Goal: Task Accomplishment & Management: Manage account settings

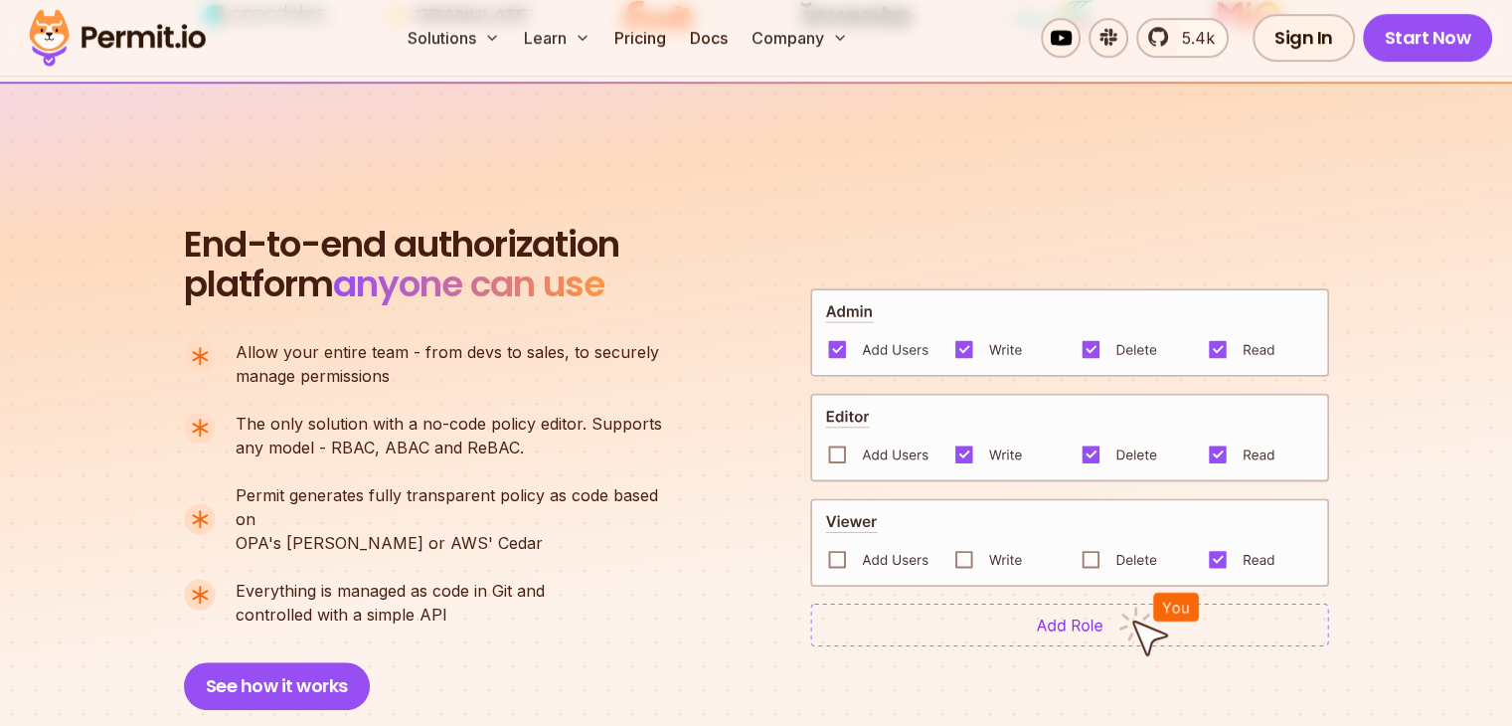
scroll to position [1348, 0]
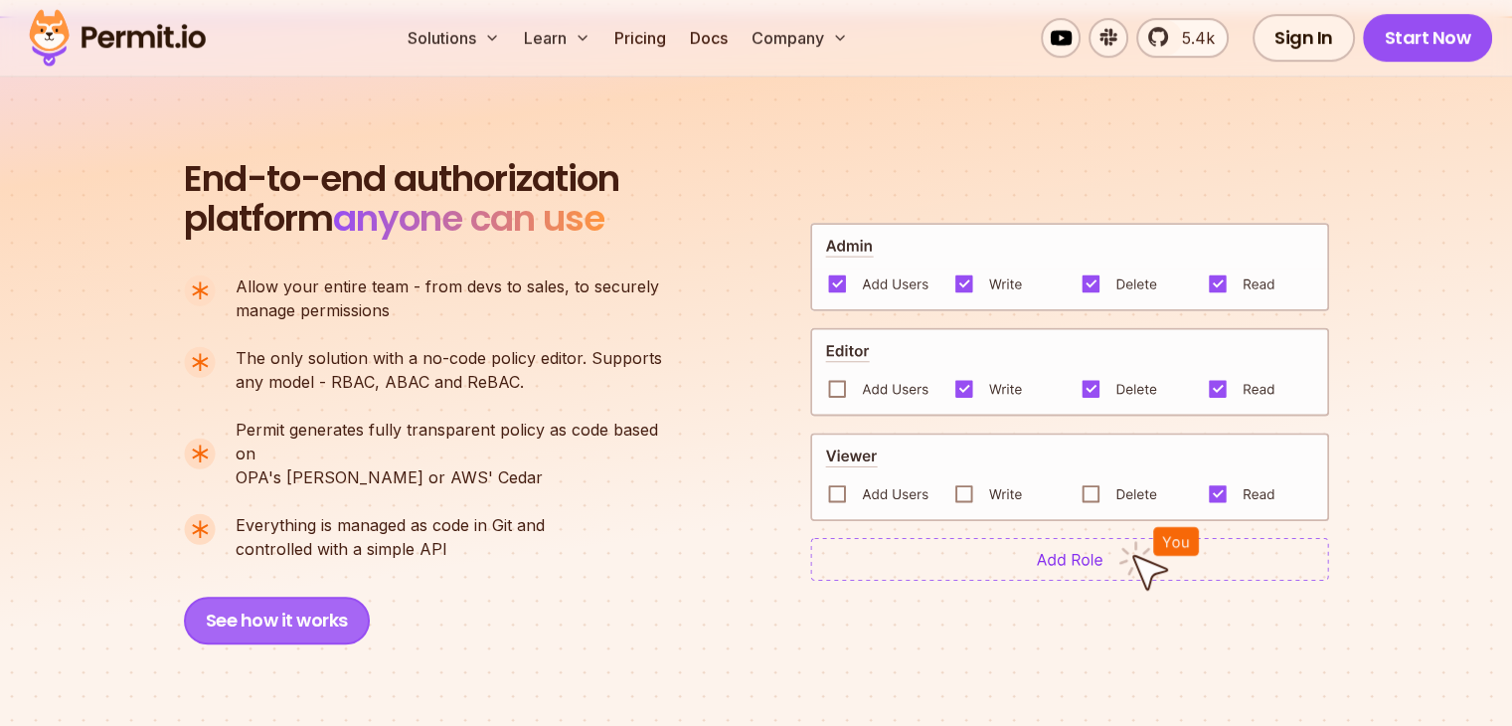
click at [283, 601] on button "See how it works" at bounding box center [277, 621] width 186 height 48
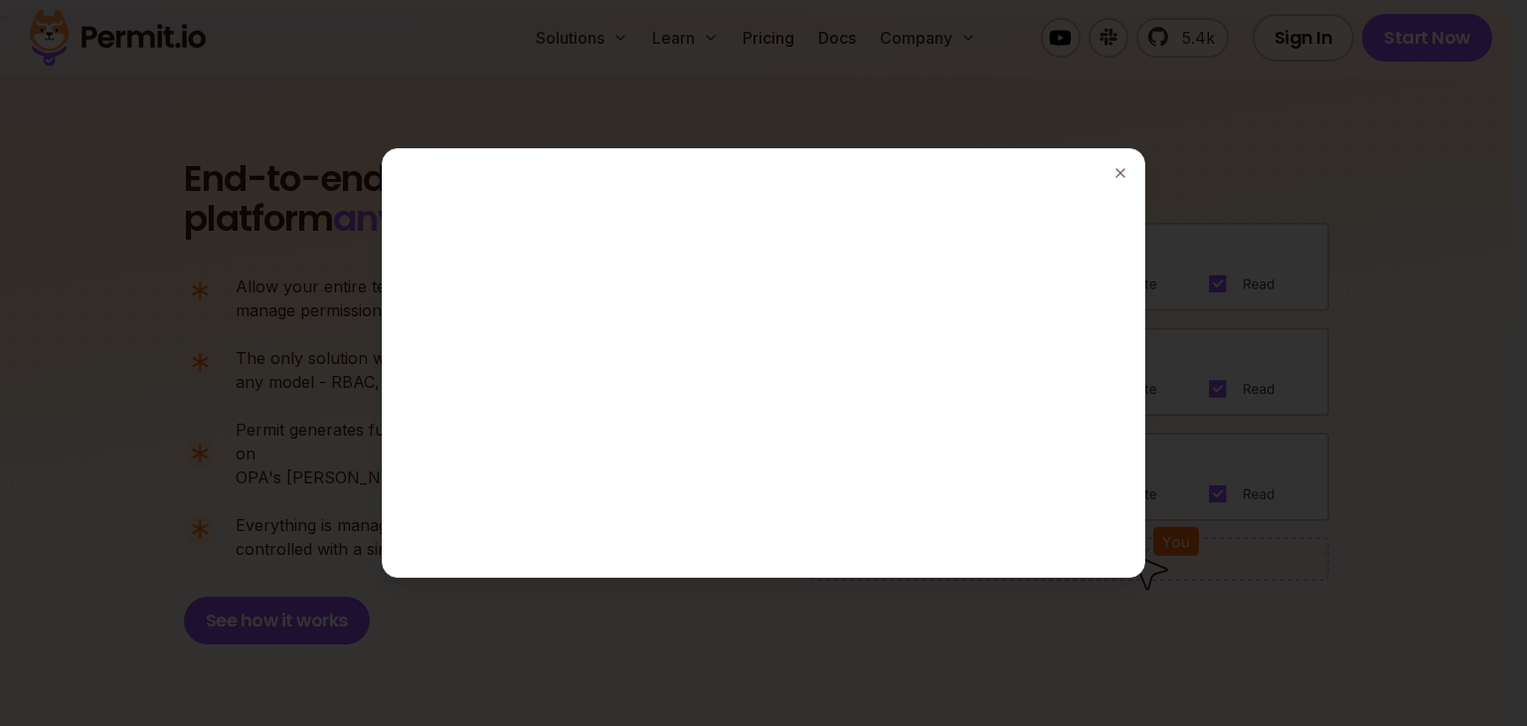
click at [1265, 137] on div at bounding box center [763, 363] width 1527 height 726
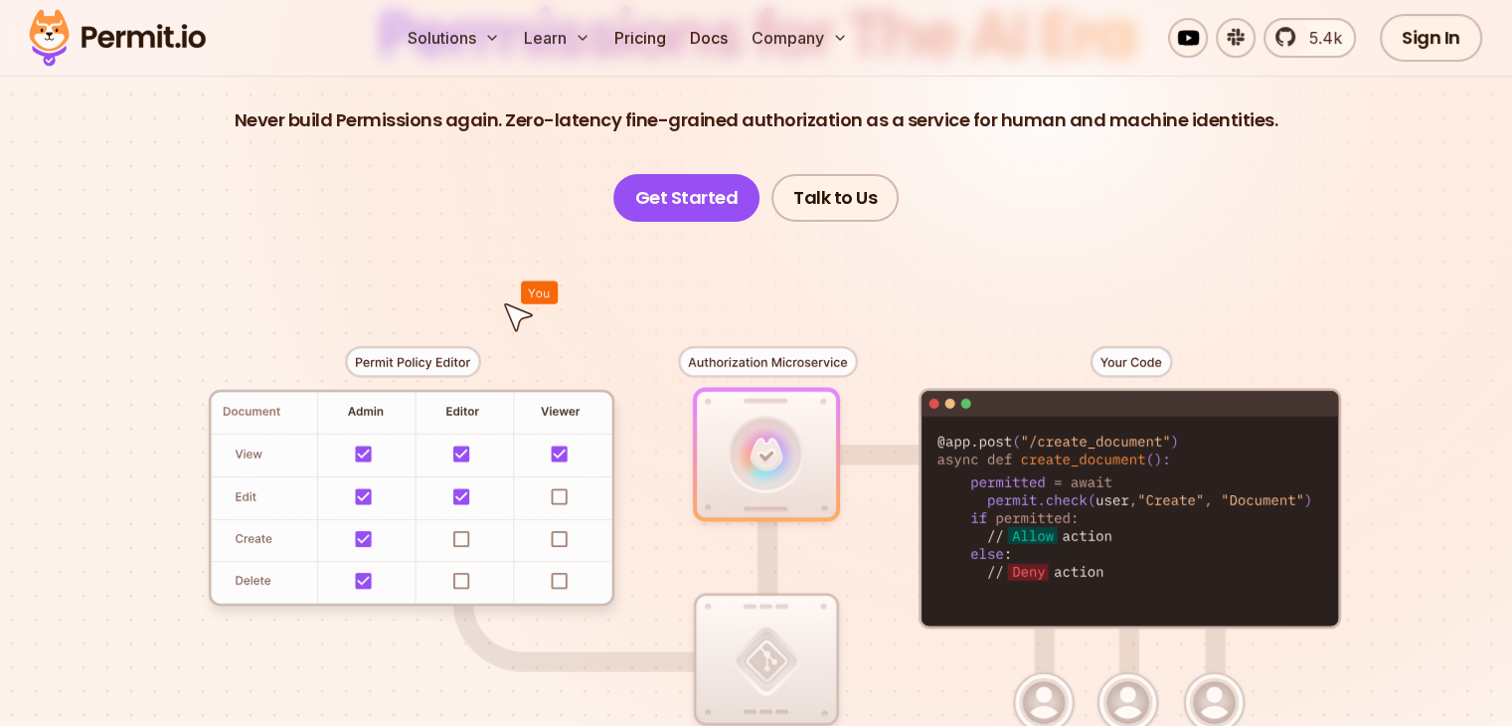
scroll to position [44, 0]
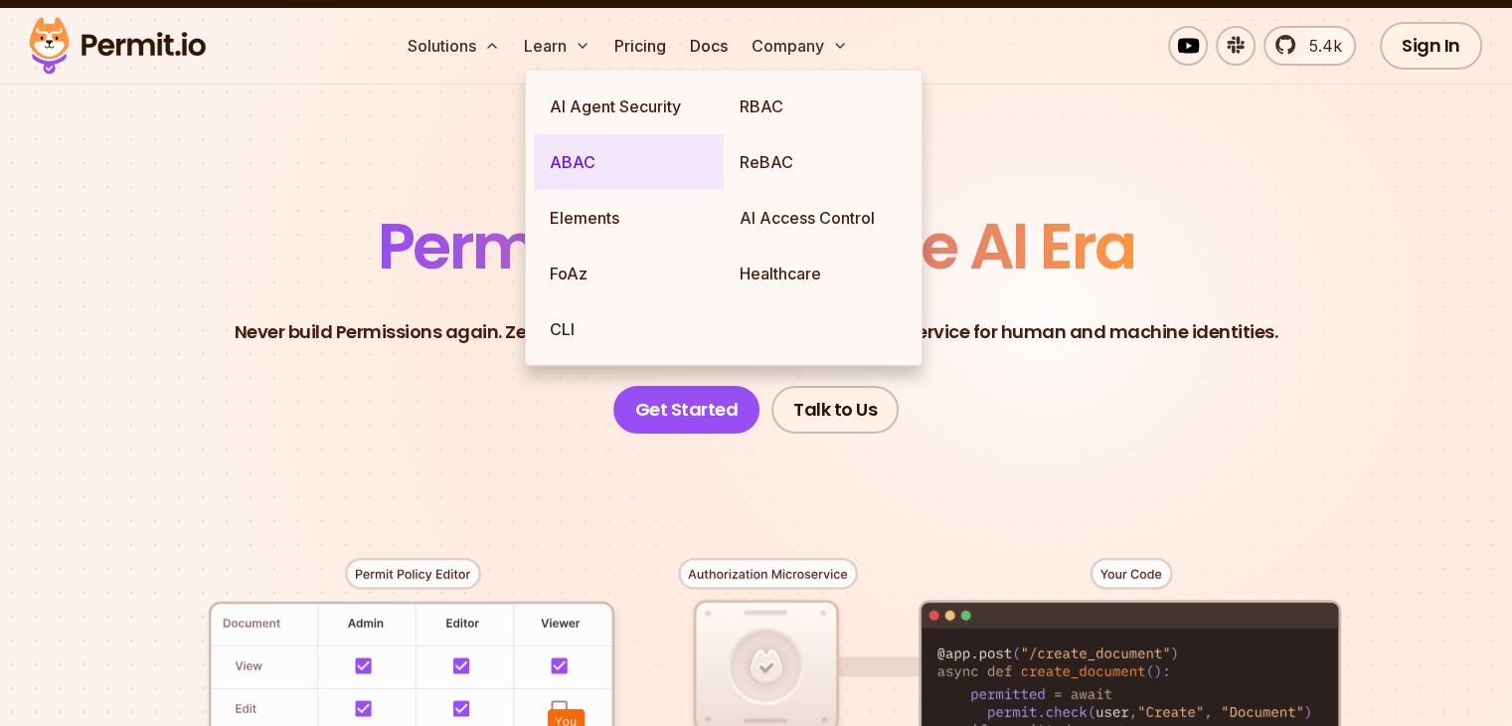
click at [569, 165] on link "ABAC" at bounding box center [629, 162] width 190 height 56
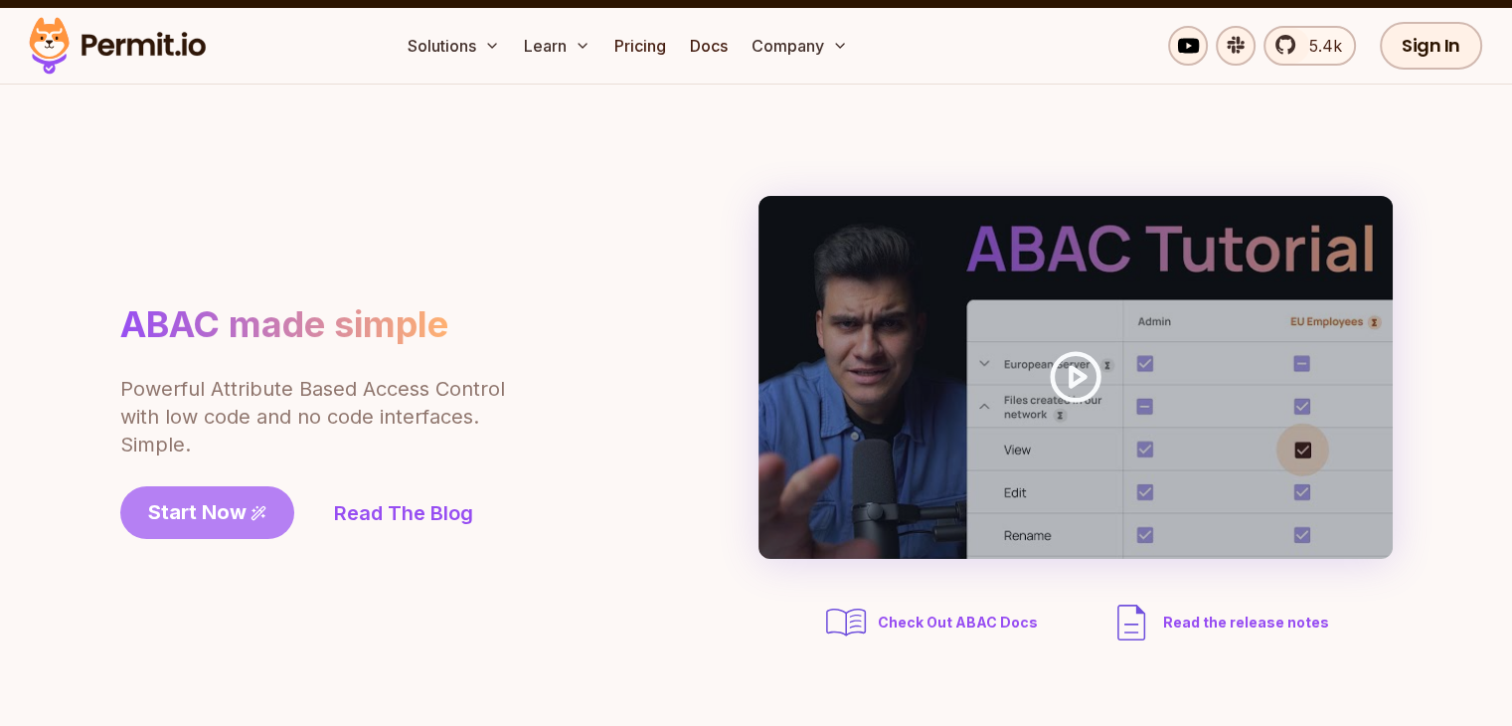
click at [182, 510] on span "Start Now" at bounding box center [197, 512] width 98 height 28
drag, startPoint x: 0, startPoint y: 0, endPoint x: 751, endPoint y: 46, distance: 752.2
click at [674, 46] on link "Pricing" at bounding box center [641, 46] width 68 height 40
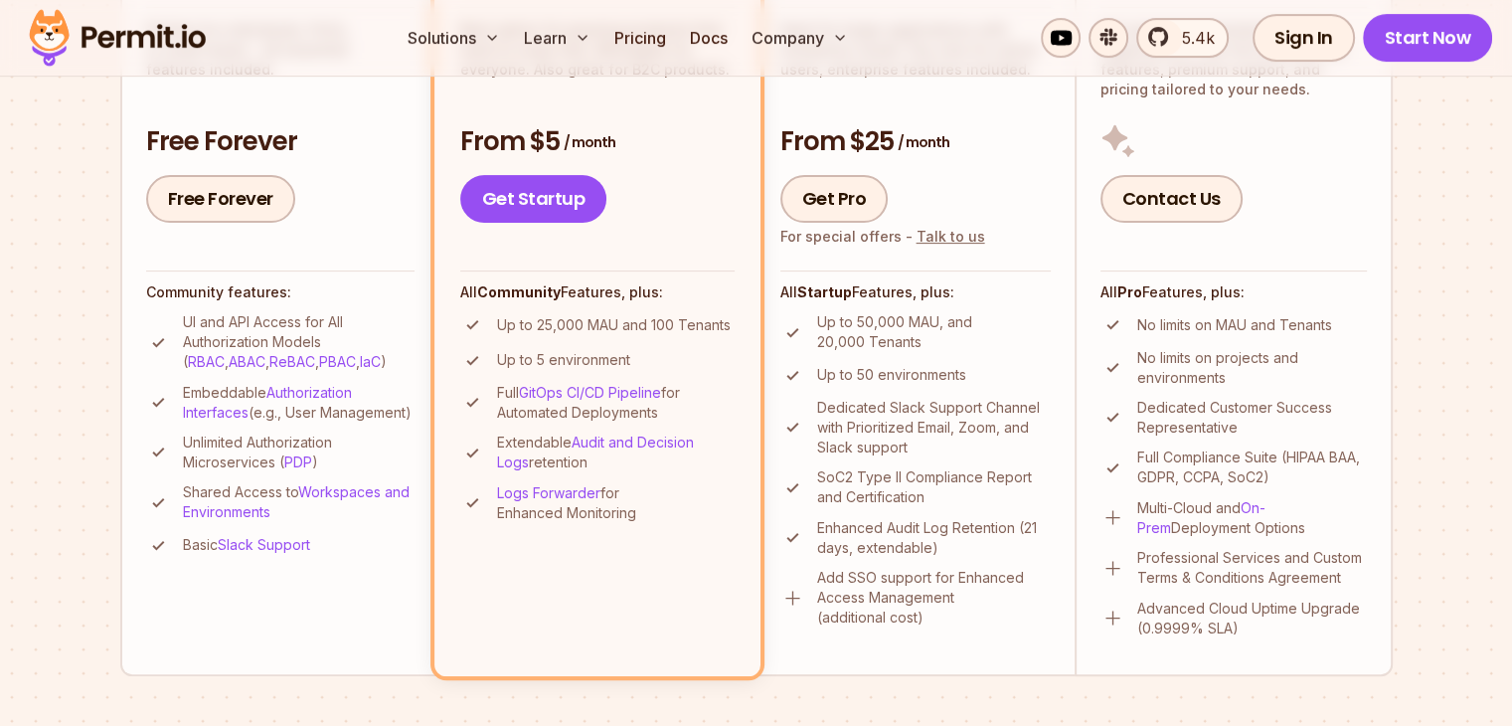
scroll to position [530, 0]
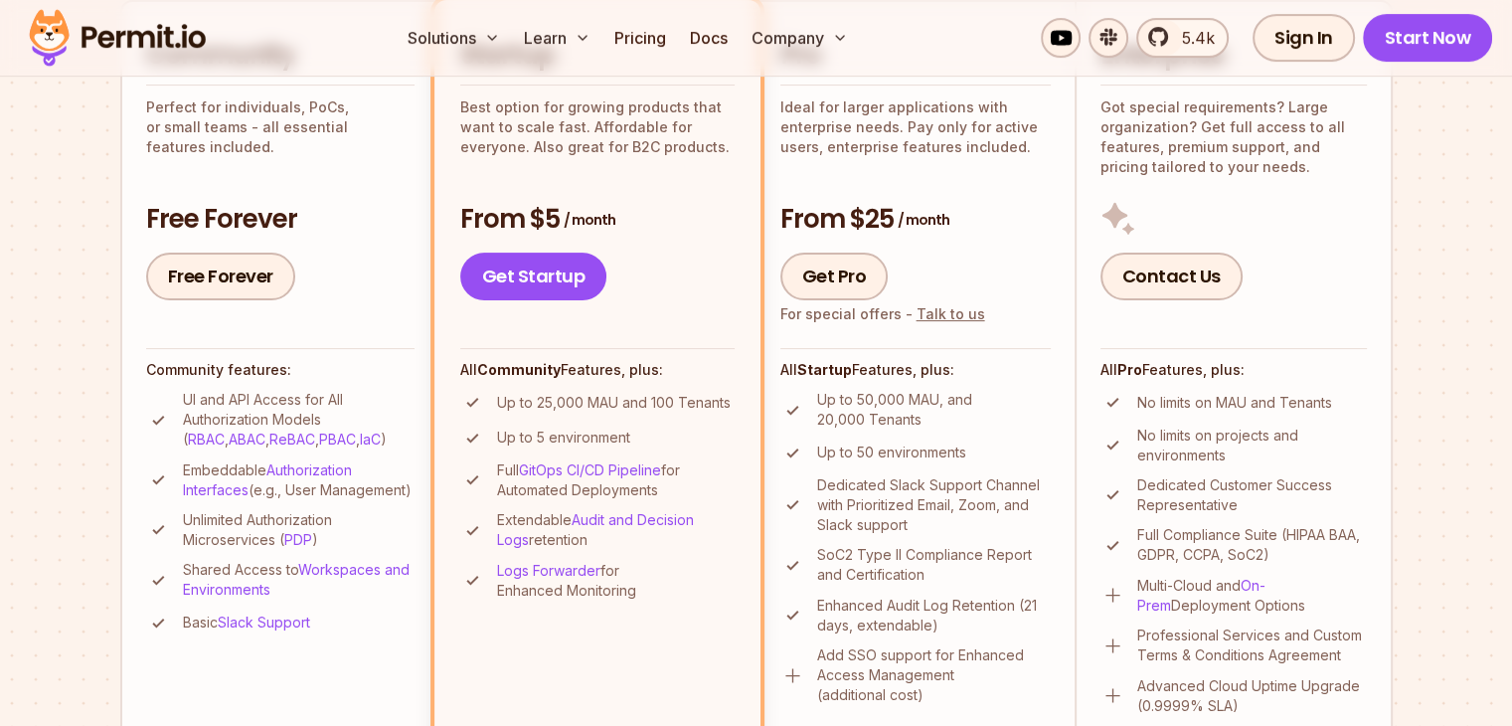
click at [288, 192] on div "Community Perfect for individuals, PoCs, or small teams - all essential feature…" at bounding box center [280, 169] width 268 height 263
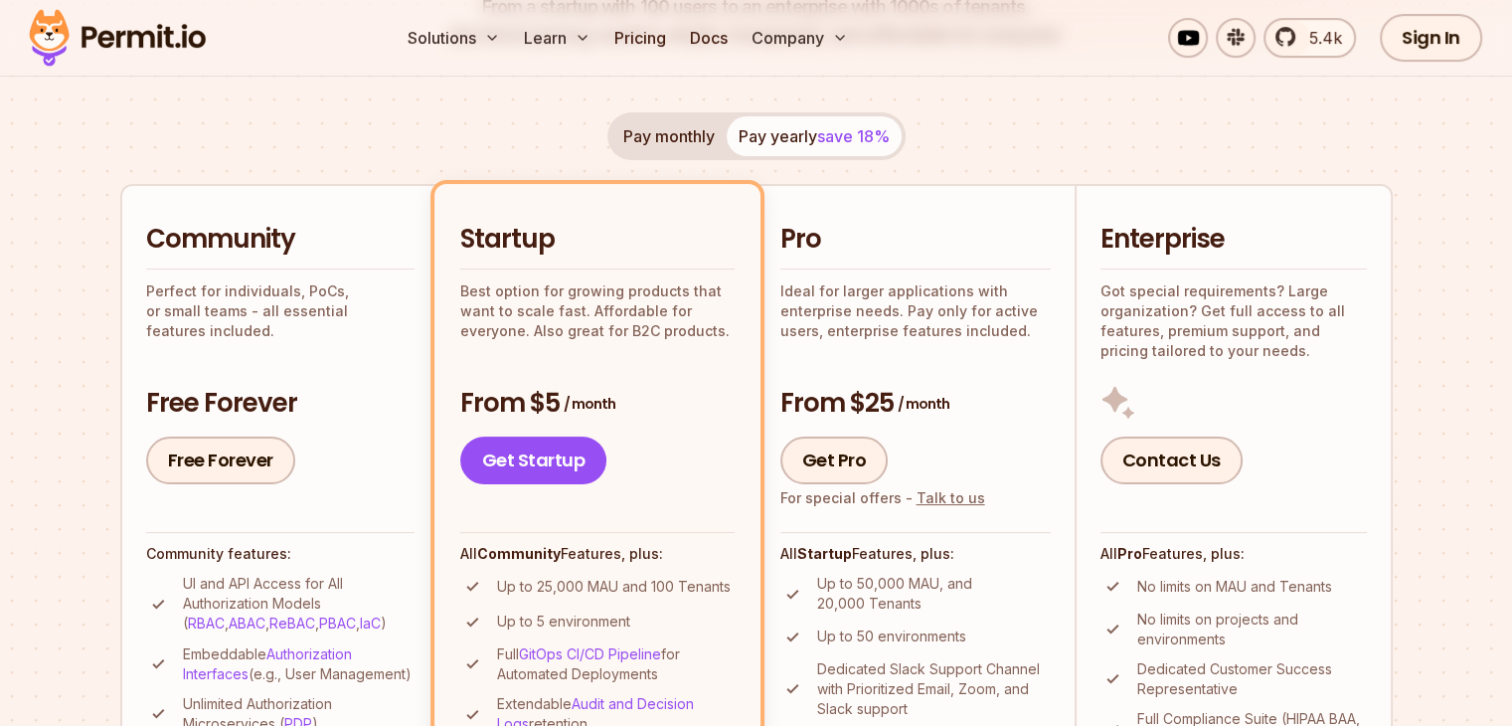
scroll to position [359, 0]
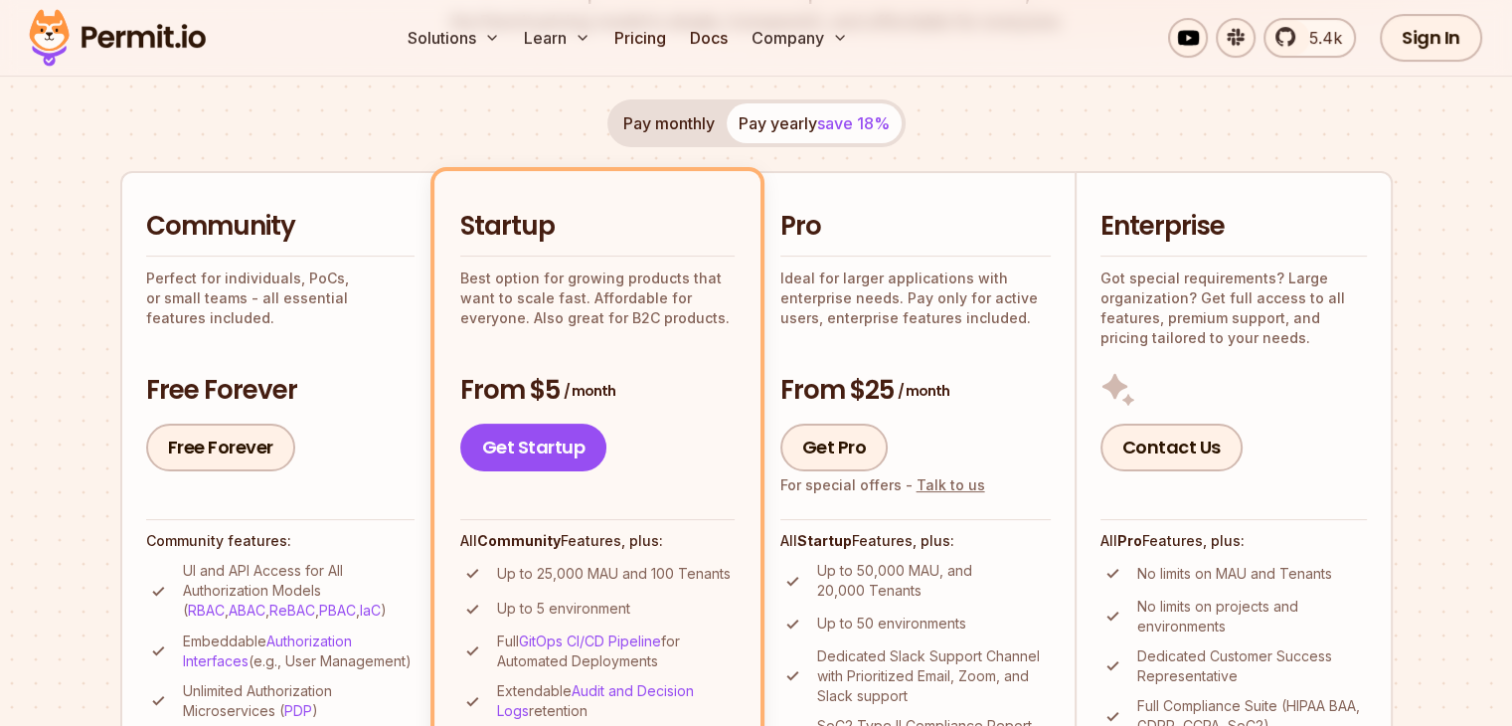
click at [352, 343] on div "Community Perfect for individuals, PoCs, or small teams - all essential feature…" at bounding box center [280, 340] width 268 height 263
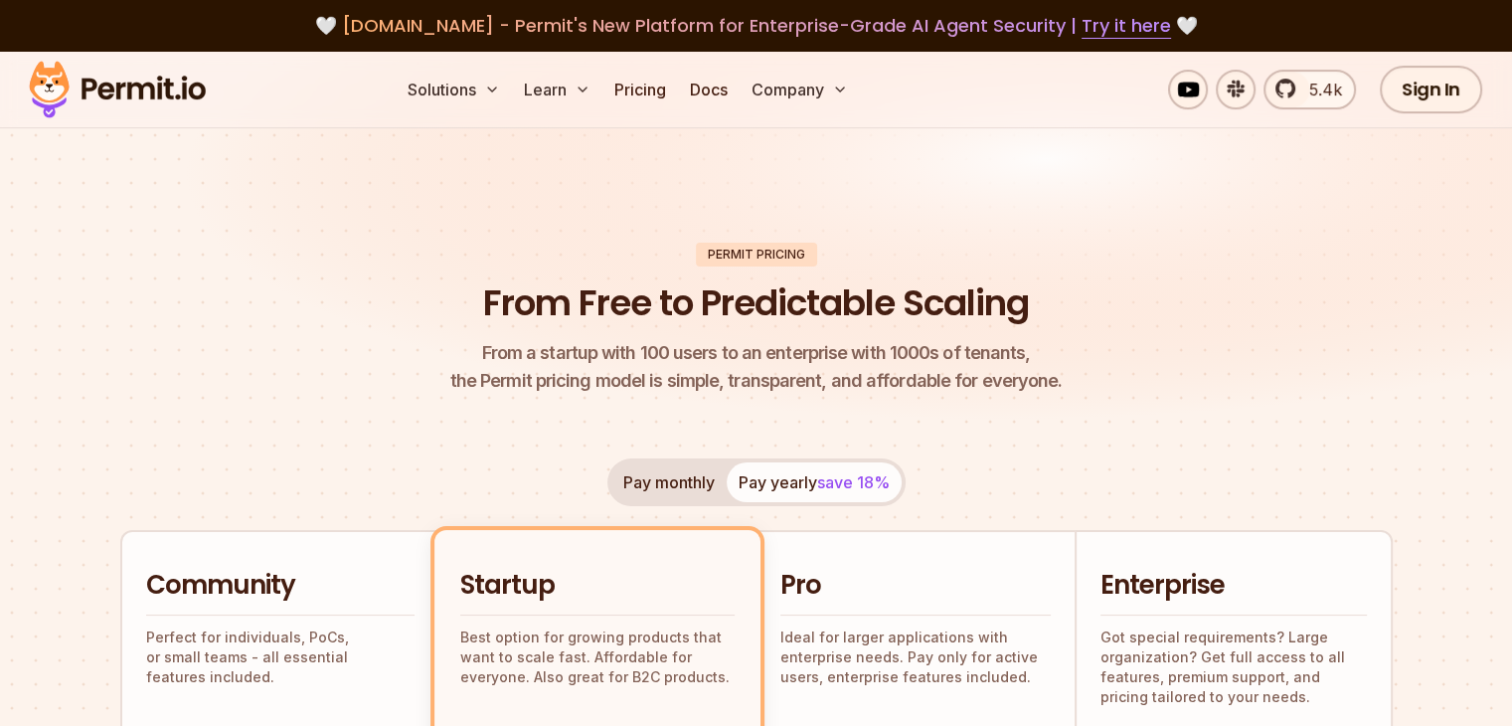
scroll to position [472, 0]
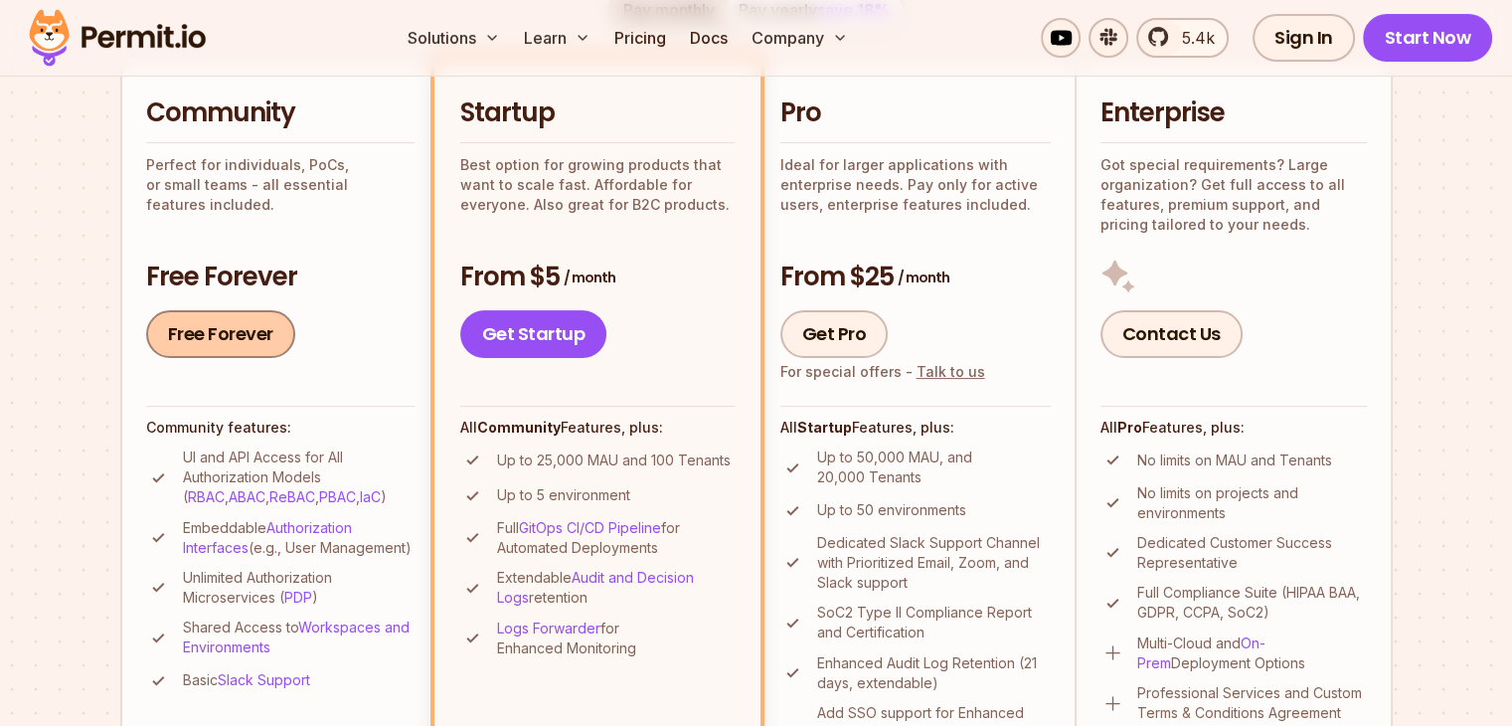
click at [198, 335] on link "Free Forever" at bounding box center [220, 334] width 149 height 48
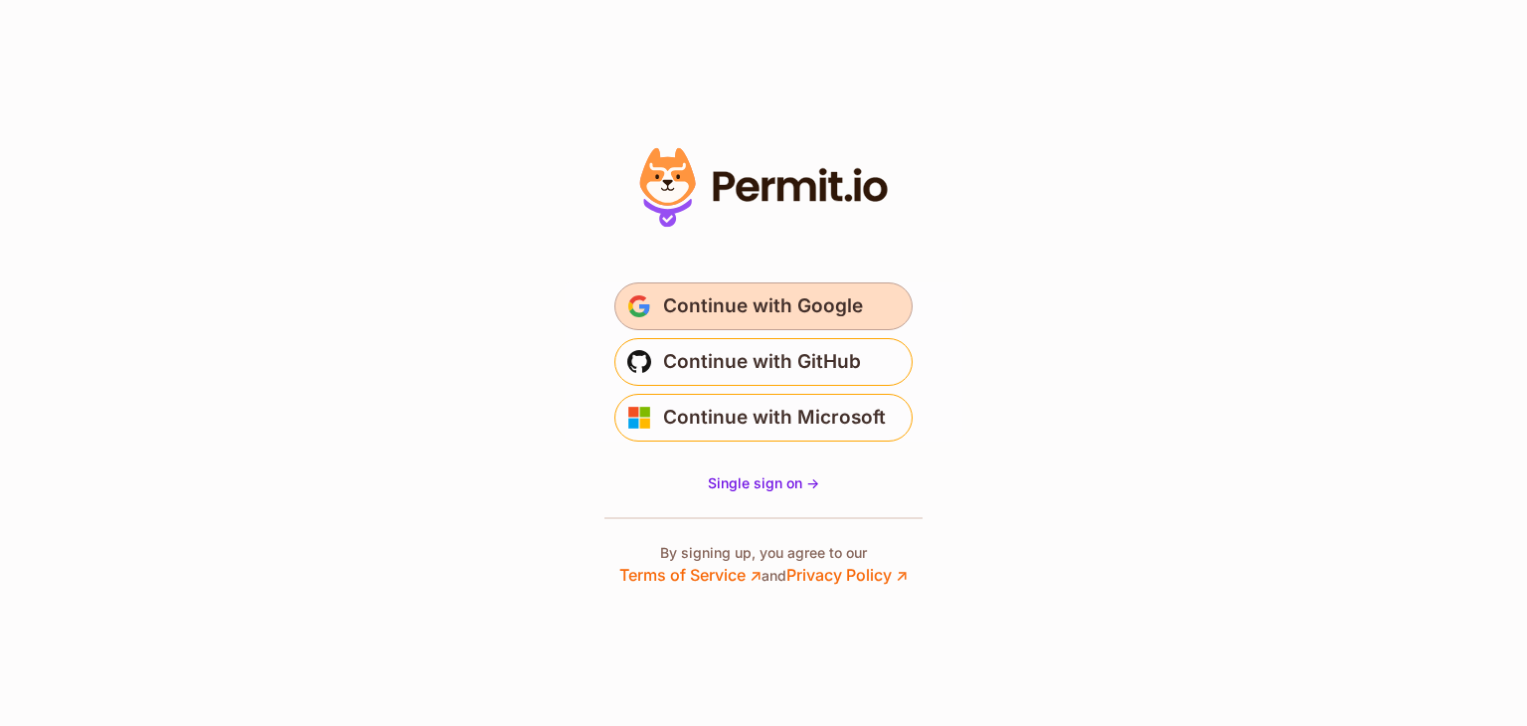
click at [716, 307] on span "Continue with Google" at bounding box center [763, 306] width 200 height 32
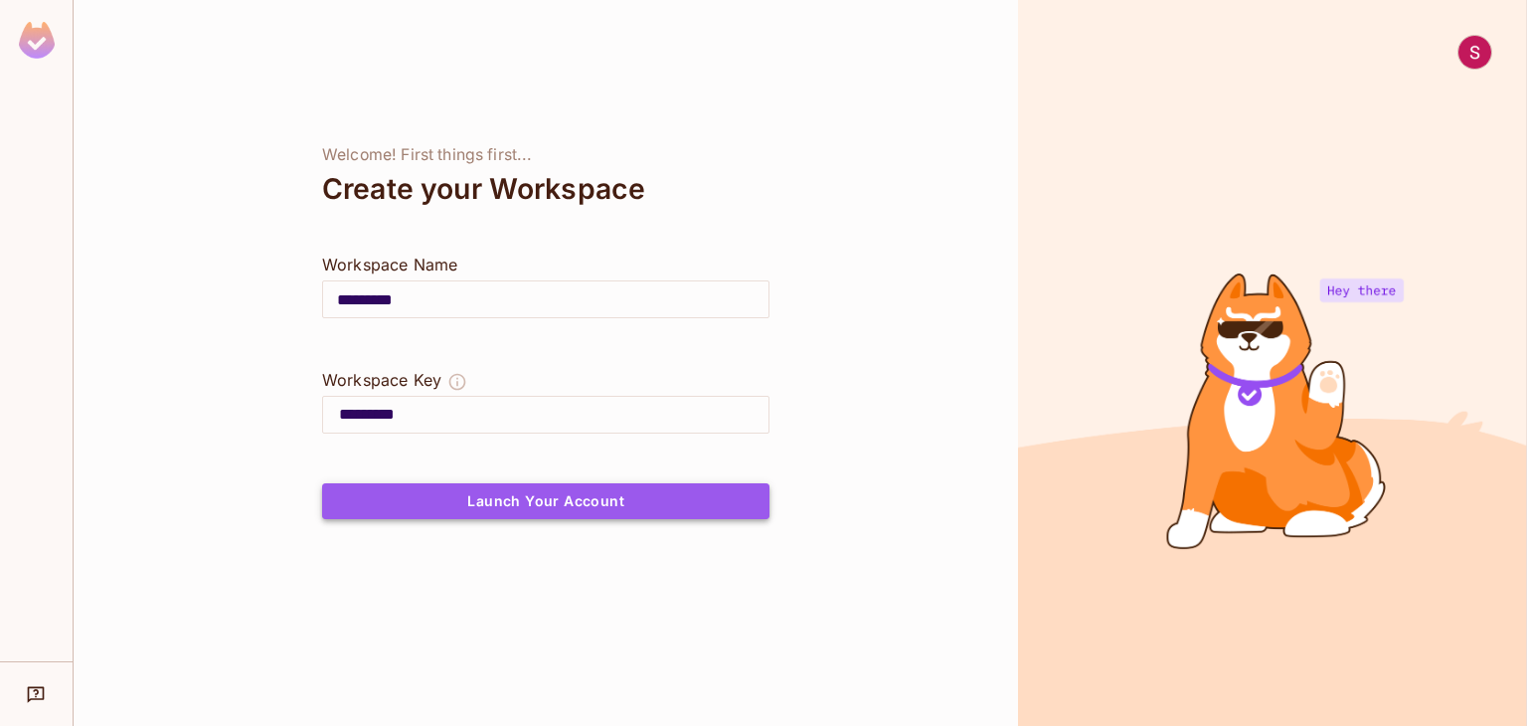
click at [550, 503] on button "Launch Your Account" at bounding box center [545, 501] width 447 height 36
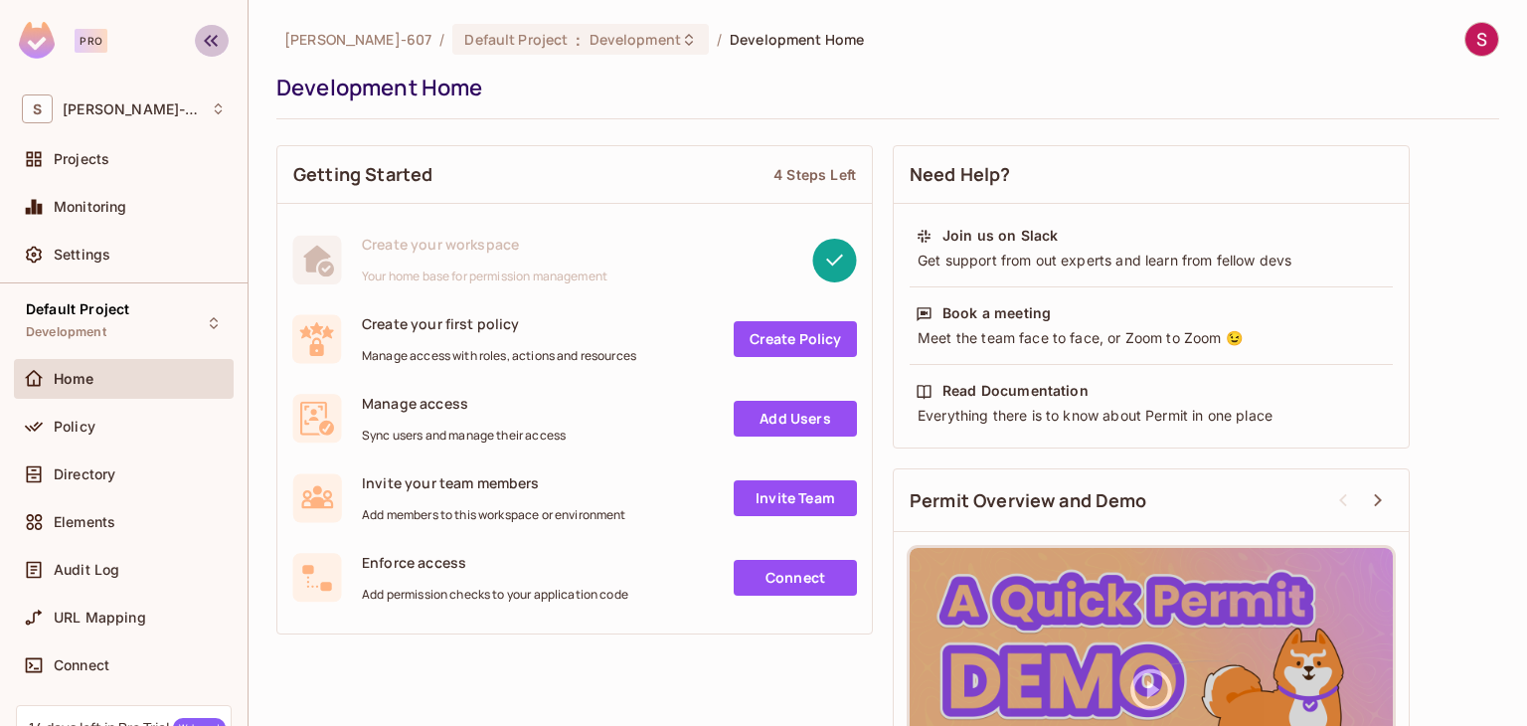
click at [219, 40] on icon "button" at bounding box center [211, 41] width 24 height 24
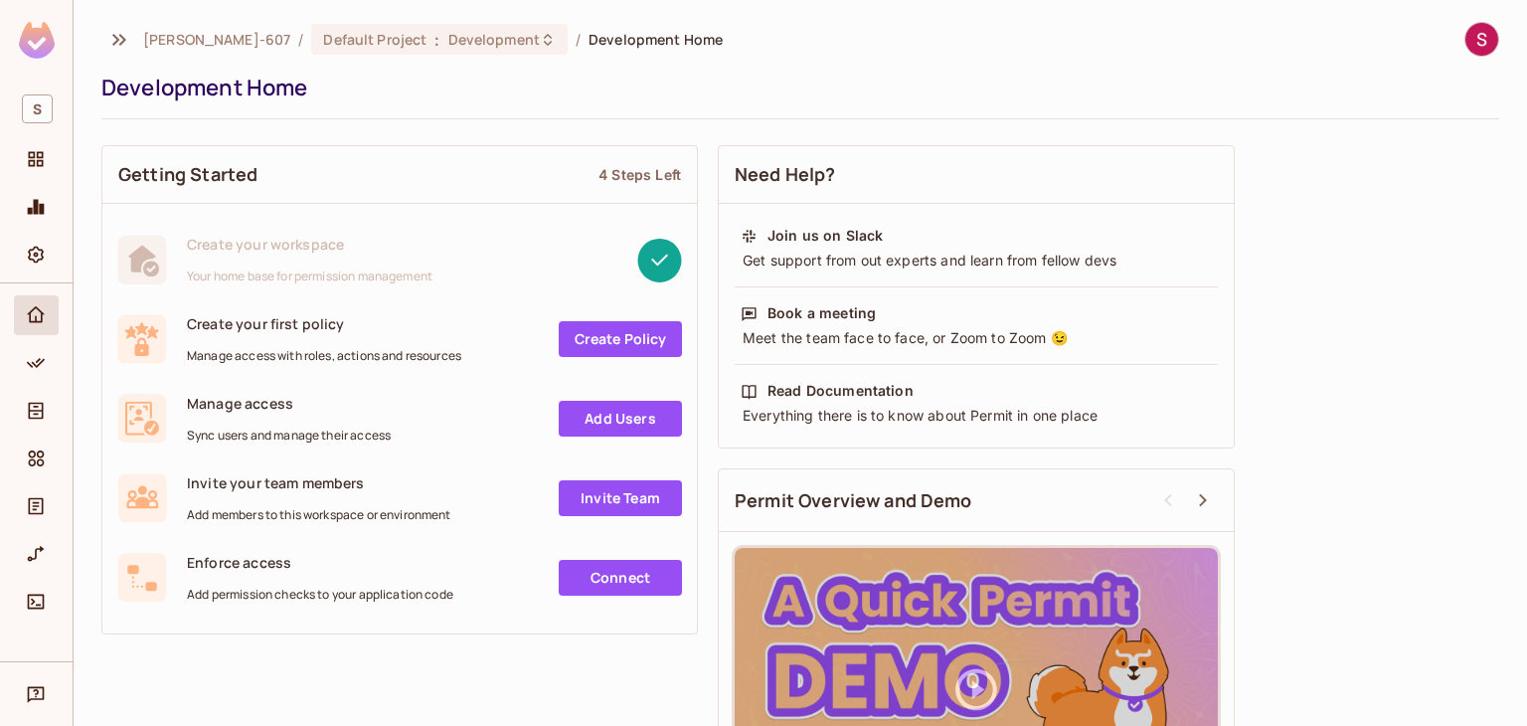
click at [24, 40] on img at bounding box center [37, 40] width 36 height 37
click at [1474, 46] on img at bounding box center [1482, 39] width 33 height 33
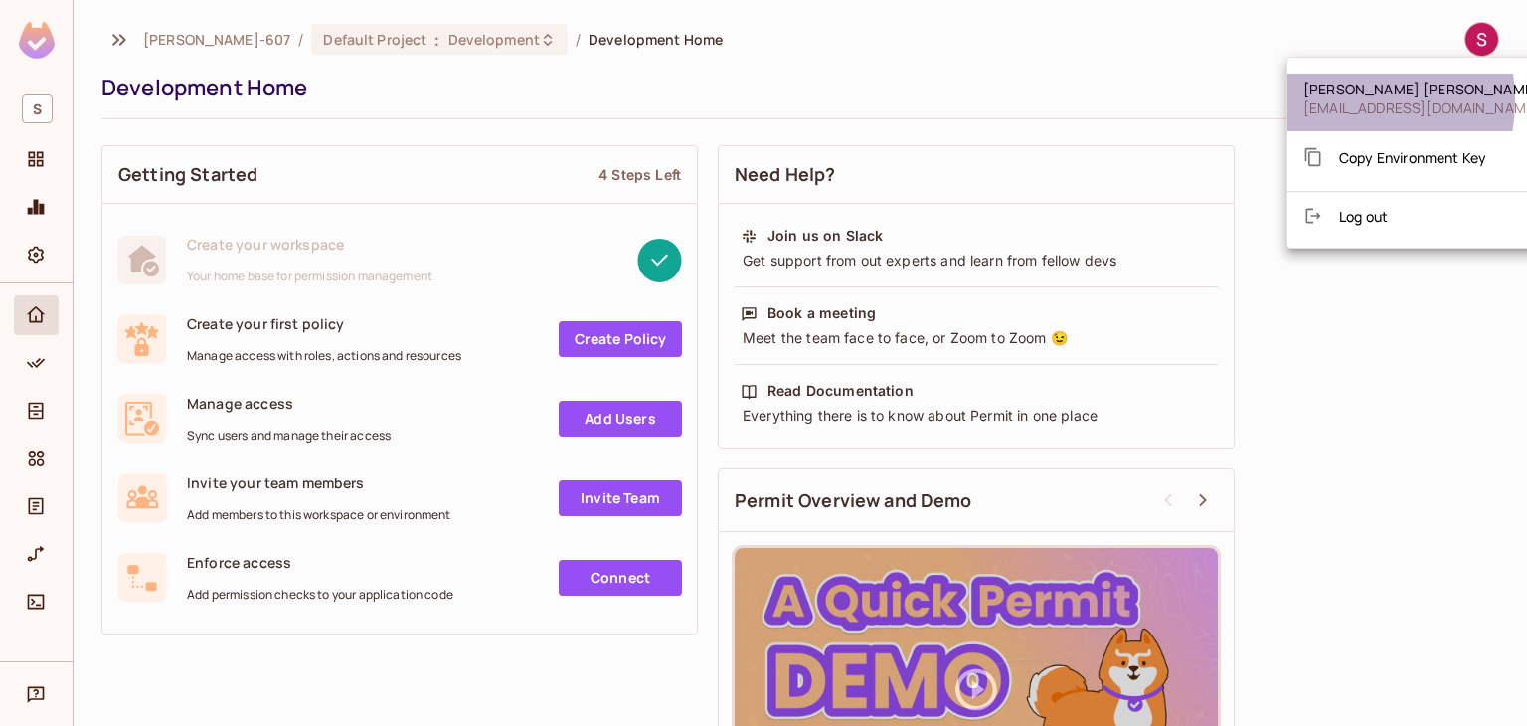
click at [1328, 100] on span "yadavsonam0701@gmail.com" at bounding box center [1422, 107] width 237 height 19
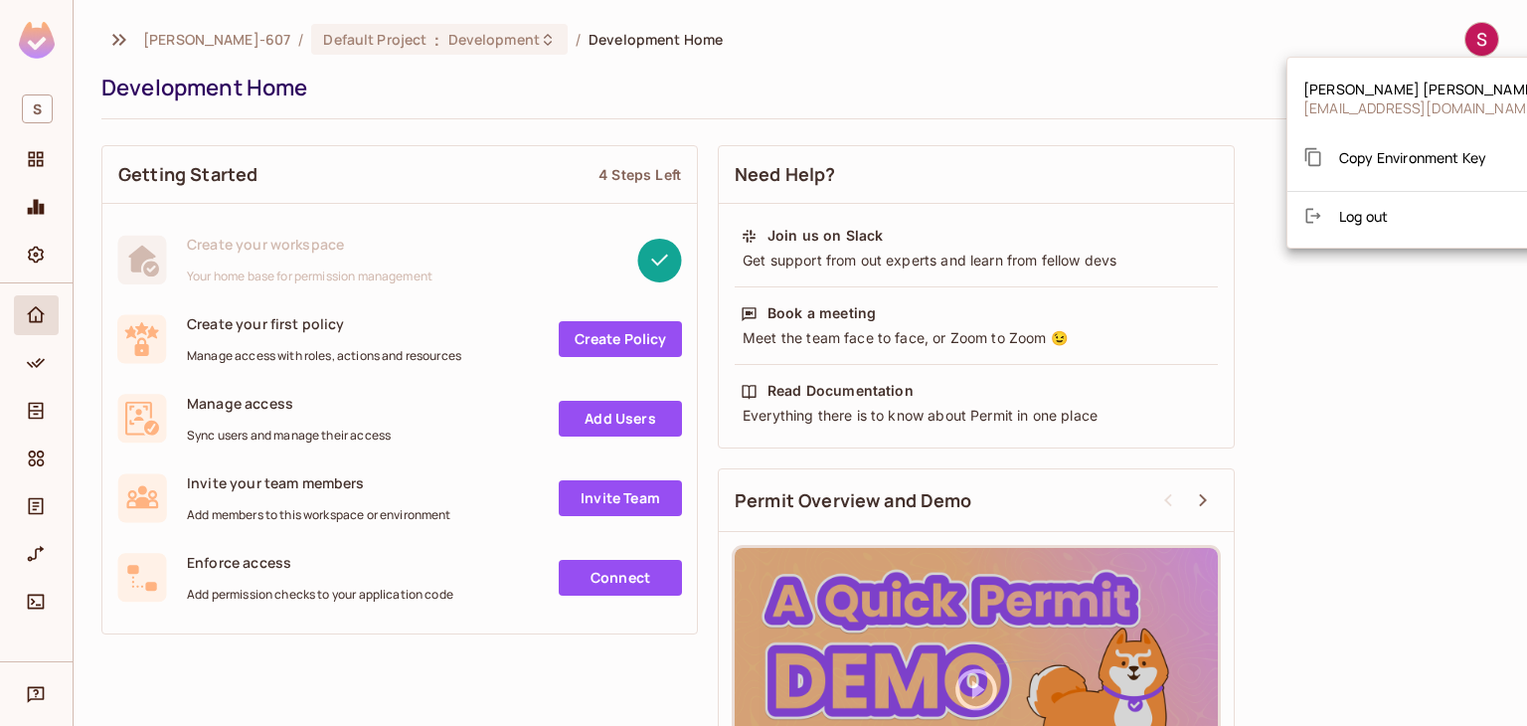
click at [32, 697] on div at bounding box center [763, 363] width 1527 height 726
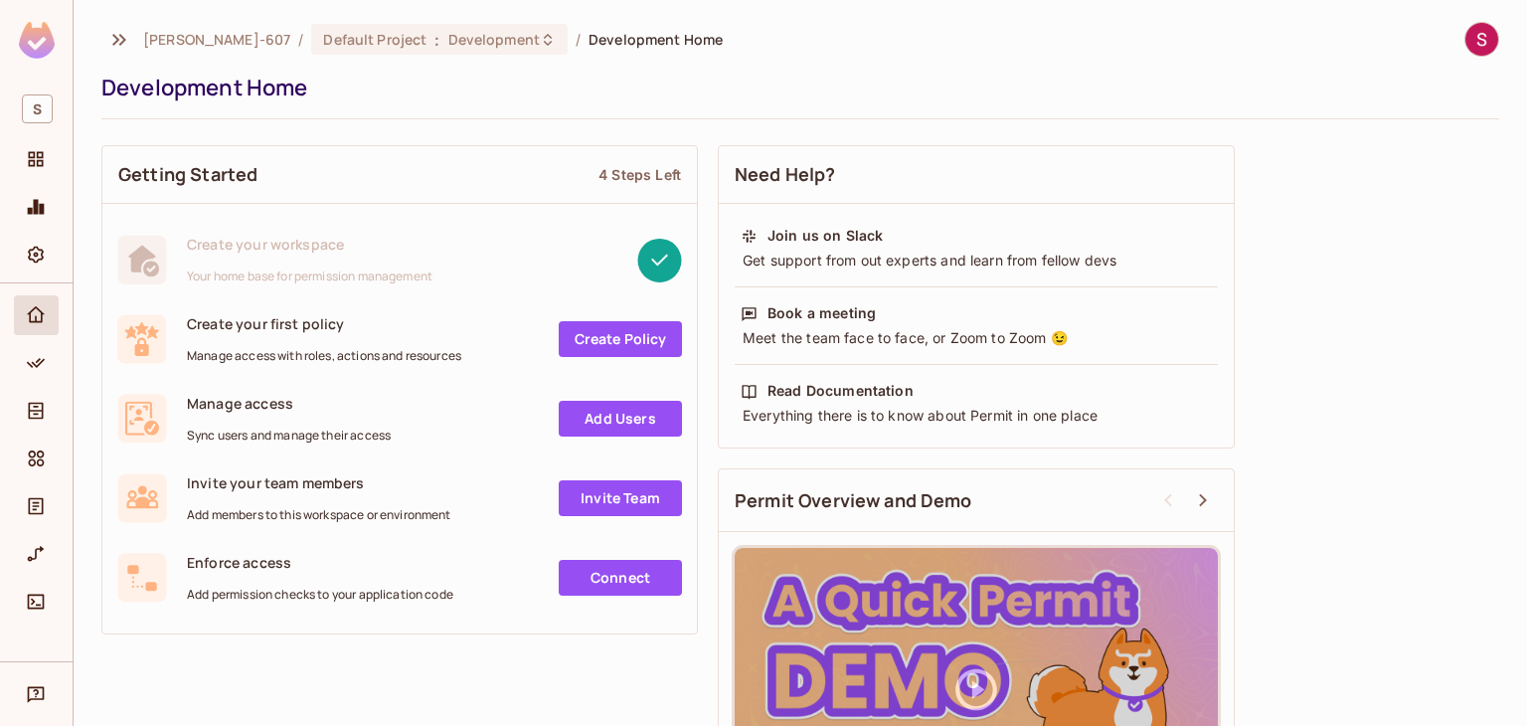
click at [47, 41] on img at bounding box center [37, 40] width 36 height 37
click at [115, 36] on icon "button" at bounding box center [119, 40] width 14 height 12
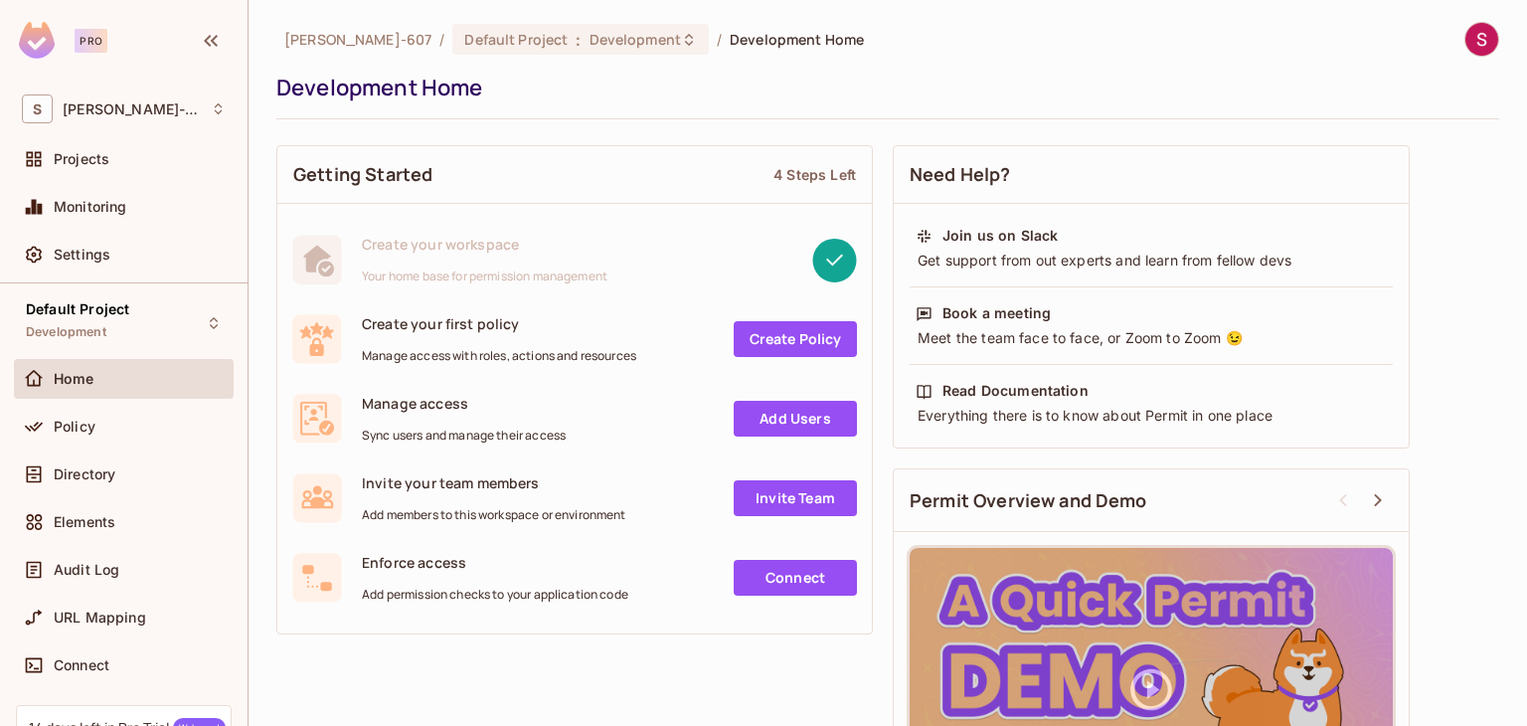
click at [88, 38] on div "Pro" at bounding box center [91, 41] width 33 height 24
click at [148, 107] on div "S Sonam-607" at bounding box center [124, 108] width 204 height 29
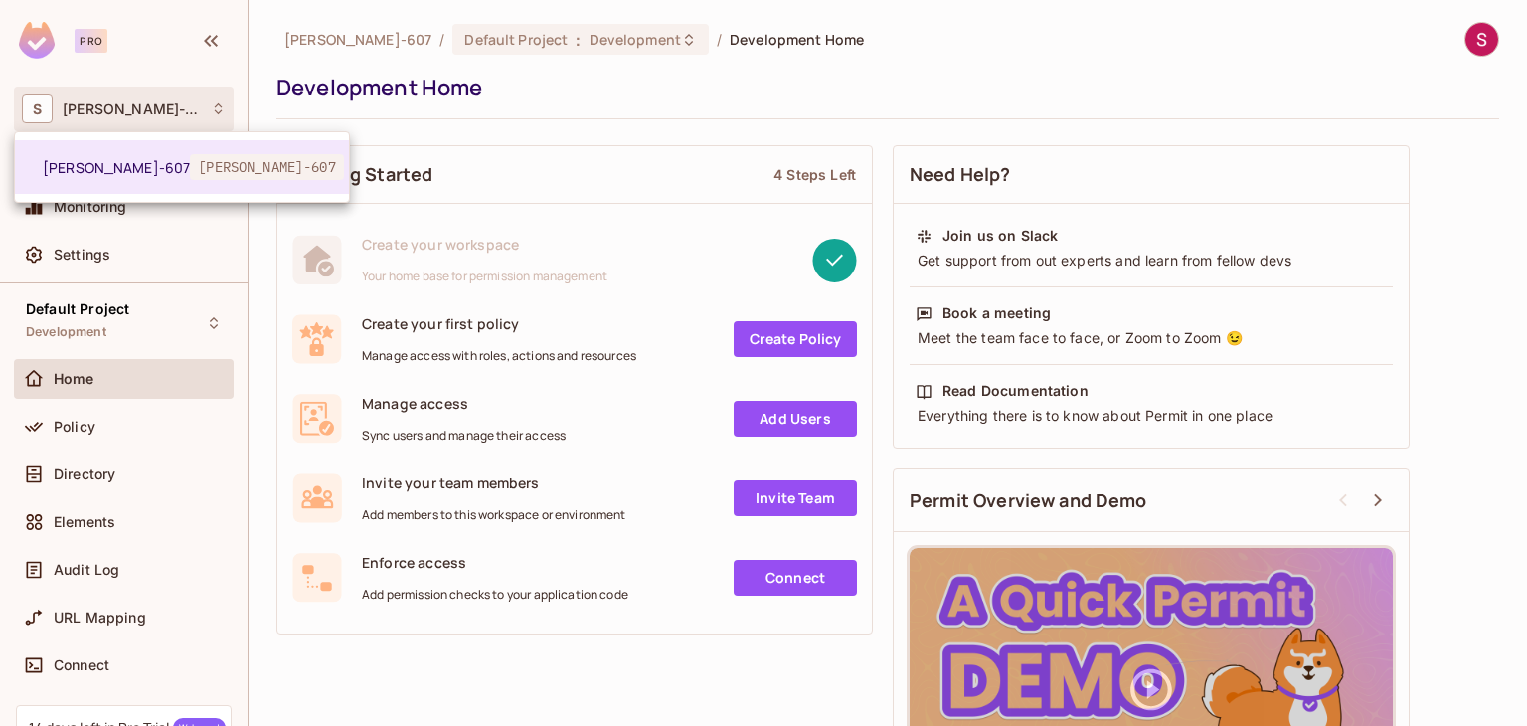
click at [57, 259] on div at bounding box center [763, 363] width 1527 height 726
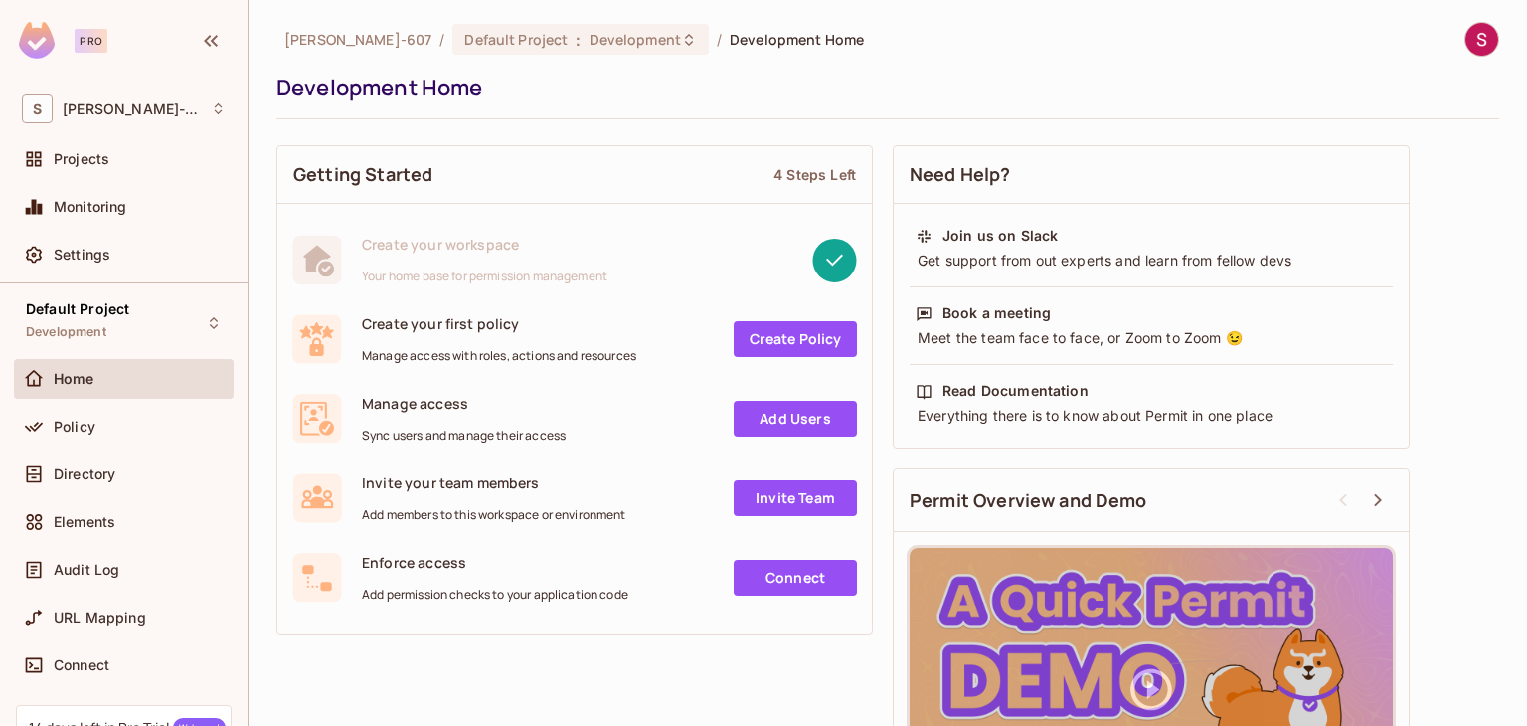
click at [57, 259] on span "Settings" at bounding box center [82, 255] width 57 height 16
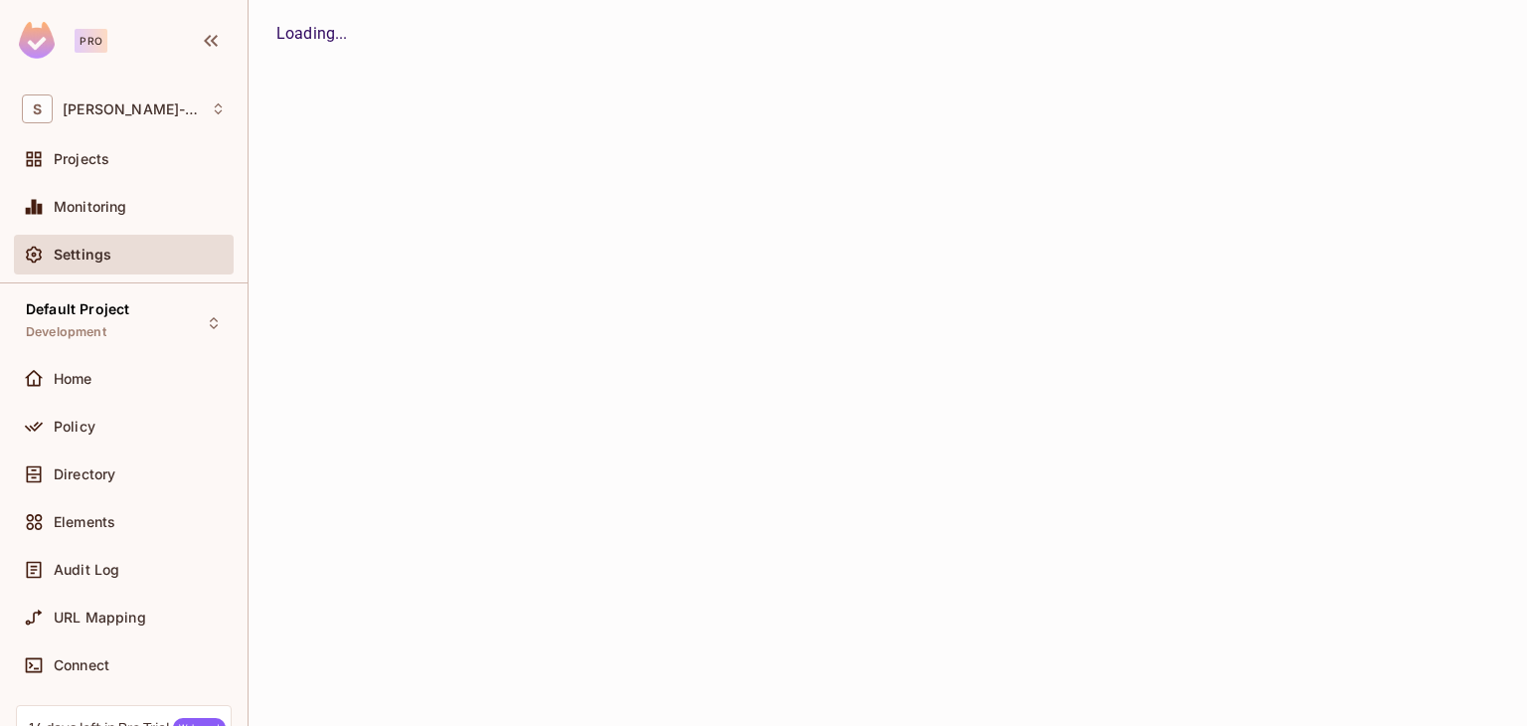
click at [57, 259] on span "Settings" at bounding box center [83, 255] width 58 height 16
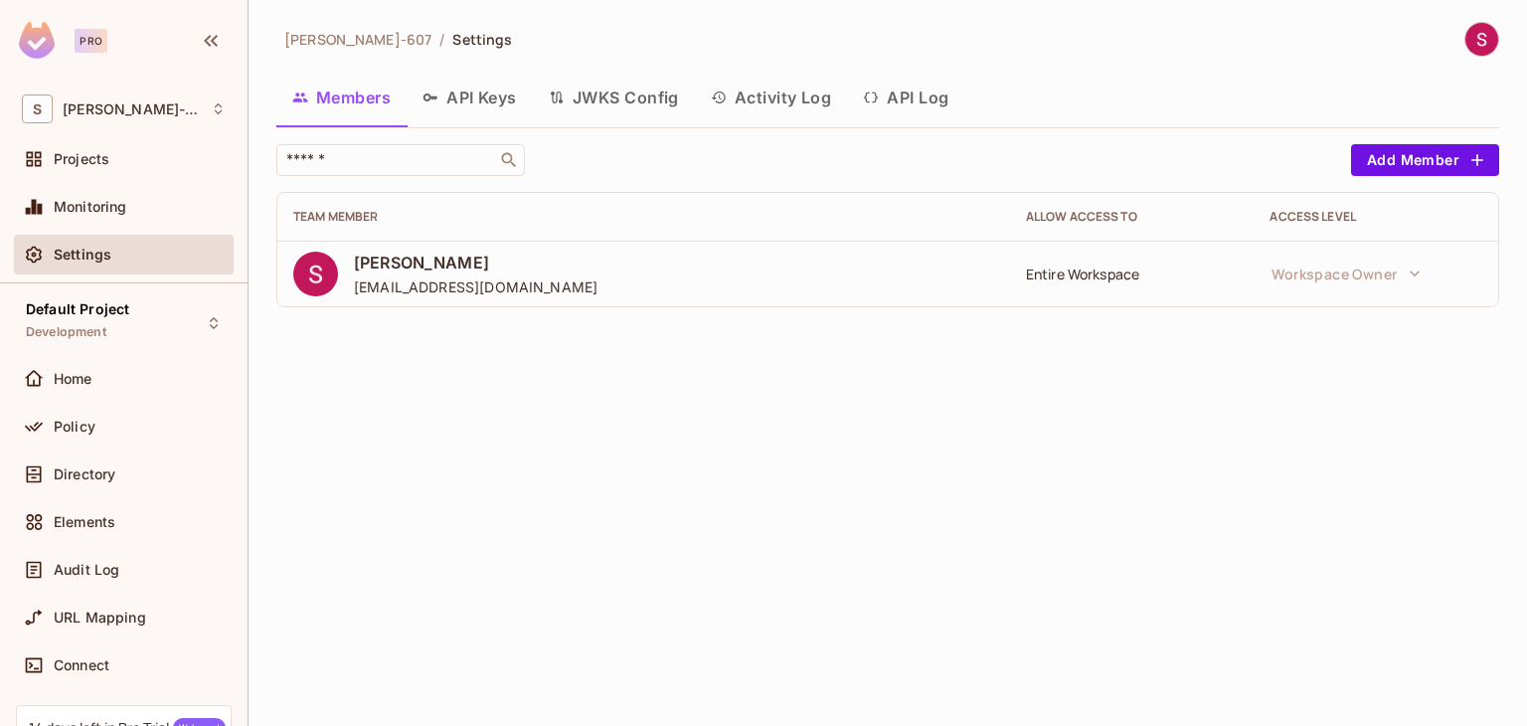
click at [448, 90] on button "API Keys" at bounding box center [470, 98] width 126 height 50
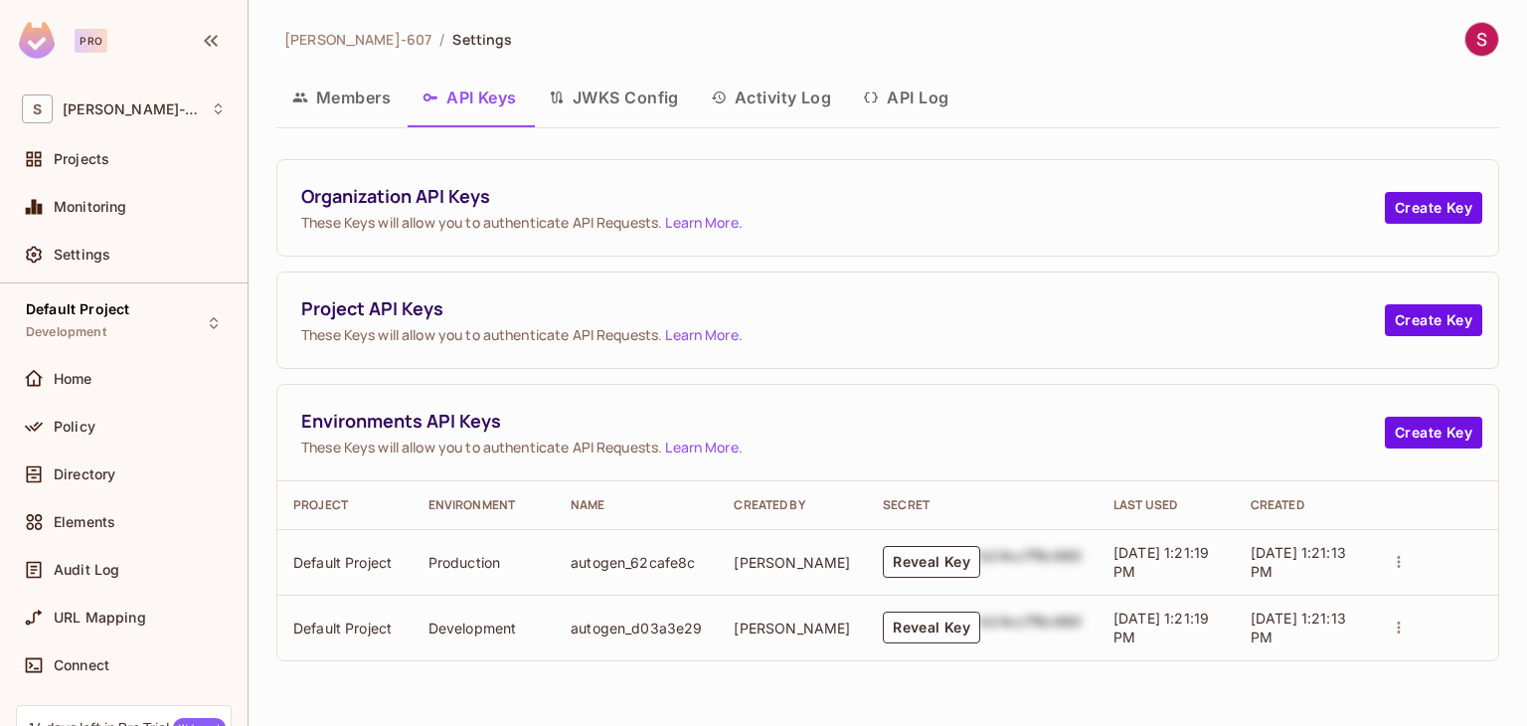
click at [368, 93] on button "Members" at bounding box center [341, 98] width 130 height 50
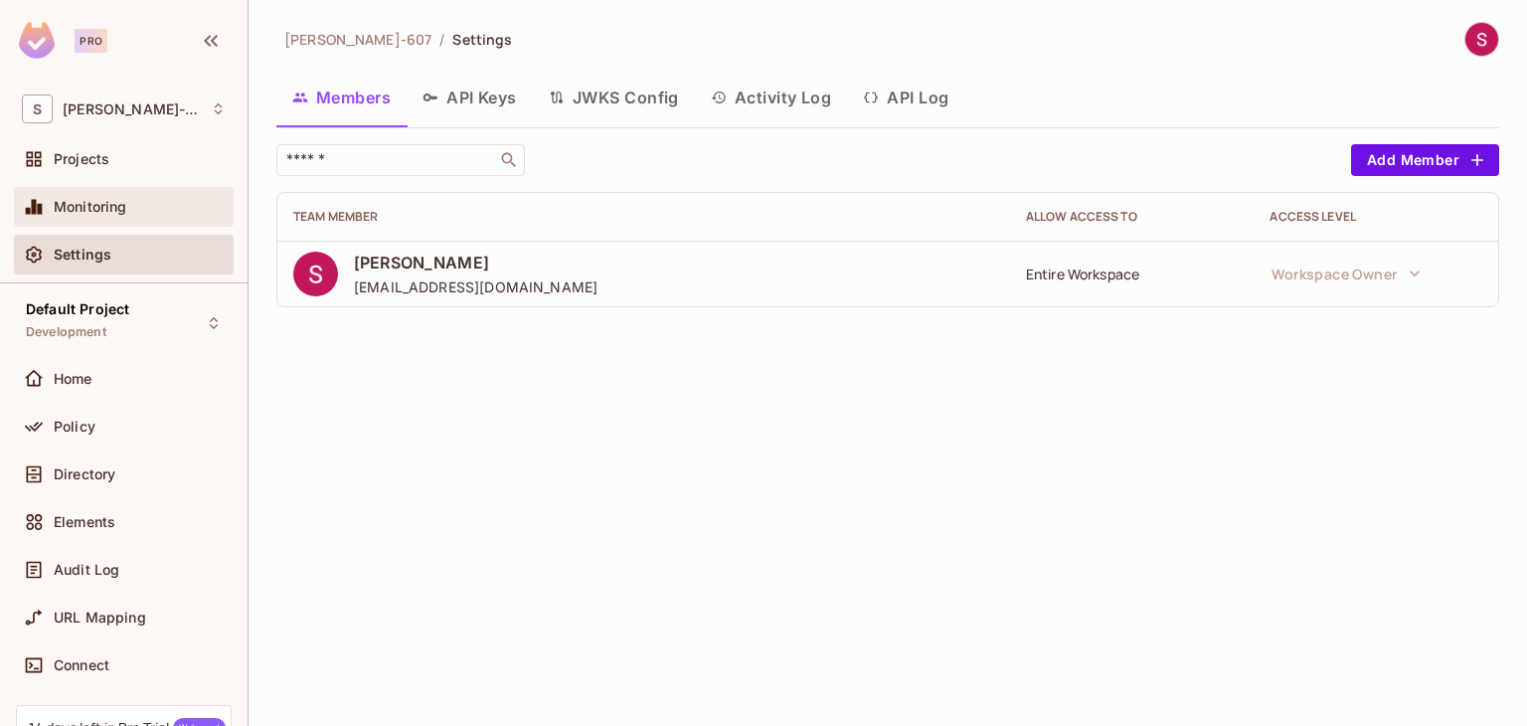
click at [105, 199] on span "Monitoring" at bounding box center [91, 207] width 74 height 16
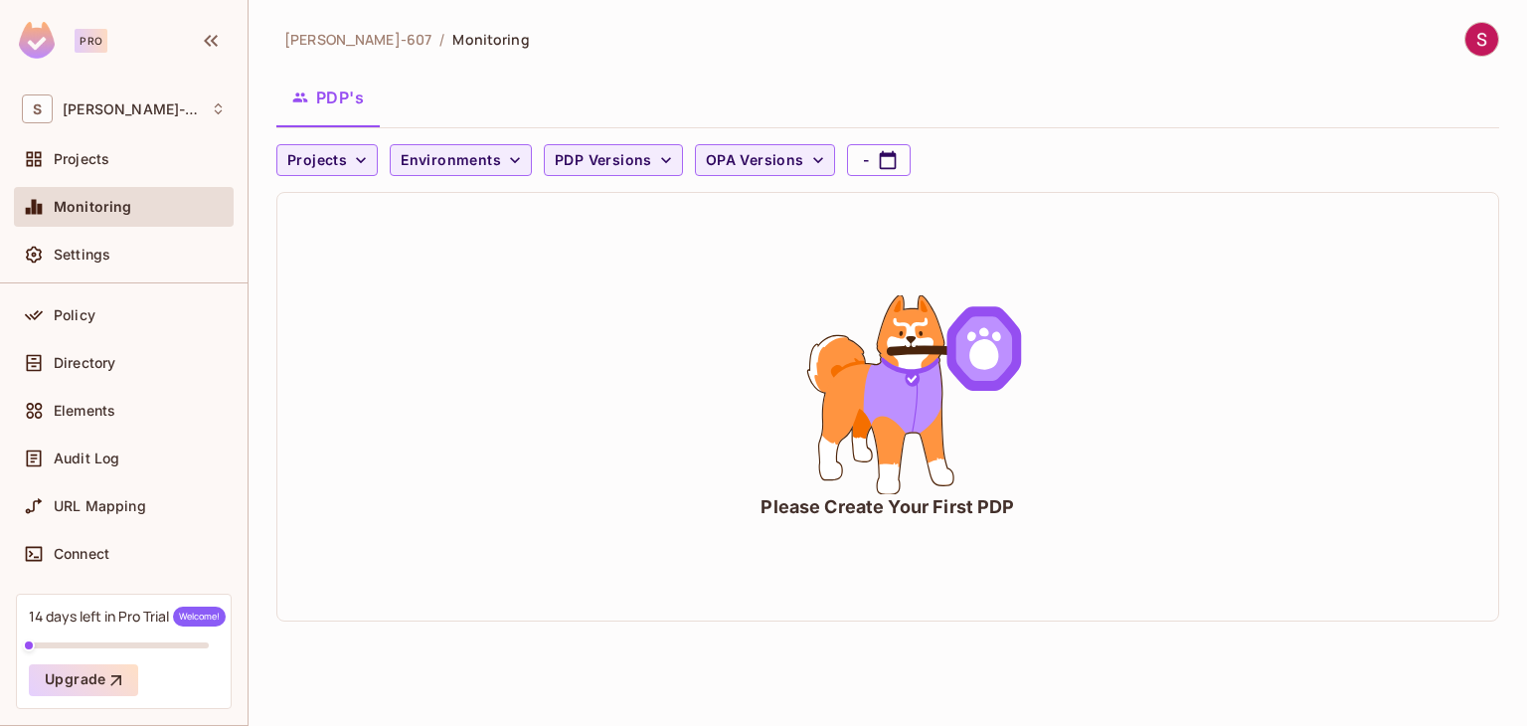
scroll to position [173, 0]
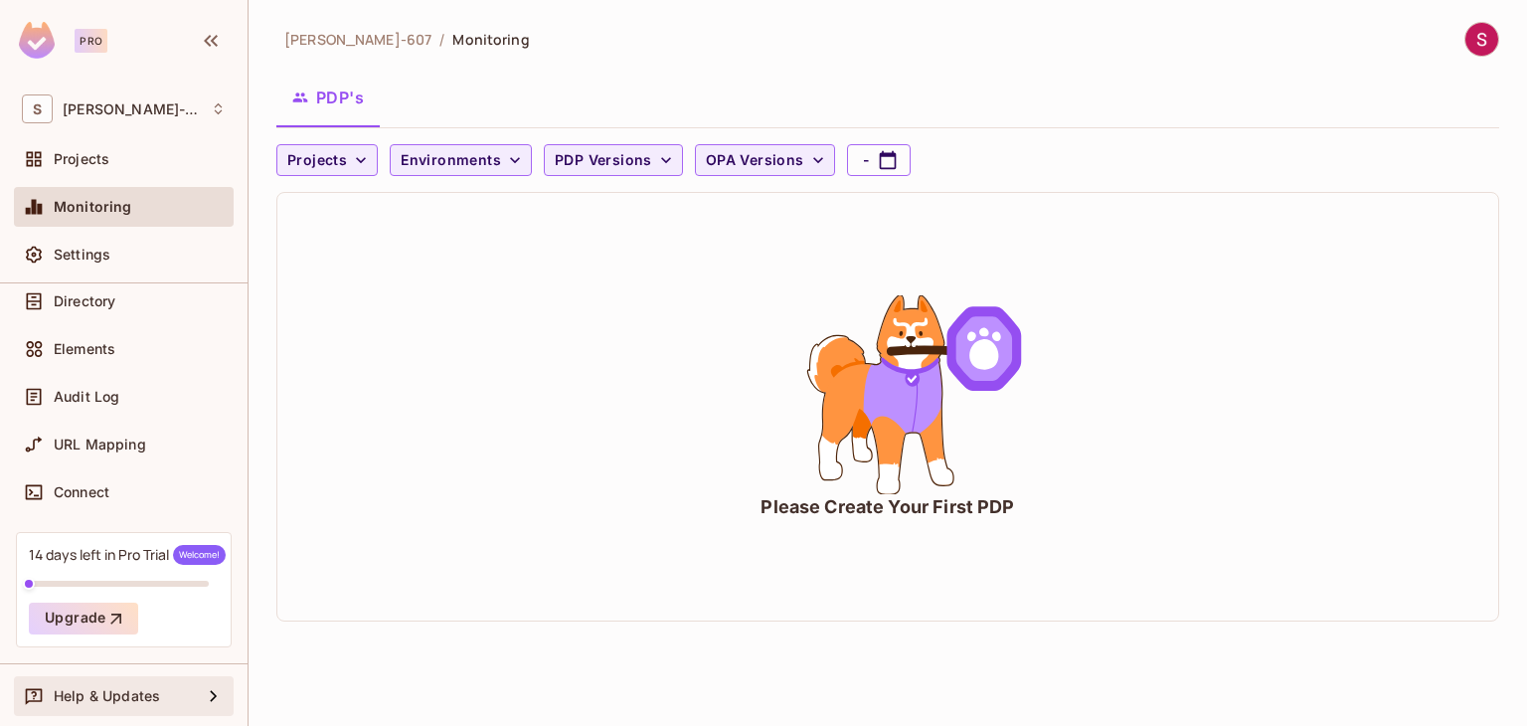
click at [167, 688] on div "Help & Updates" at bounding box center [128, 696] width 148 height 16
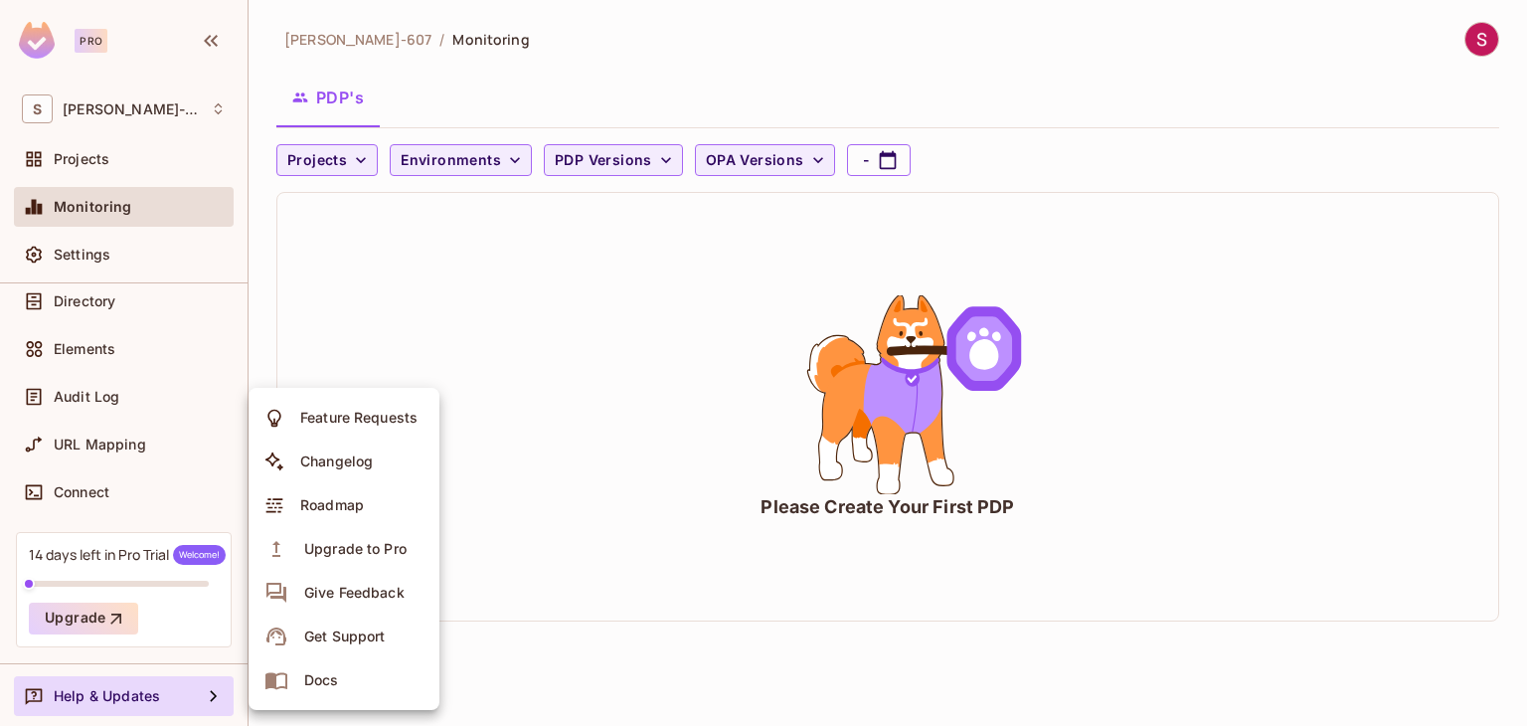
click at [178, 556] on div at bounding box center [763, 363] width 1527 height 726
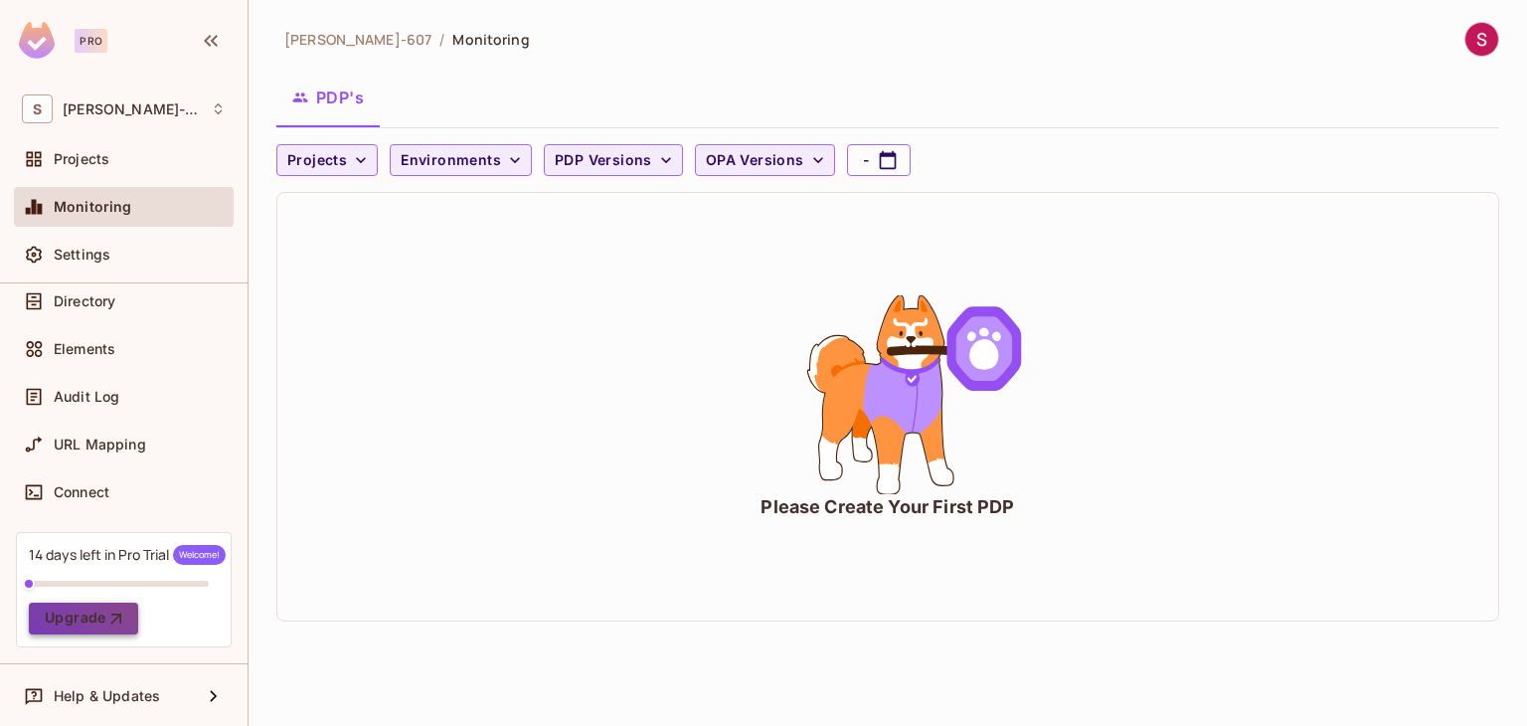
click at [99, 614] on button "Upgrade" at bounding box center [83, 619] width 109 height 32
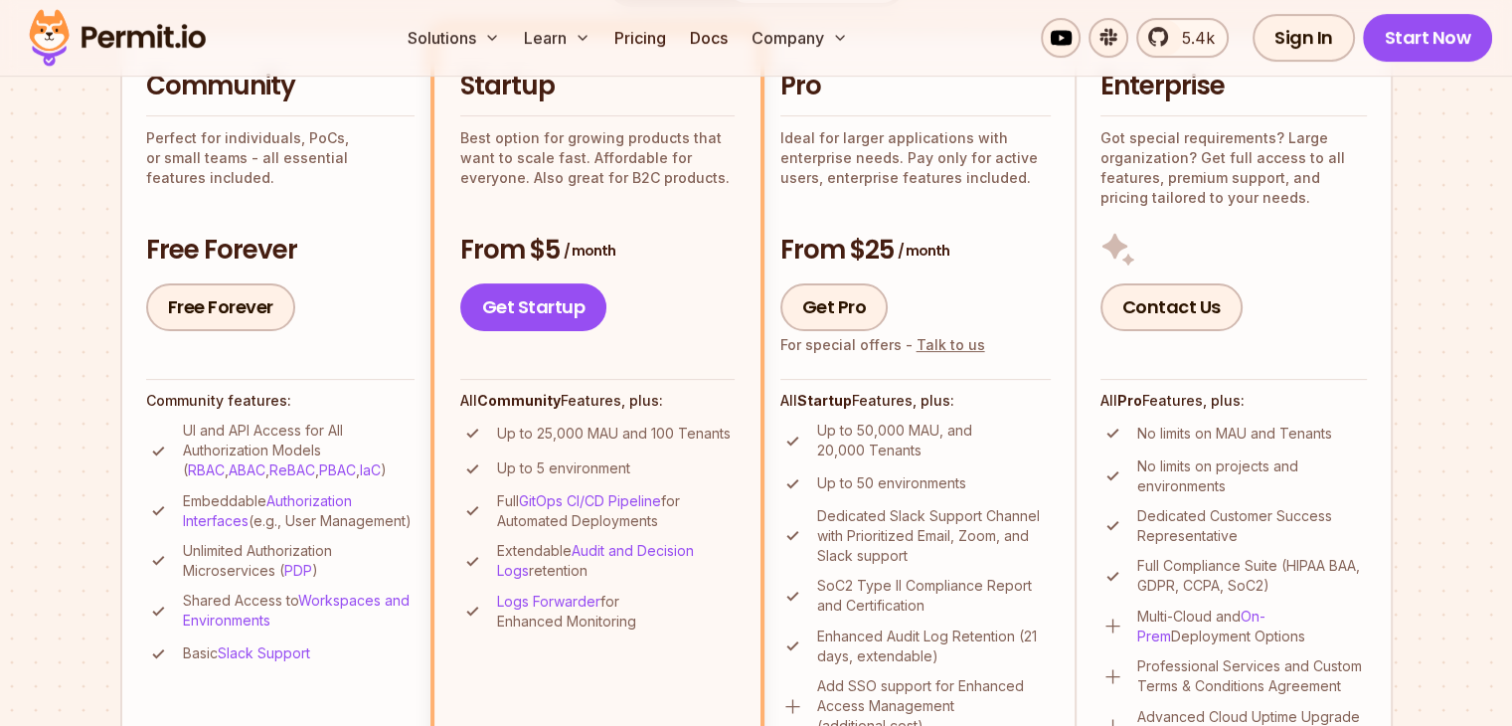
scroll to position [486, 0]
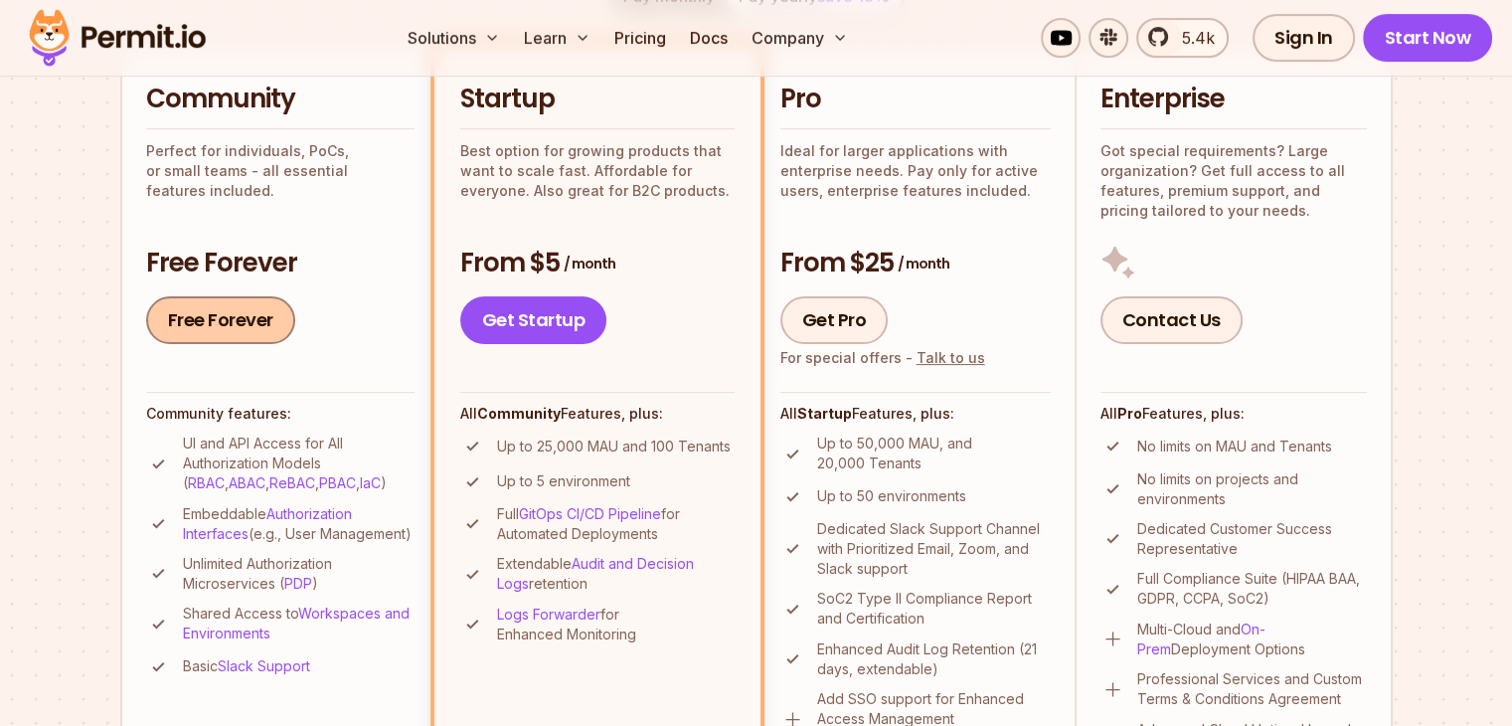
click at [219, 313] on link "Free Forever" at bounding box center [220, 320] width 149 height 48
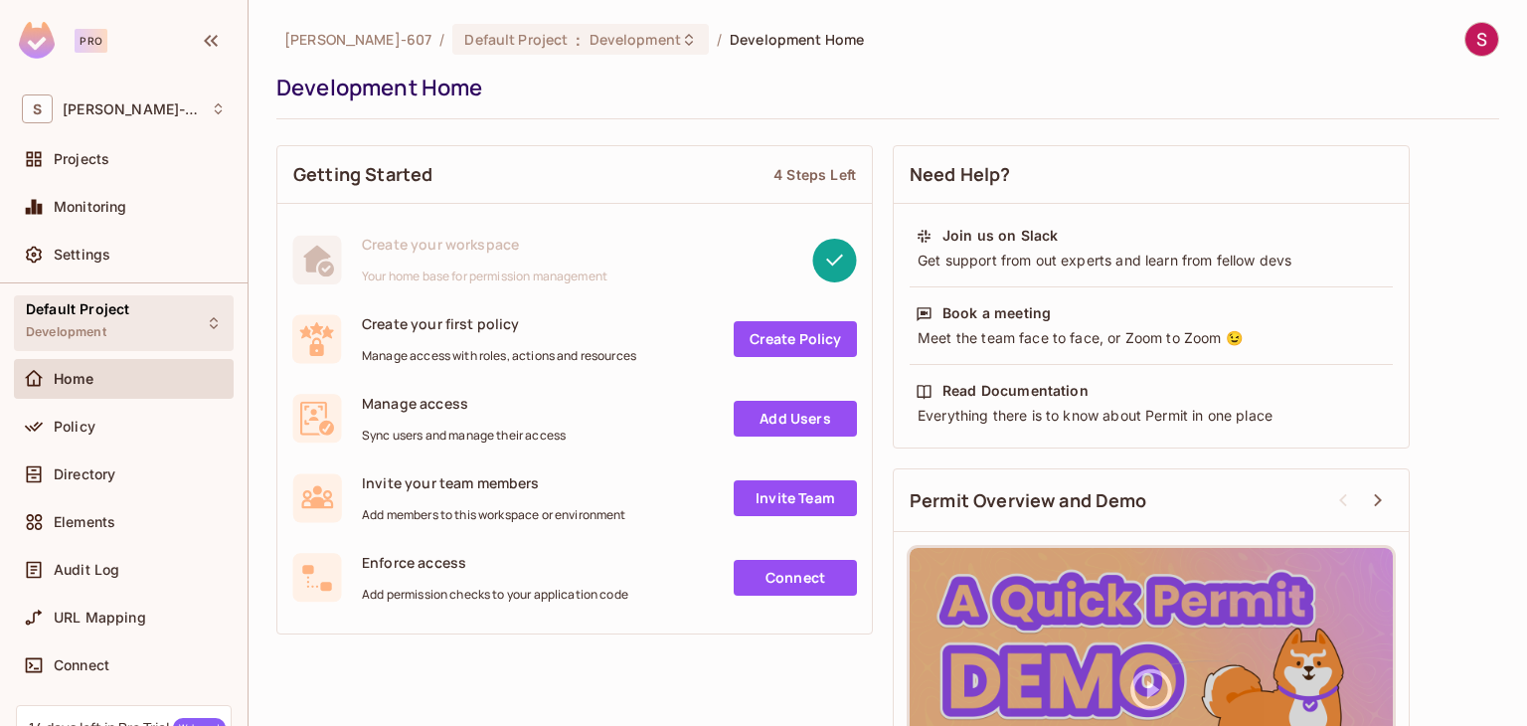
click at [89, 340] on div "Default Project Development" at bounding box center [77, 322] width 103 height 43
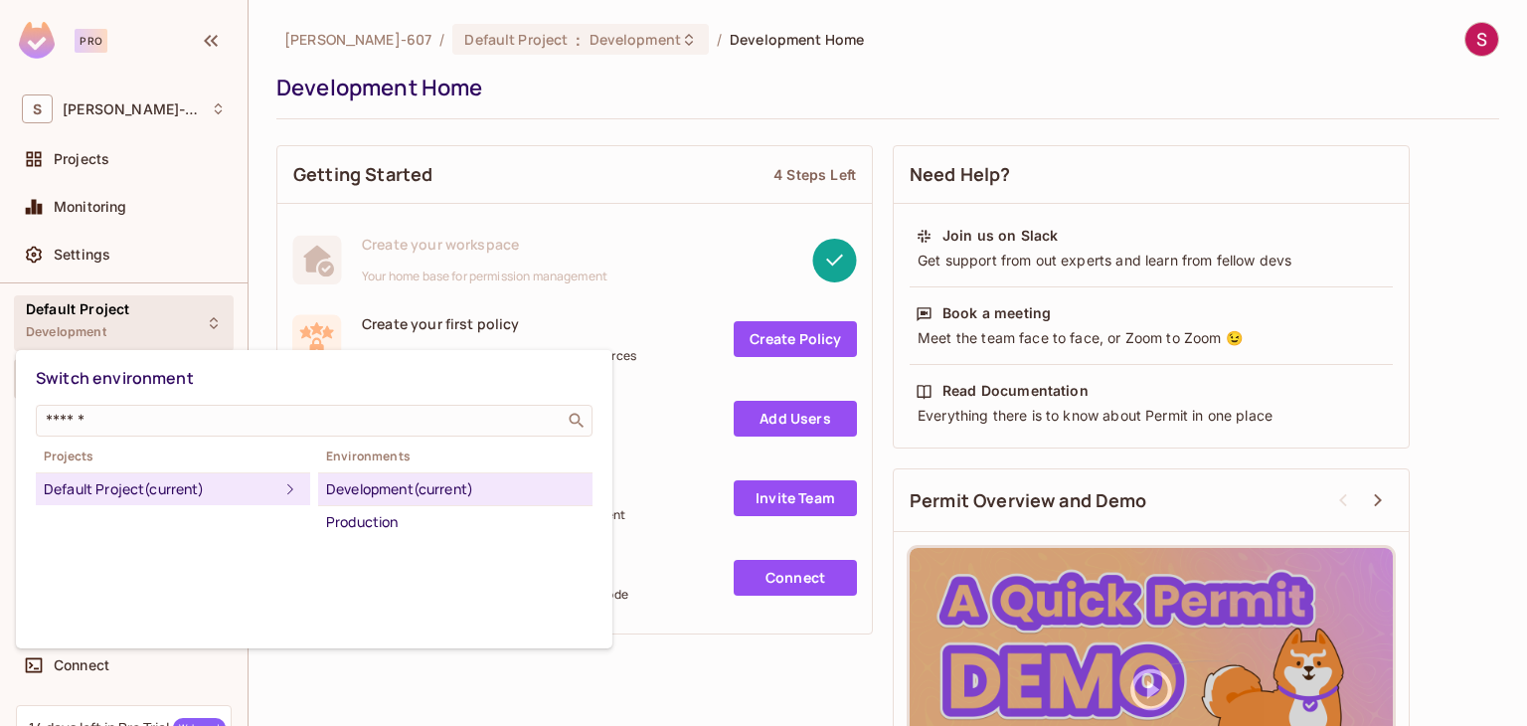
click at [768, 100] on div at bounding box center [763, 363] width 1527 height 726
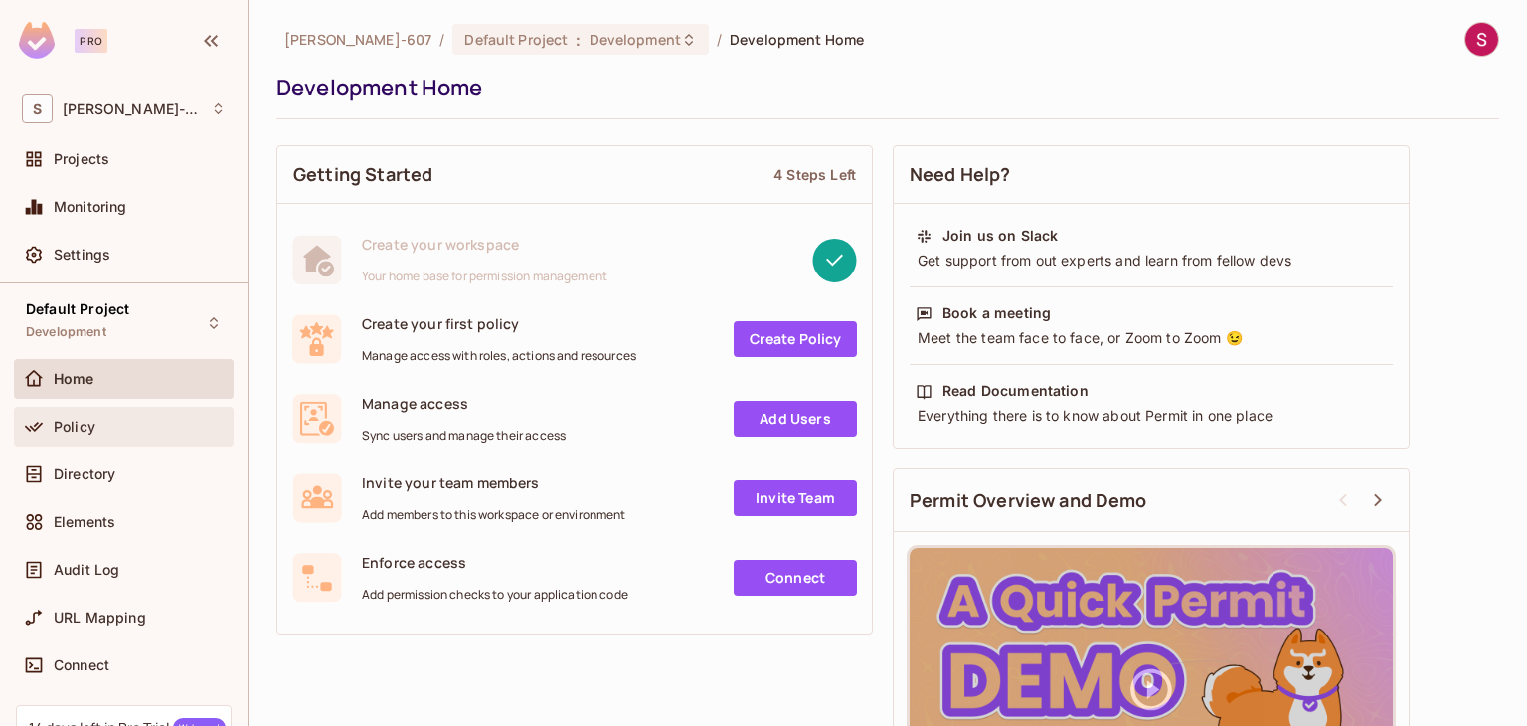
click at [71, 436] on div "Policy" at bounding box center [124, 427] width 204 height 24
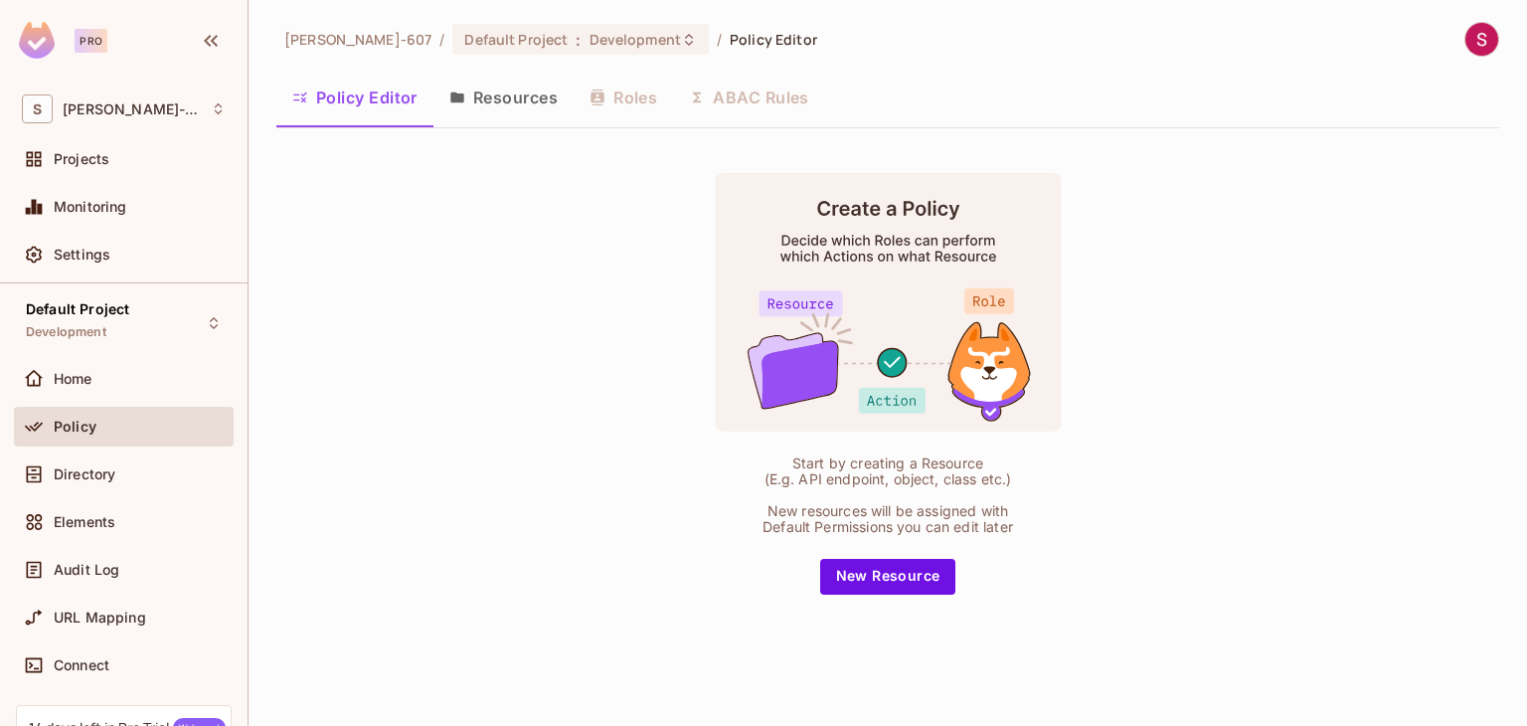
click at [496, 96] on button "Resources" at bounding box center [504, 98] width 140 height 50
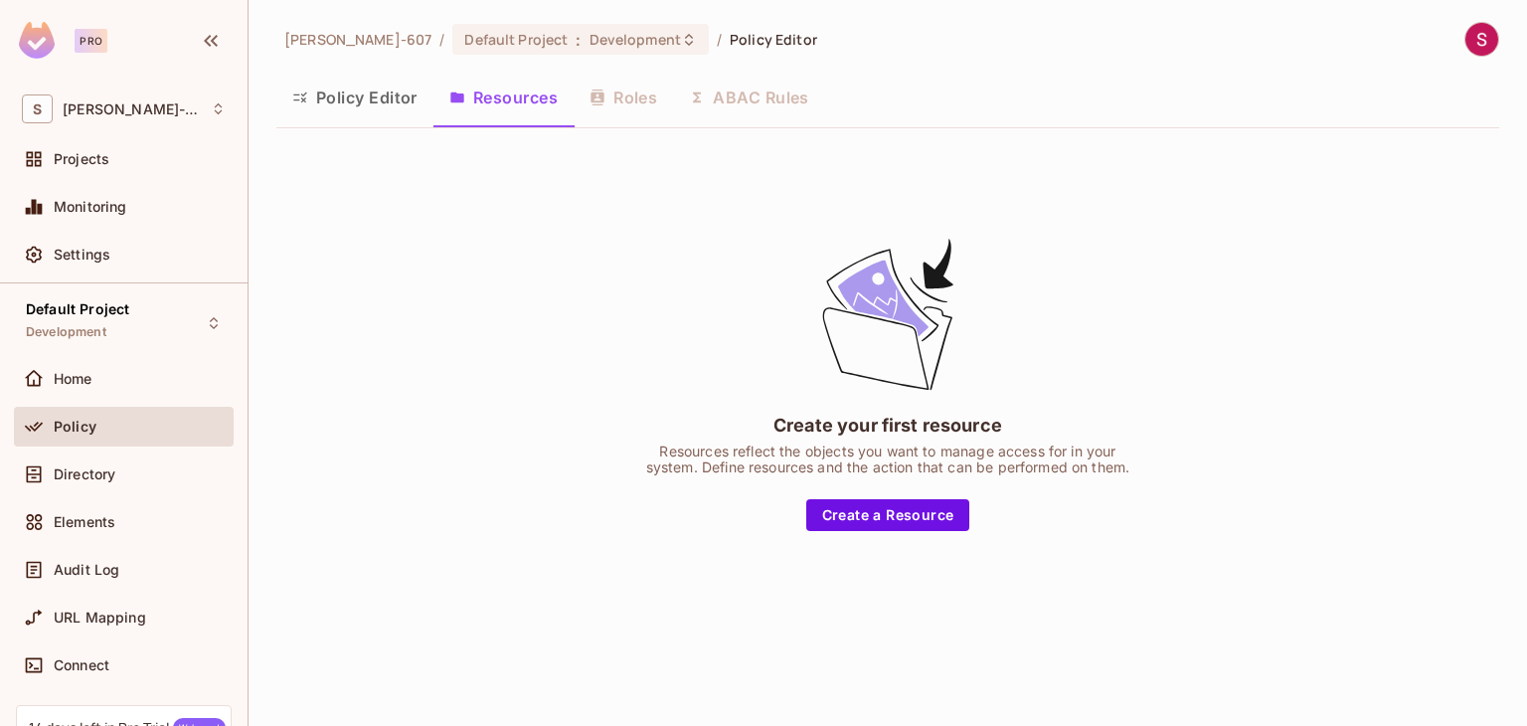
click at [640, 104] on div "Policy Editor Resources Roles ABAC Rules" at bounding box center [887, 98] width 1223 height 50
click at [615, 95] on div "Policy Editor Resources Roles ABAC Rules" at bounding box center [887, 98] width 1223 height 50
click at [630, 100] on div "Policy Editor Resources Roles ABAC Rules" at bounding box center [887, 98] width 1223 height 50
click at [736, 96] on div "Policy Editor Resources Roles ABAC Rules" at bounding box center [887, 98] width 1223 height 50
click at [506, 101] on button "Resources" at bounding box center [504, 98] width 140 height 50
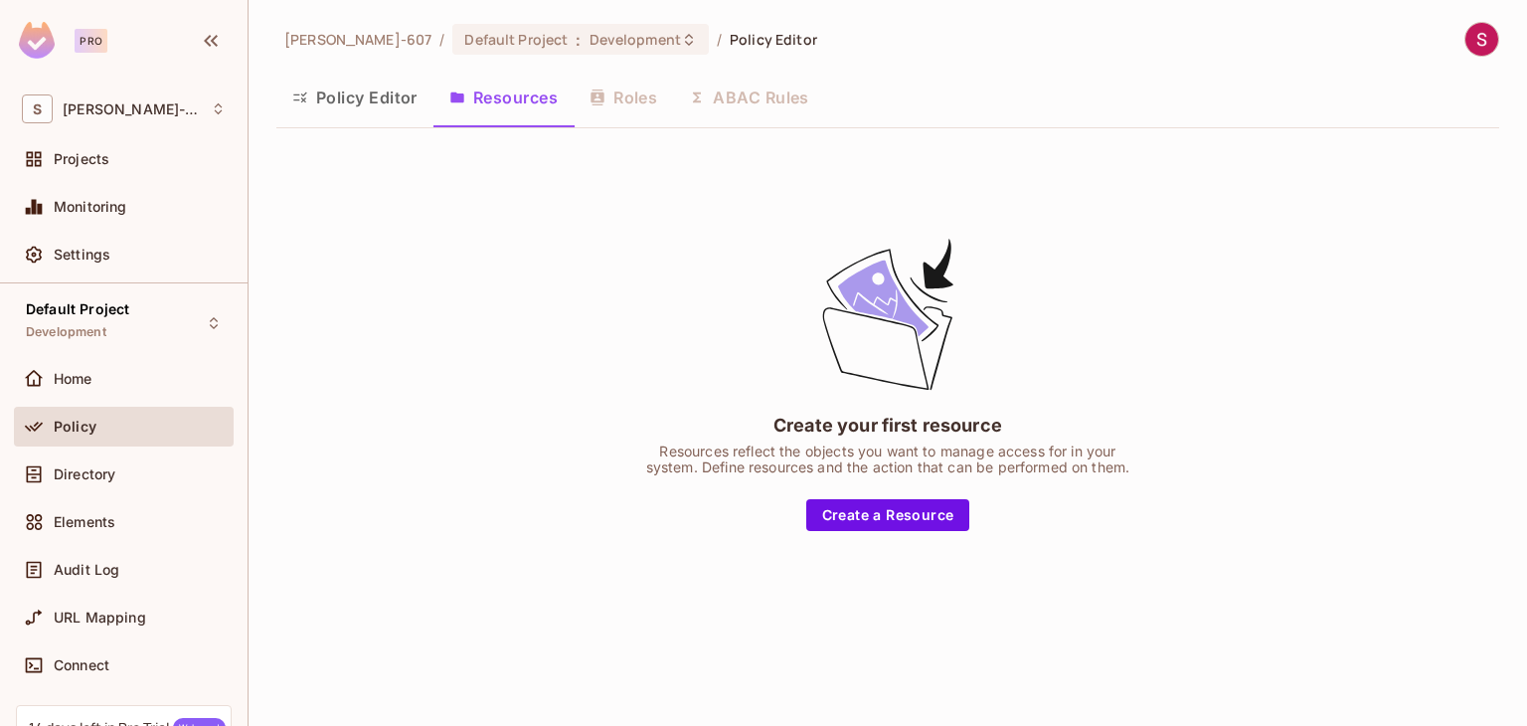
click at [394, 112] on button "Policy Editor" at bounding box center [354, 98] width 157 height 50
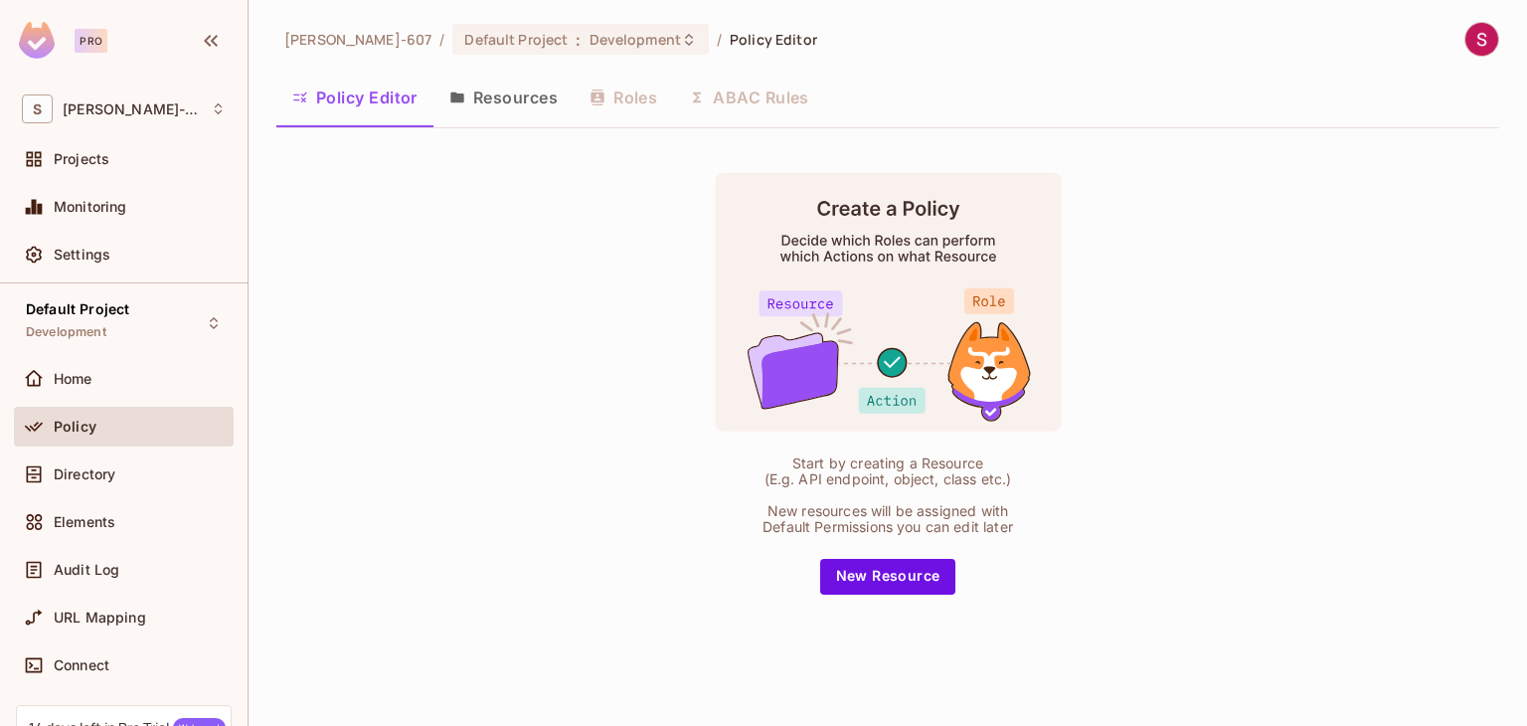
click at [497, 111] on button "Resources" at bounding box center [504, 98] width 140 height 50
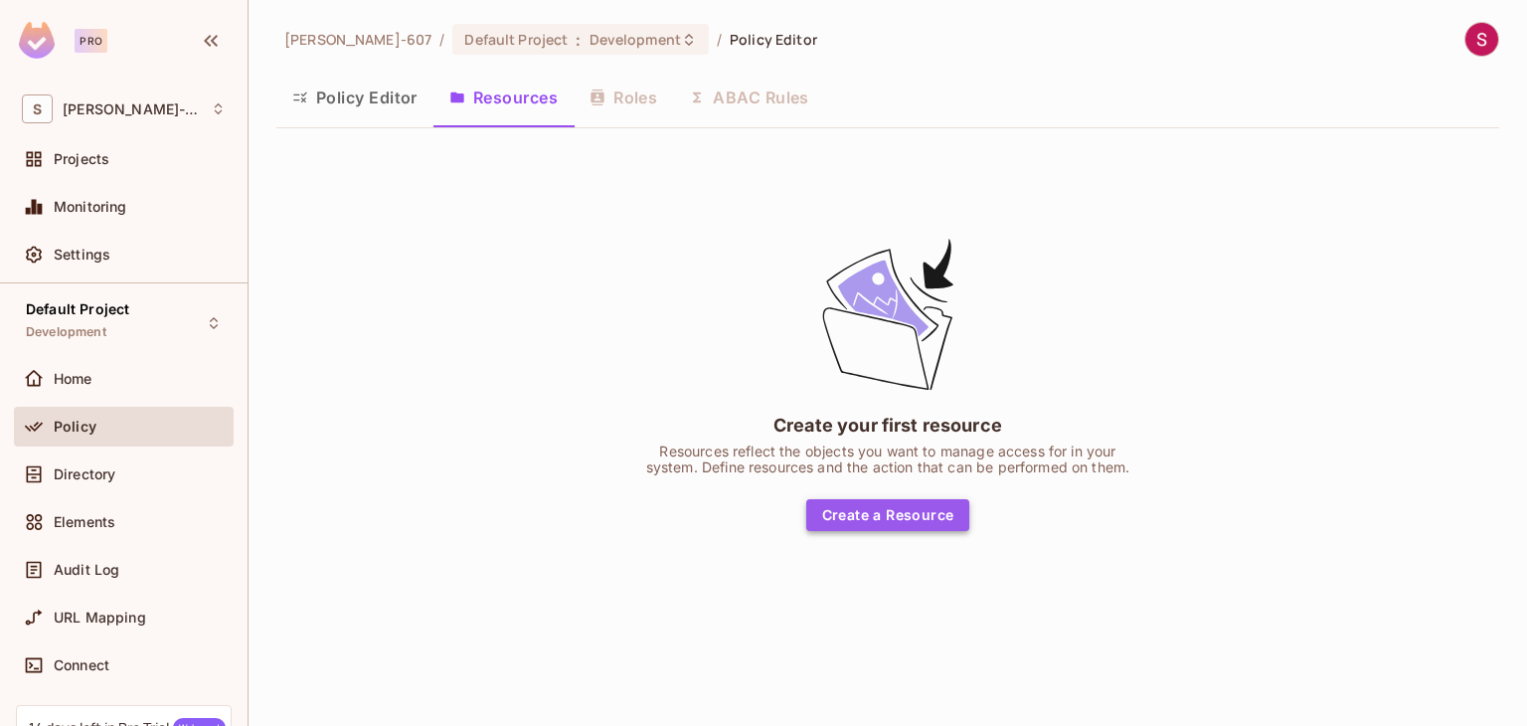
click at [835, 508] on button "Create a Resource" at bounding box center [888, 515] width 164 height 32
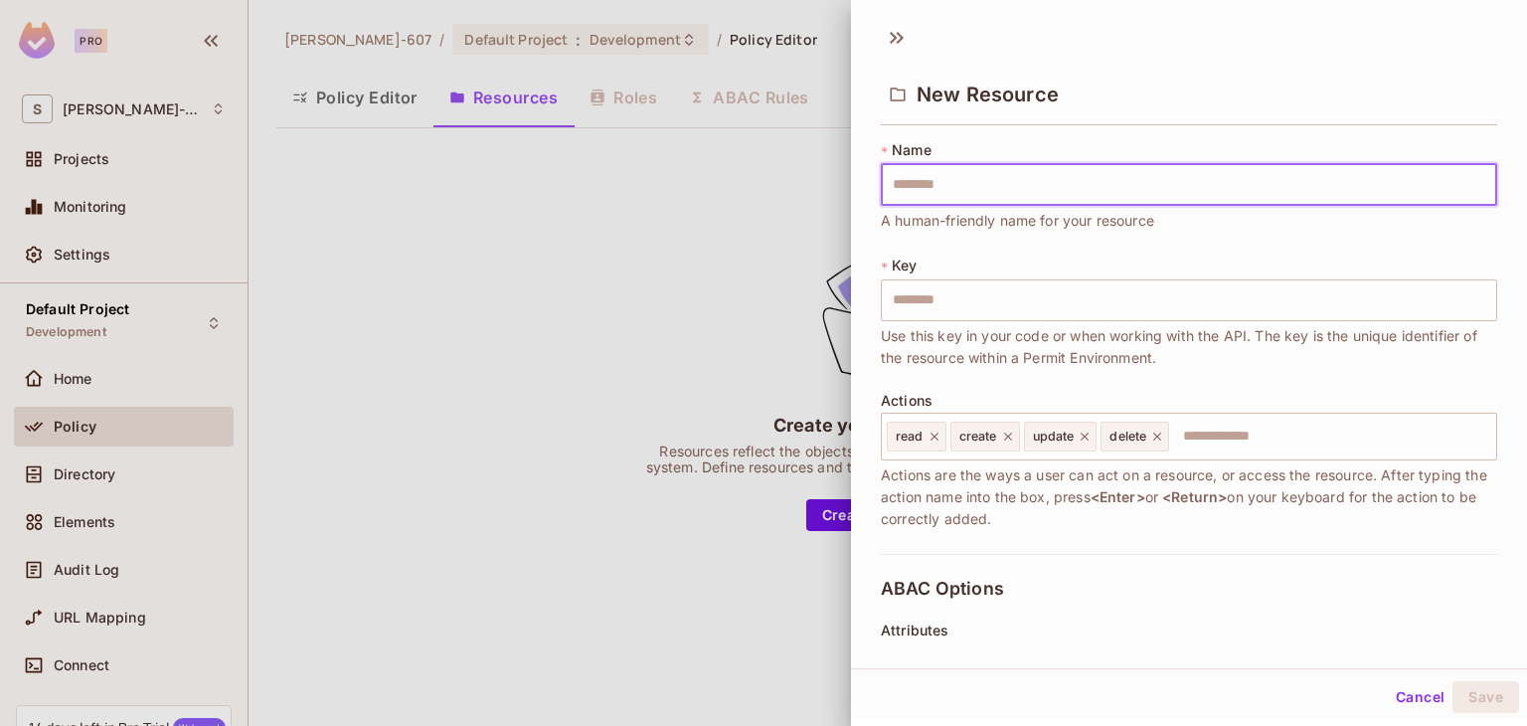
click at [959, 173] on input "text" at bounding box center [1189, 185] width 617 height 42
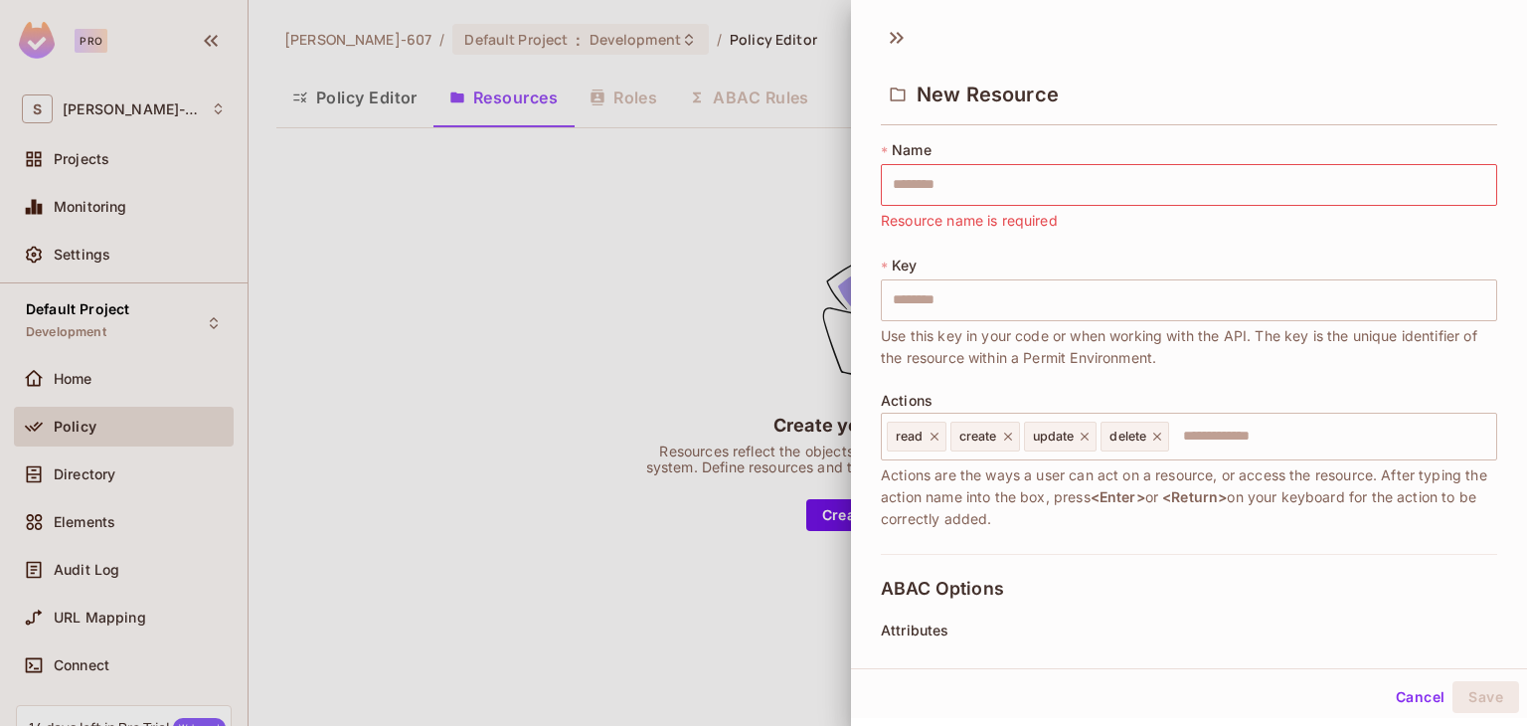
click at [1253, 240] on div "* Name ​ Resource name is required * Key ​ Use this key in your code or when wo…" at bounding box center [1189, 347] width 617 height 414
click at [943, 188] on input "text" at bounding box center [1189, 185] width 617 height 42
type input "*"
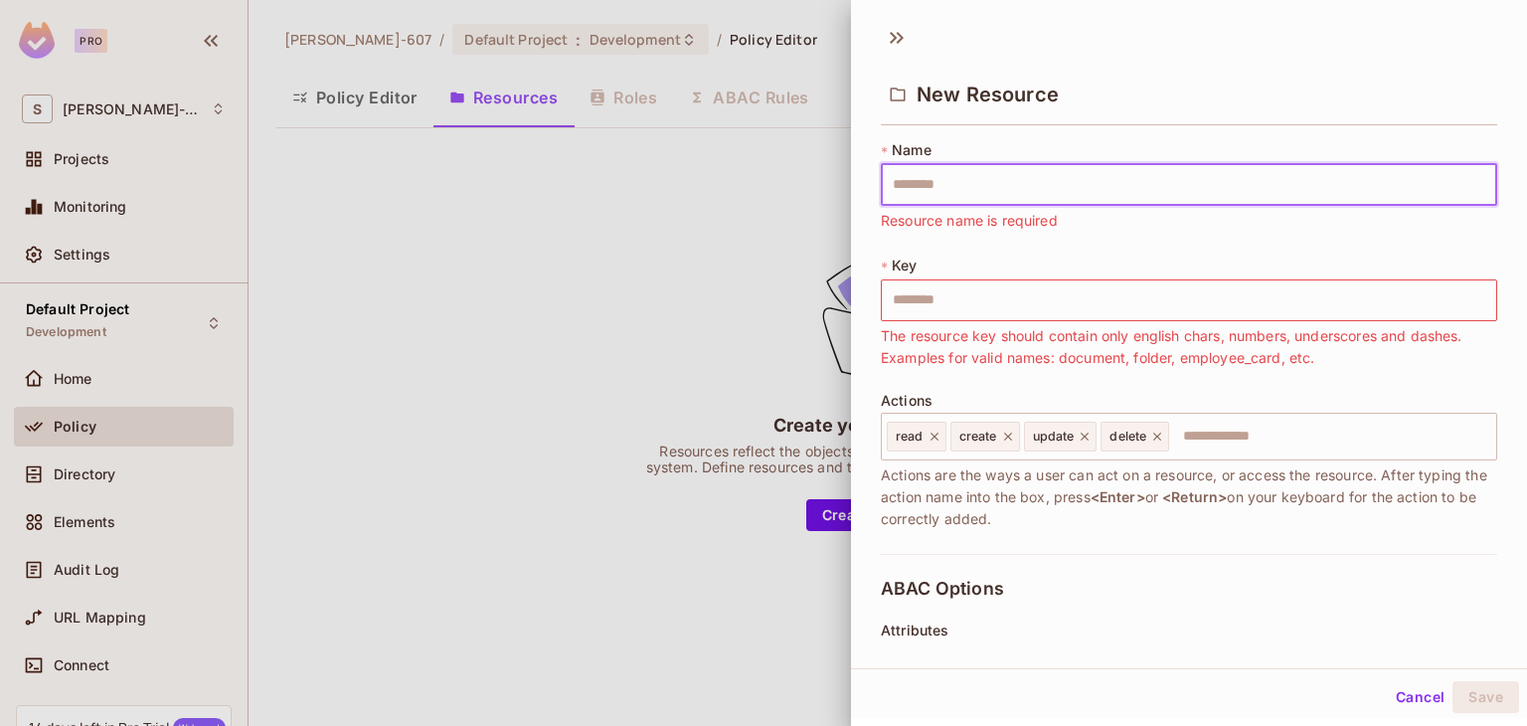
type input "*"
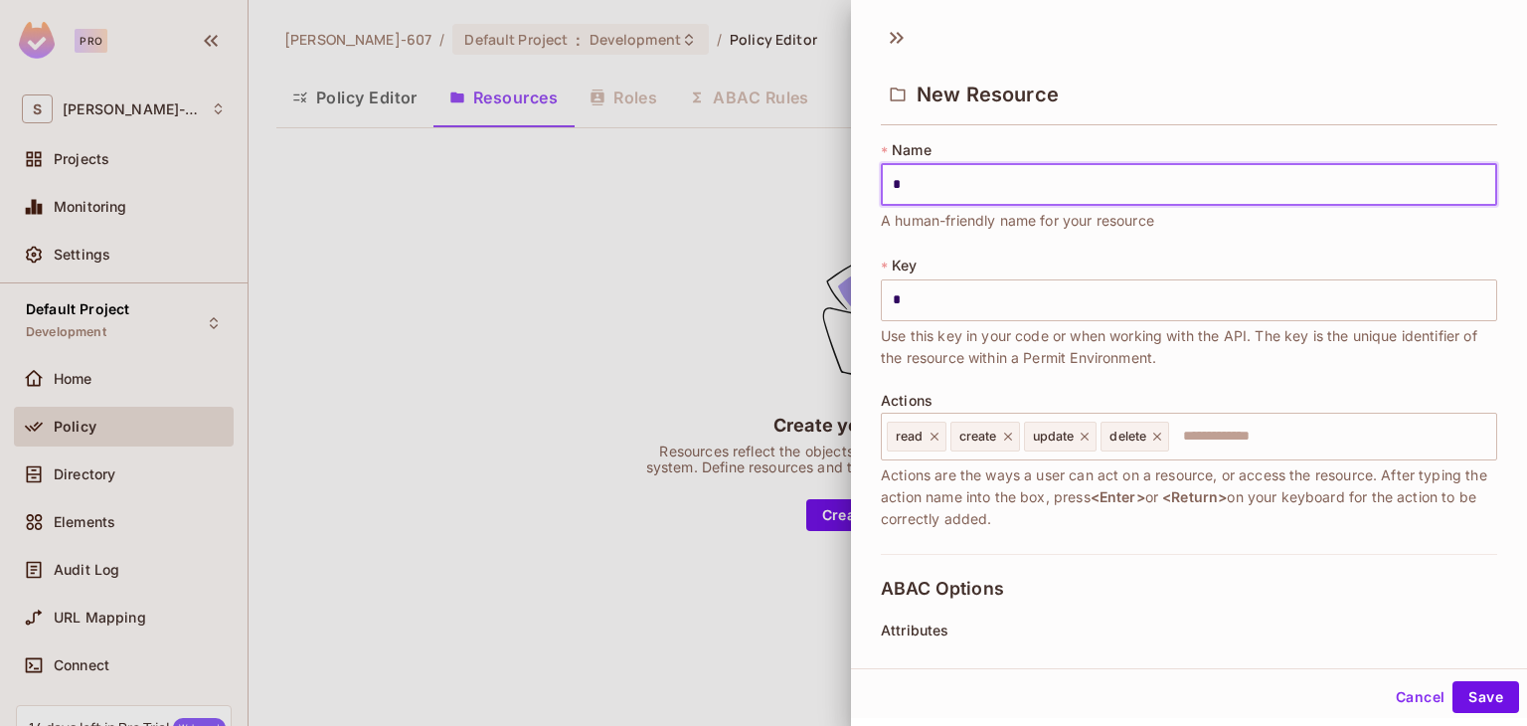
type input "**"
type input "***"
type input "****"
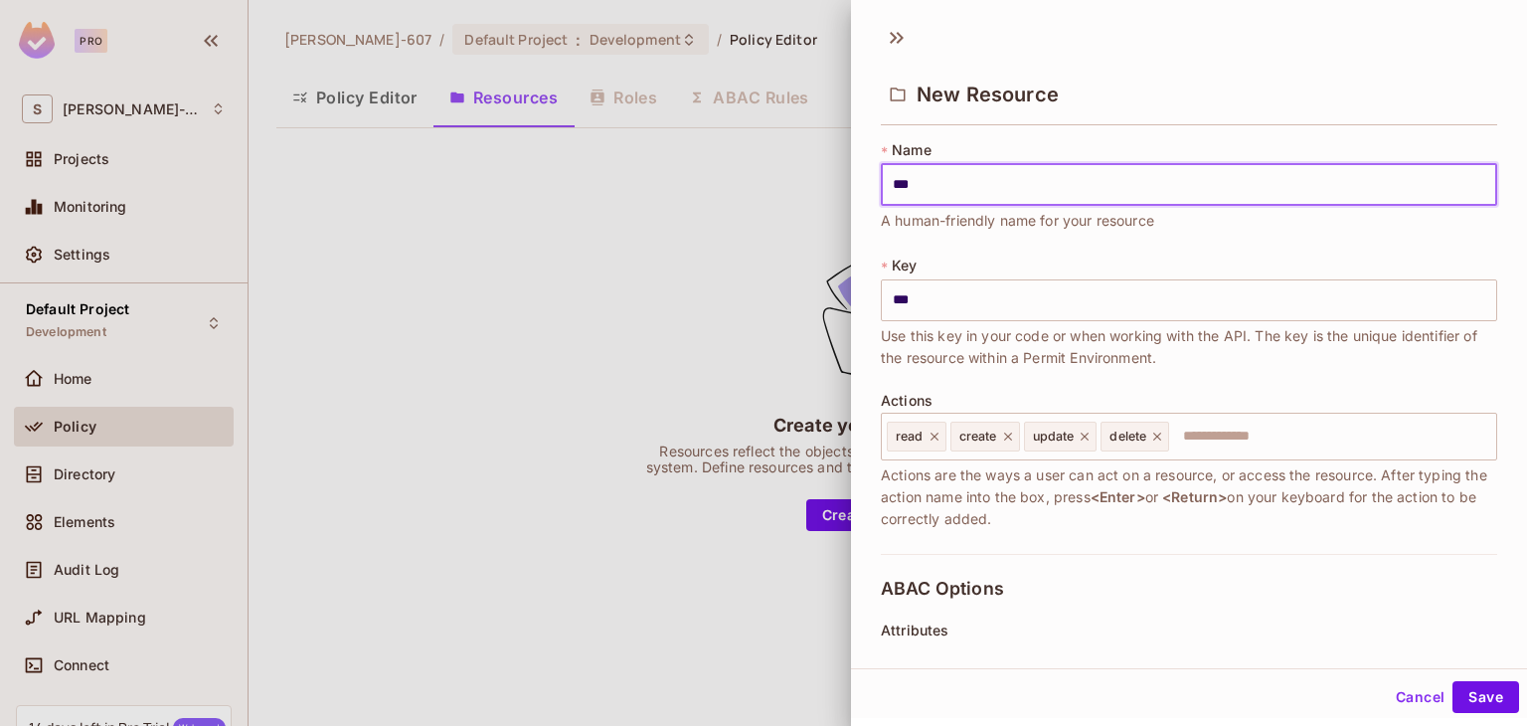
type input "****"
type input "*****"
type input "******"
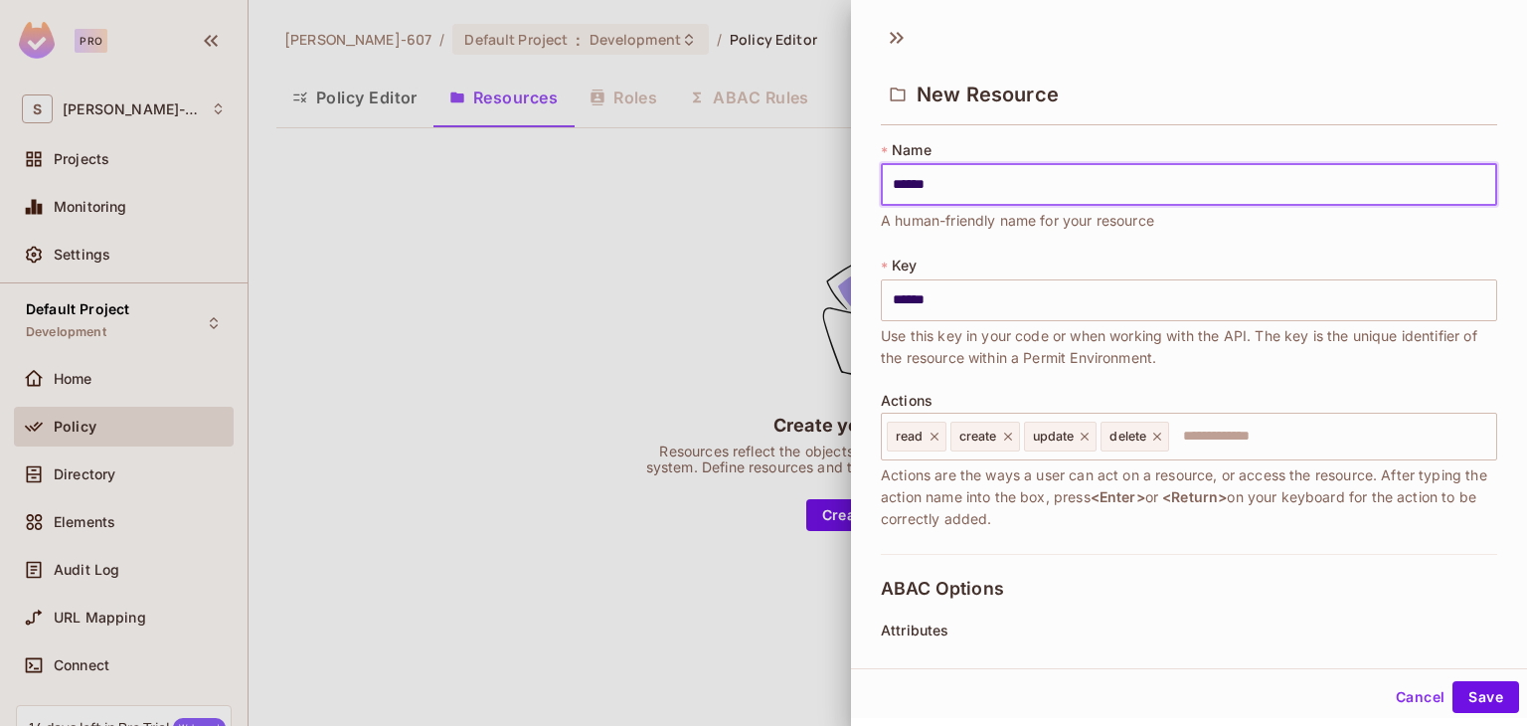
type input "*******"
type input "********"
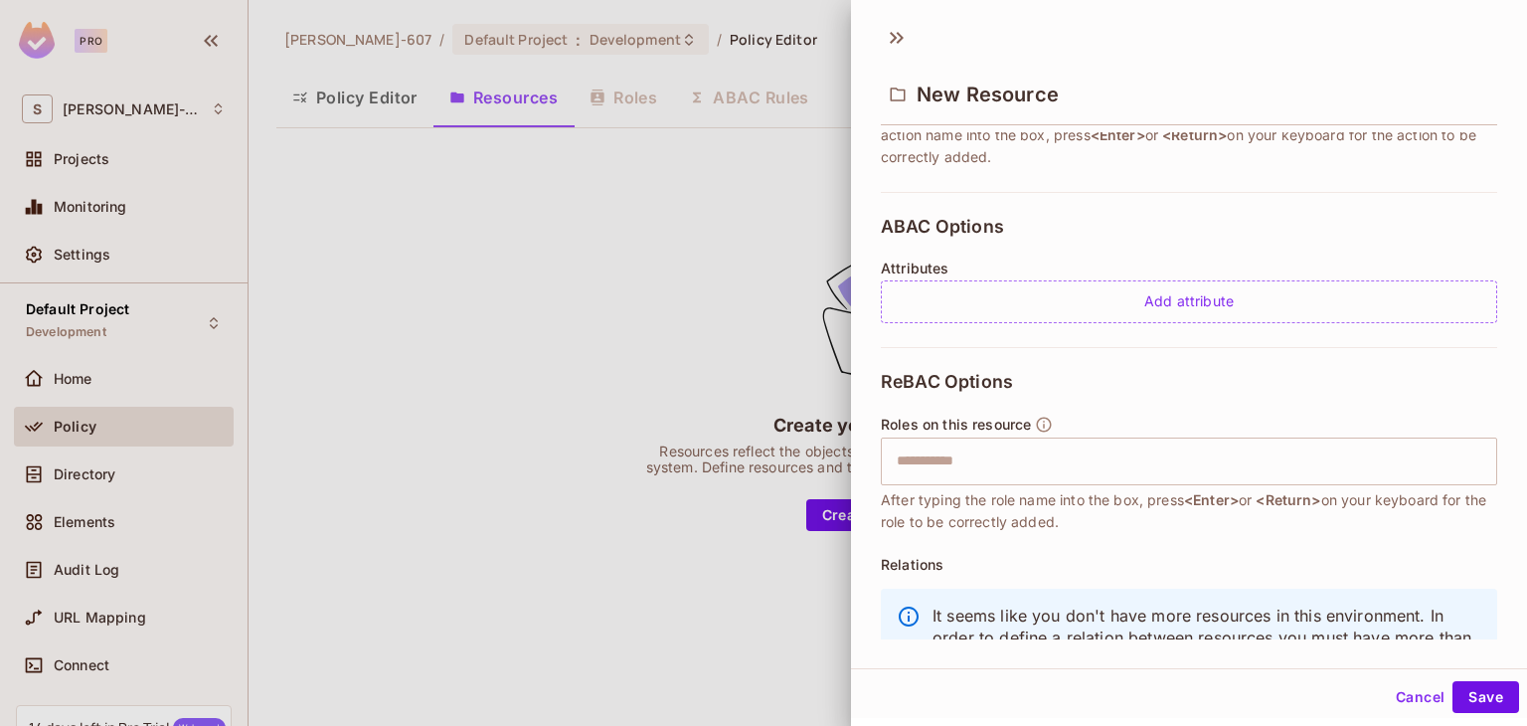
scroll to position [444, 0]
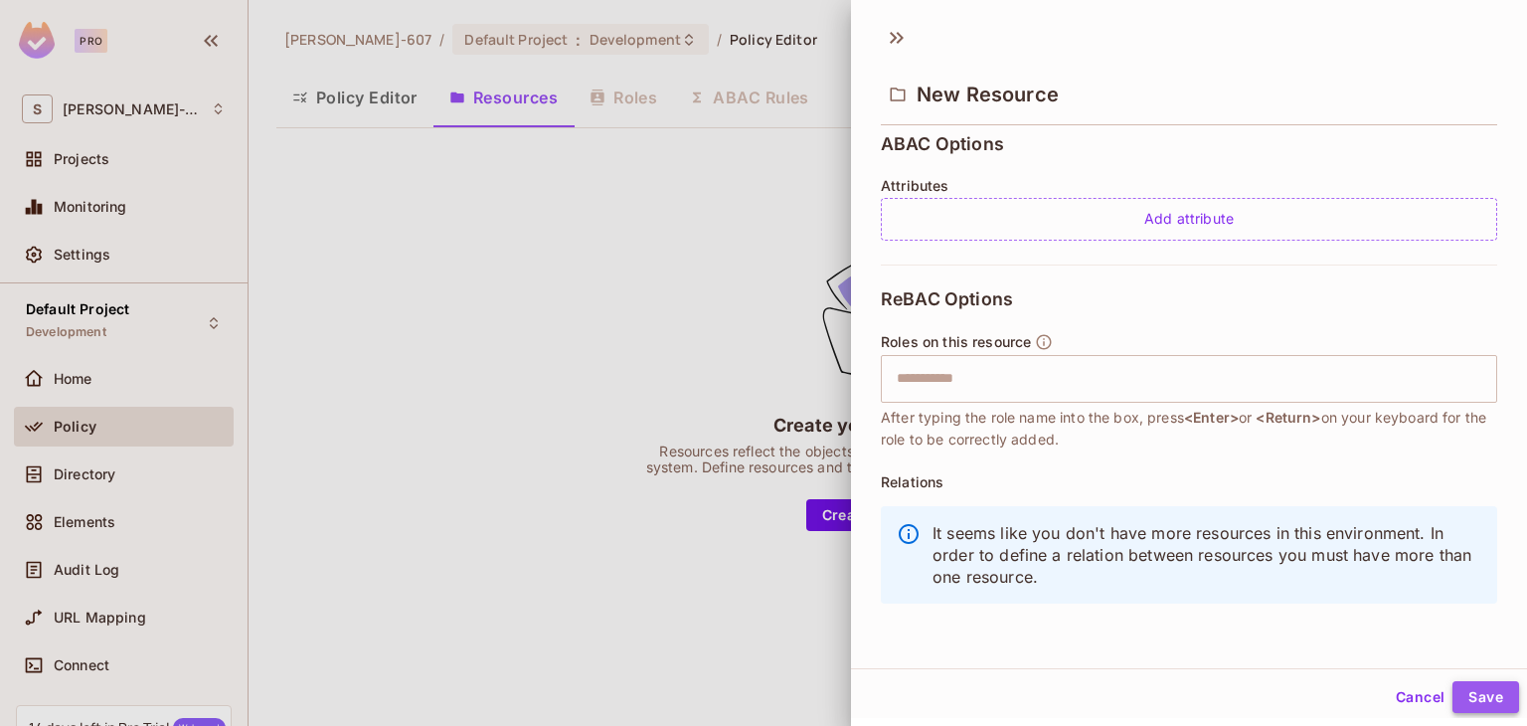
click at [1484, 691] on button "Save" at bounding box center [1486, 697] width 67 height 32
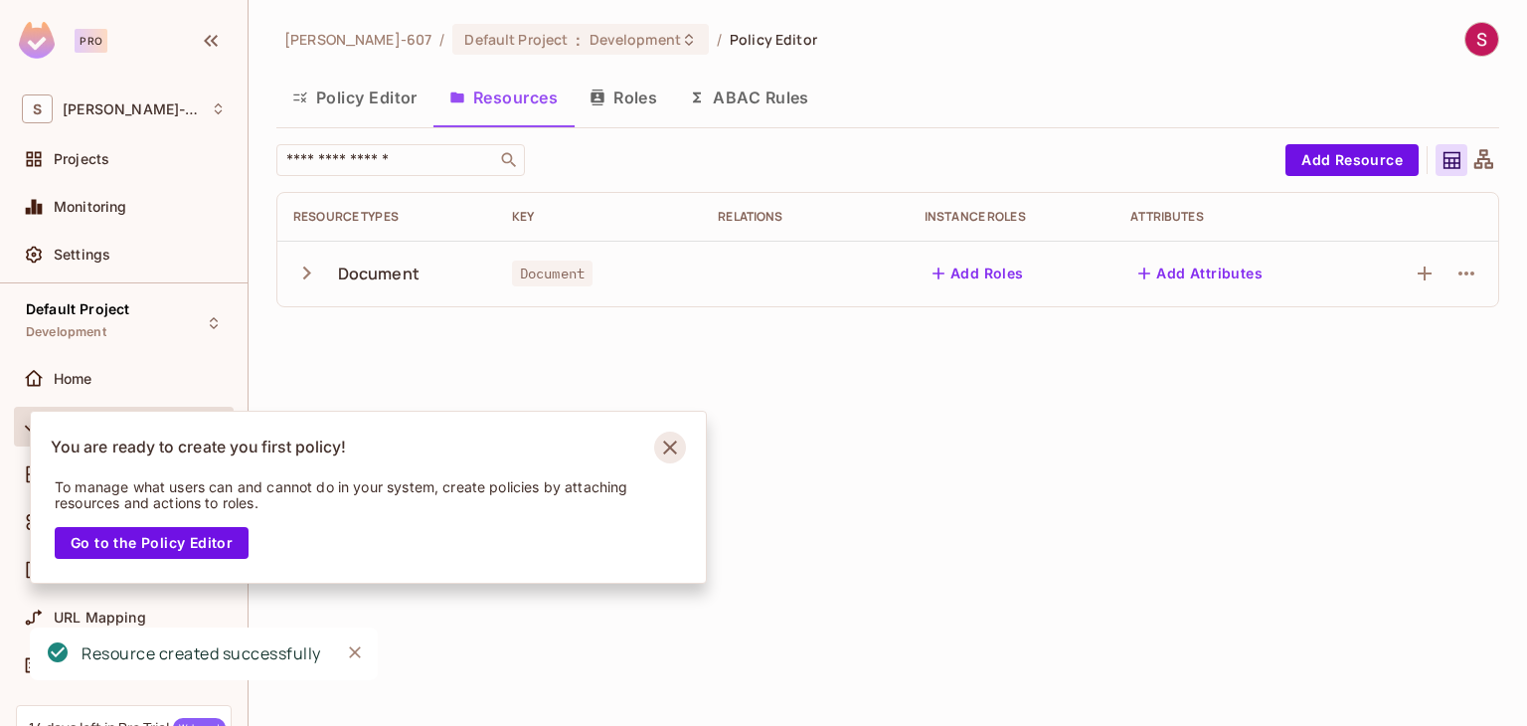
click at [675, 446] on icon "Notifications Alt+T" at bounding box center [670, 448] width 32 height 32
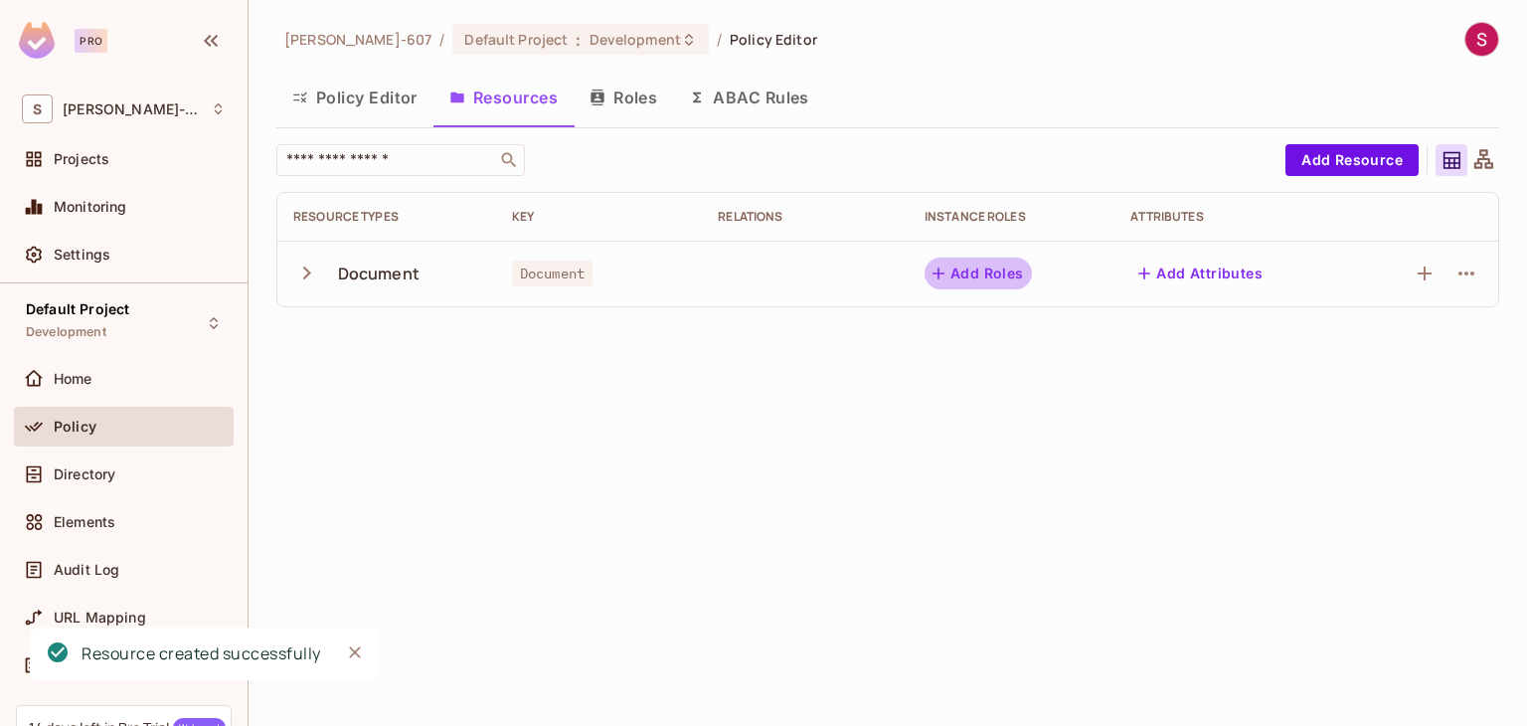
click at [991, 266] on button "Add Roles" at bounding box center [978, 274] width 107 height 32
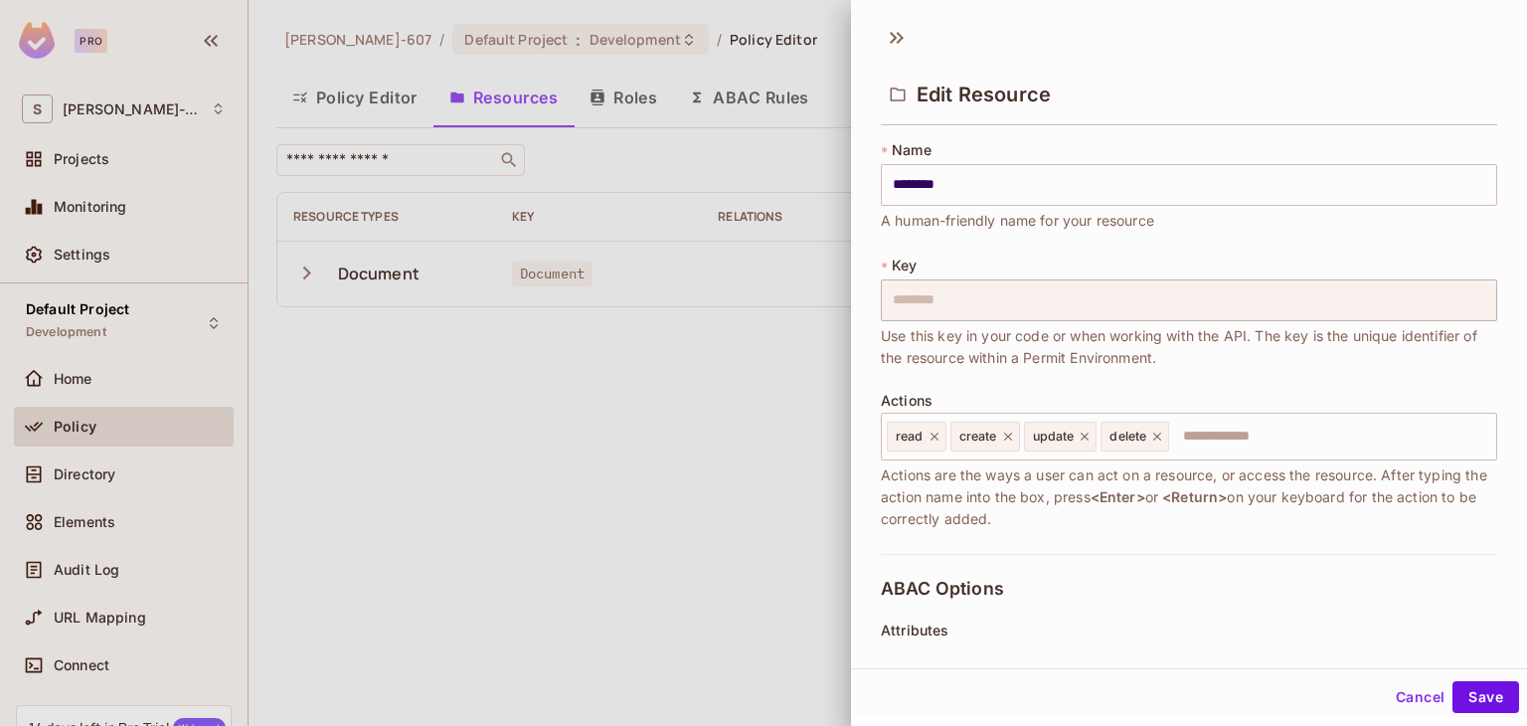
click at [673, 379] on div at bounding box center [763, 363] width 1527 height 726
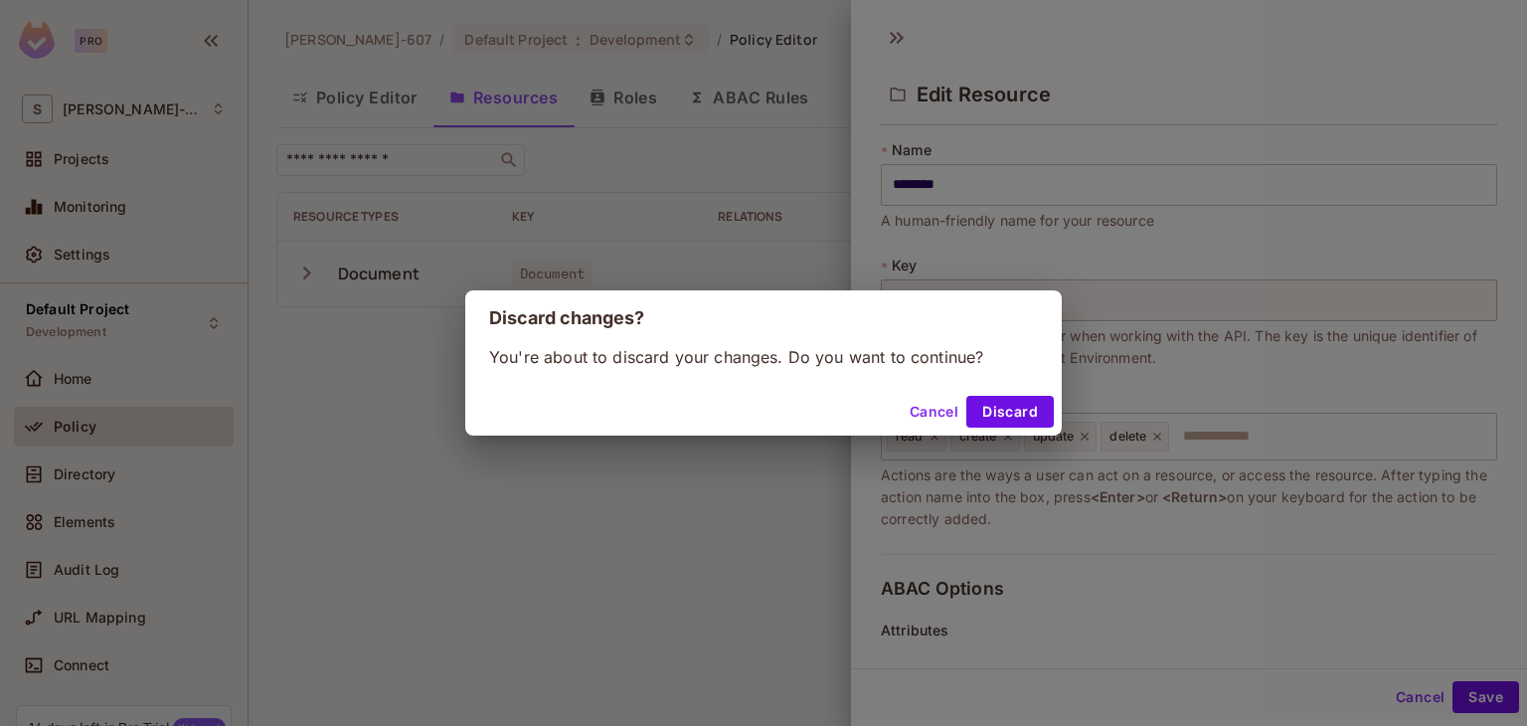
click at [935, 407] on button "Cancel" at bounding box center [934, 412] width 65 height 32
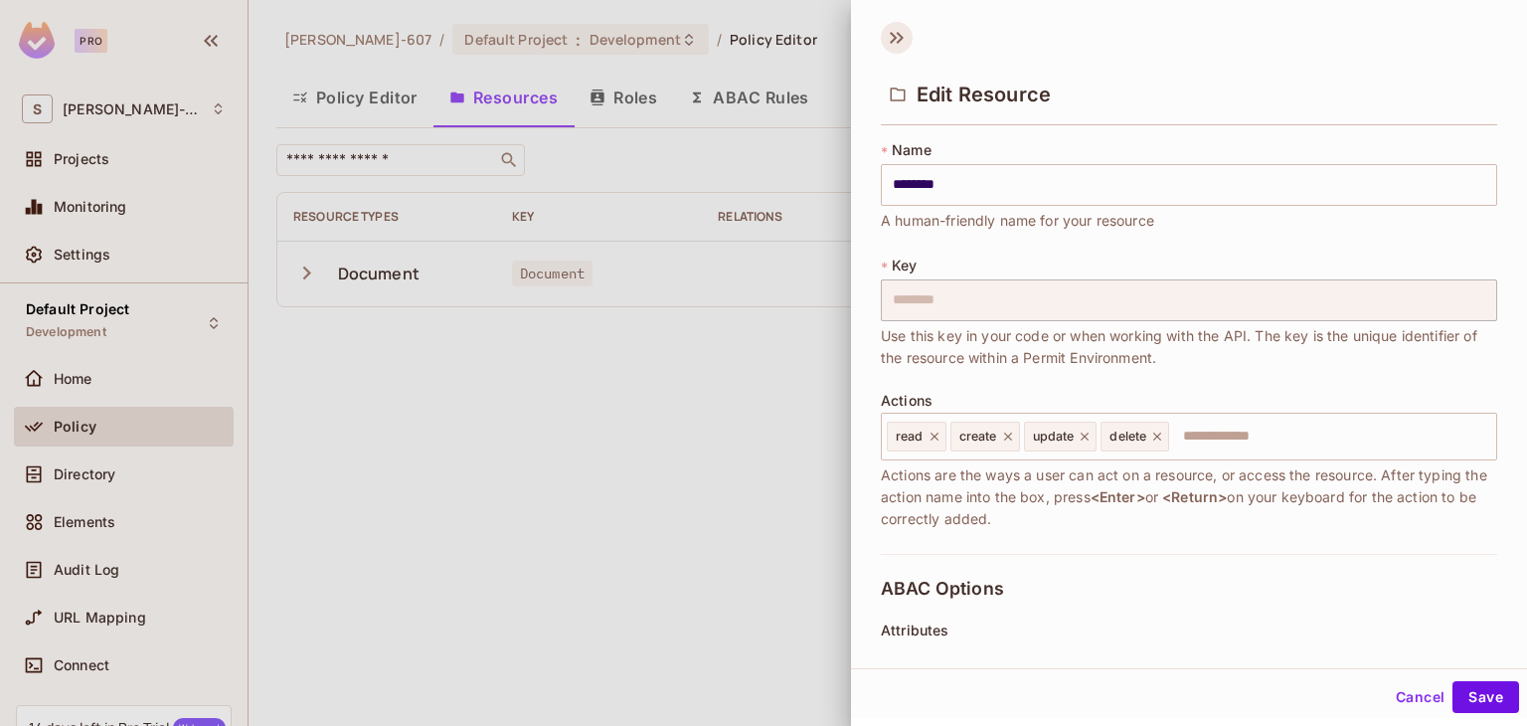
click at [888, 38] on icon at bounding box center [897, 38] width 32 height 32
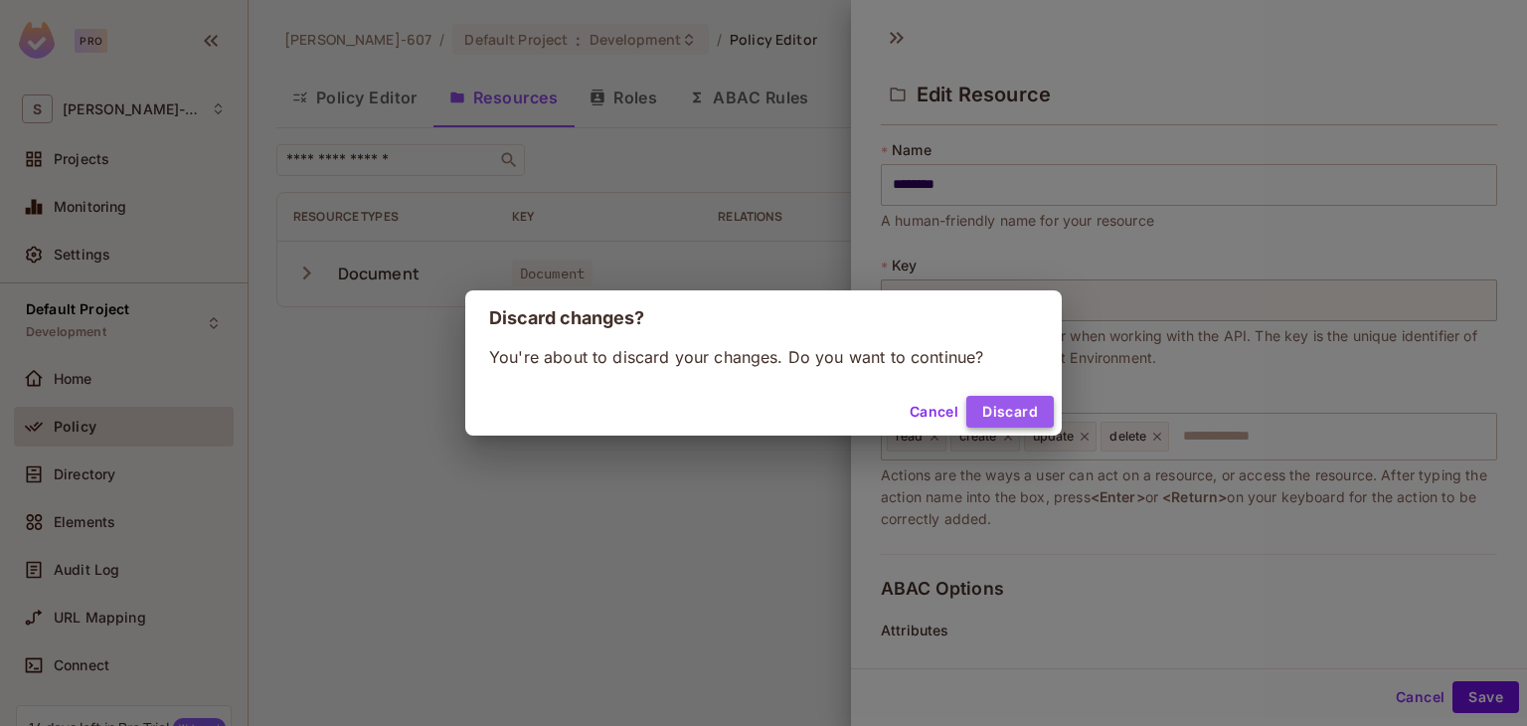
click at [1012, 412] on button "Discard" at bounding box center [1011, 412] width 88 height 32
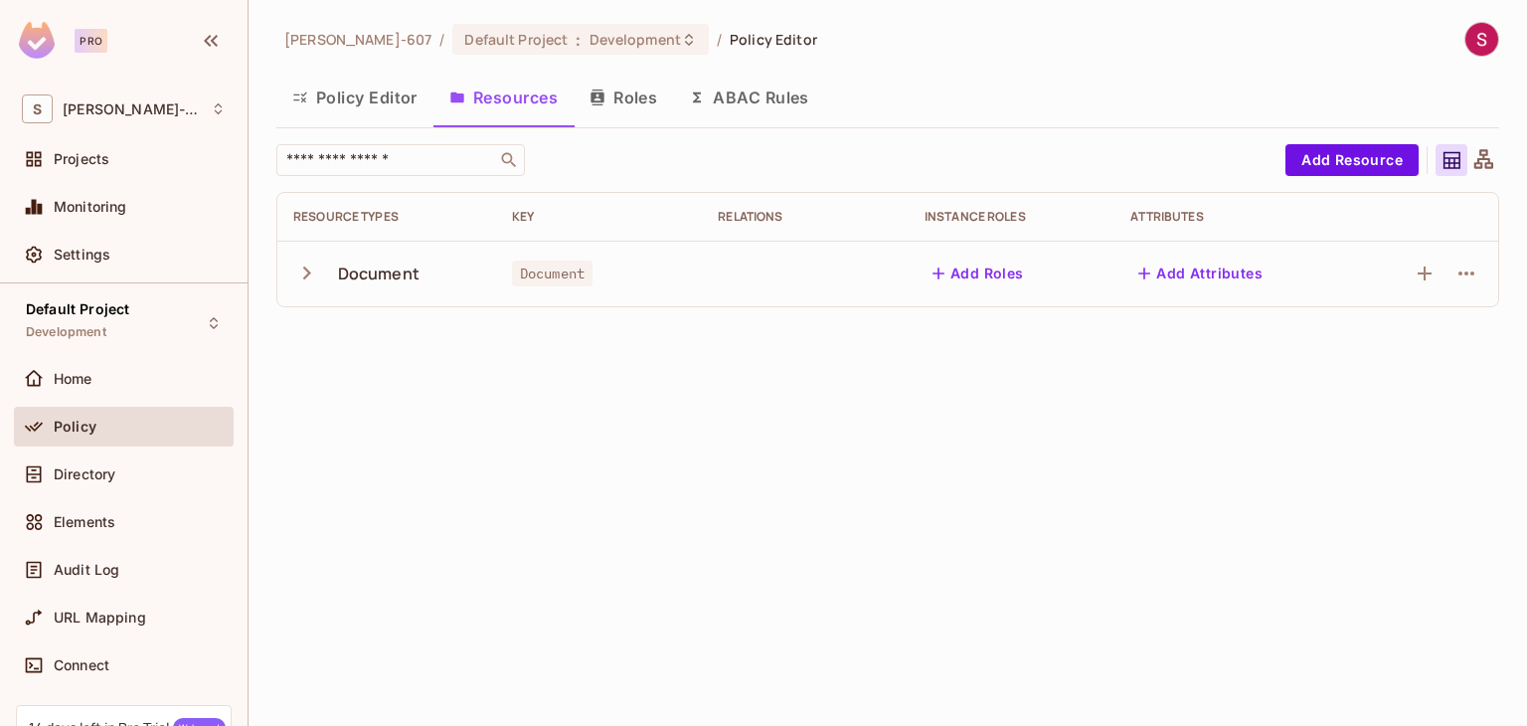
click at [604, 101] on icon "button" at bounding box center [597, 97] width 13 height 16
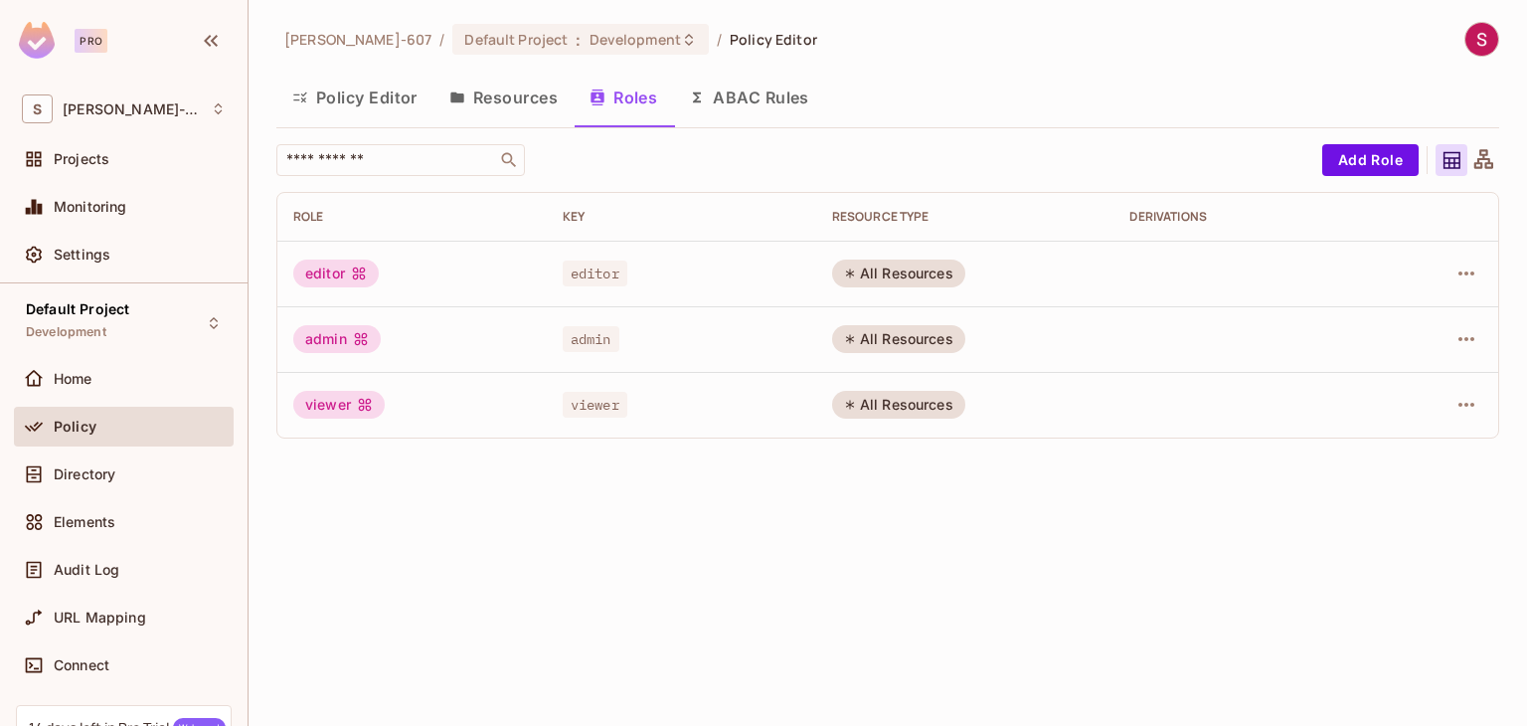
click at [728, 99] on button "ABAC Rules" at bounding box center [749, 98] width 152 height 50
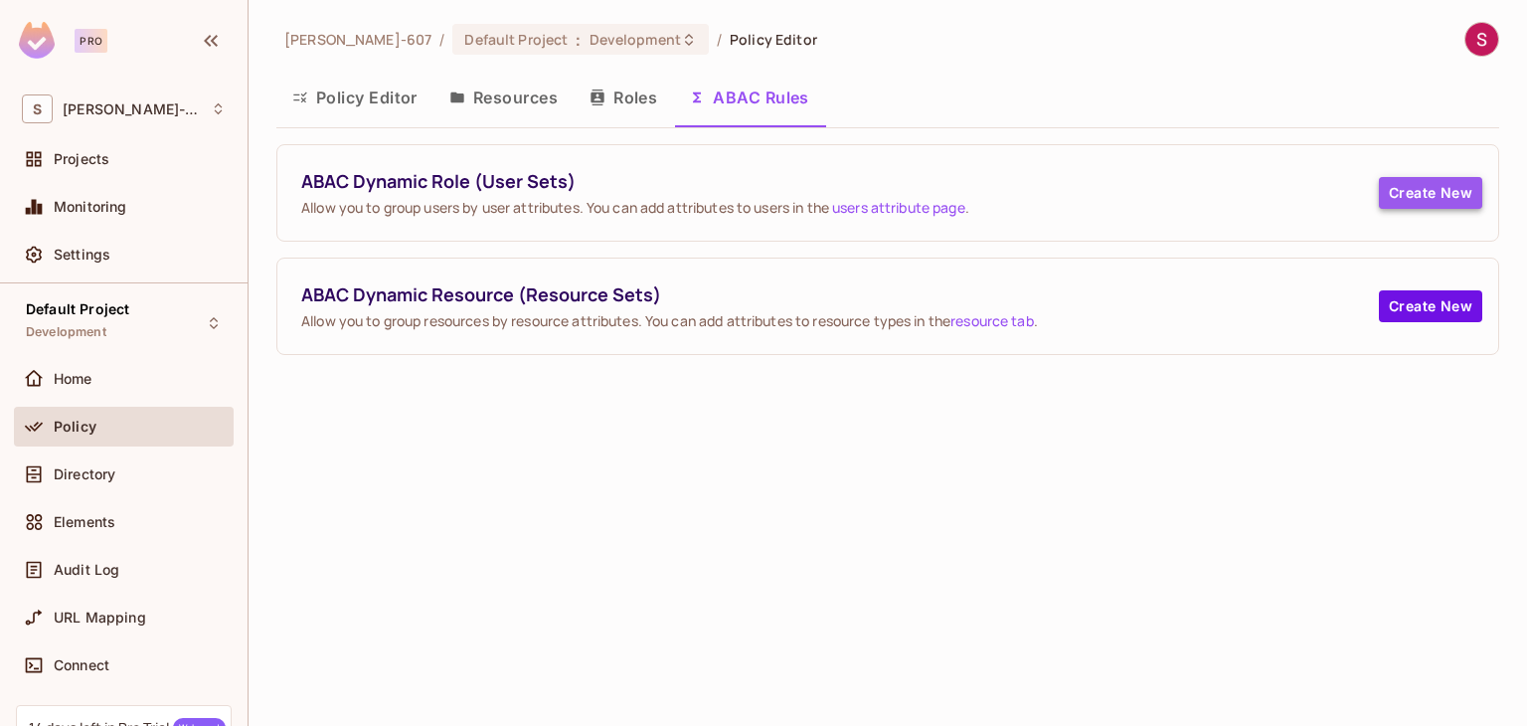
click at [1394, 192] on button "Create New" at bounding box center [1430, 193] width 103 height 32
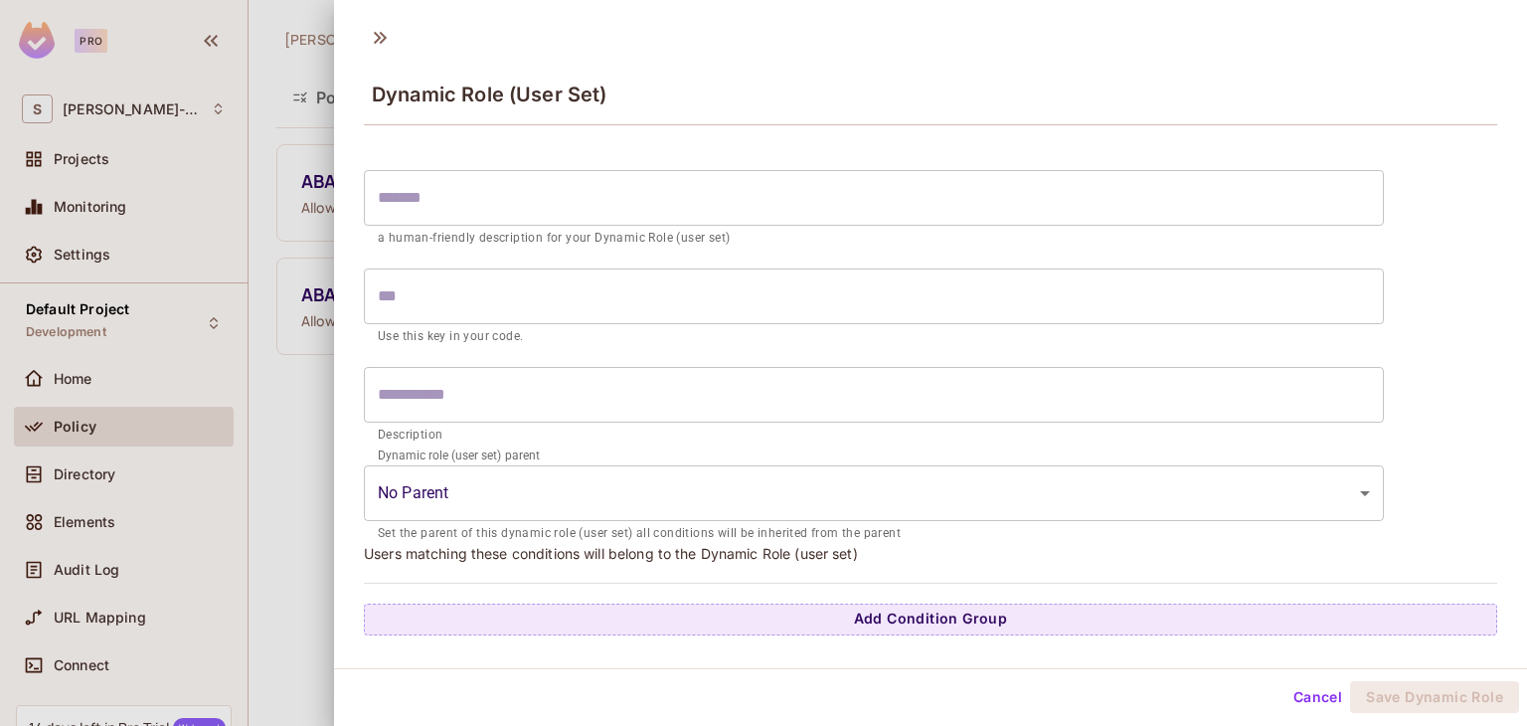
click at [581, 633] on div "Dynamic Role (User Set) ​ a human-friendly description for your Dynamic Role (u…" at bounding box center [930, 341] width 1193 height 654
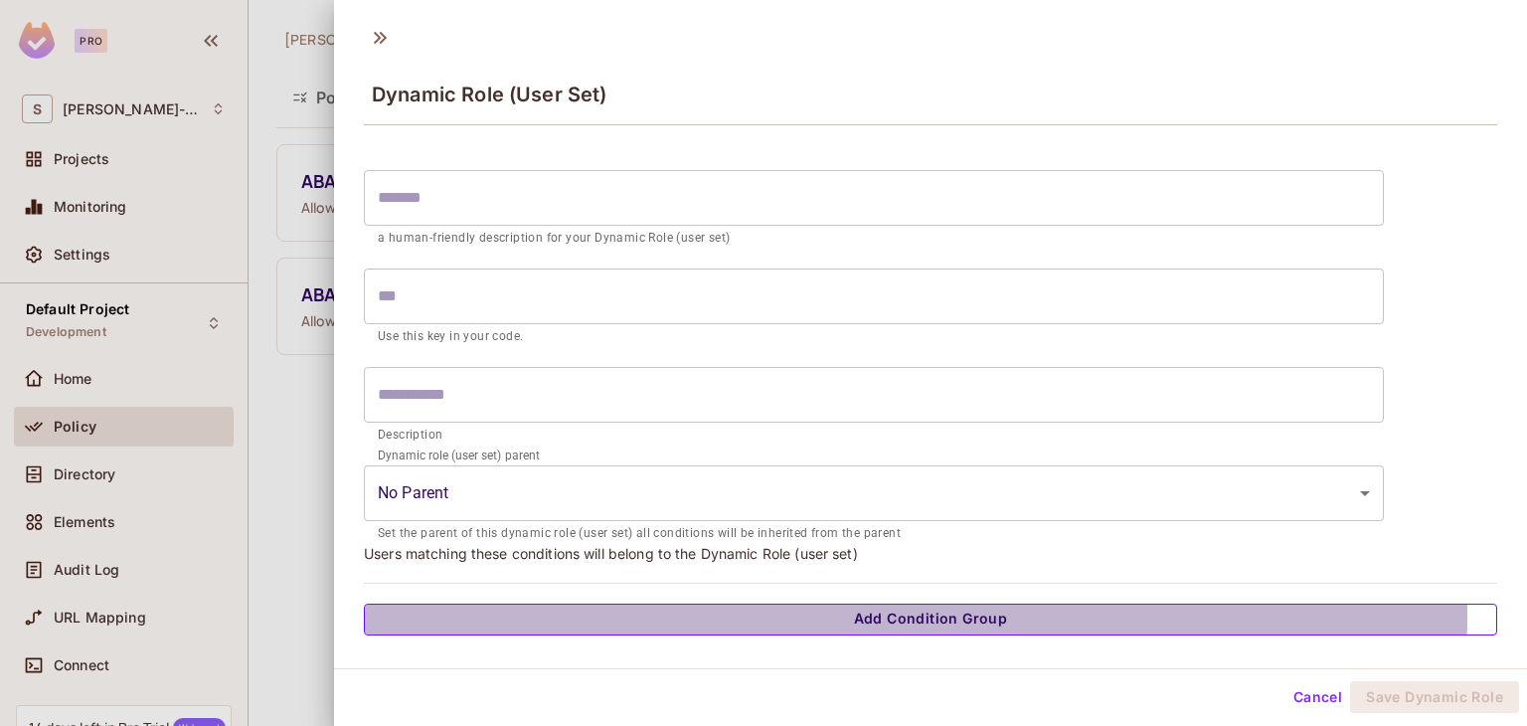
click at [863, 614] on button "Add Condition Group" at bounding box center [931, 620] width 1134 height 32
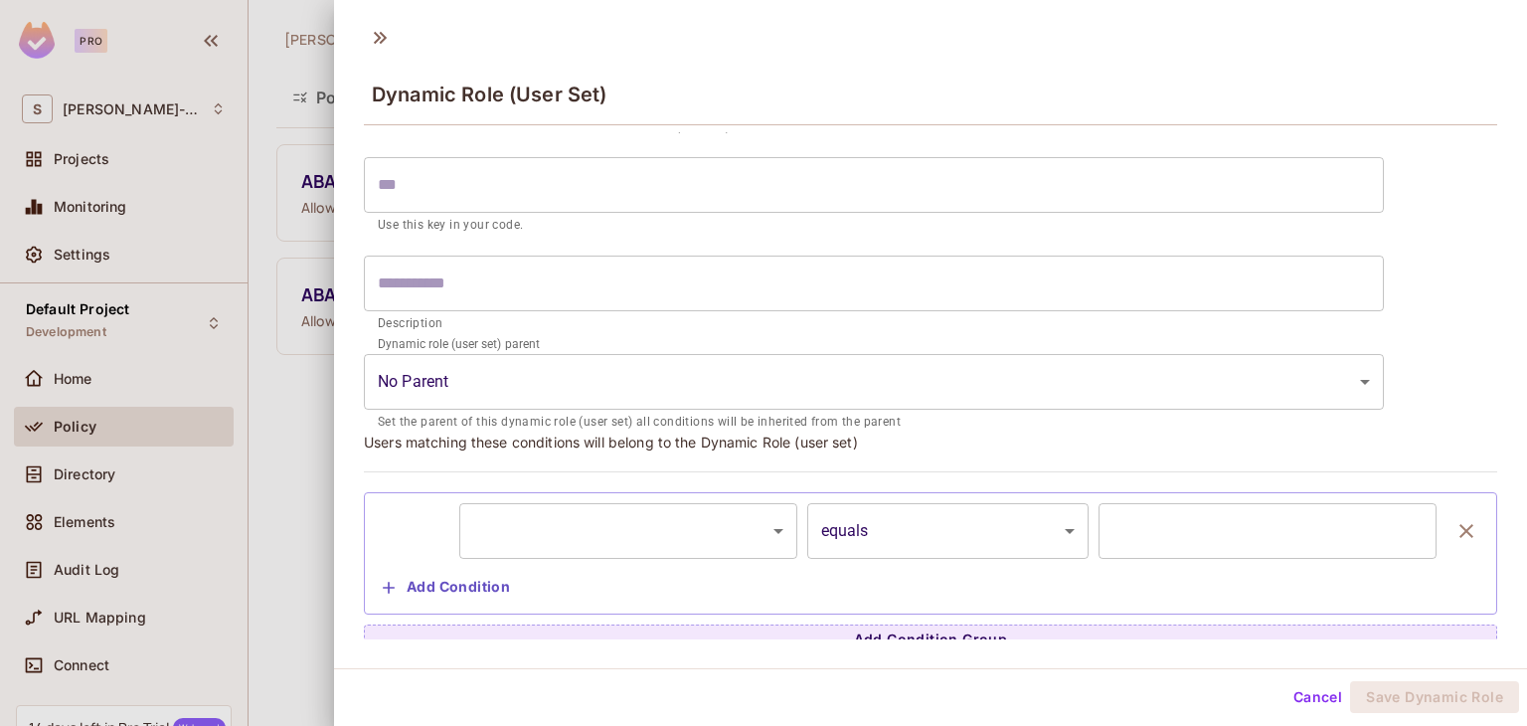
scroll to position [127, 0]
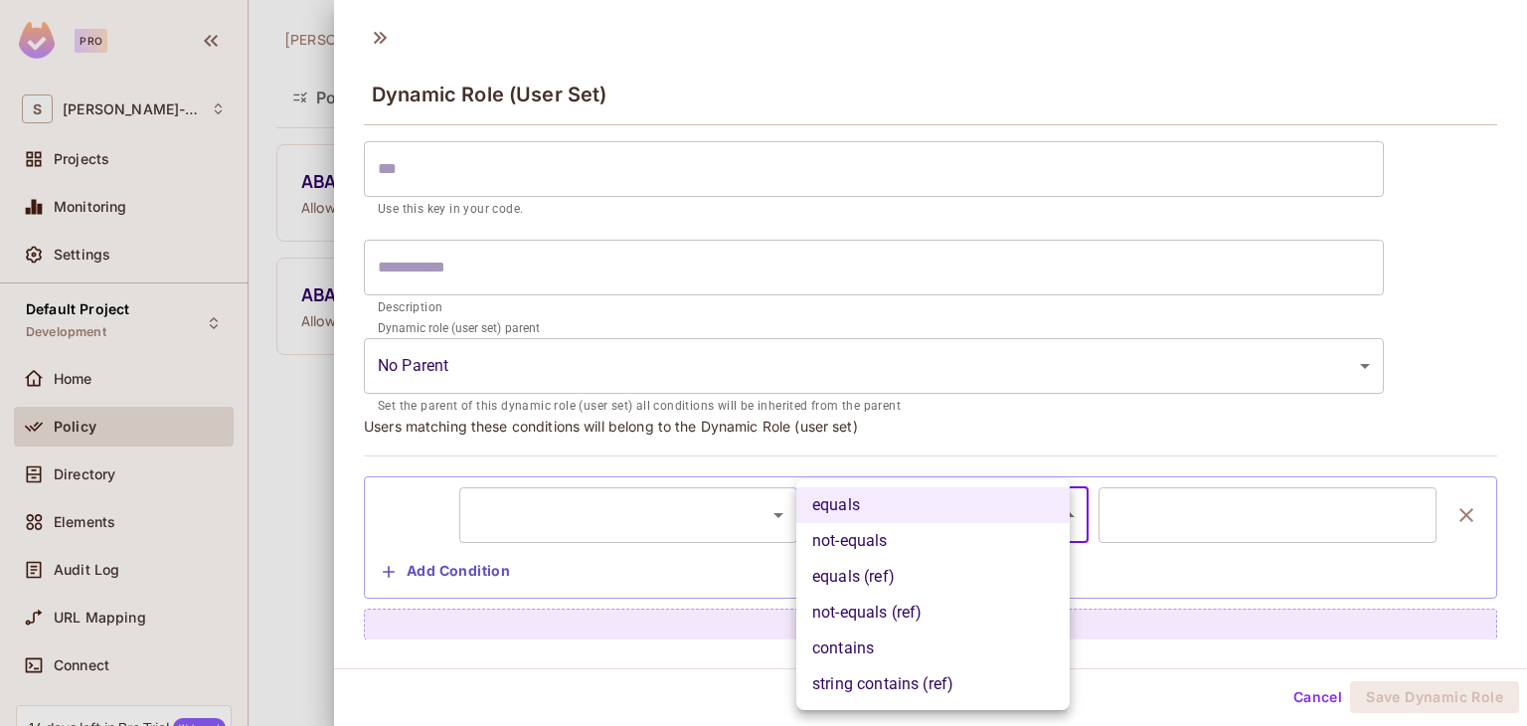
click at [1032, 520] on body "Pro S [PERSON_NAME]-607 Projects Monitoring Settings Default Project Developmen…" at bounding box center [763, 363] width 1527 height 726
click at [706, 518] on div at bounding box center [763, 363] width 1527 height 726
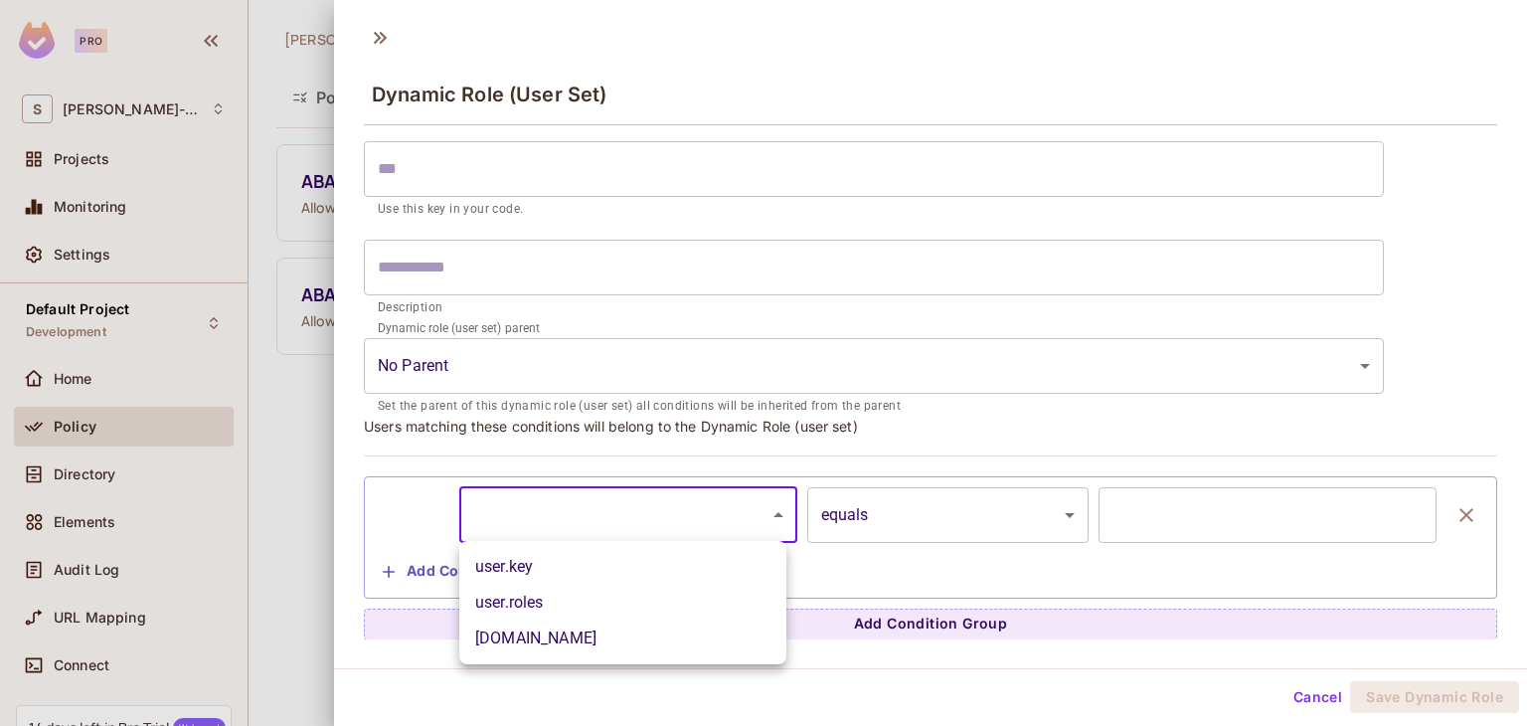
click at [761, 510] on body "Pro S [PERSON_NAME]-607 Projects Monitoring Settings Default Project Developmen…" at bounding box center [763, 363] width 1527 height 726
click at [307, 423] on div at bounding box center [763, 363] width 1527 height 726
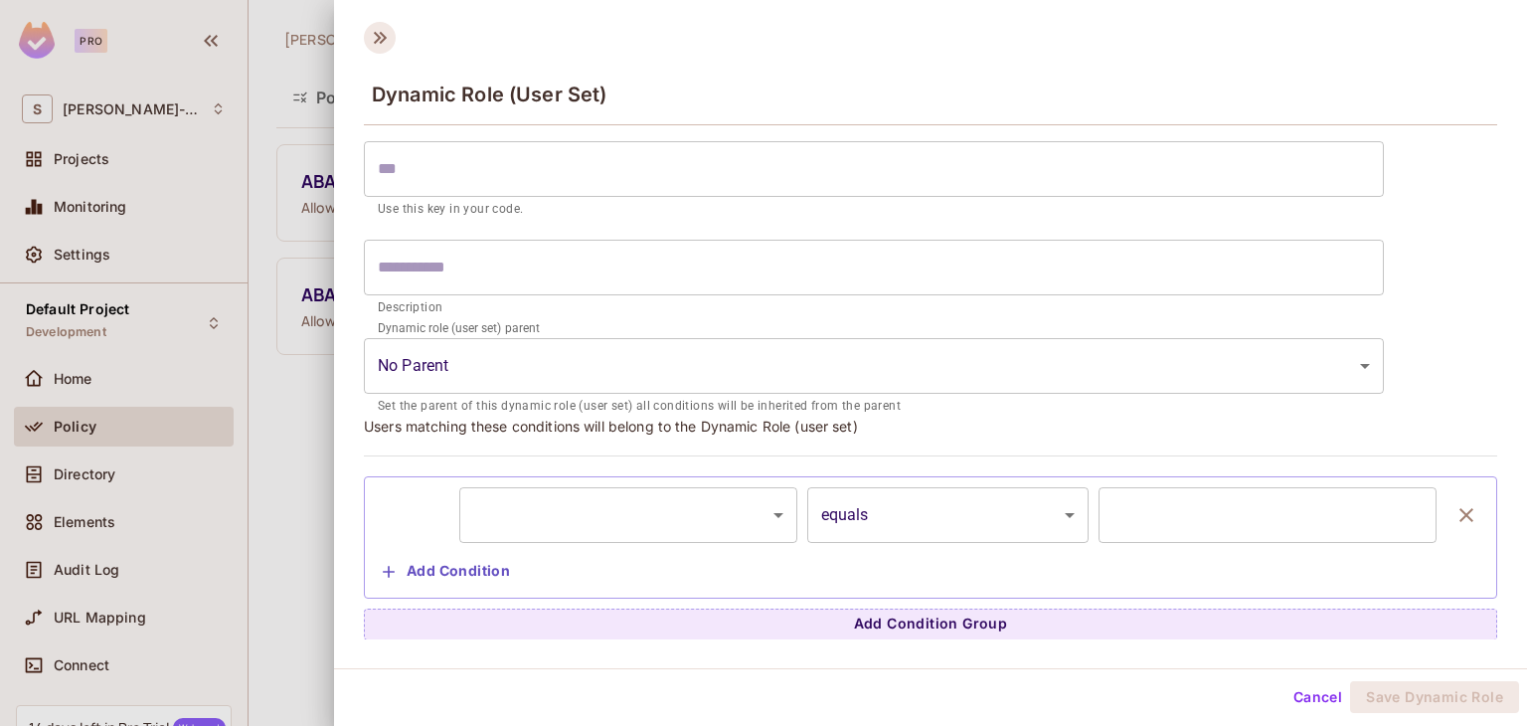
click at [376, 32] on icon at bounding box center [380, 38] width 32 height 32
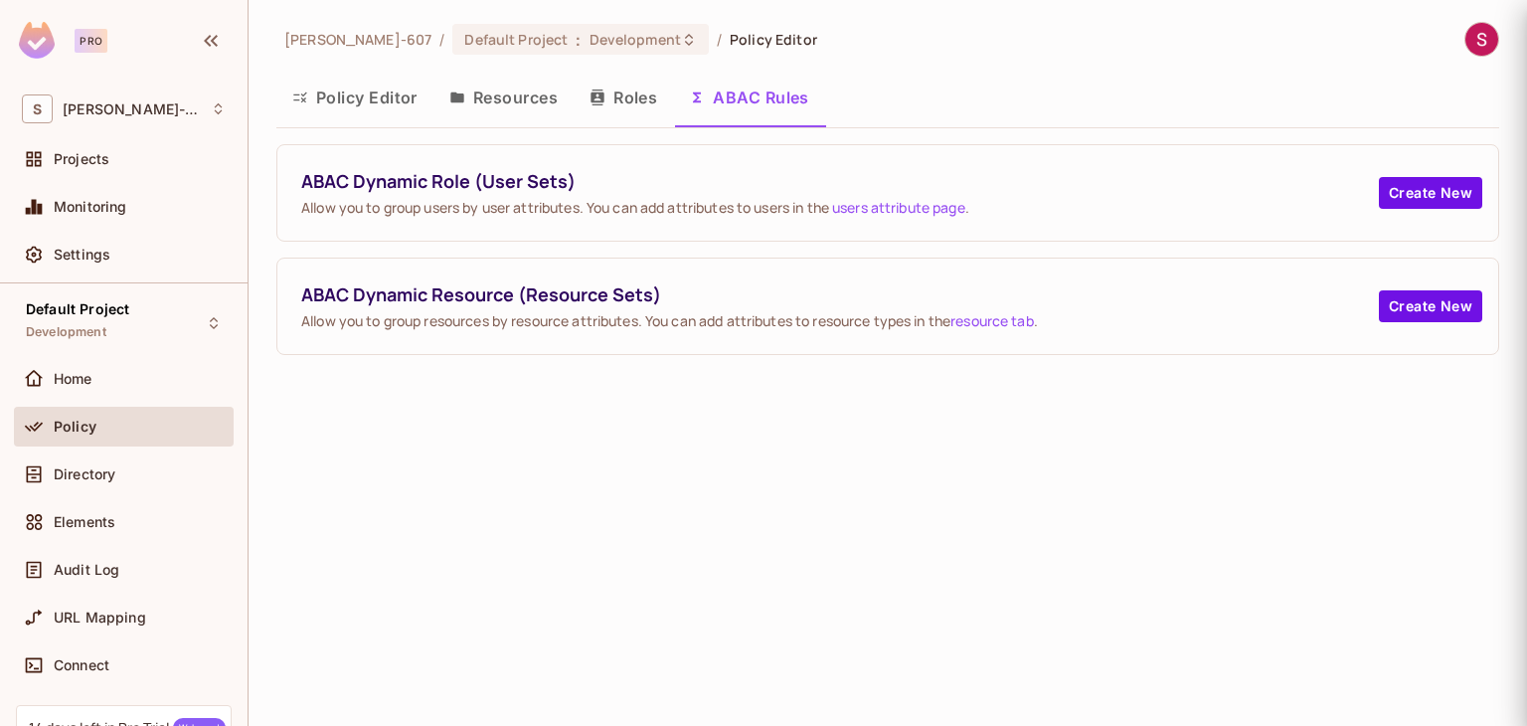
scroll to position [0, 0]
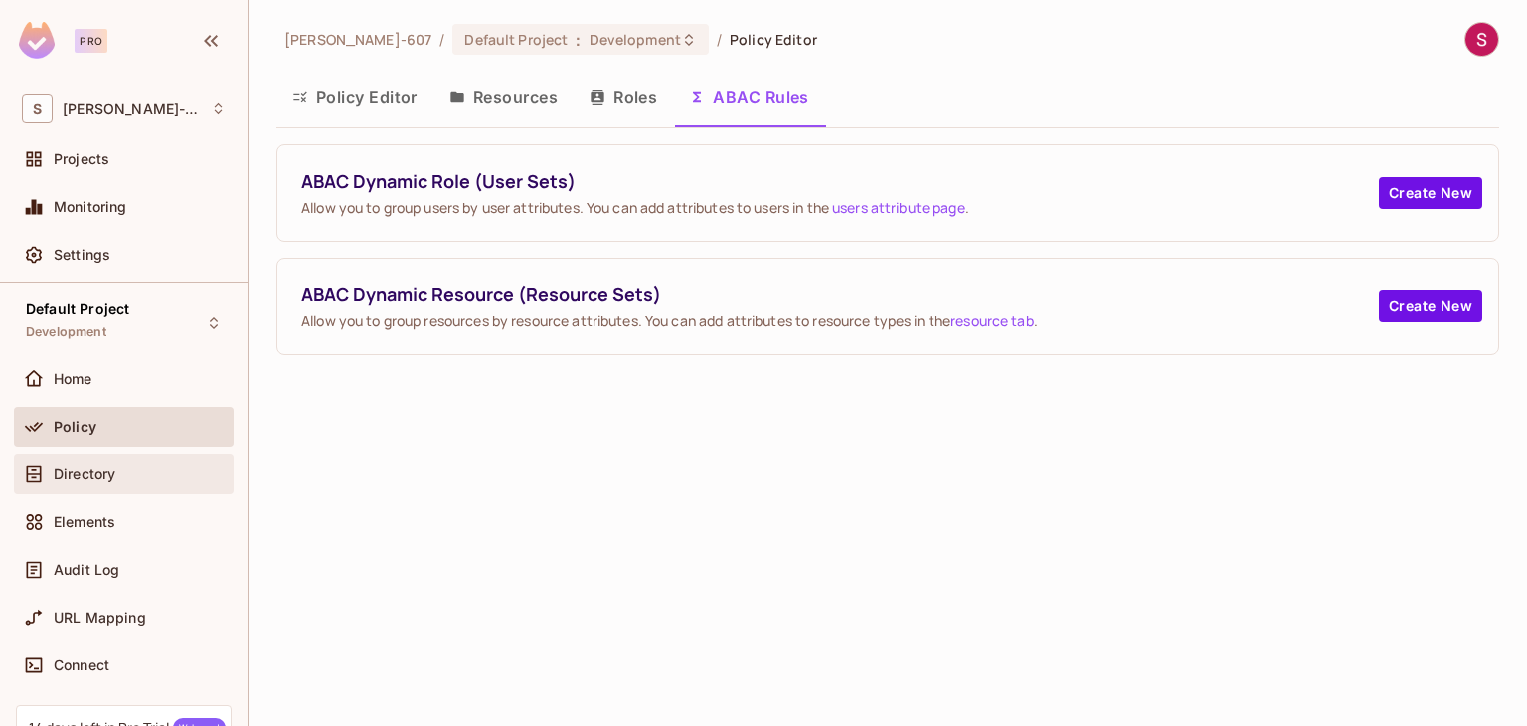
click at [70, 484] on div "Directory" at bounding box center [124, 474] width 204 height 24
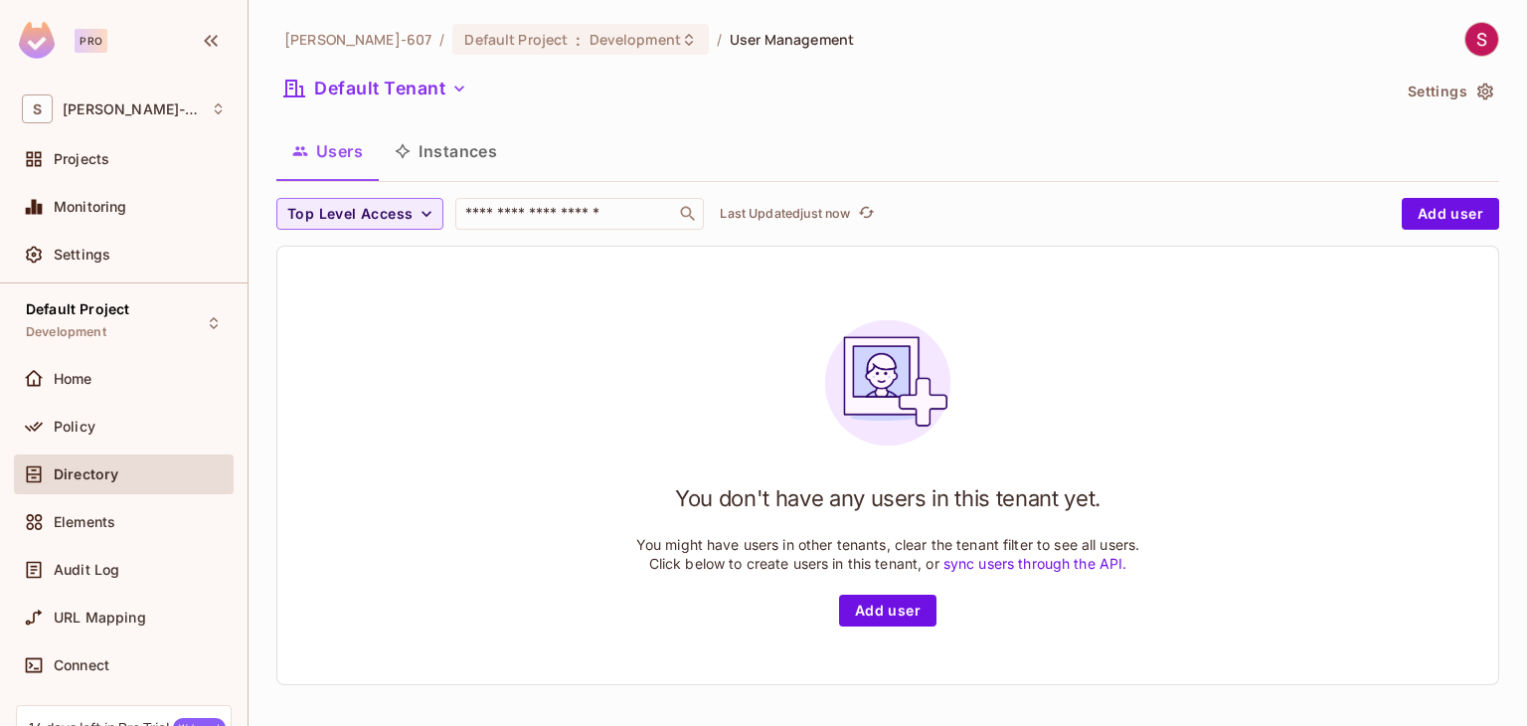
click at [472, 164] on button "Instances" at bounding box center [446, 151] width 134 height 50
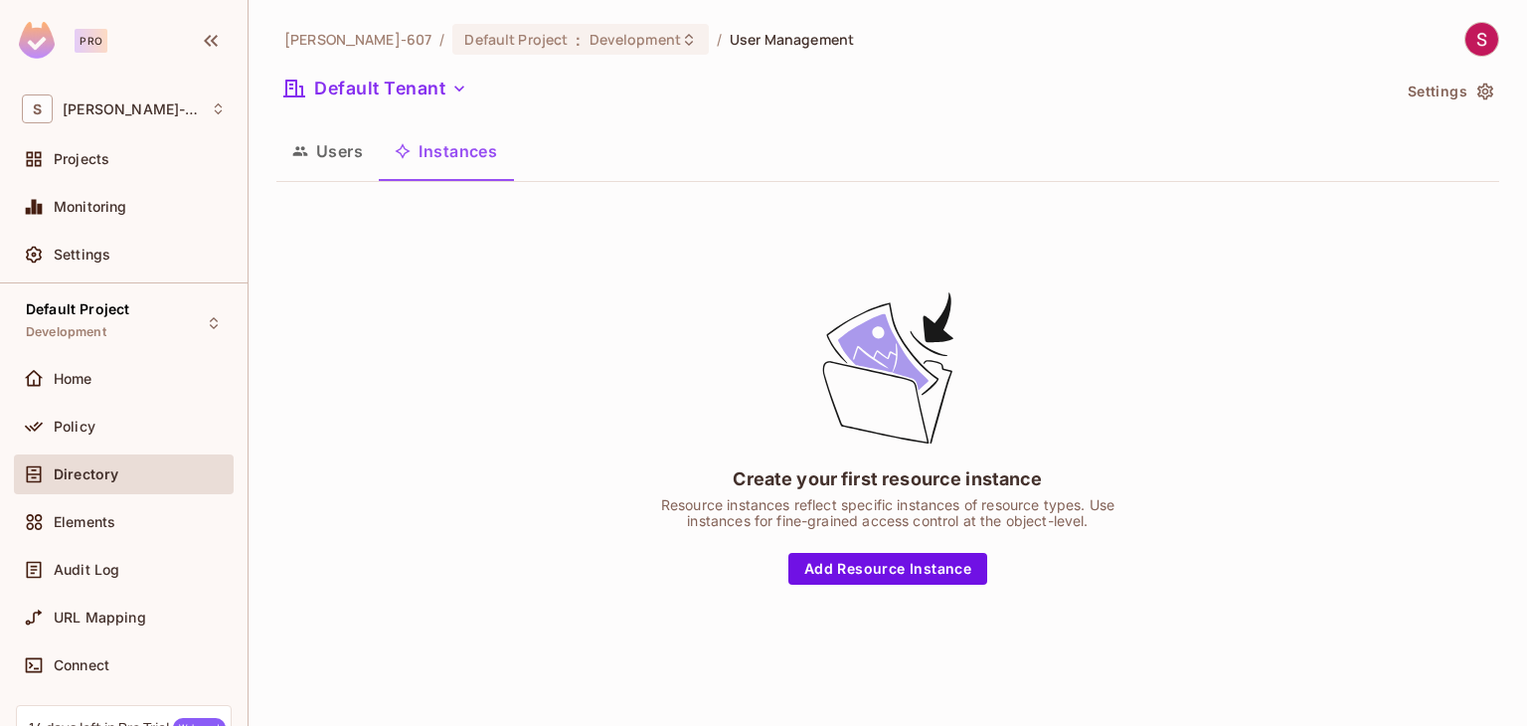
click at [314, 152] on button "Users" at bounding box center [327, 151] width 102 height 50
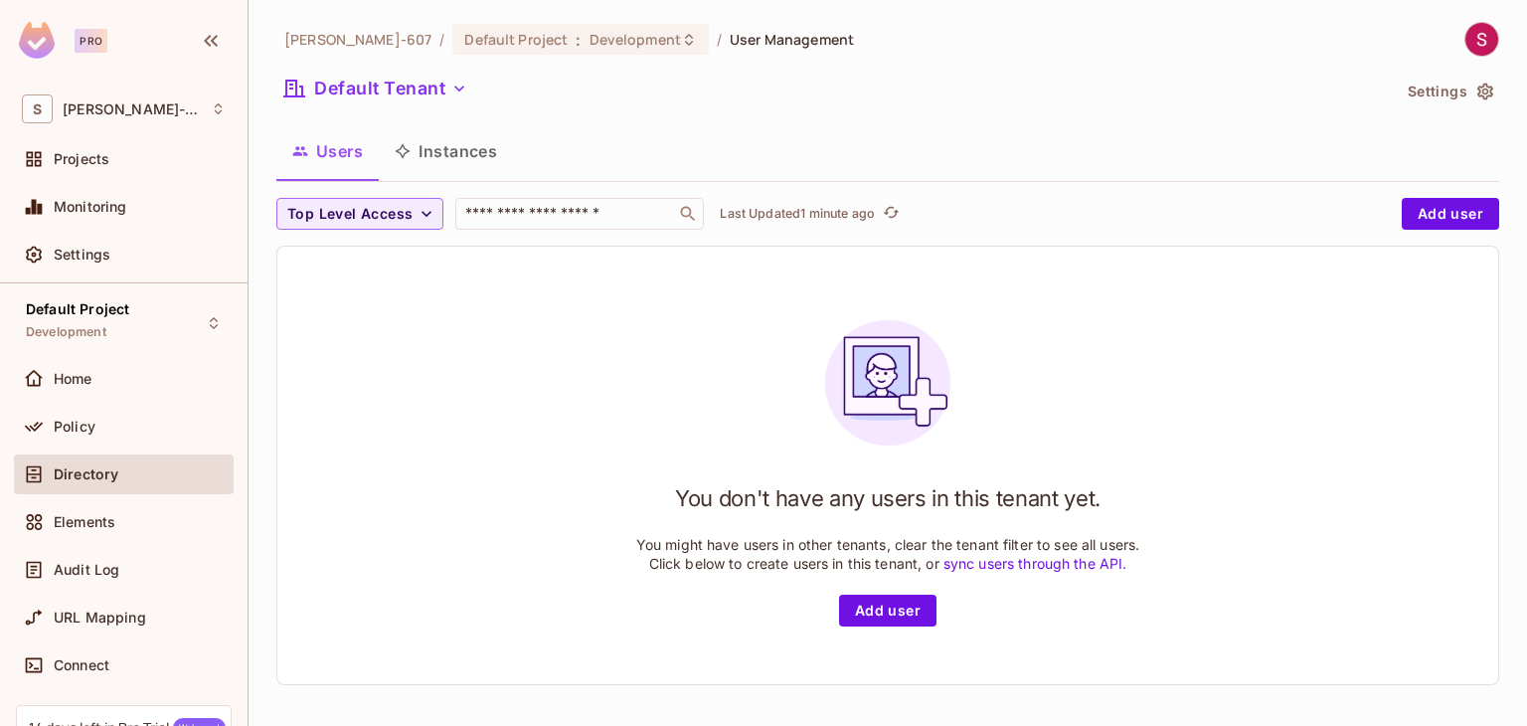
click at [457, 150] on button "Instances" at bounding box center [446, 151] width 134 height 50
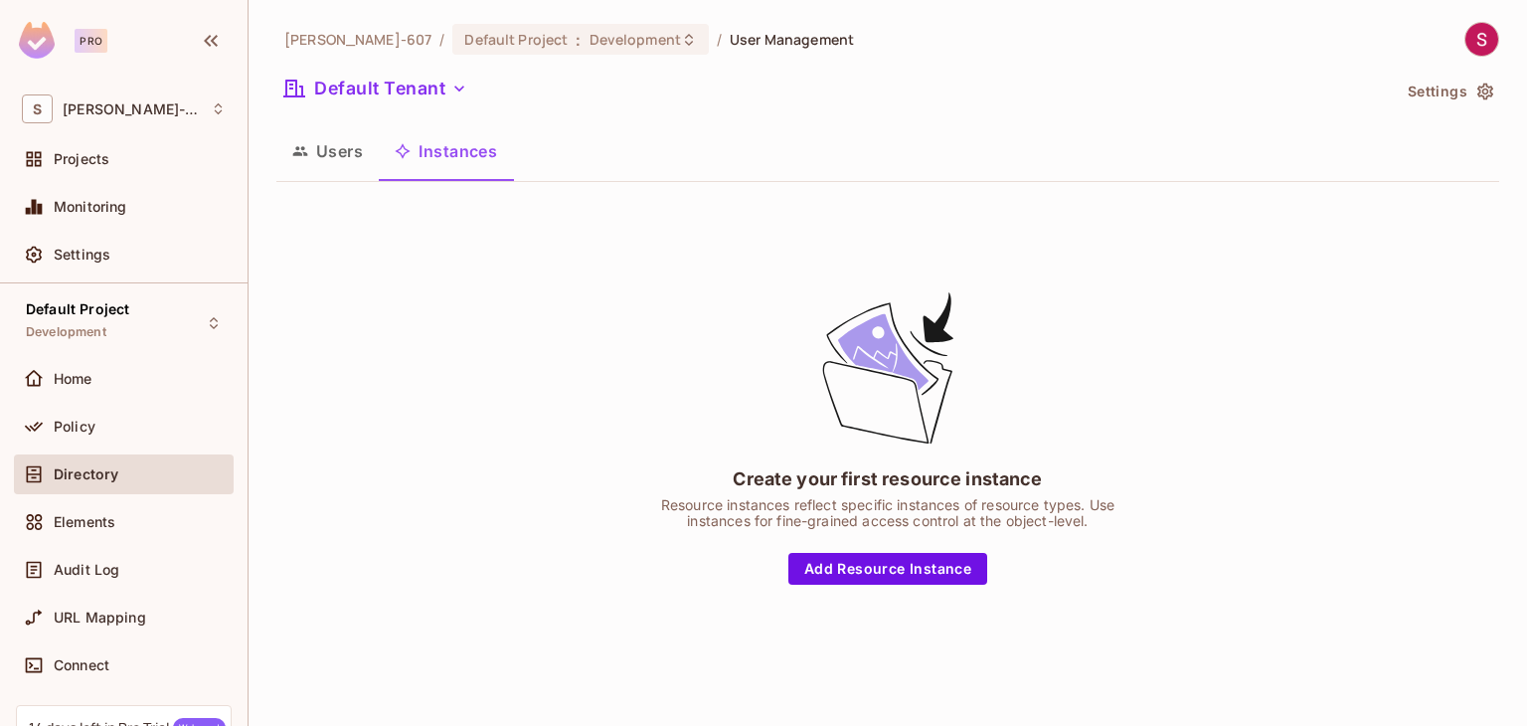
click at [513, 300] on div "Create your first resource instance Resource instances reflect specific instanc…" at bounding box center [887, 436] width 1223 height 477
click at [1338, 341] on div "Create your first resource instance Resource instances reflect specific instanc…" at bounding box center [887, 436] width 1223 height 477
click at [75, 426] on span "Policy" at bounding box center [75, 427] width 42 height 16
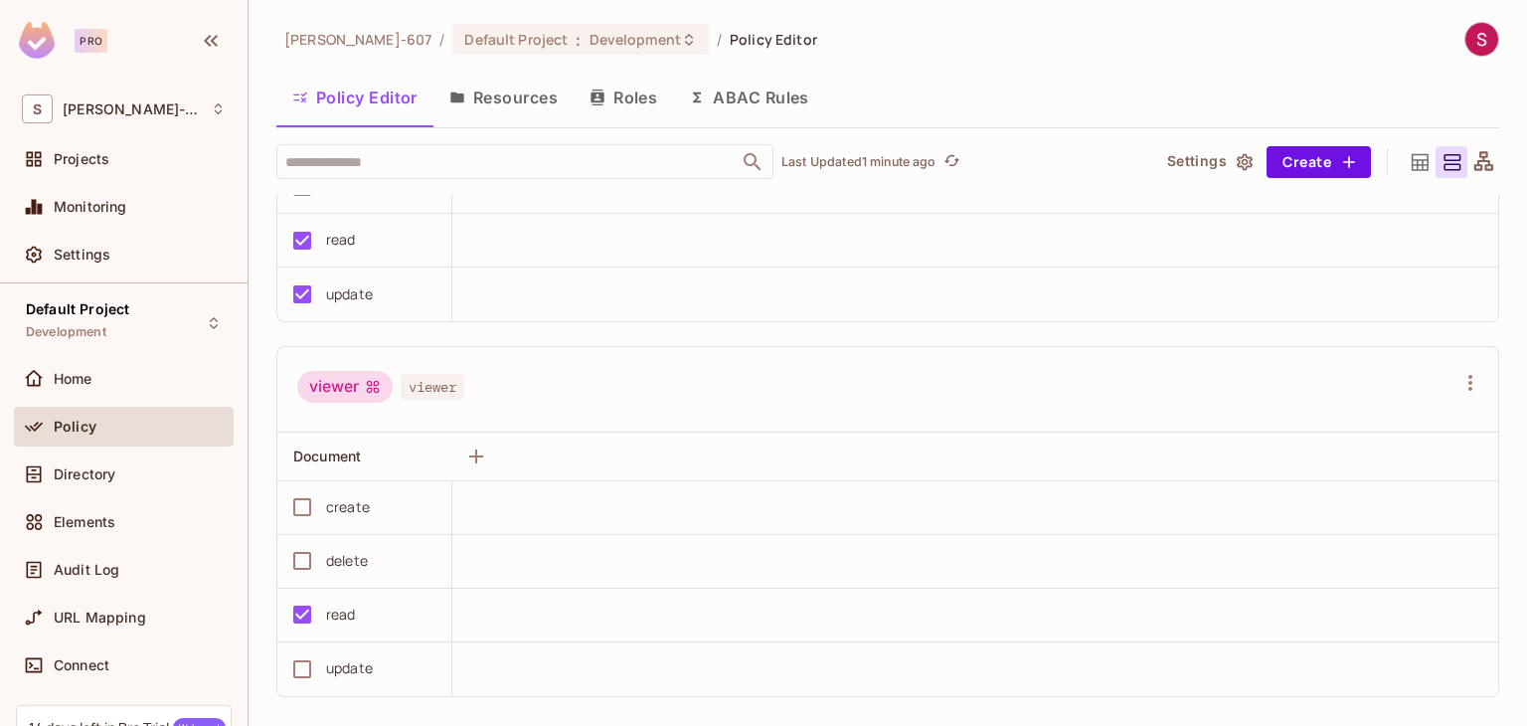
scroll to position [615, 0]
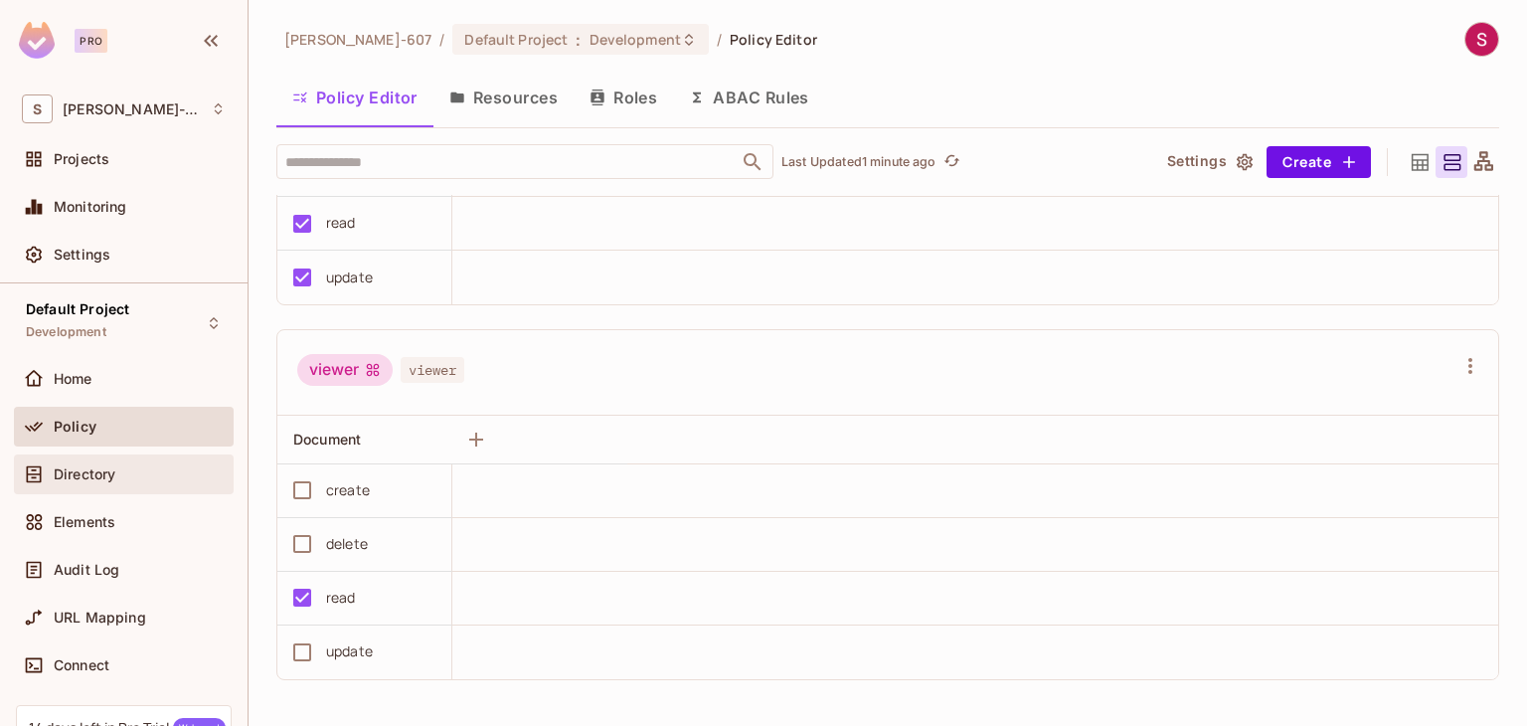
click at [141, 478] on div "Directory" at bounding box center [140, 474] width 172 height 16
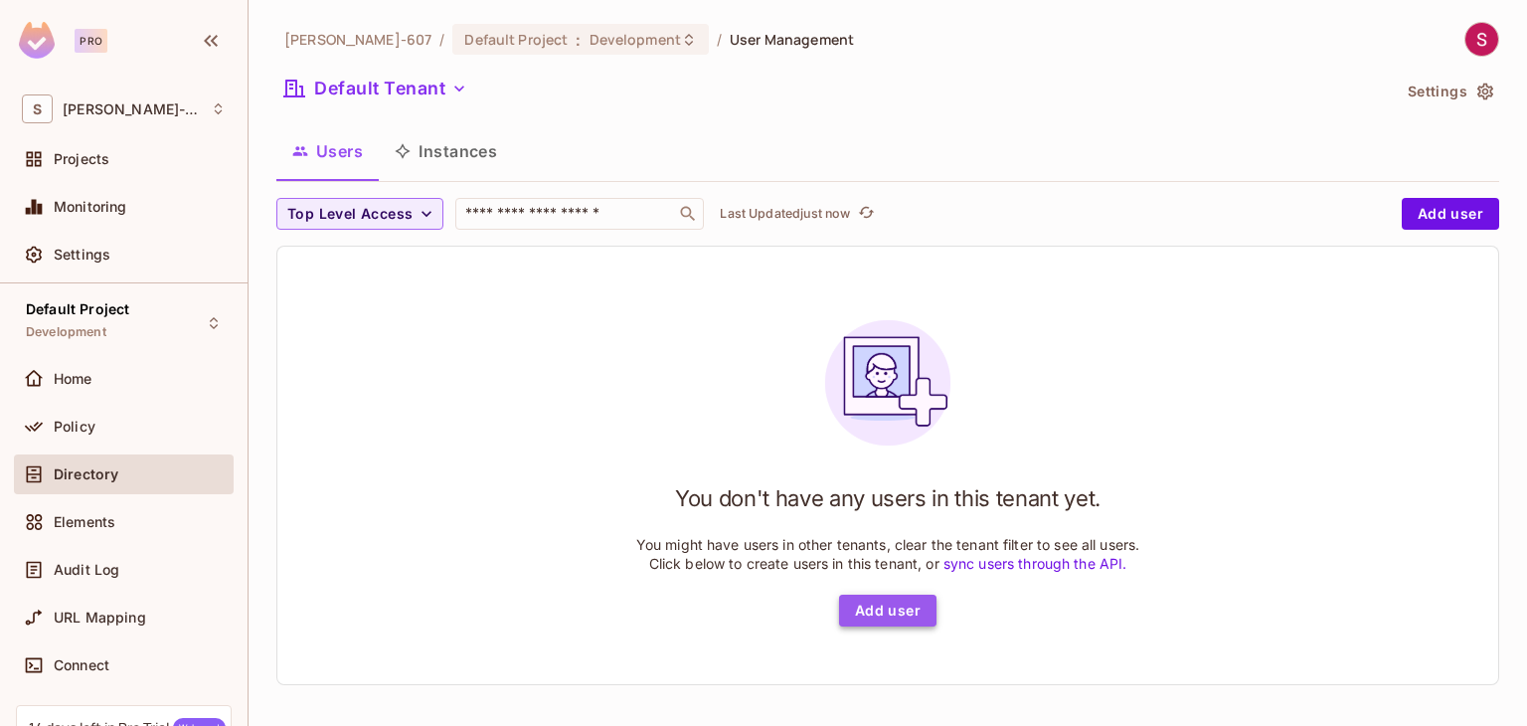
click at [875, 624] on button "Add user" at bounding box center [887, 611] width 97 height 32
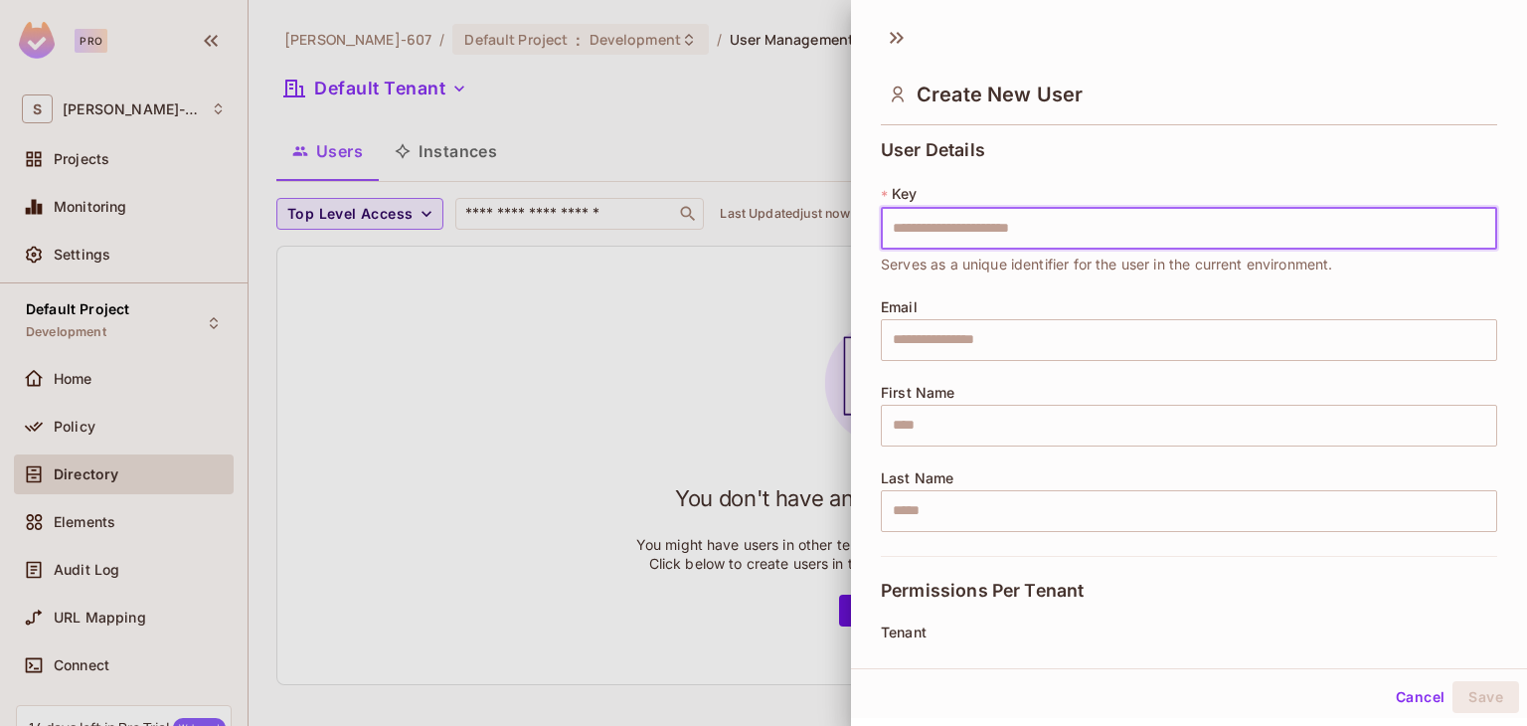
click at [978, 234] on input "text" at bounding box center [1189, 229] width 617 height 42
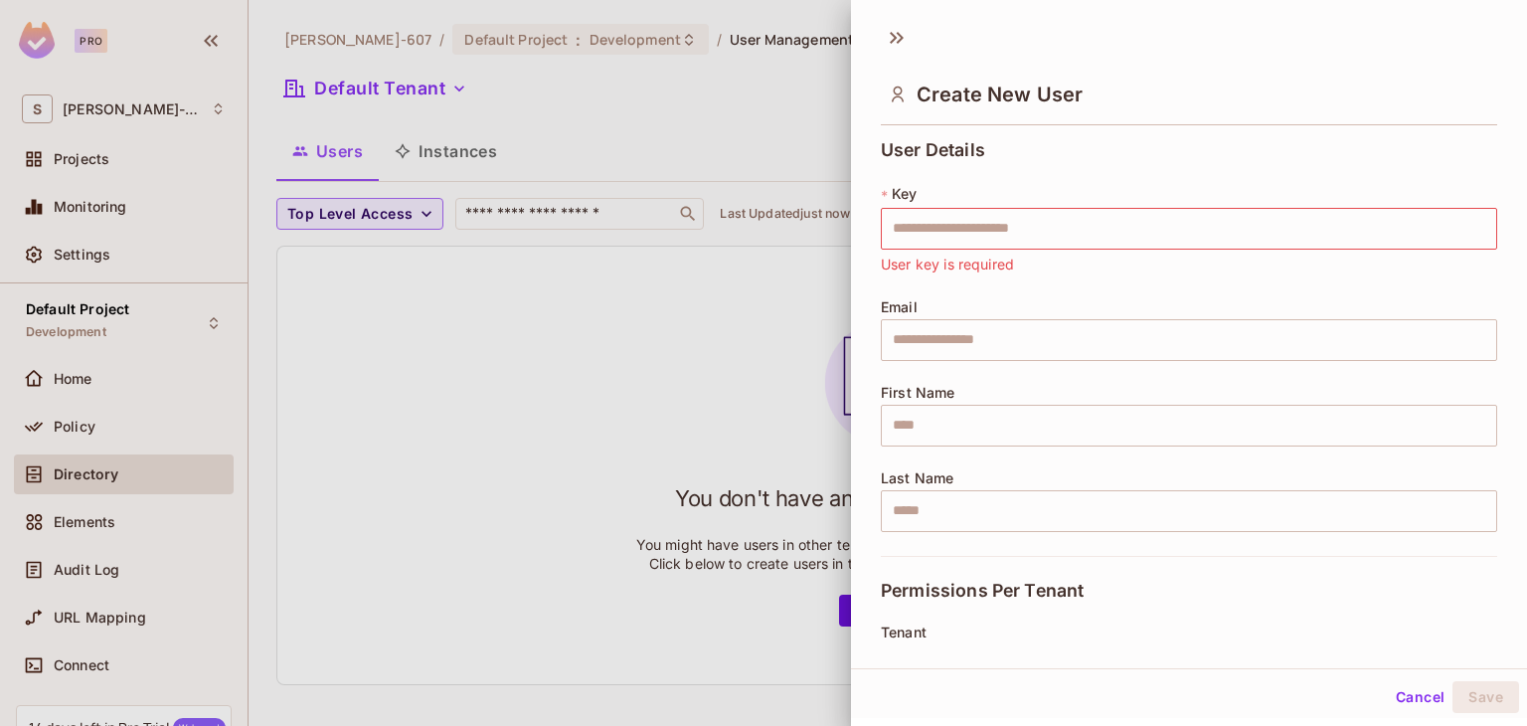
click at [1072, 172] on div "User Details * Key ​ User key is required Email ​ First Name ​ Last Name ​" at bounding box center [1189, 348] width 617 height 416
click at [993, 228] on input "text" at bounding box center [1189, 229] width 617 height 42
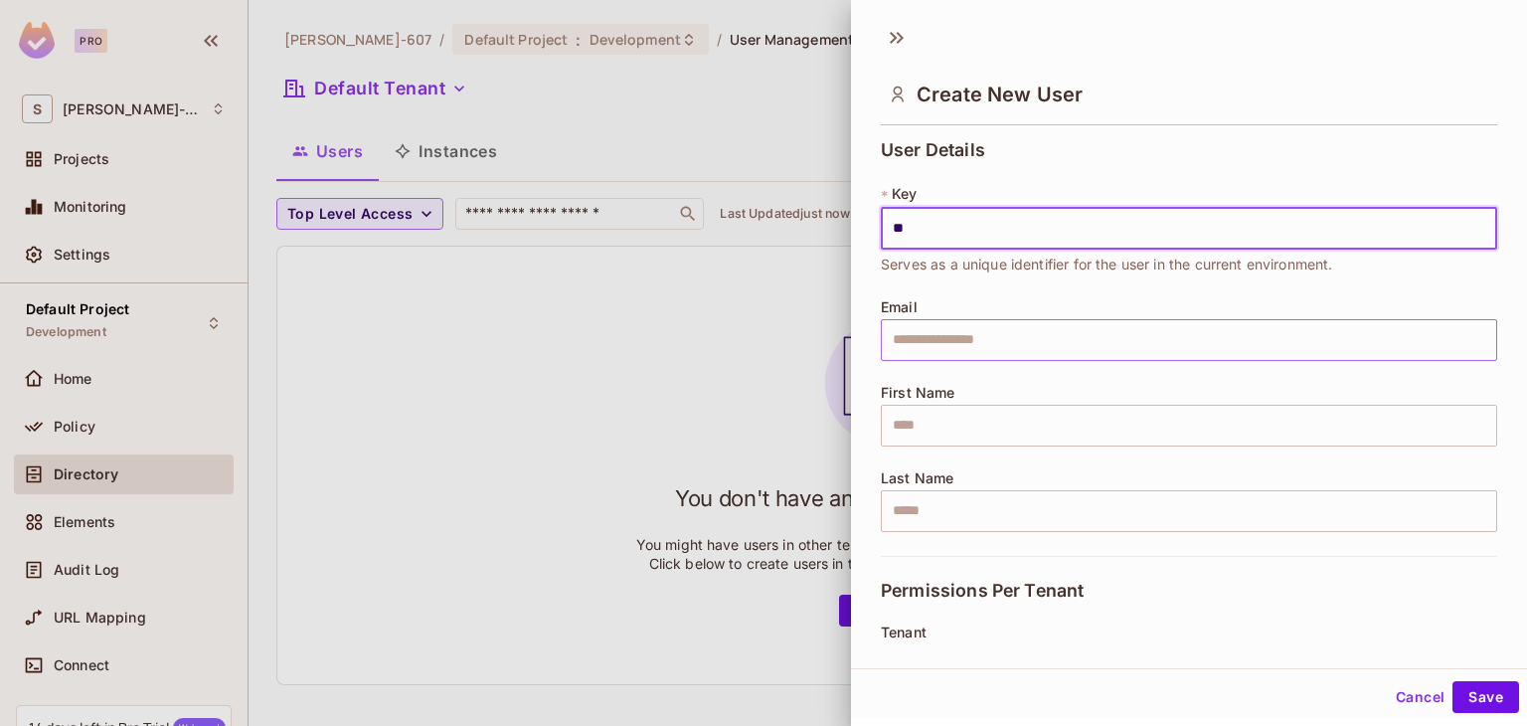
type input "**"
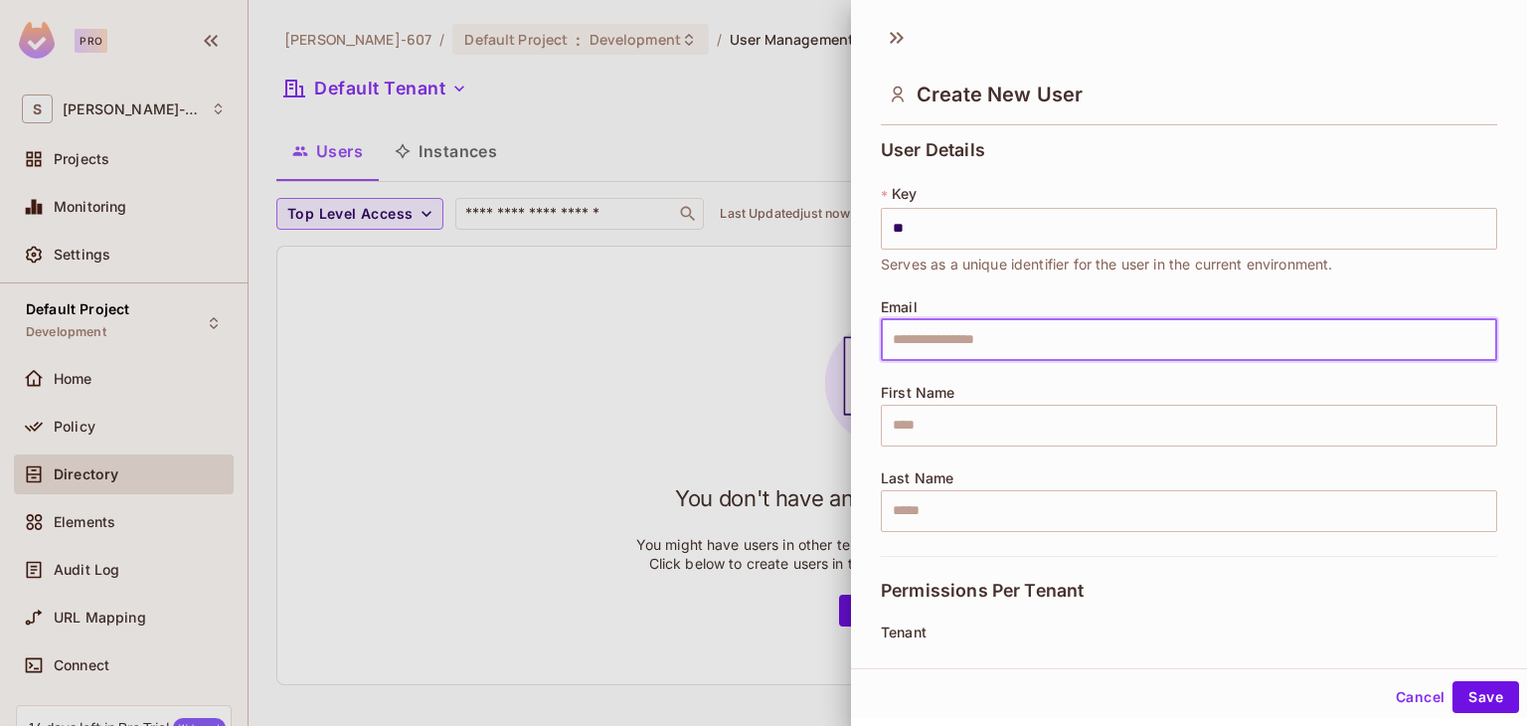
click at [941, 347] on input "text" at bounding box center [1189, 340] width 617 height 42
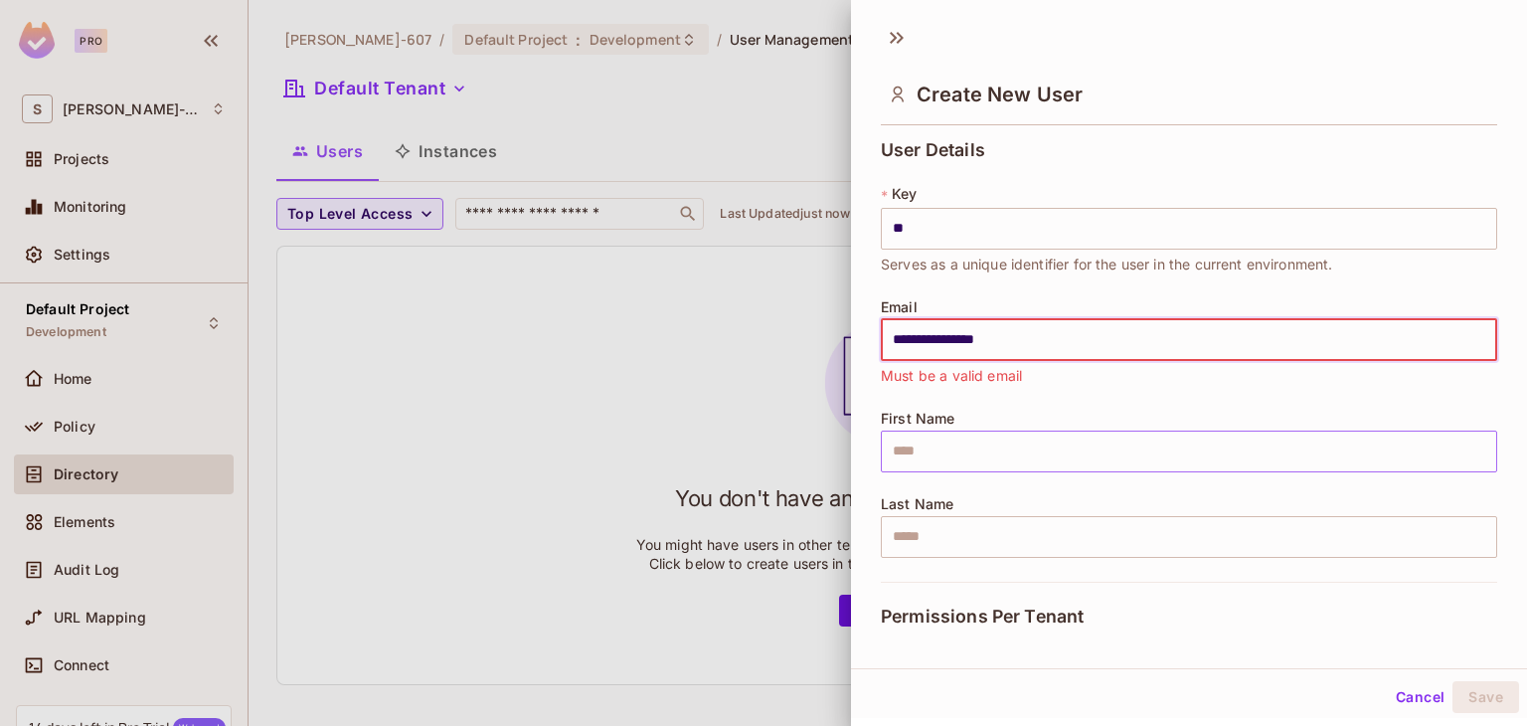
type input "**********"
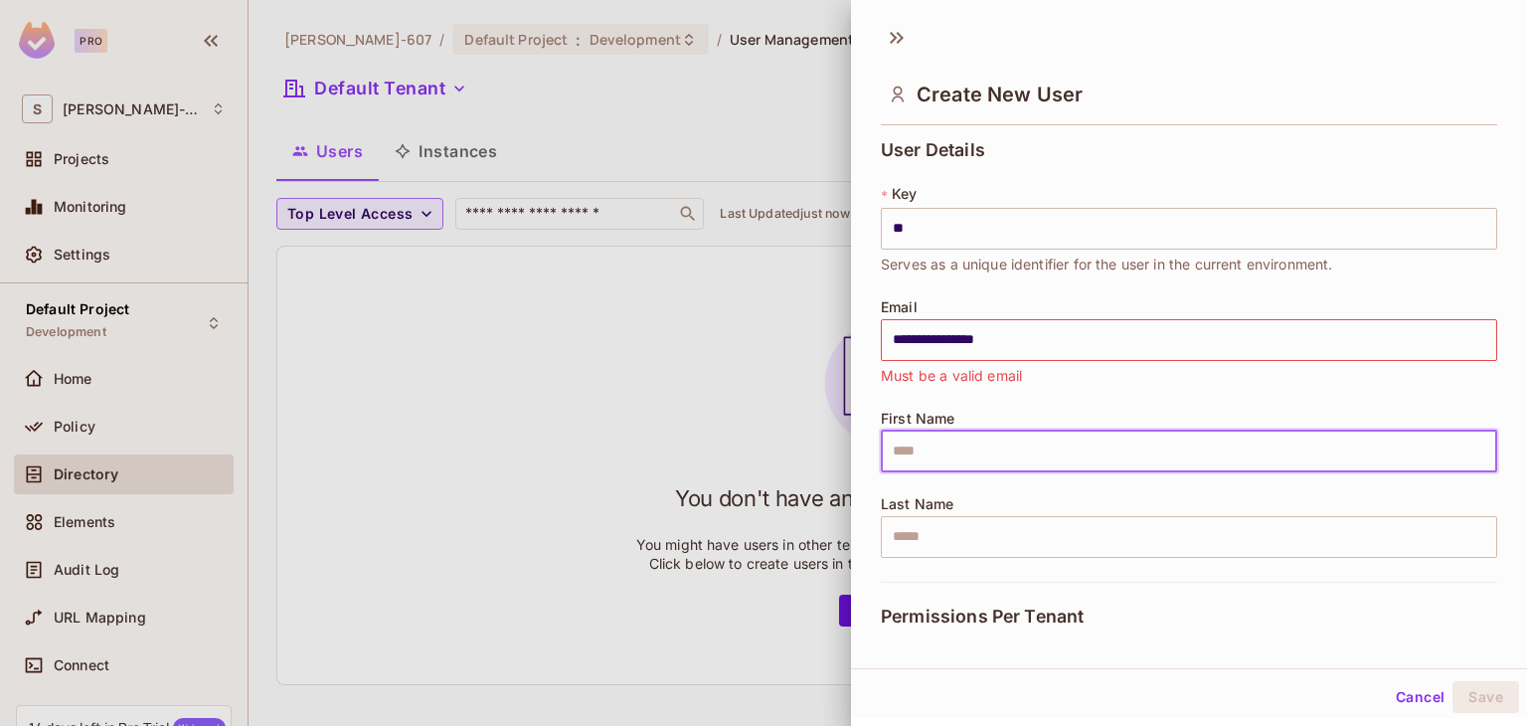
click at [966, 443] on input "text" at bounding box center [1189, 452] width 617 height 42
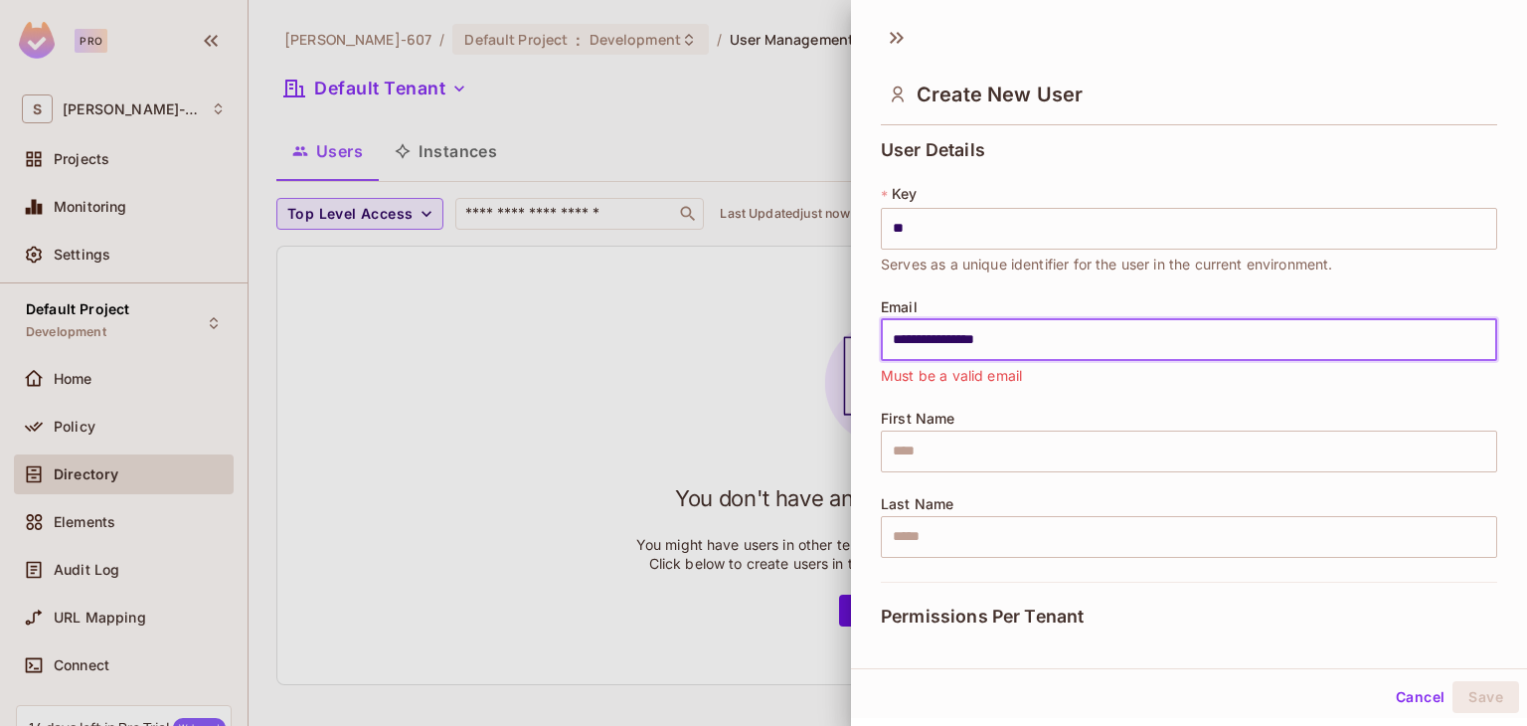
drag, startPoint x: 1046, startPoint y: 342, endPoint x: 891, endPoint y: 337, distance: 155.2
click at [891, 337] on input "**********" at bounding box center [1189, 340] width 617 height 42
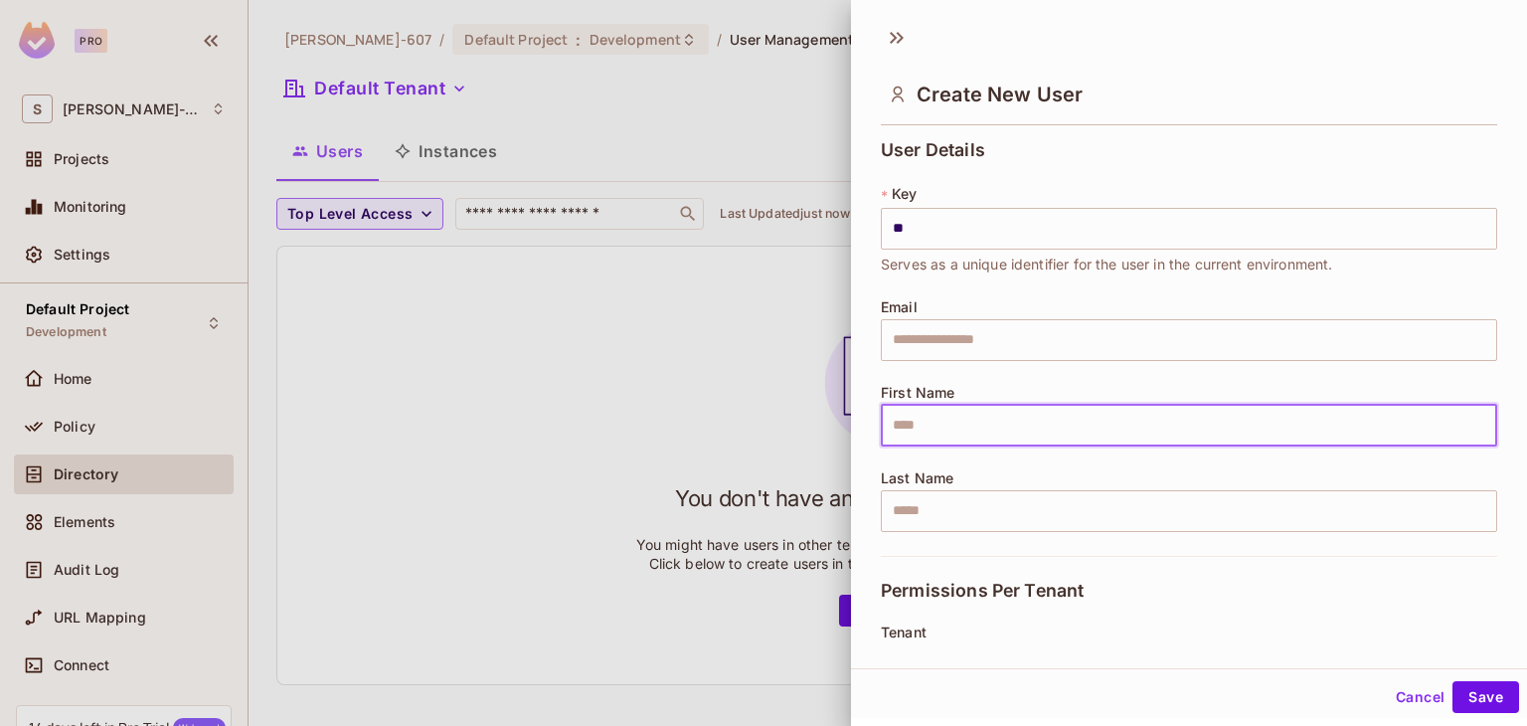
click at [913, 438] on input "text" at bounding box center [1189, 426] width 617 height 42
type input "****"
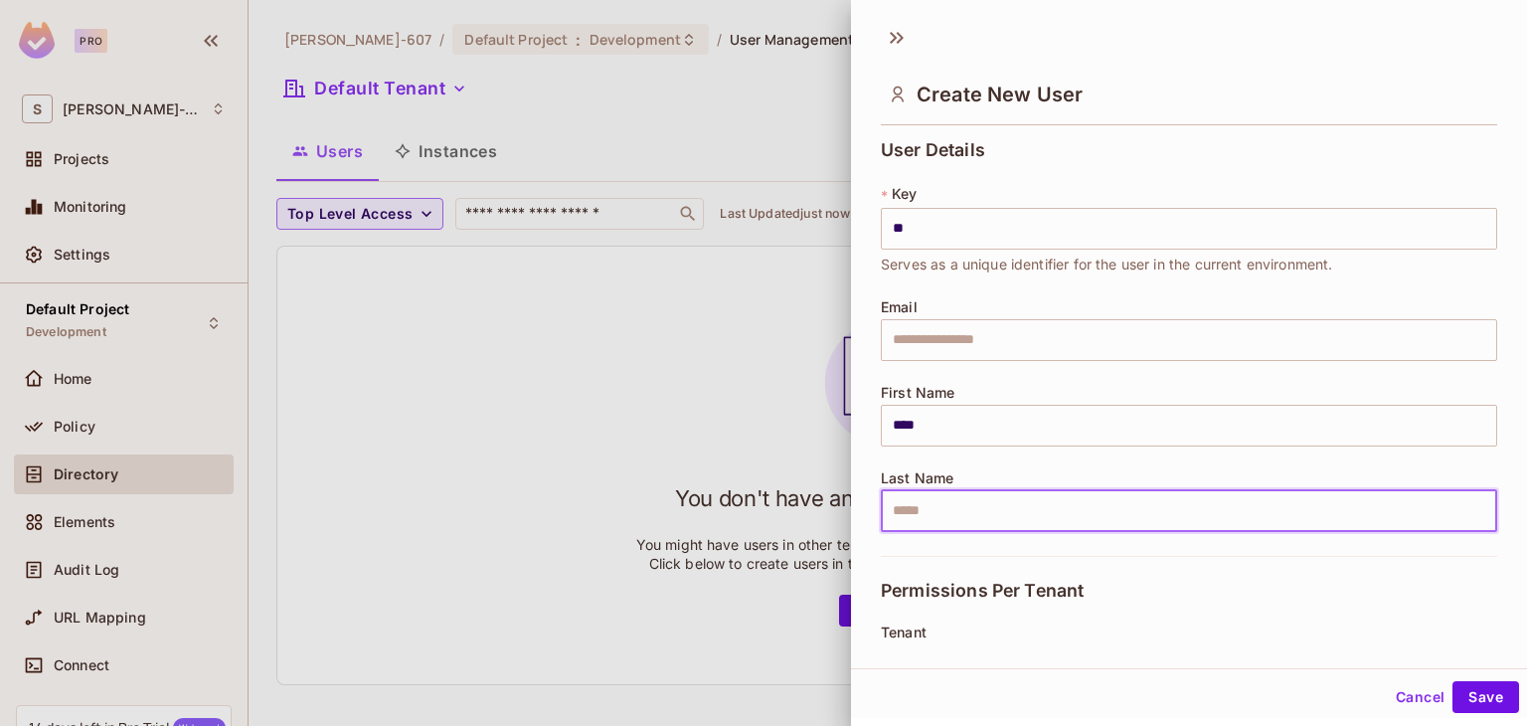
click at [918, 510] on input "text" at bounding box center [1189, 511] width 617 height 42
type input "***"
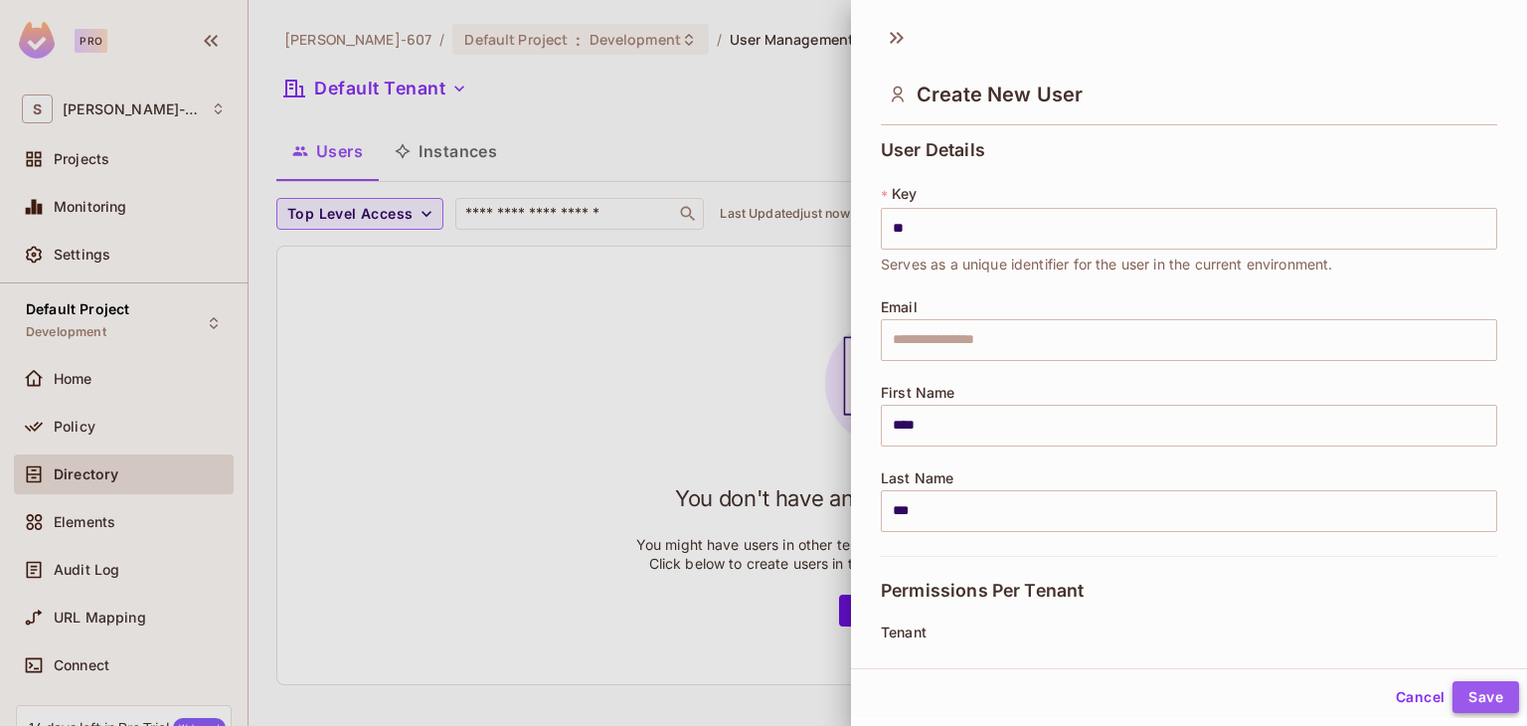
click at [1464, 689] on button "Save" at bounding box center [1486, 697] width 67 height 32
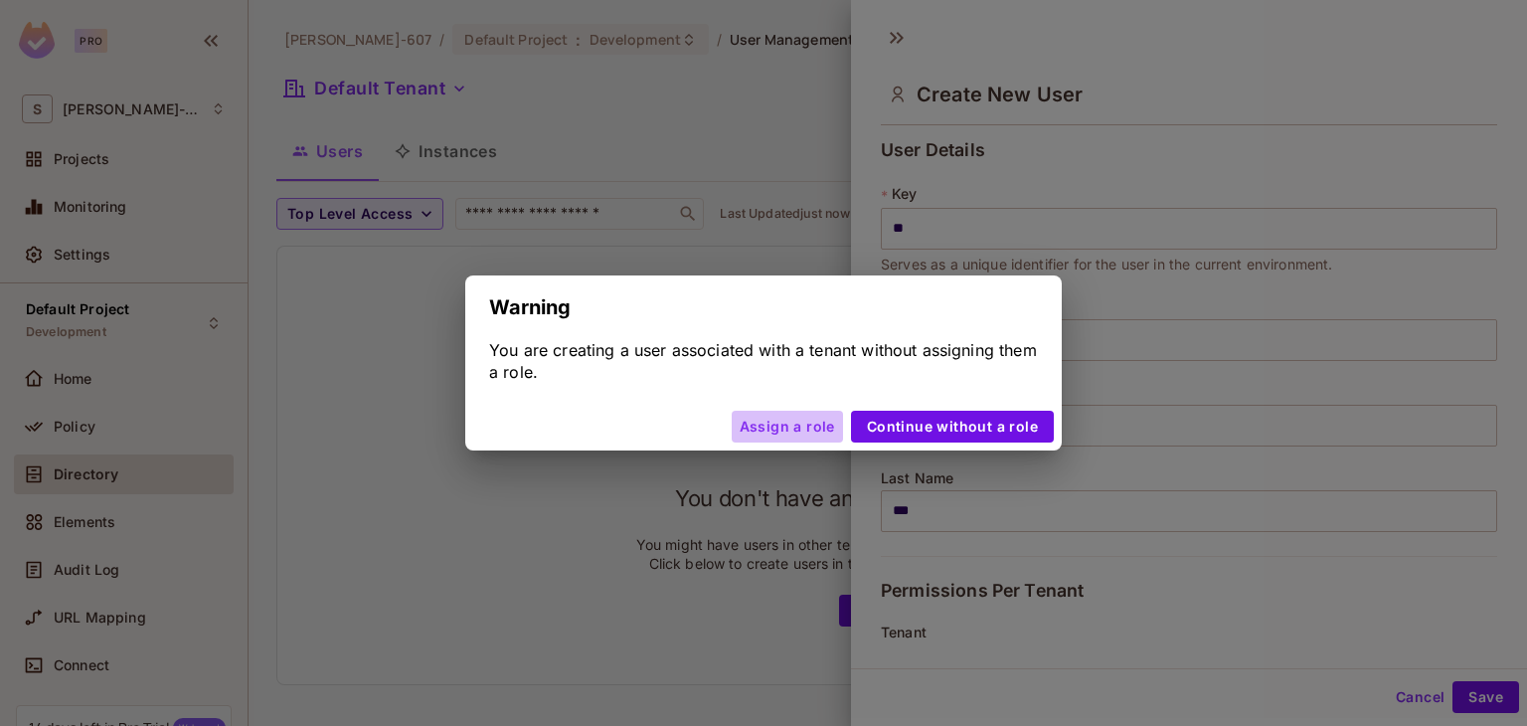
click at [812, 423] on button "Assign a role" at bounding box center [787, 427] width 111 height 32
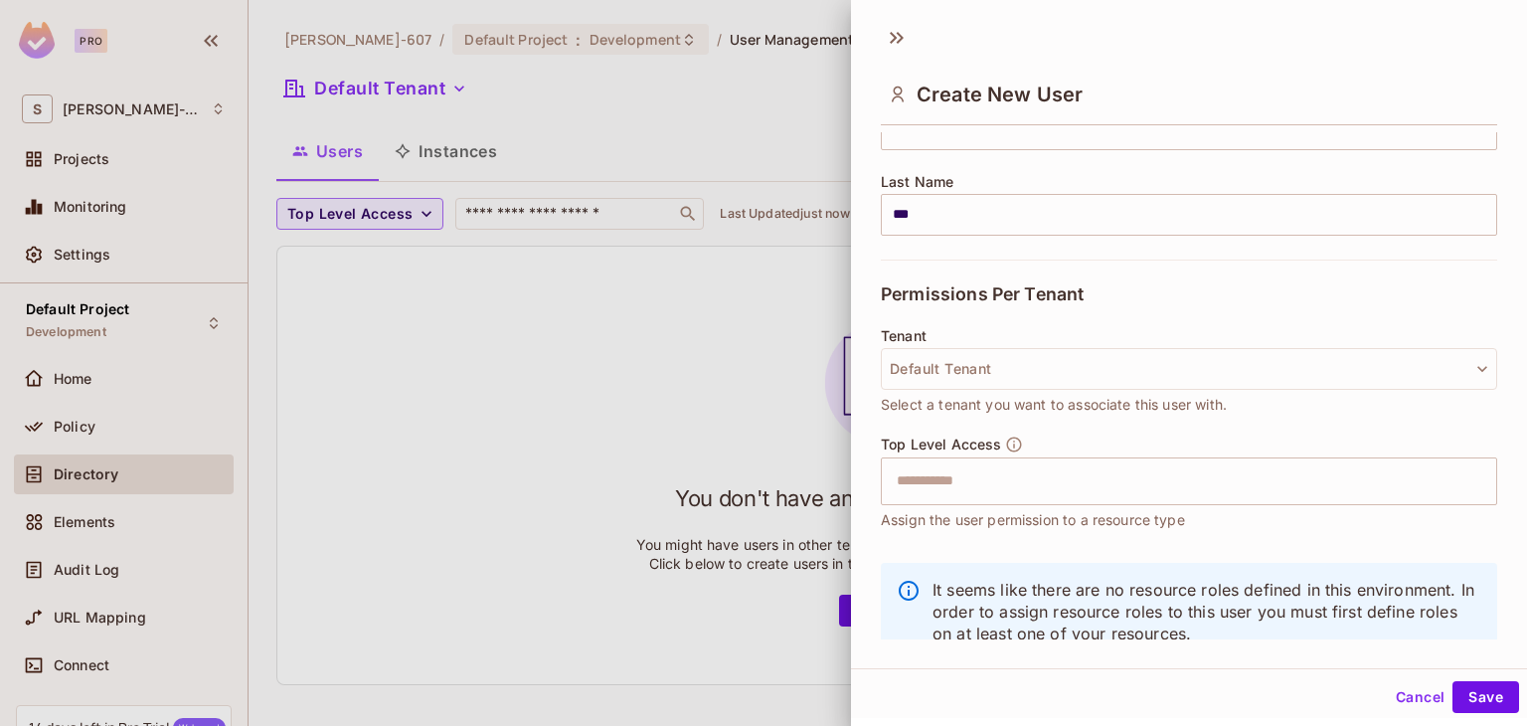
scroll to position [349, 0]
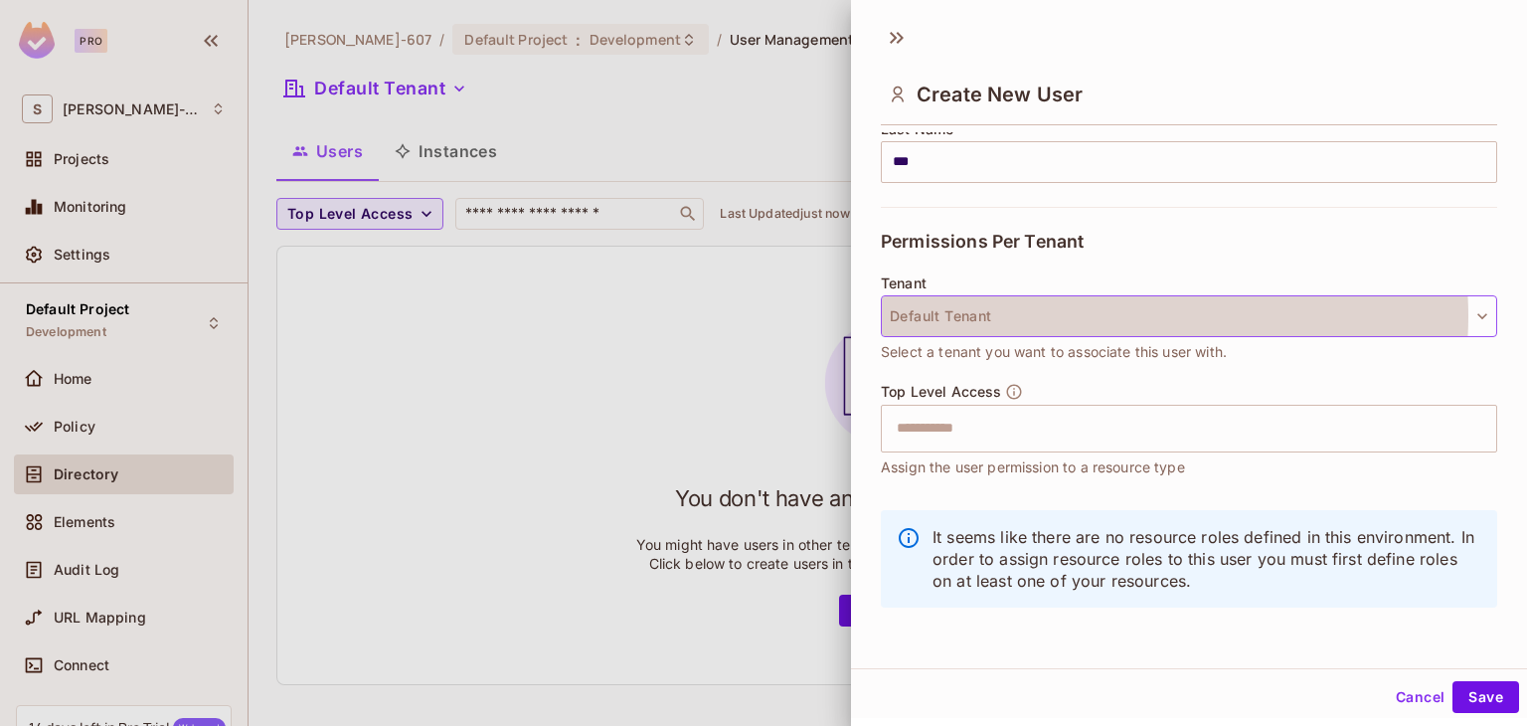
click at [1122, 315] on button "Default Tenant" at bounding box center [1189, 316] width 617 height 42
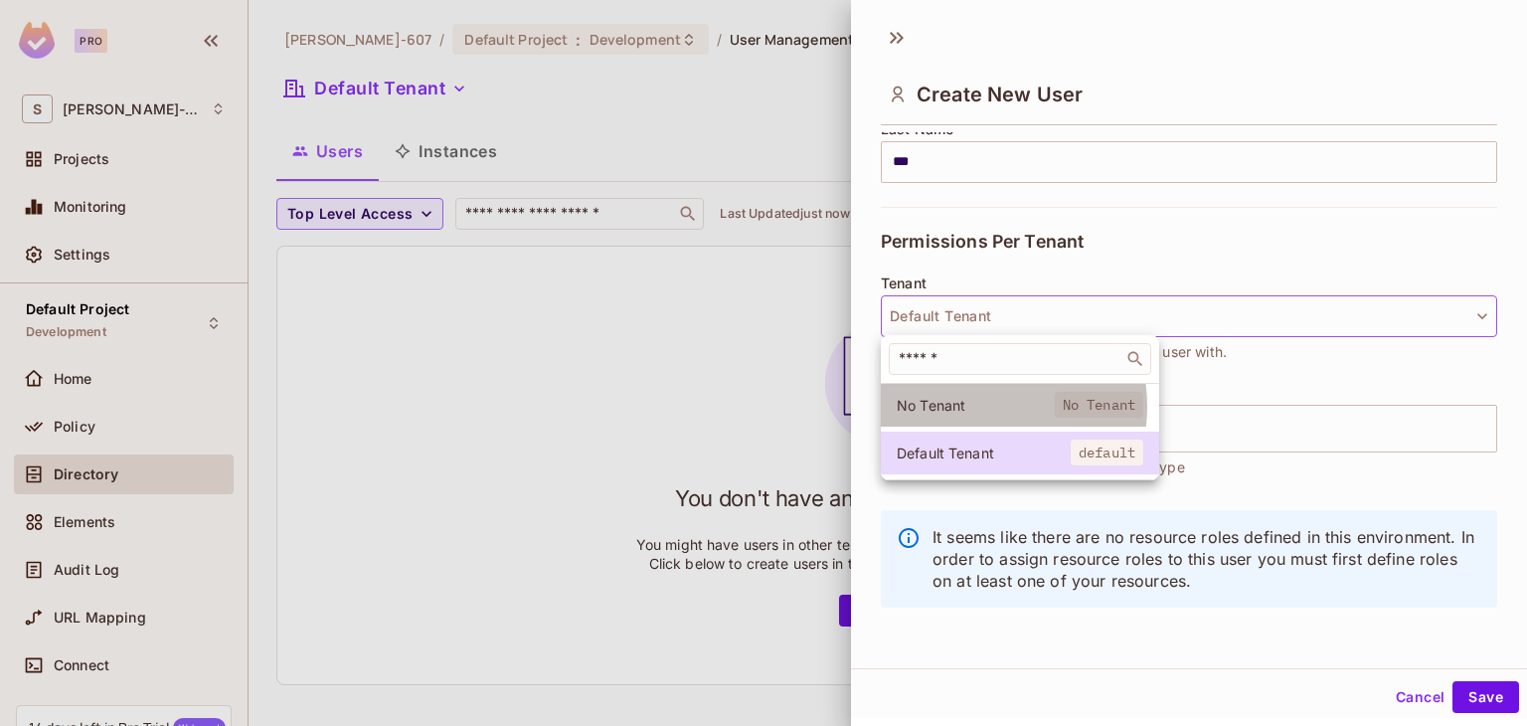
click at [978, 407] on span "No Tenant" at bounding box center [976, 405] width 158 height 19
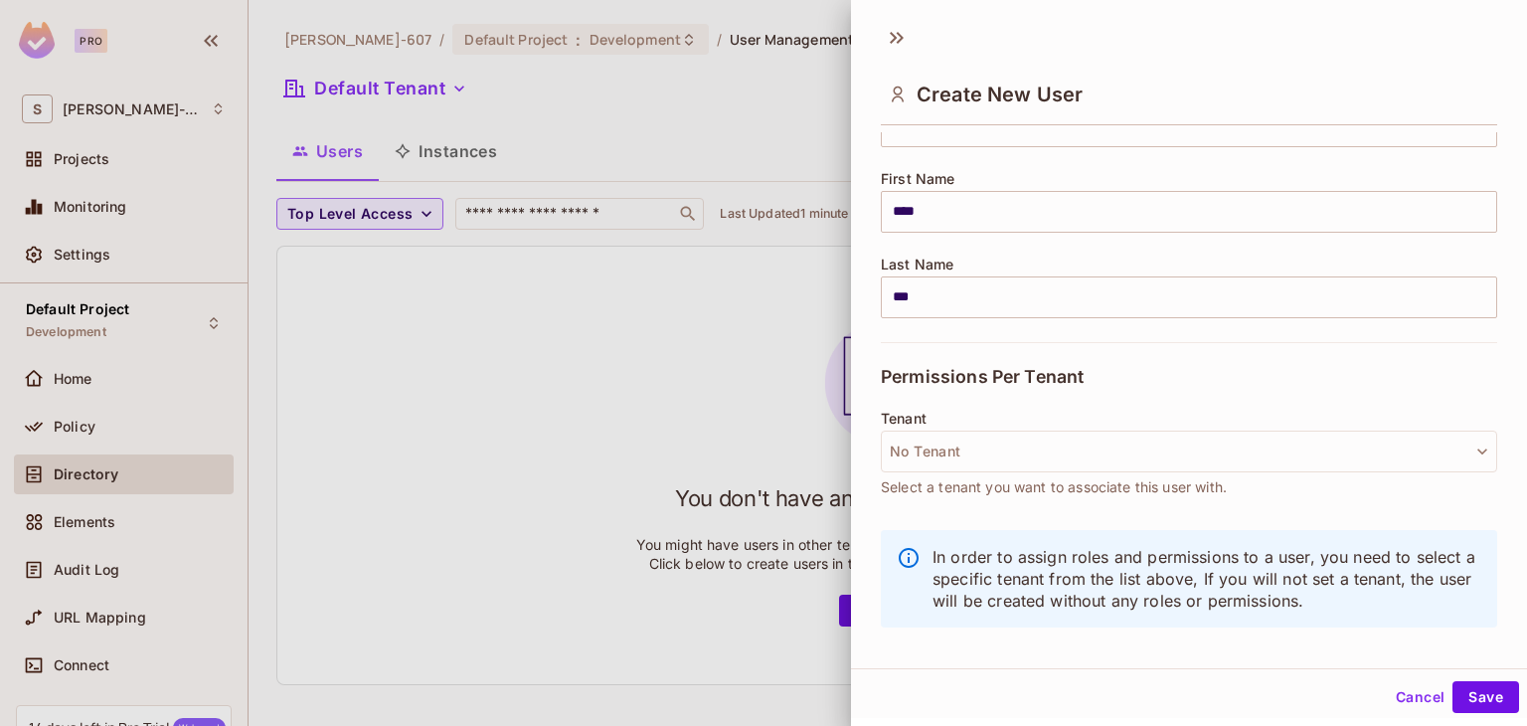
scroll to position [214, 0]
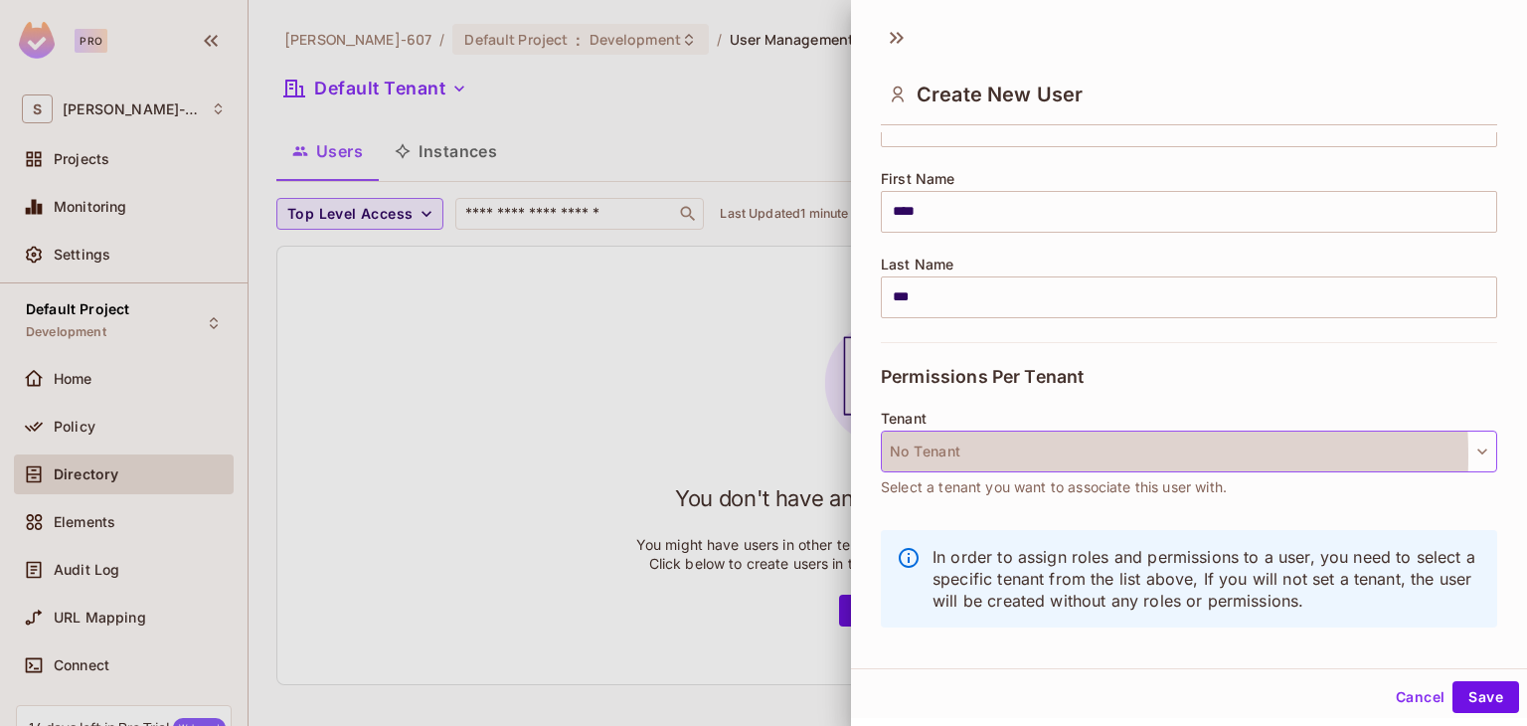
click at [1004, 454] on button "No Tenant" at bounding box center [1189, 452] width 617 height 42
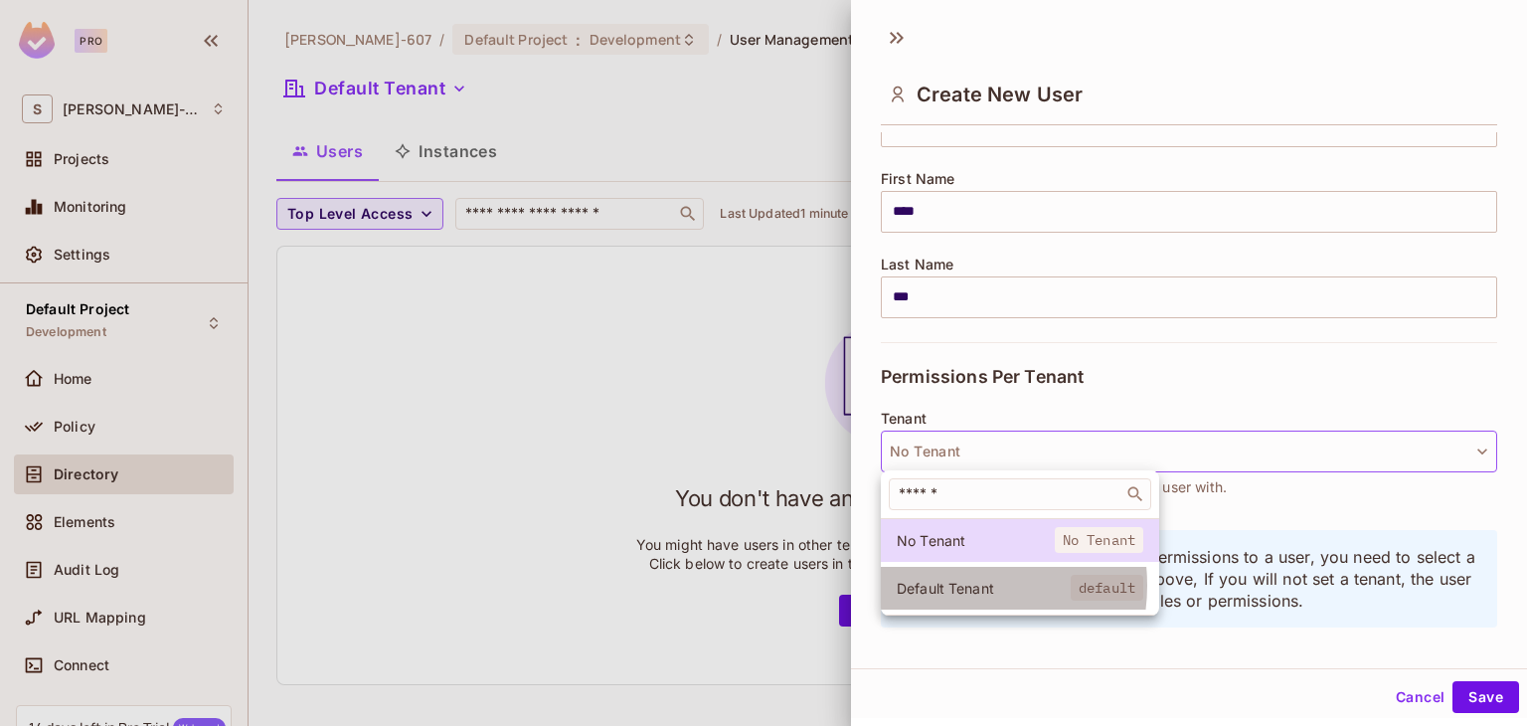
click at [951, 586] on span "Default Tenant" at bounding box center [984, 588] width 174 height 19
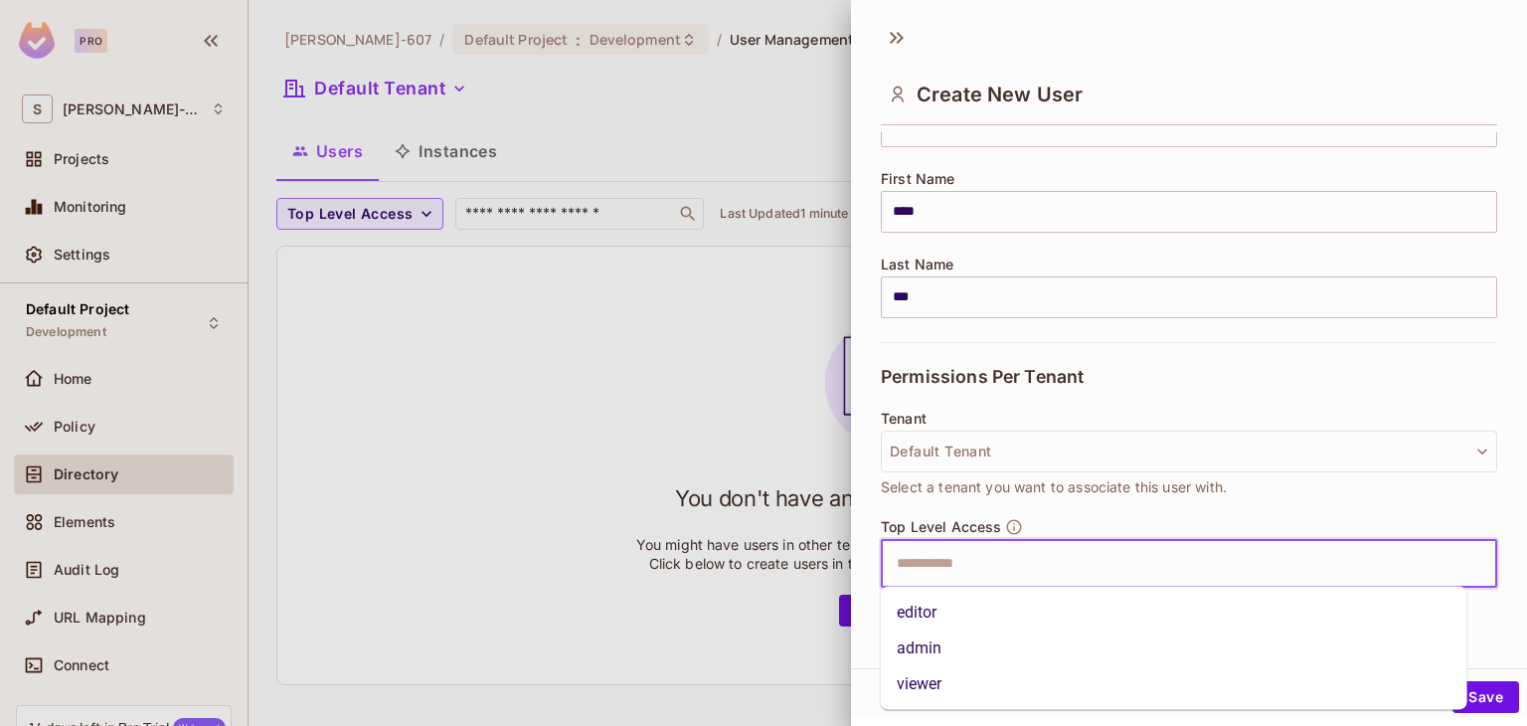
click at [1021, 558] on input "text" at bounding box center [1172, 564] width 574 height 40
click at [931, 685] on li "viewer" at bounding box center [1174, 684] width 587 height 36
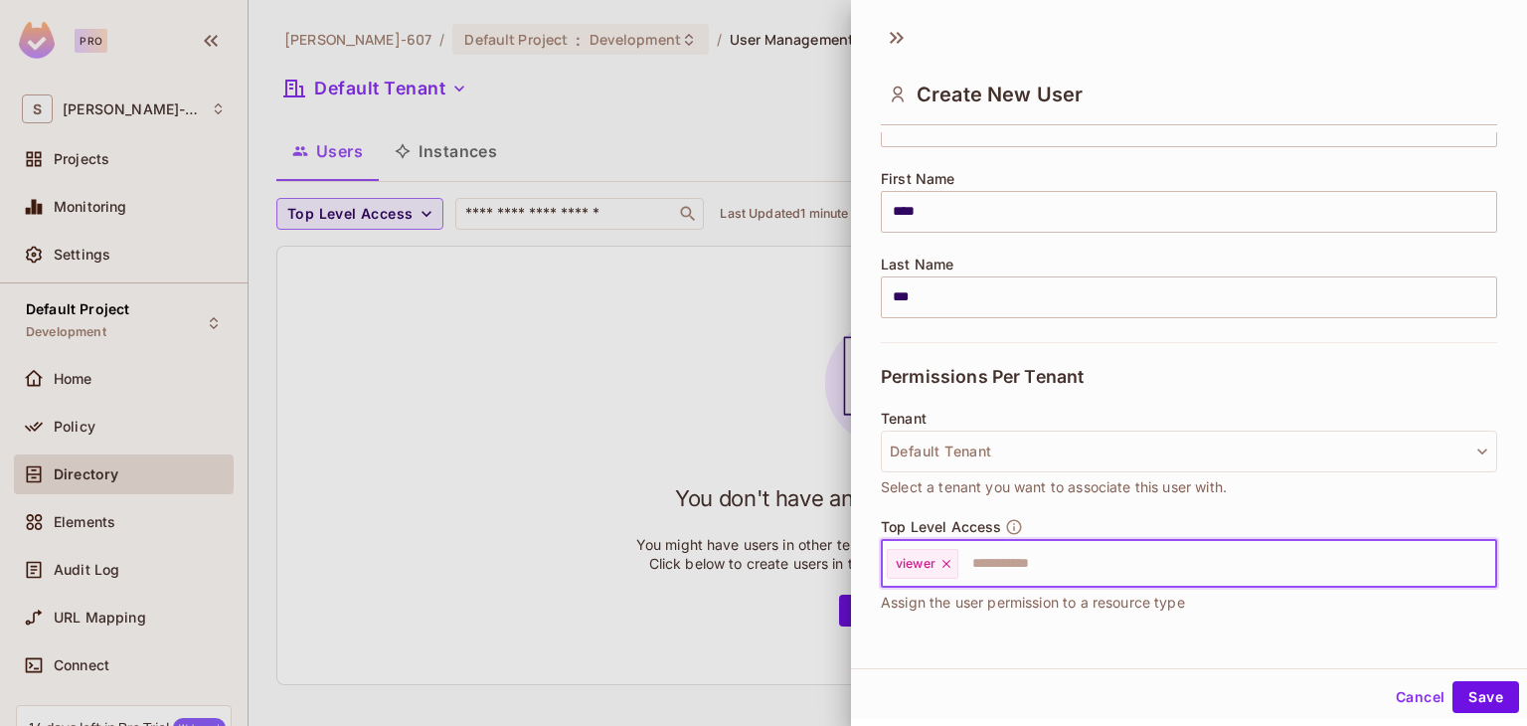
click at [946, 560] on icon at bounding box center [947, 564] width 14 height 14
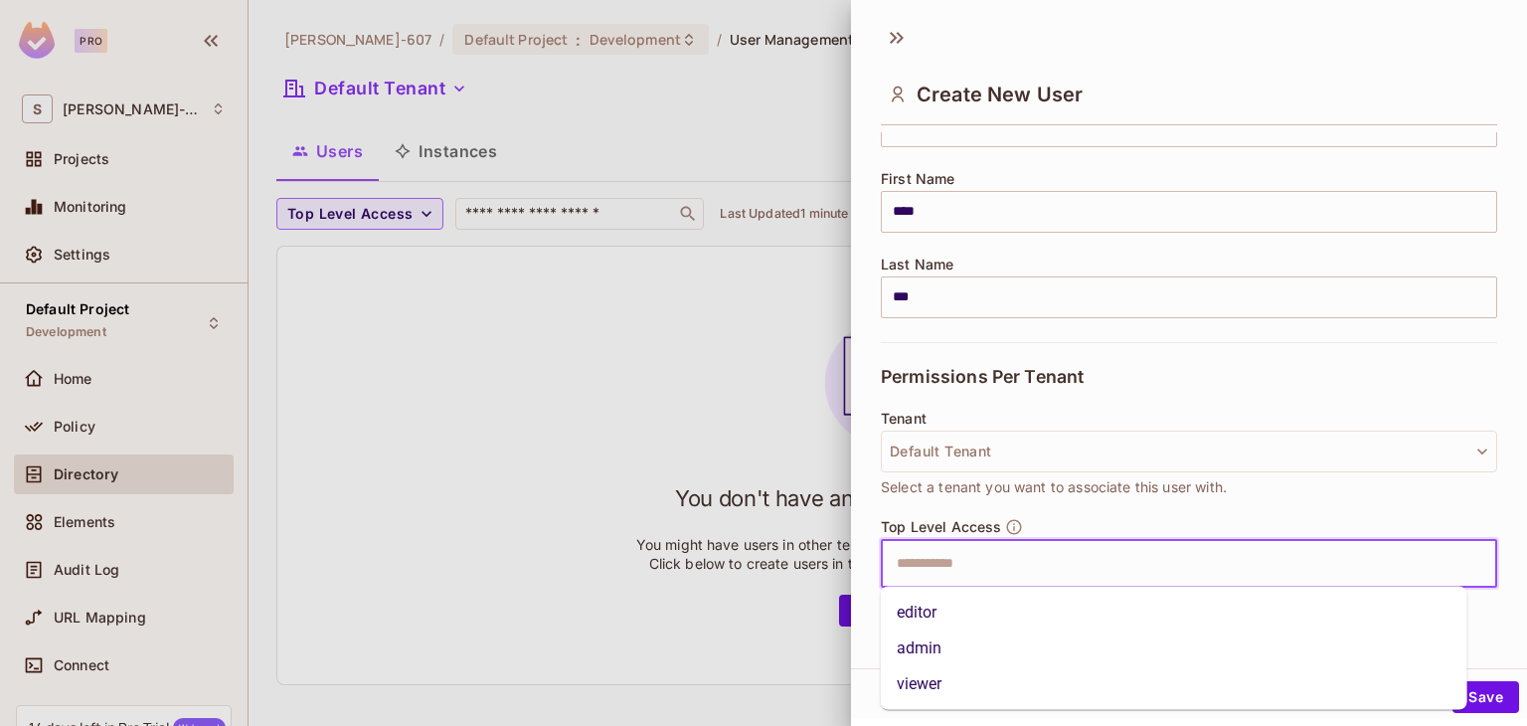
click at [946, 560] on input "text" at bounding box center [1172, 564] width 574 height 40
click at [931, 616] on li "editor" at bounding box center [1174, 613] width 587 height 36
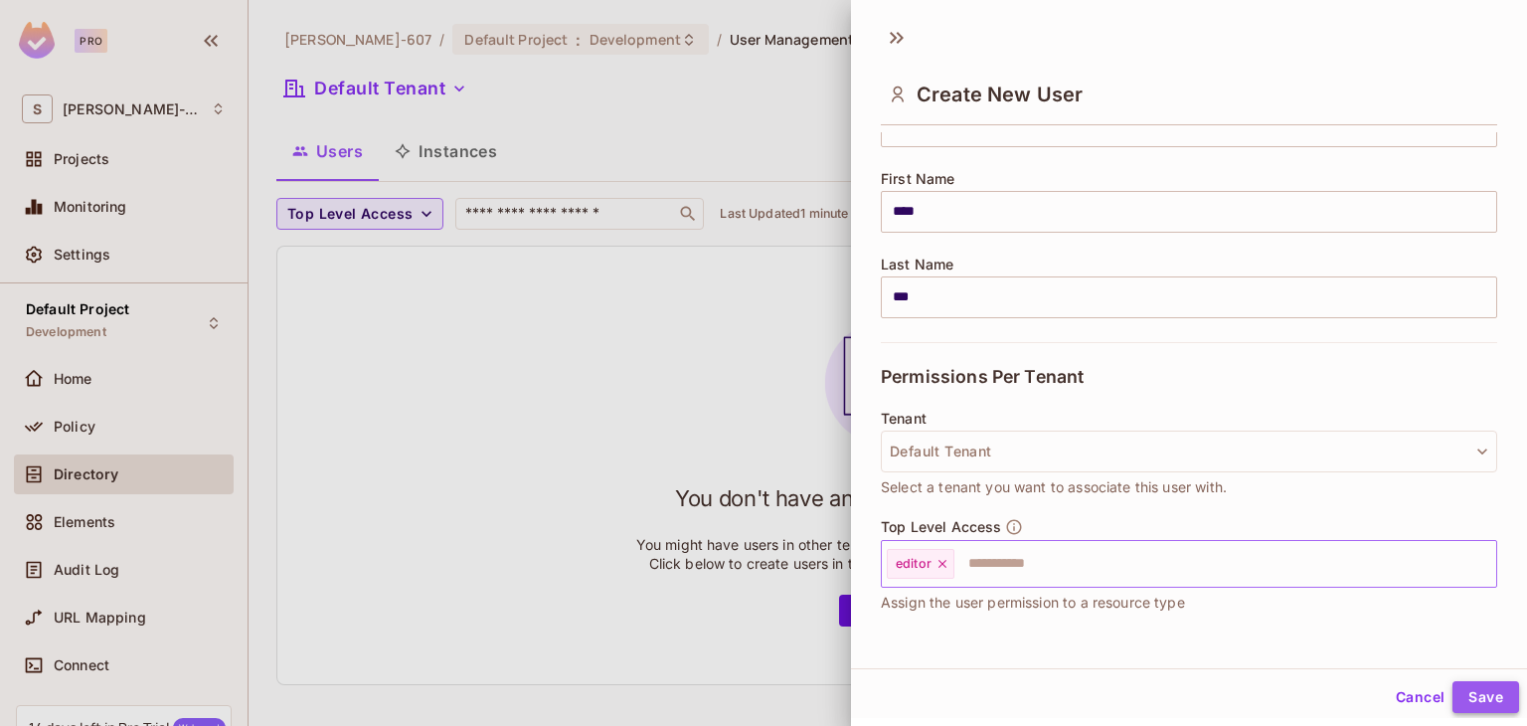
click at [1472, 691] on button "Save" at bounding box center [1486, 697] width 67 height 32
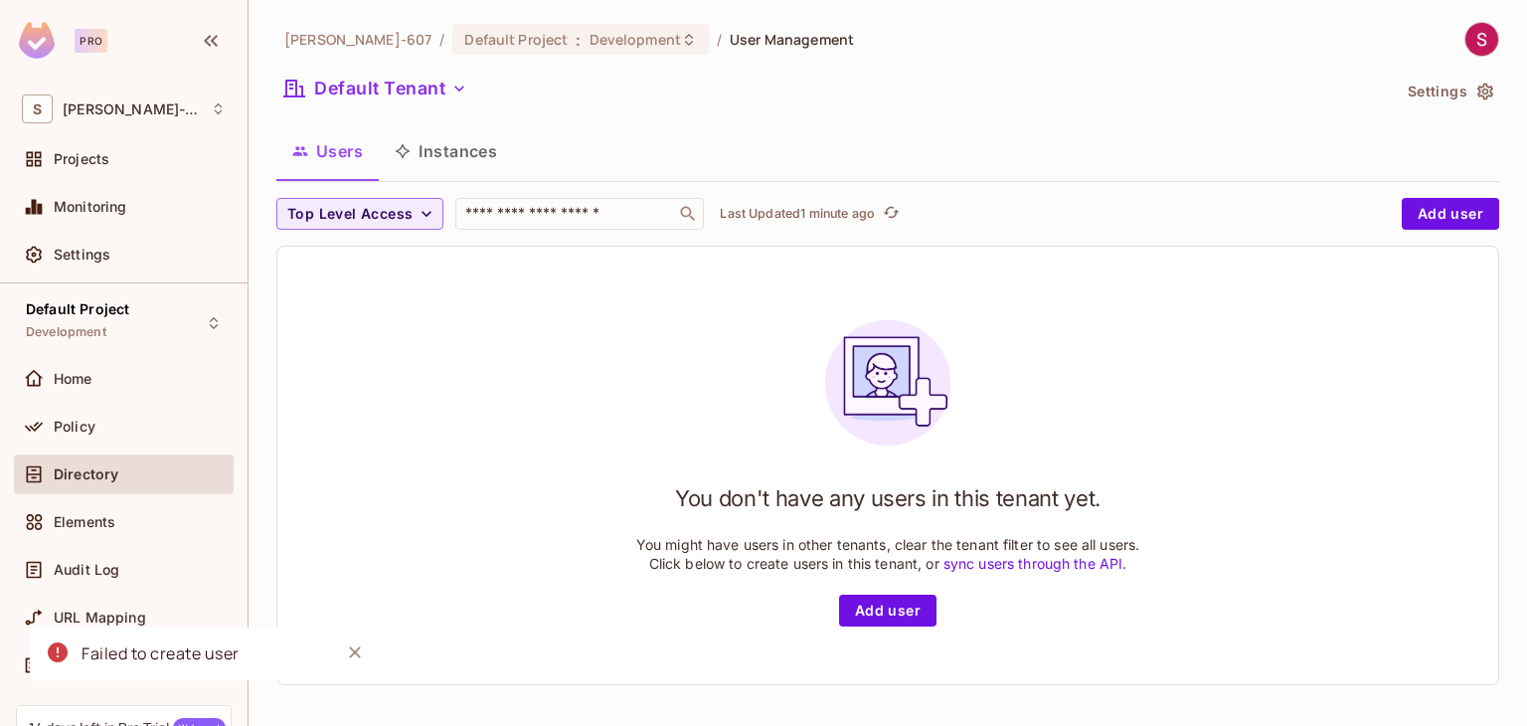
click at [361, 659] on icon "Close" at bounding box center [355, 652] width 20 height 20
click at [91, 475] on span "Directory" at bounding box center [86, 474] width 65 height 16
click at [622, 220] on input "text" at bounding box center [565, 214] width 209 height 20
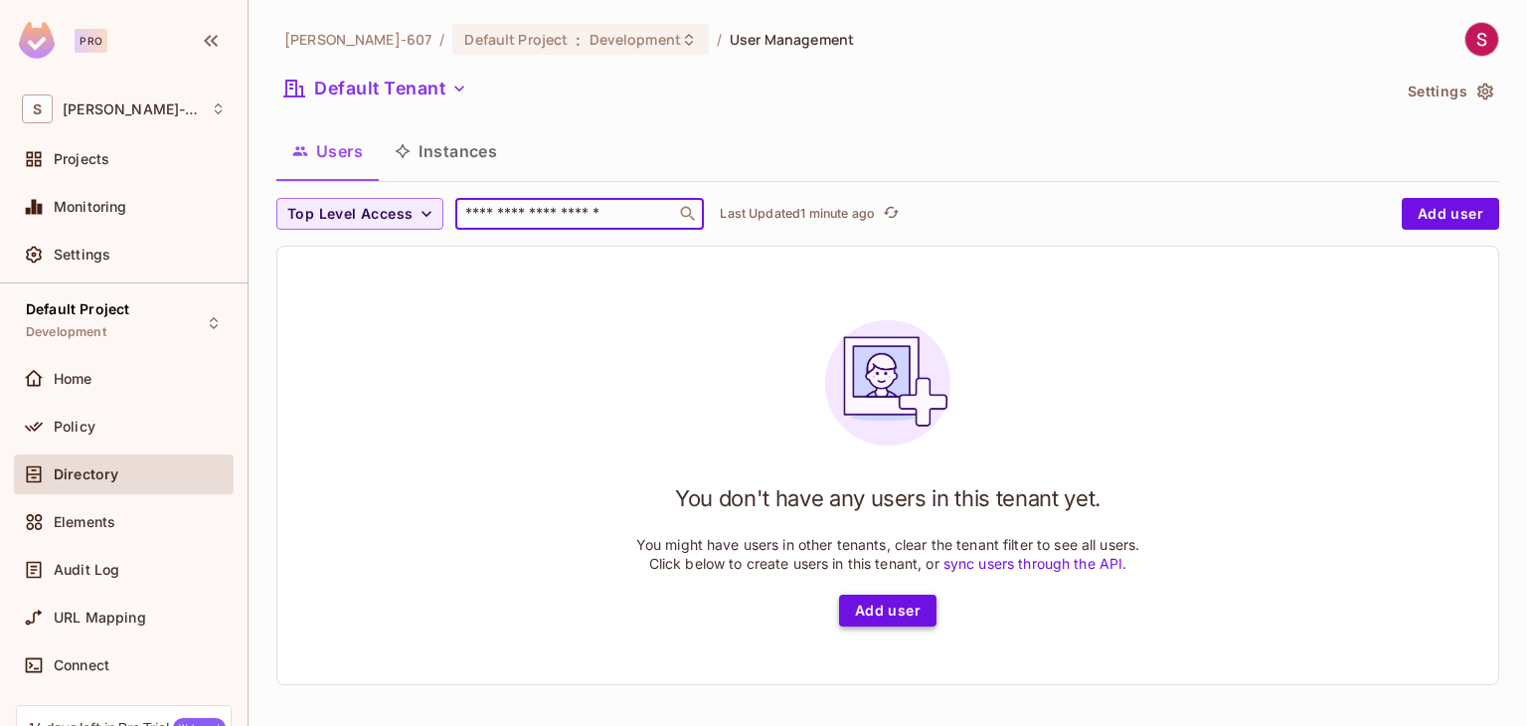
click at [898, 598] on button "Add user" at bounding box center [887, 611] width 97 height 32
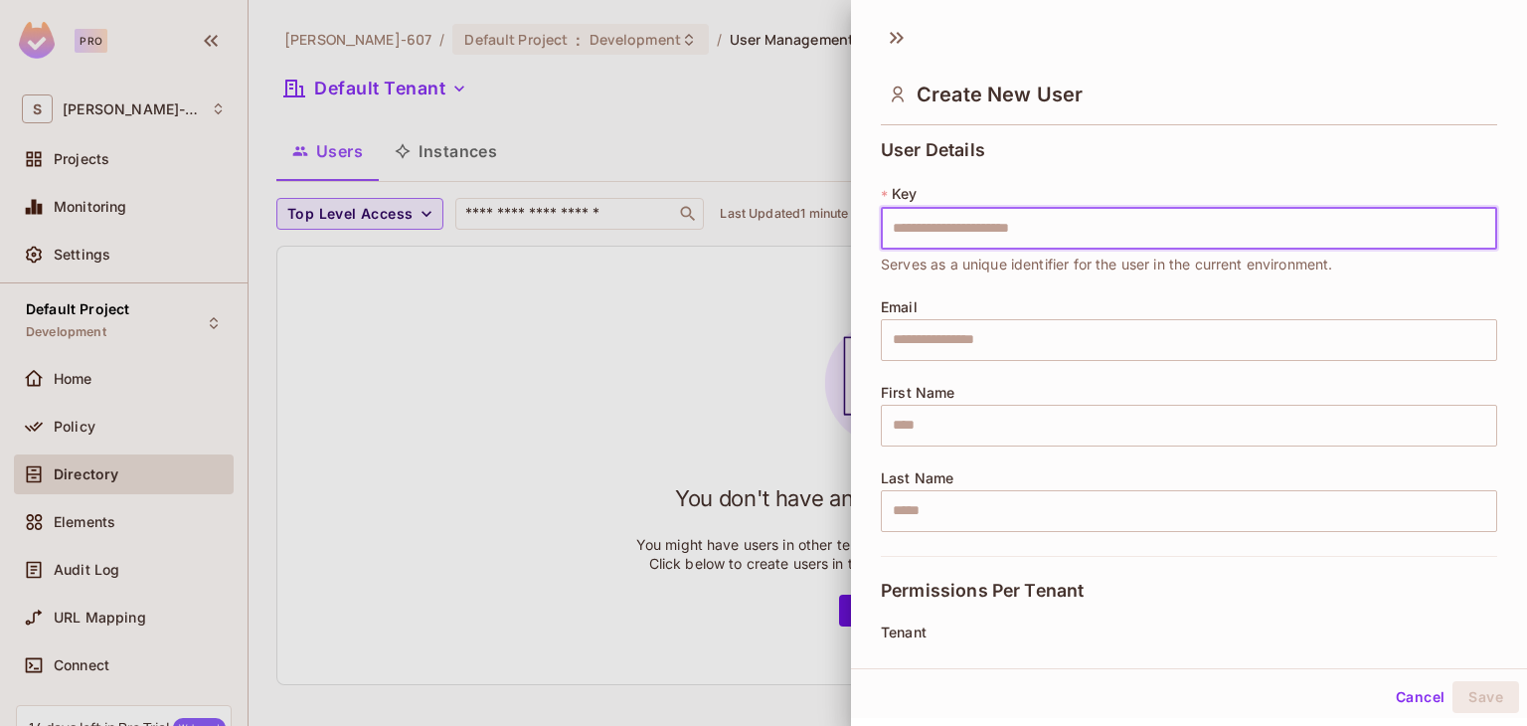
click at [978, 229] on input "text" at bounding box center [1189, 229] width 617 height 42
type input "**"
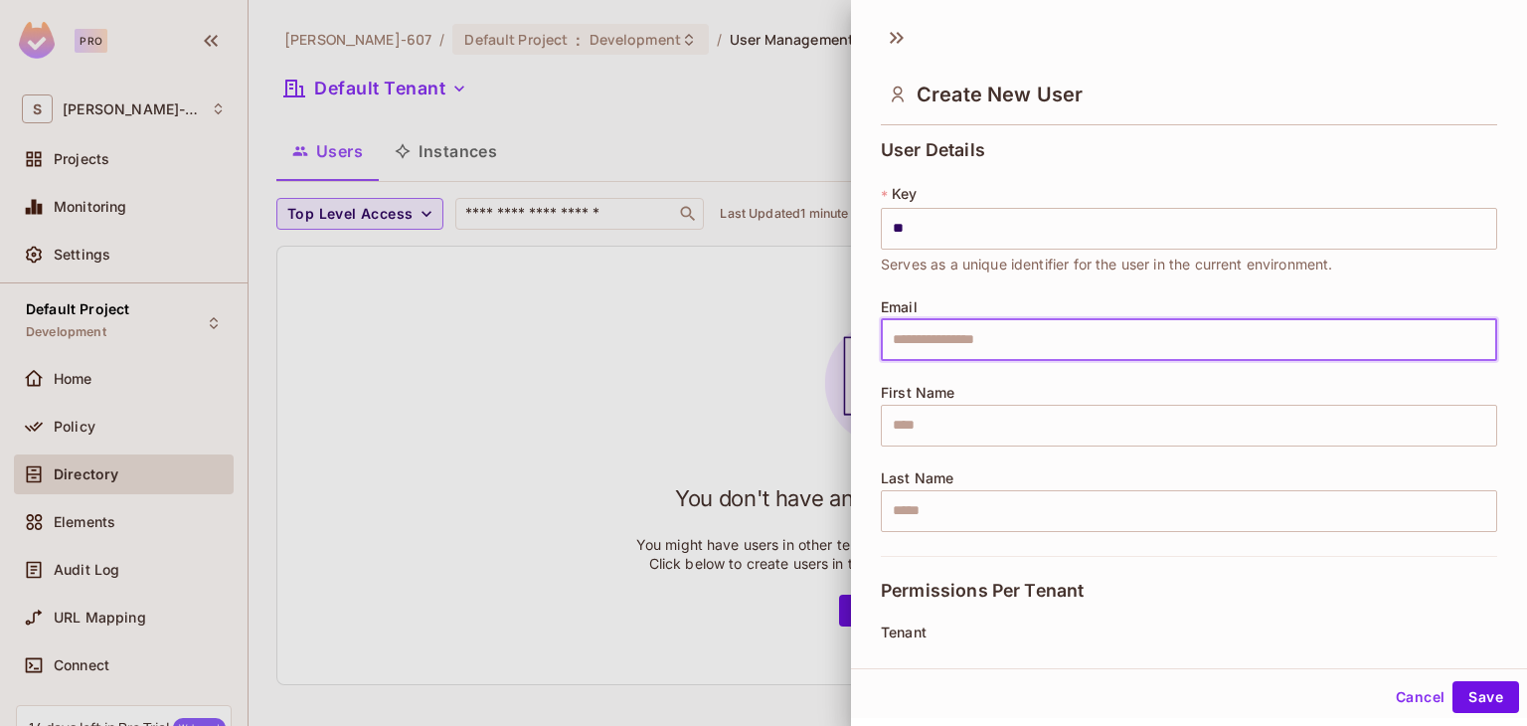
click at [907, 343] on input "text" at bounding box center [1189, 340] width 617 height 42
click at [999, 340] on input "**********" at bounding box center [1189, 340] width 617 height 42
type input "**********"
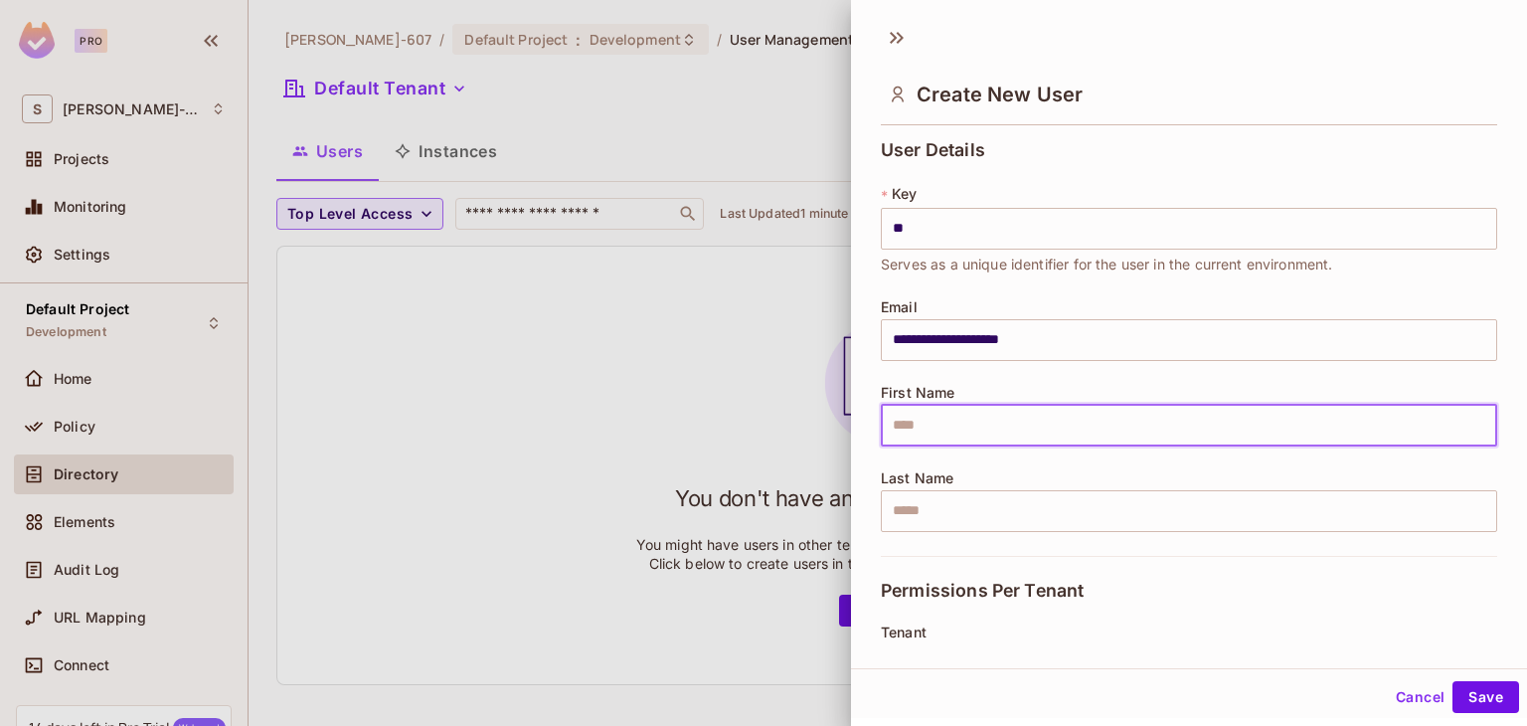
click at [942, 427] on input "text" at bounding box center [1189, 426] width 617 height 42
type input "****"
click at [951, 507] on input "text" at bounding box center [1189, 511] width 617 height 42
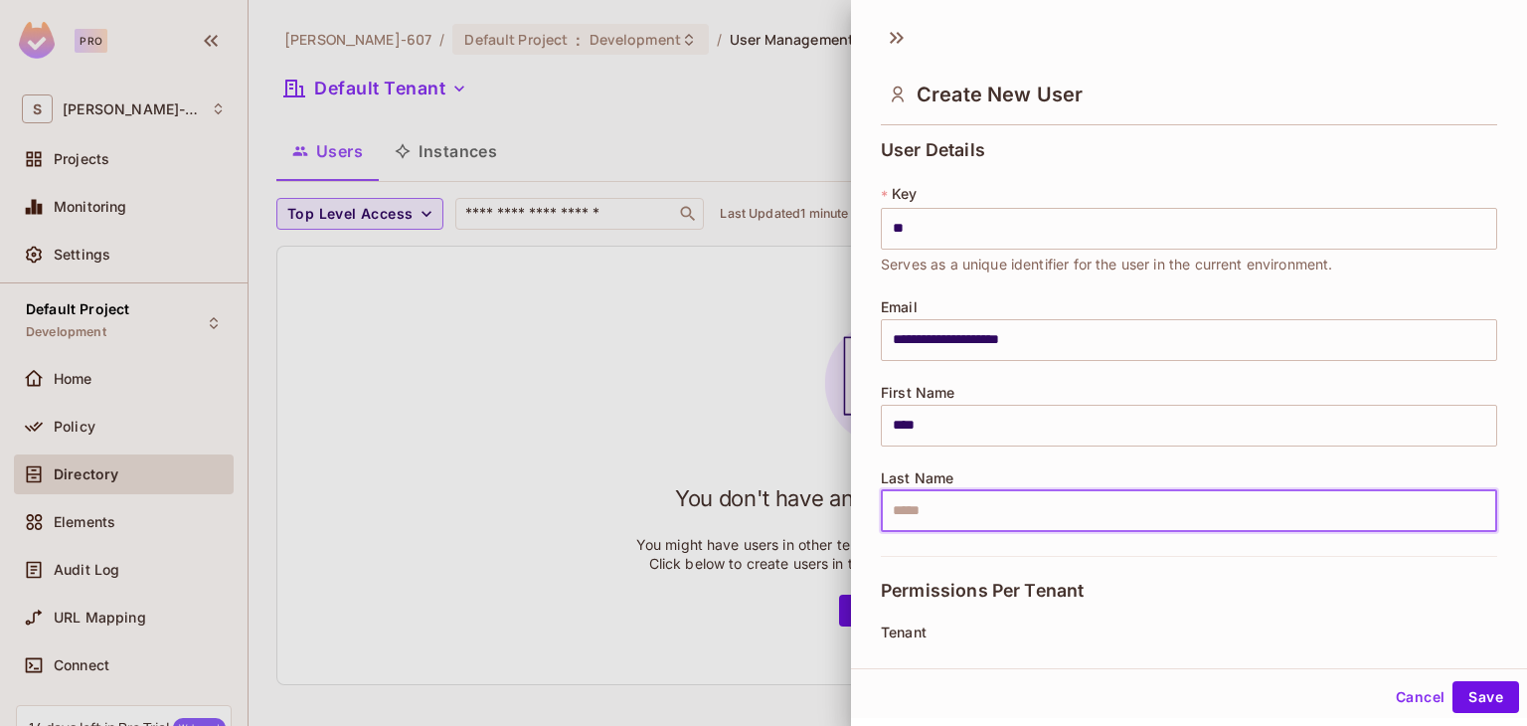
type input "***"
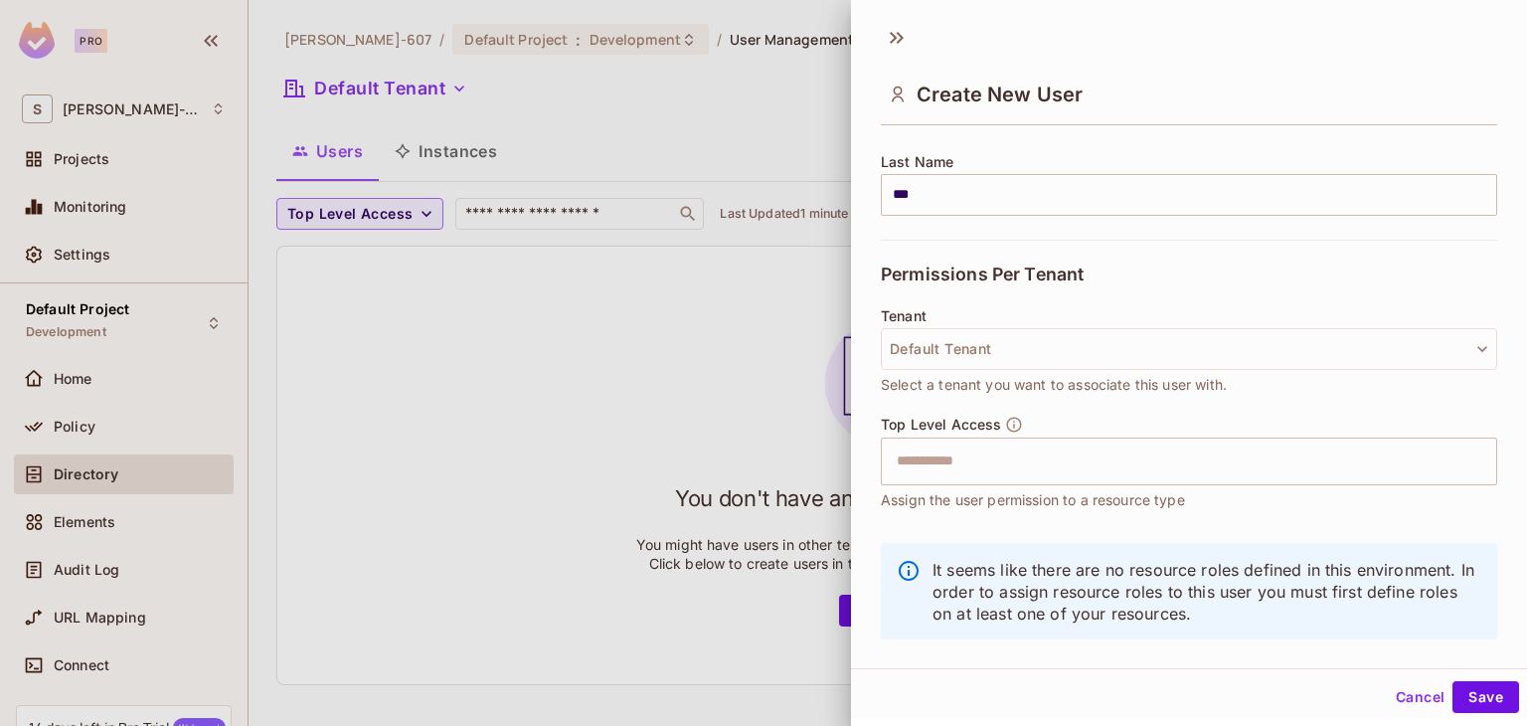
scroll to position [349, 0]
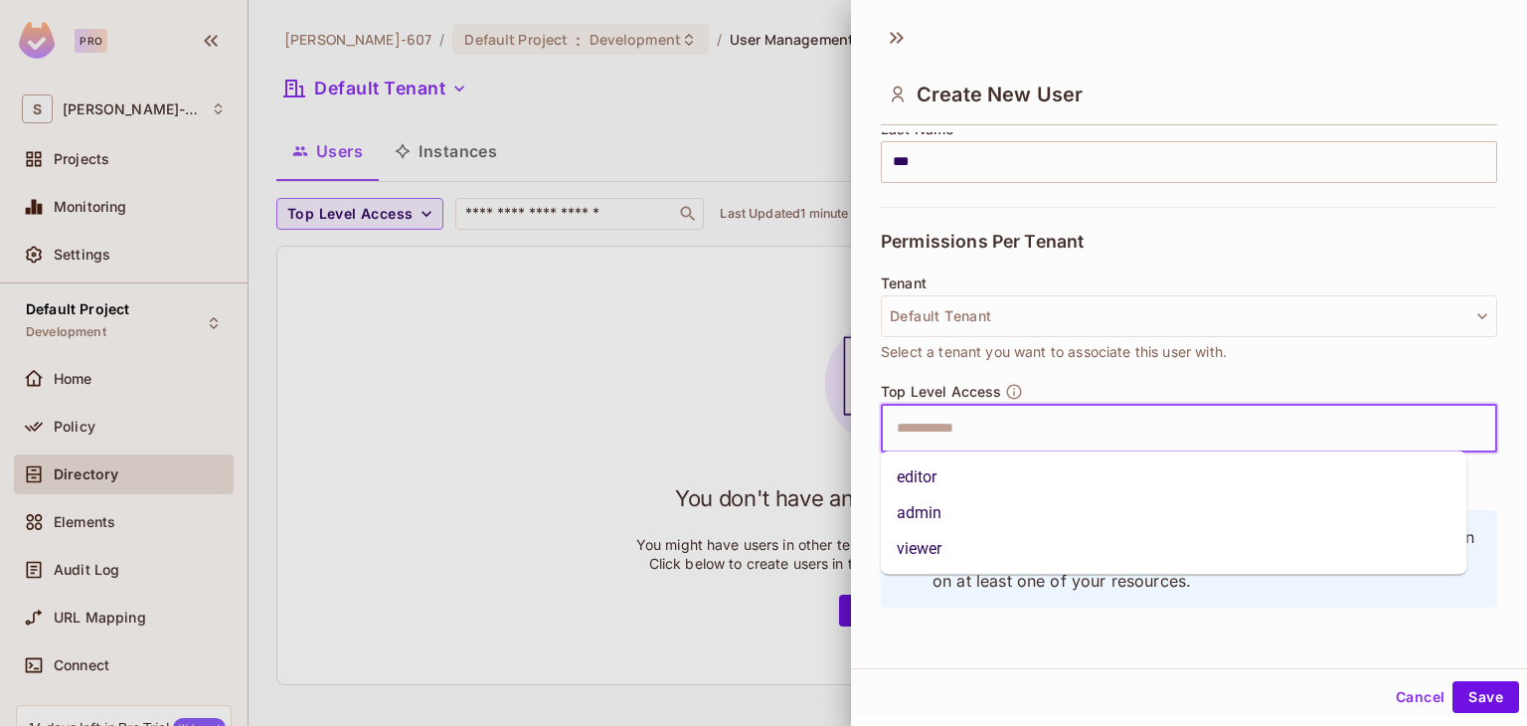
click at [970, 423] on input "text" at bounding box center [1172, 429] width 574 height 40
click at [939, 486] on li "editor" at bounding box center [1174, 477] width 587 height 36
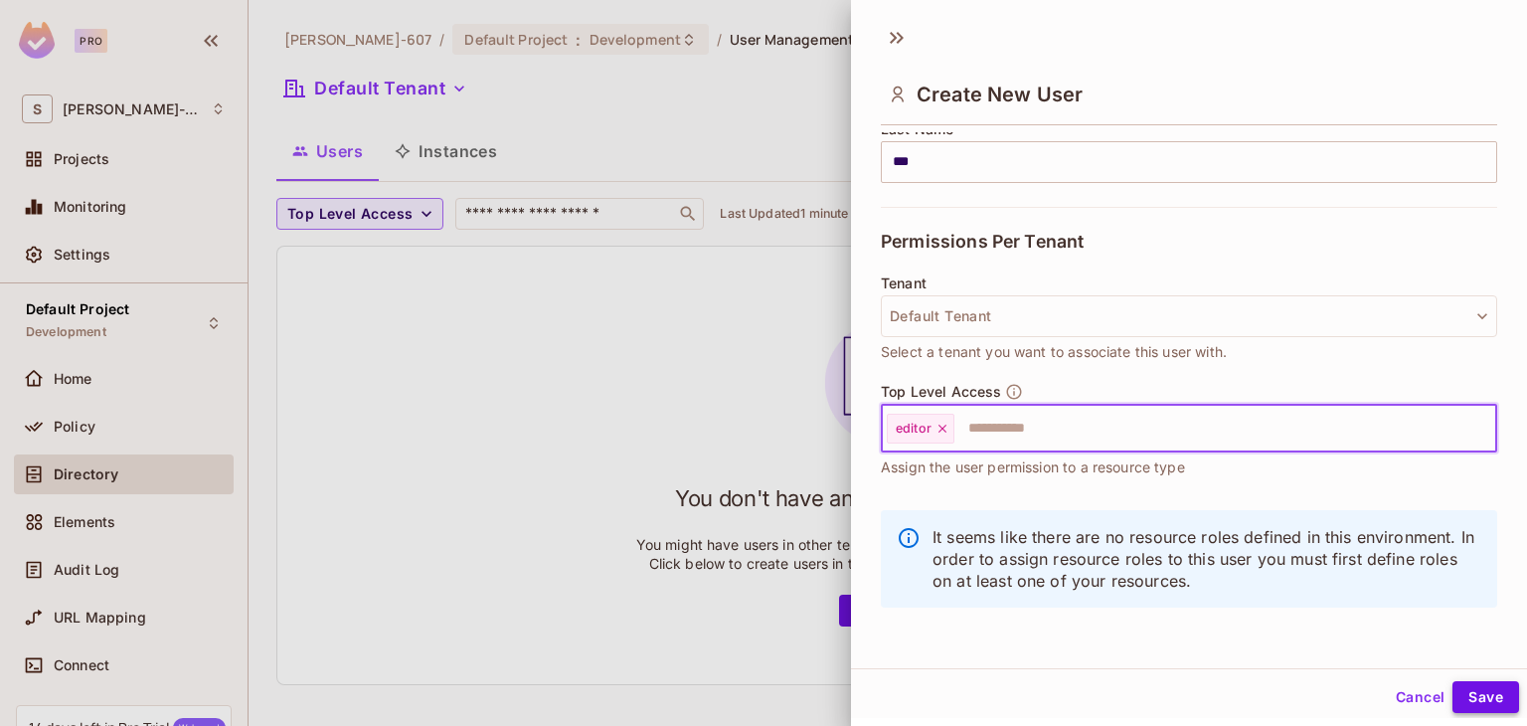
click at [1474, 693] on button "Save" at bounding box center [1486, 697] width 67 height 32
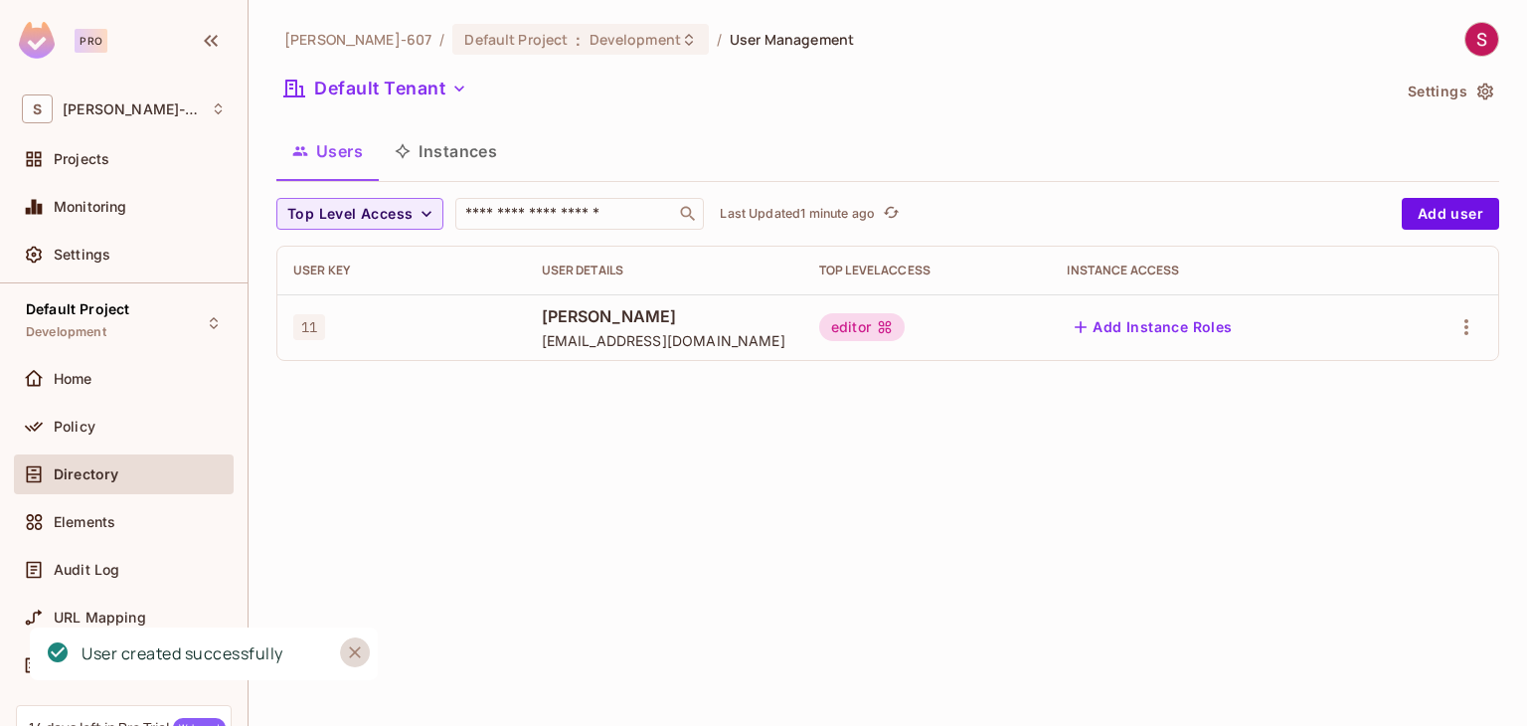
click at [350, 654] on icon "Close" at bounding box center [355, 652] width 20 height 20
click at [1158, 323] on button "Add Instance Roles" at bounding box center [1153, 327] width 173 height 32
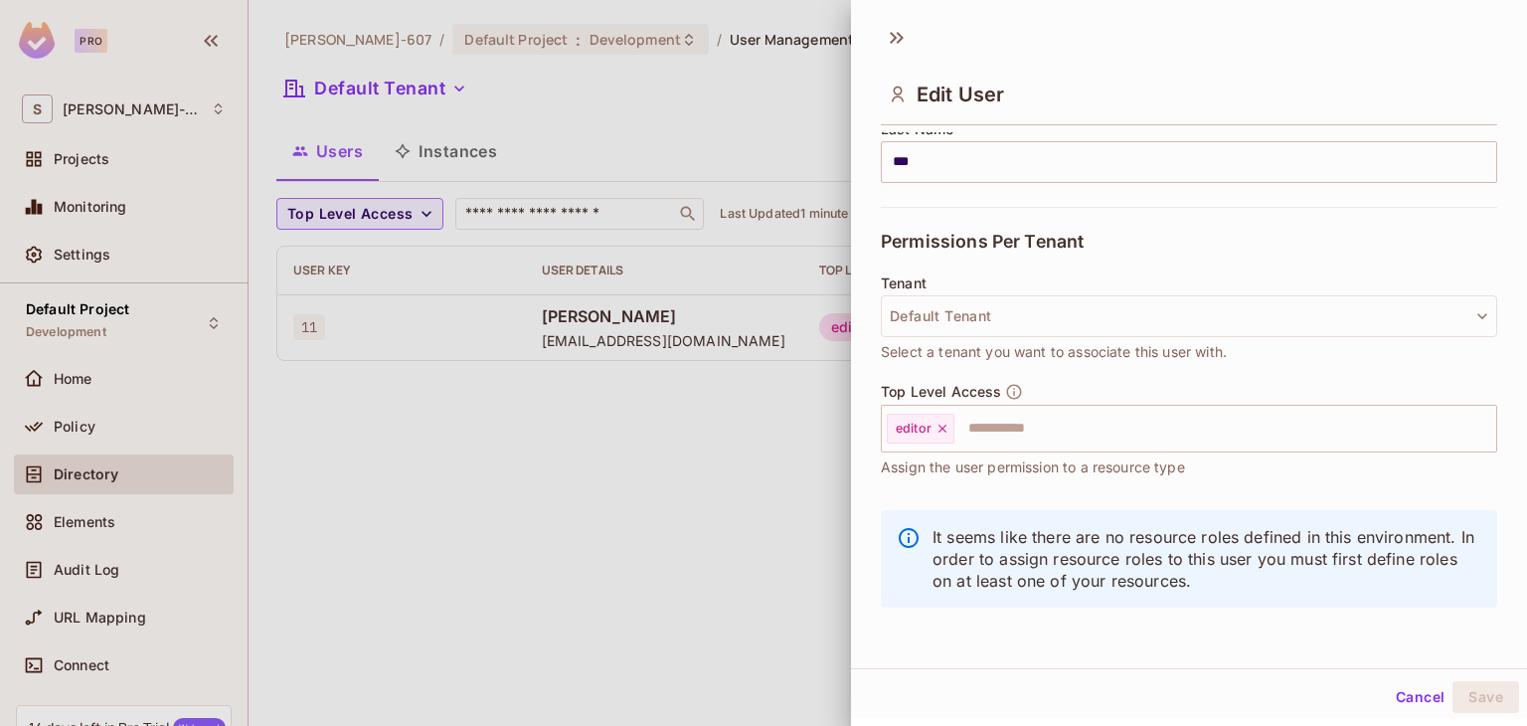
click at [577, 580] on div at bounding box center [763, 363] width 1527 height 726
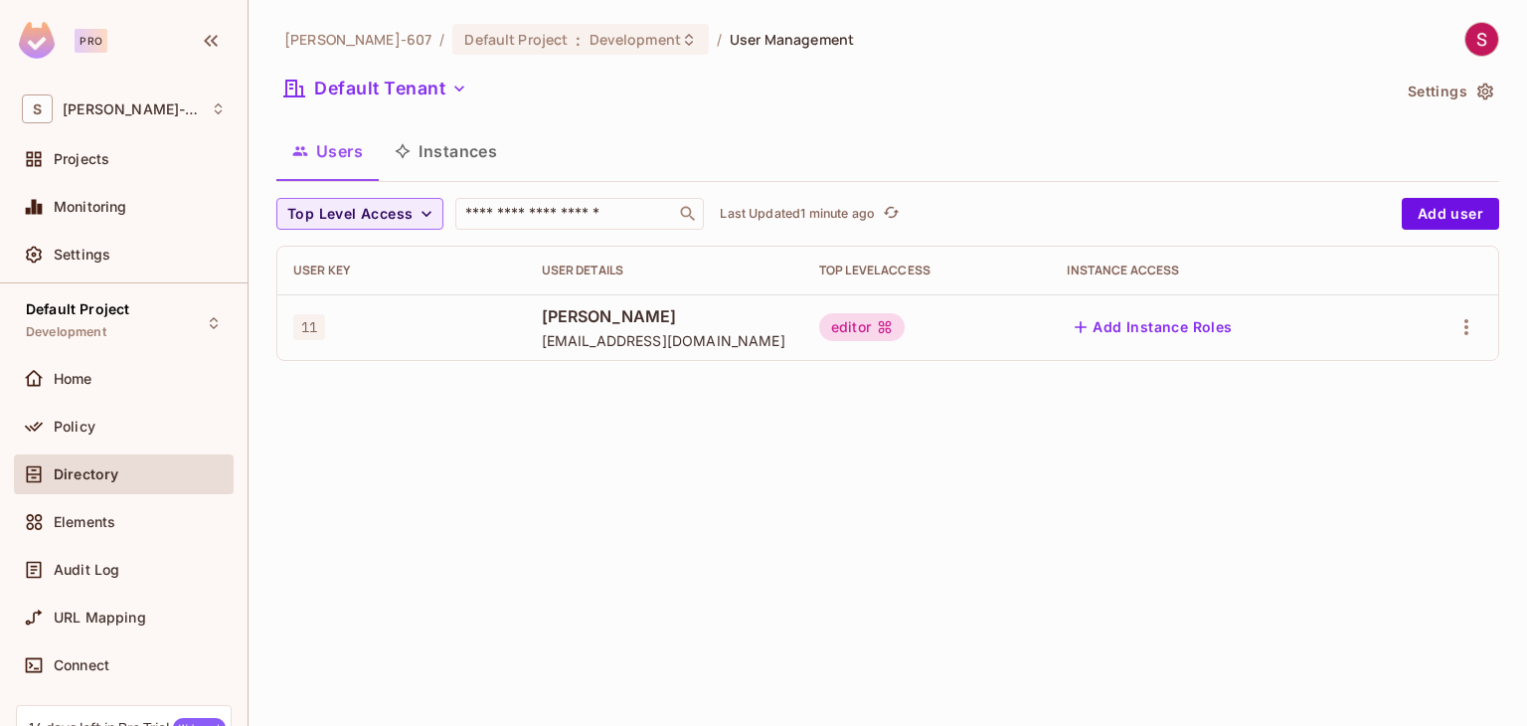
click at [449, 154] on button "Instances" at bounding box center [446, 151] width 134 height 50
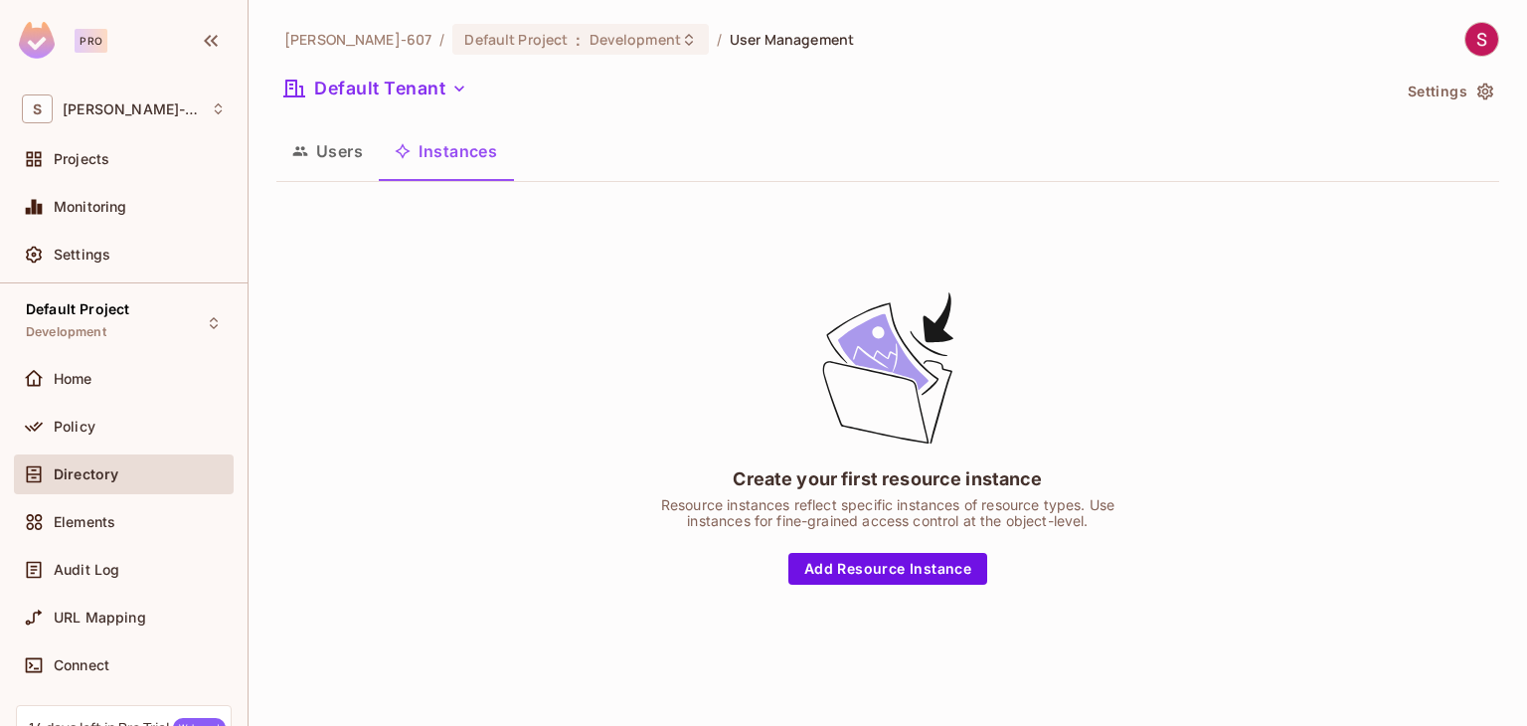
click at [346, 139] on button "Users" at bounding box center [327, 151] width 102 height 50
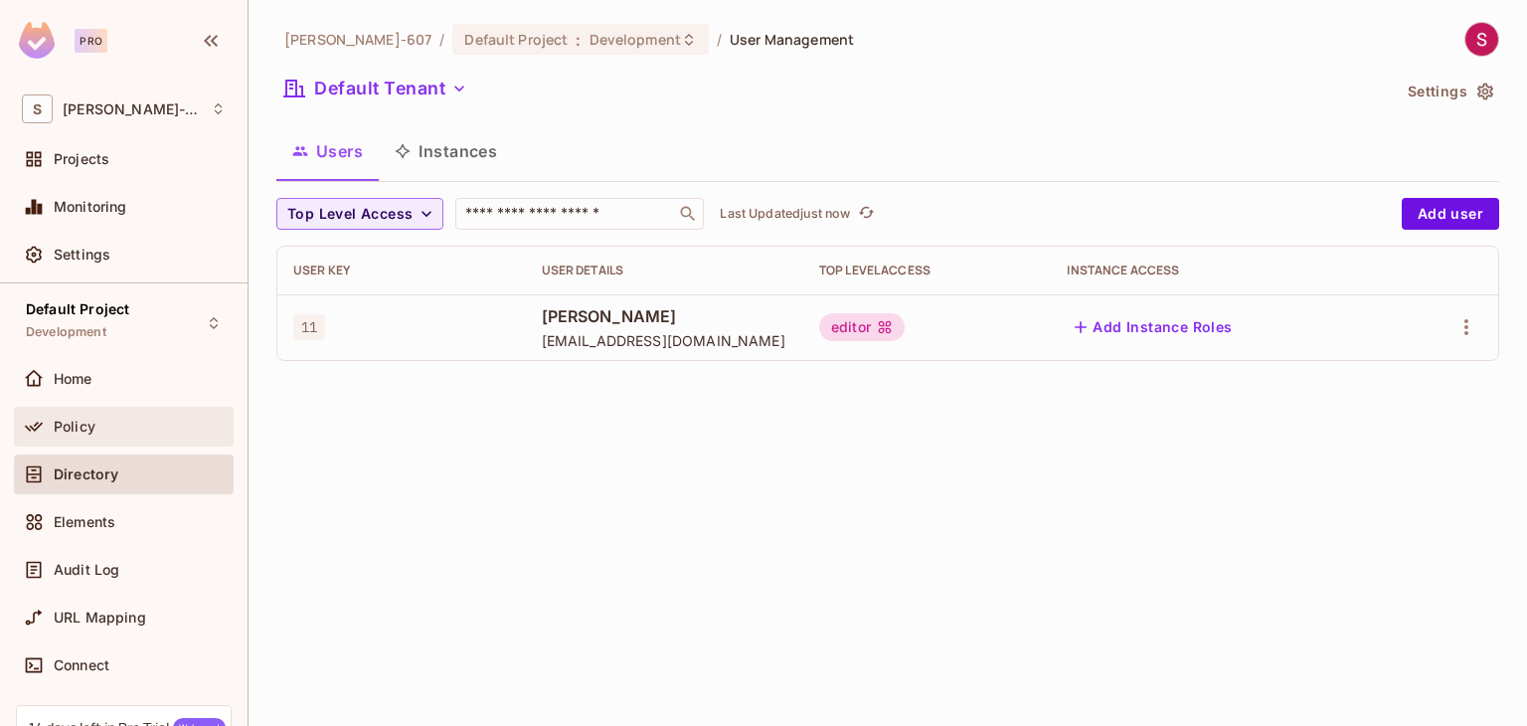
click at [111, 419] on div "Policy" at bounding box center [140, 427] width 172 height 16
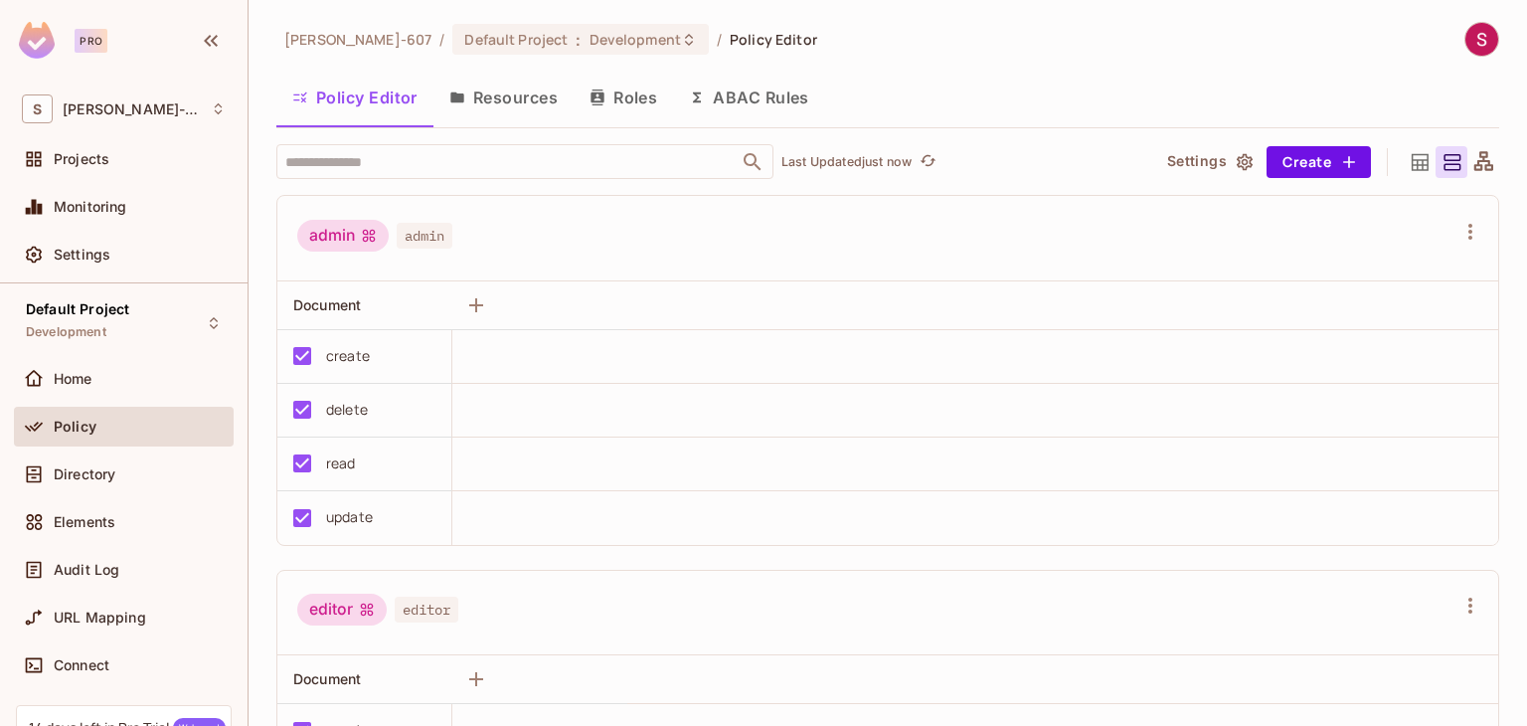
click at [615, 108] on button "Roles" at bounding box center [623, 98] width 99 height 50
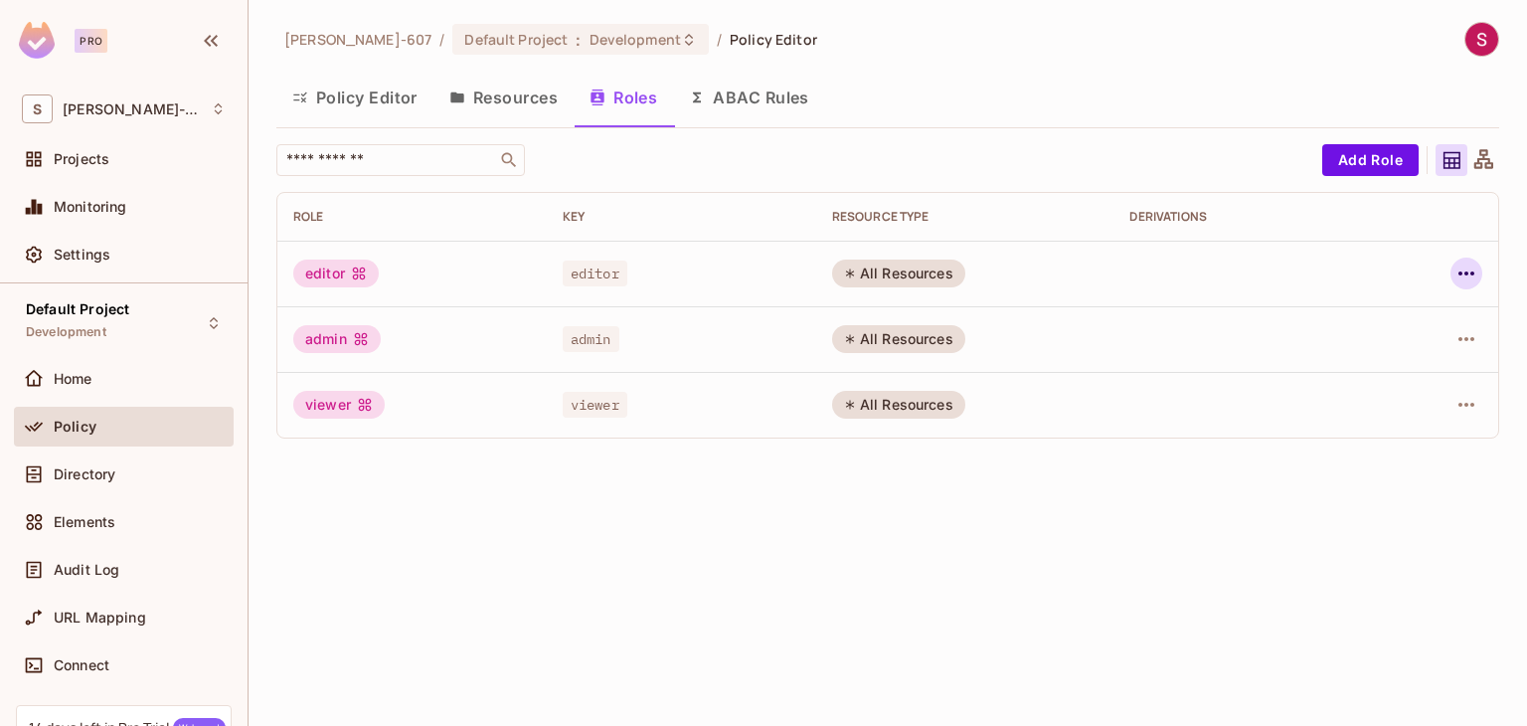
click at [1472, 270] on icon "button" at bounding box center [1467, 274] width 24 height 24
click at [1336, 323] on div "Edit Role" at bounding box center [1361, 319] width 105 height 32
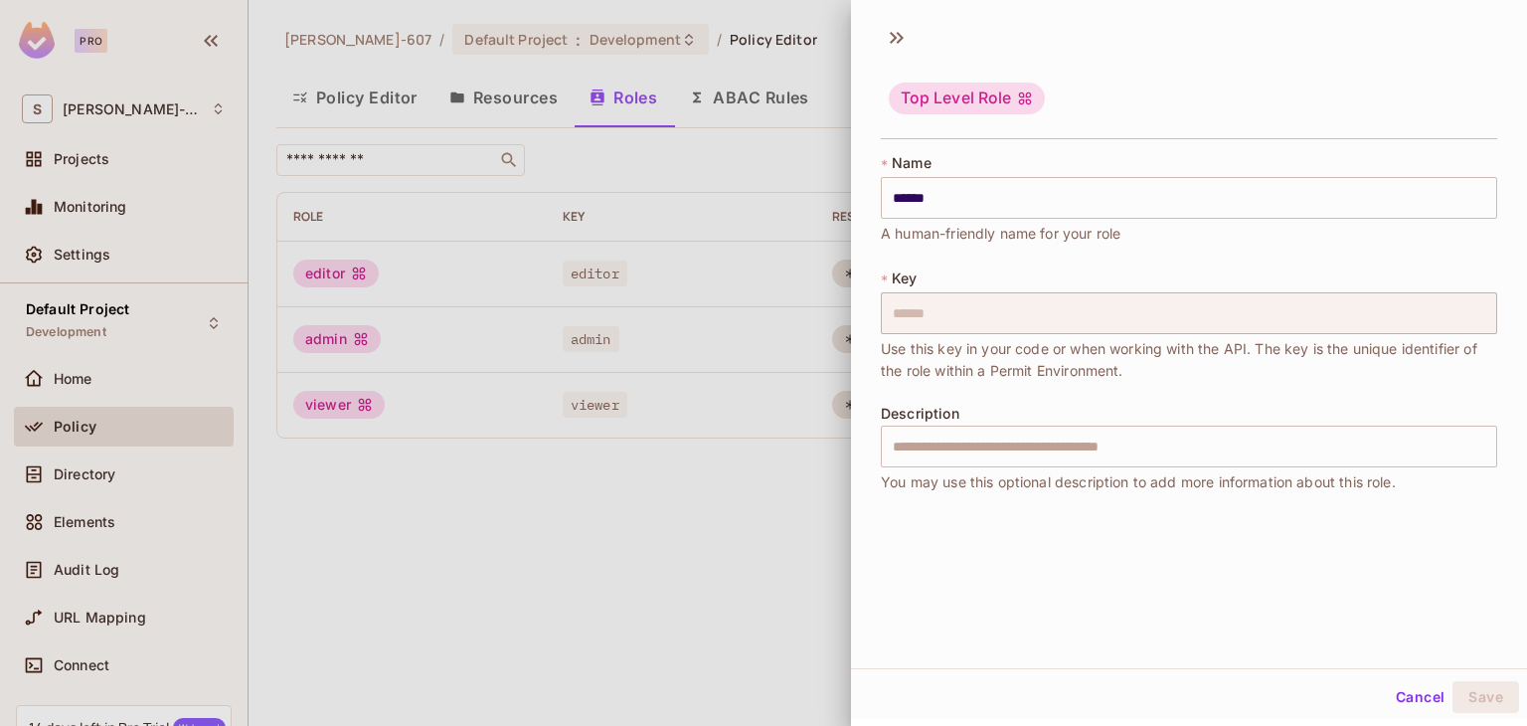
click at [722, 558] on div at bounding box center [763, 363] width 1527 height 726
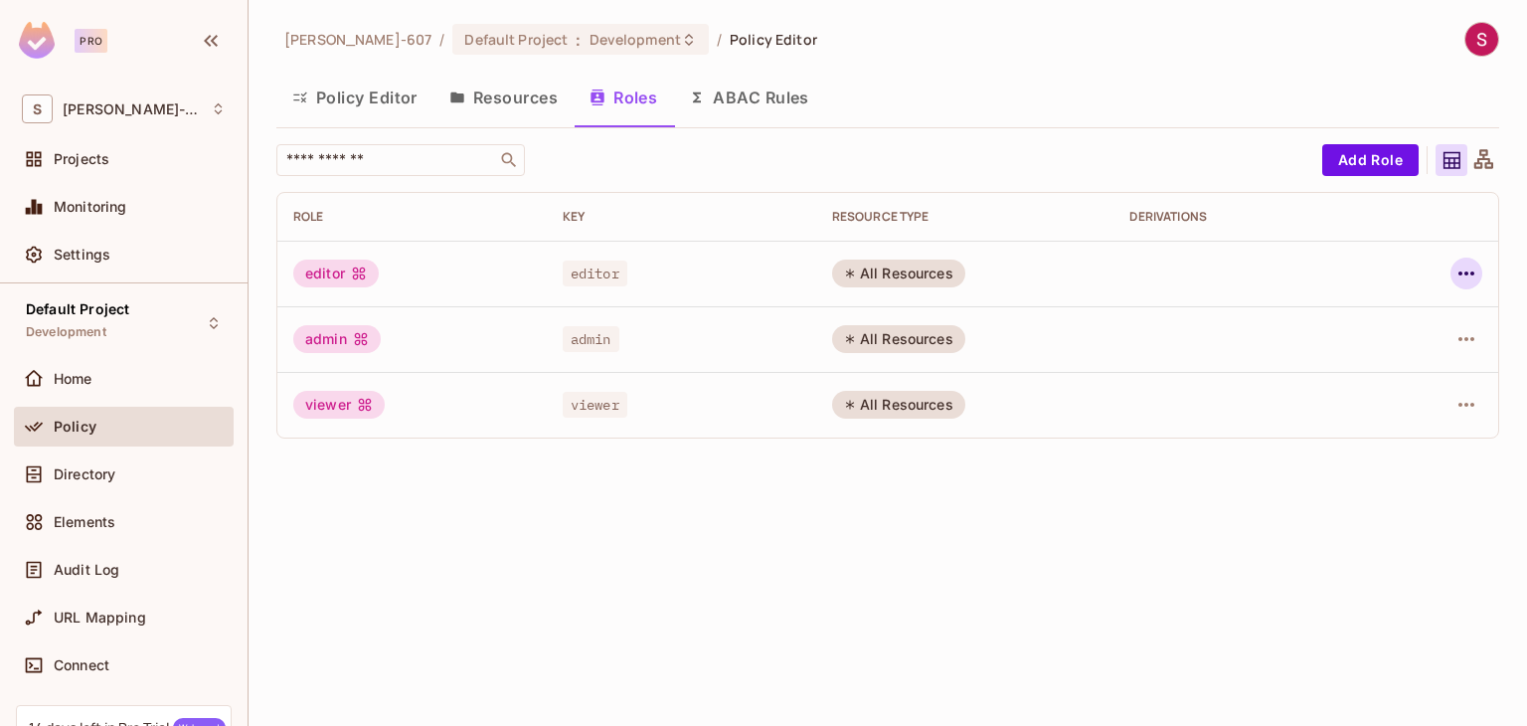
click at [1476, 273] on icon "button" at bounding box center [1467, 274] width 24 height 24
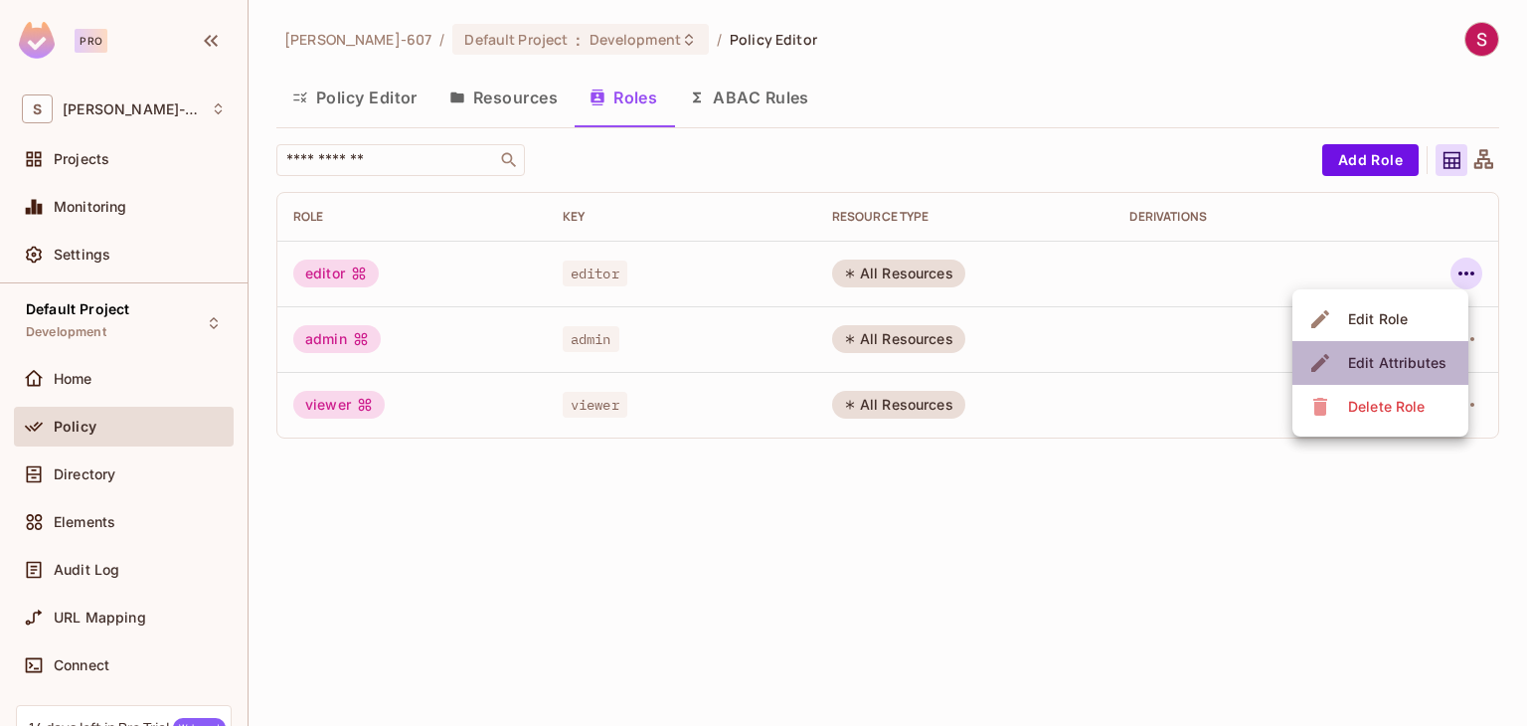
click at [1401, 351] on span "Edit Attributes" at bounding box center [1397, 363] width 110 height 32
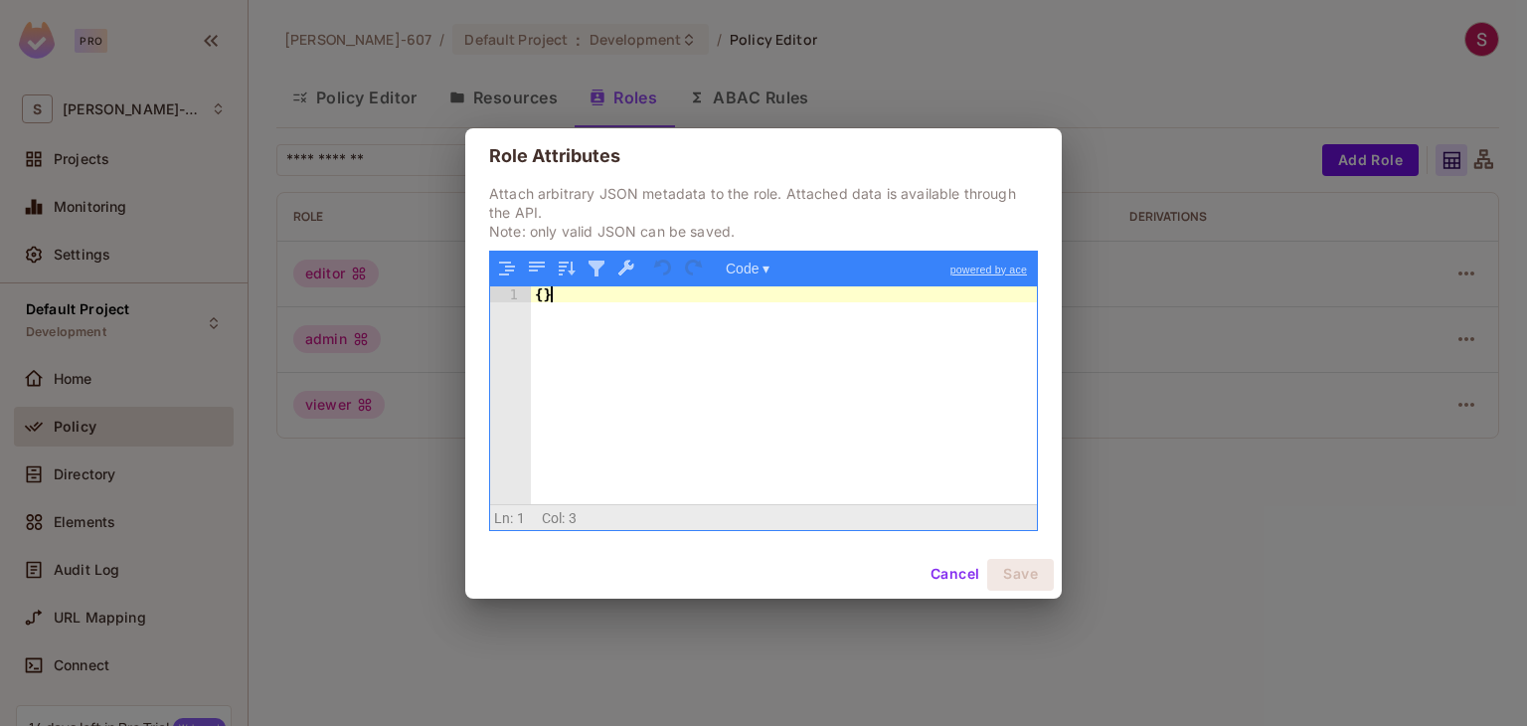
click at [549, 295] on div "{ }" at bounding box center [784, 411] width 506 height 250
click at [538, 295] on div "{ }" at bounding box center [784, 411] width 506 height 250
click at [665, 393] on div "{ }" at bounding box center [784, 411] width 506 height 250
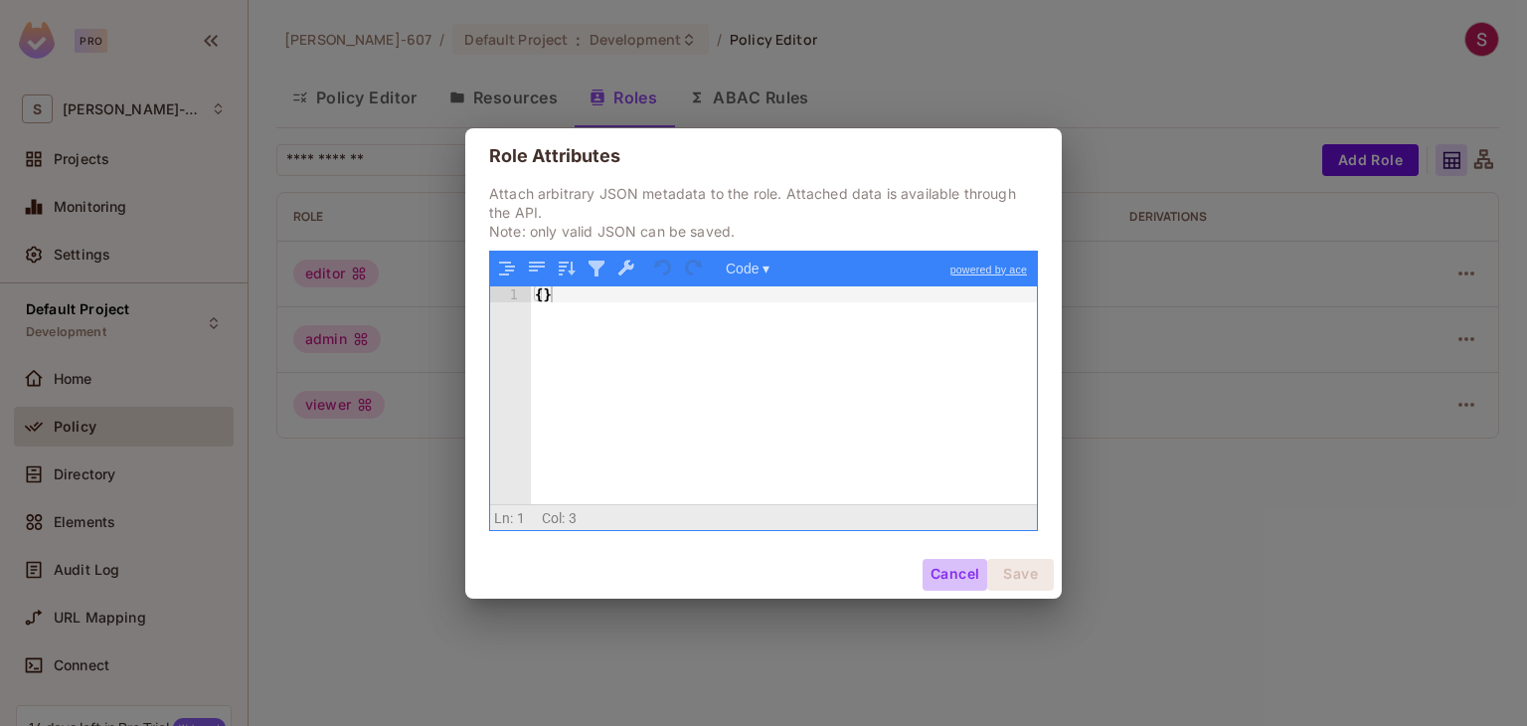
click at [952, 572] on button "Cancel" at bounding box center [955, 575] width 65 height 32
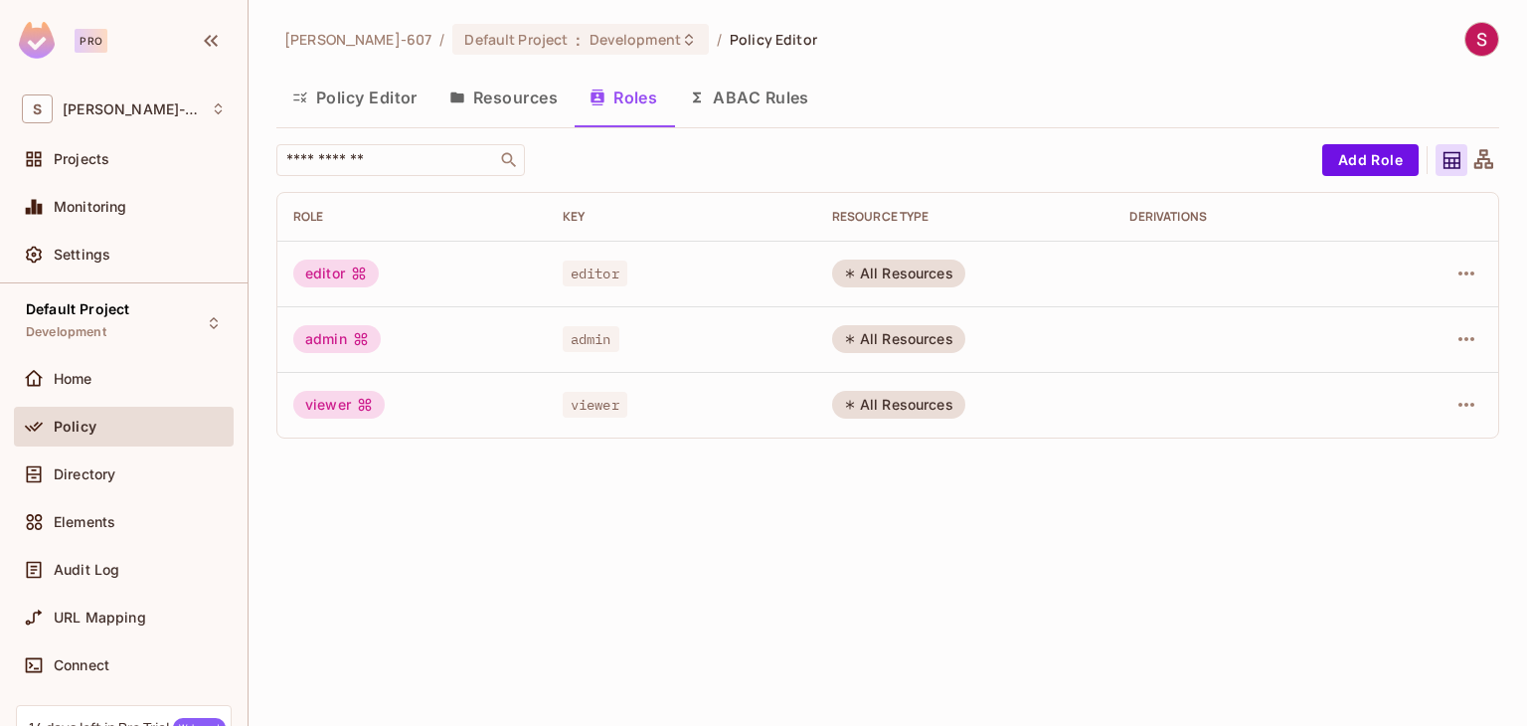
click at [774, 105] on button "ABAC Rules" at bounding box center [749, 98] width 152 height 50
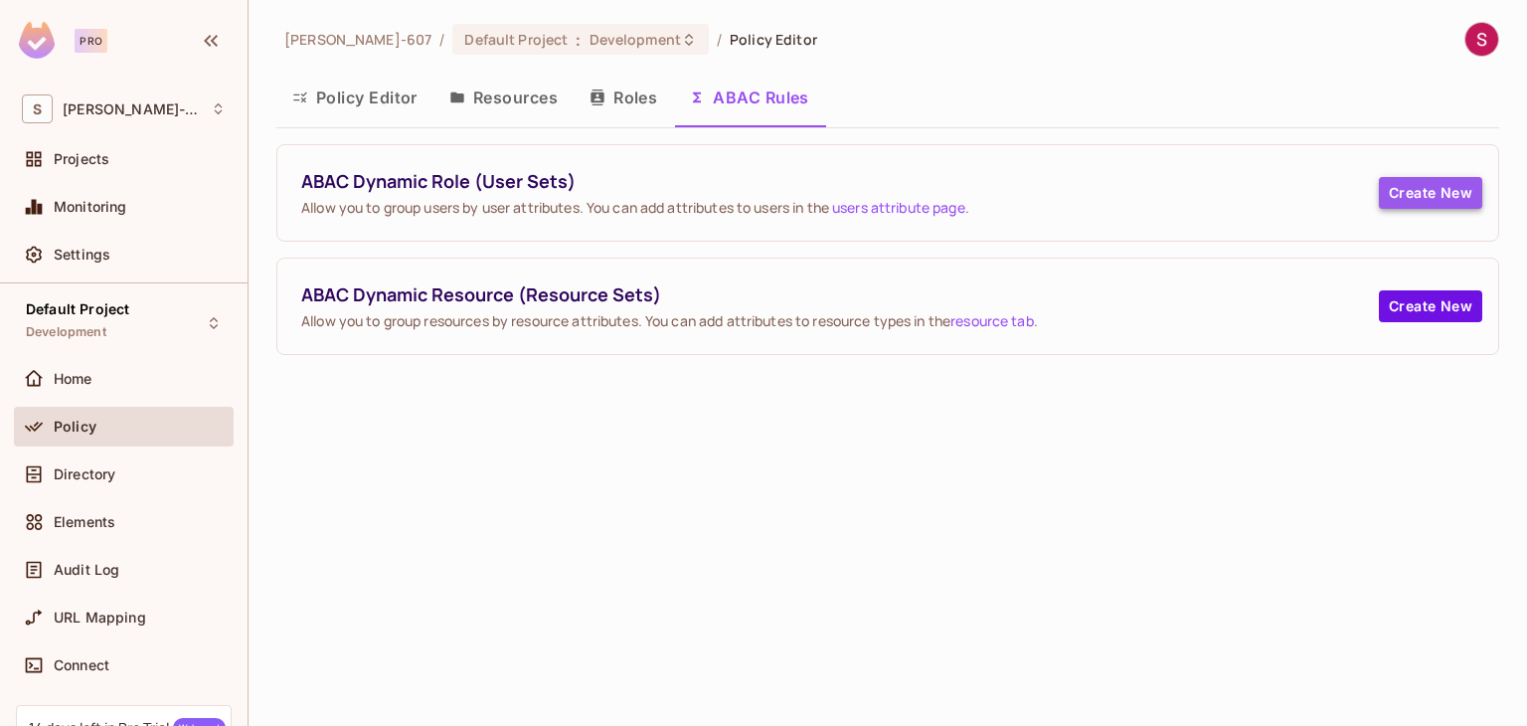
click at [1410, 188] on button "Create New" at bounding box center [1430, 193] width 103 height 32
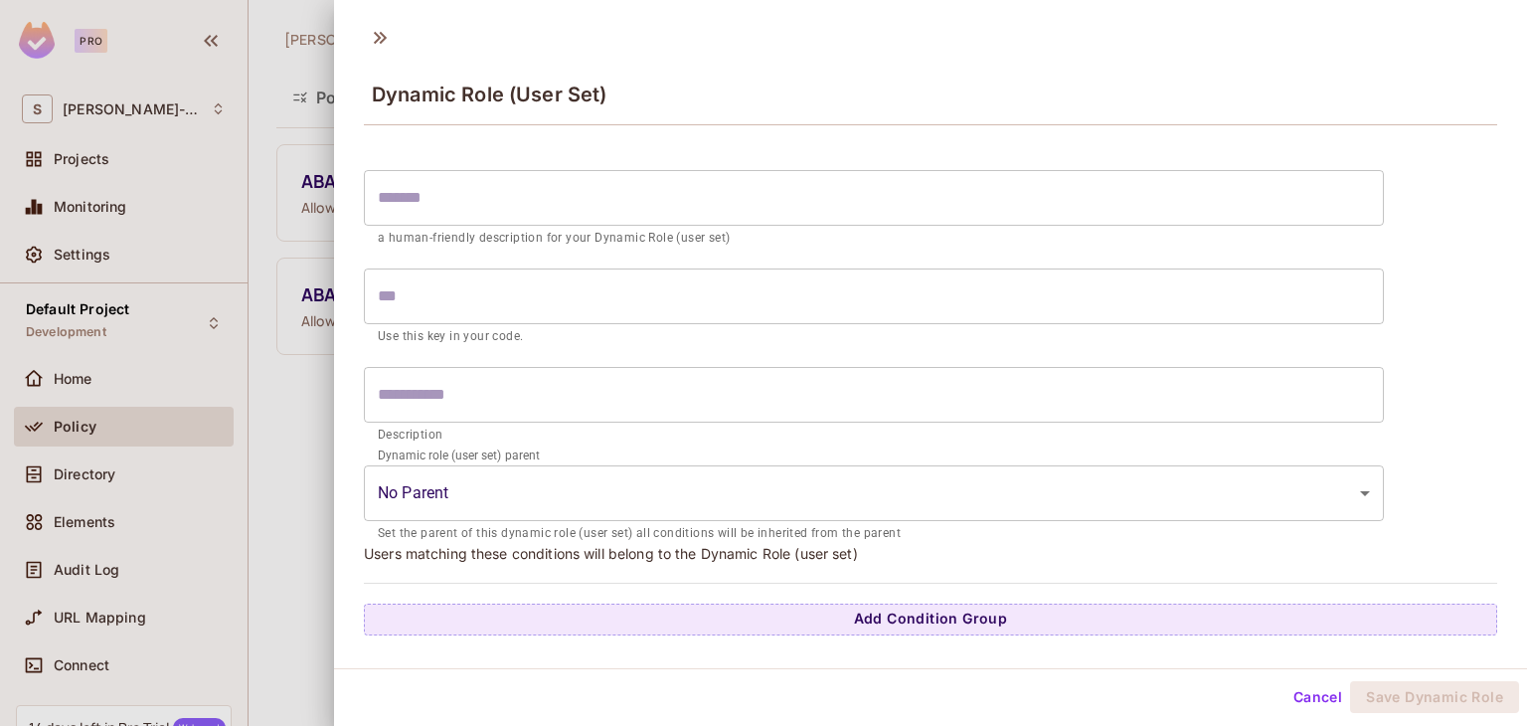
scroll to position [3, 0]
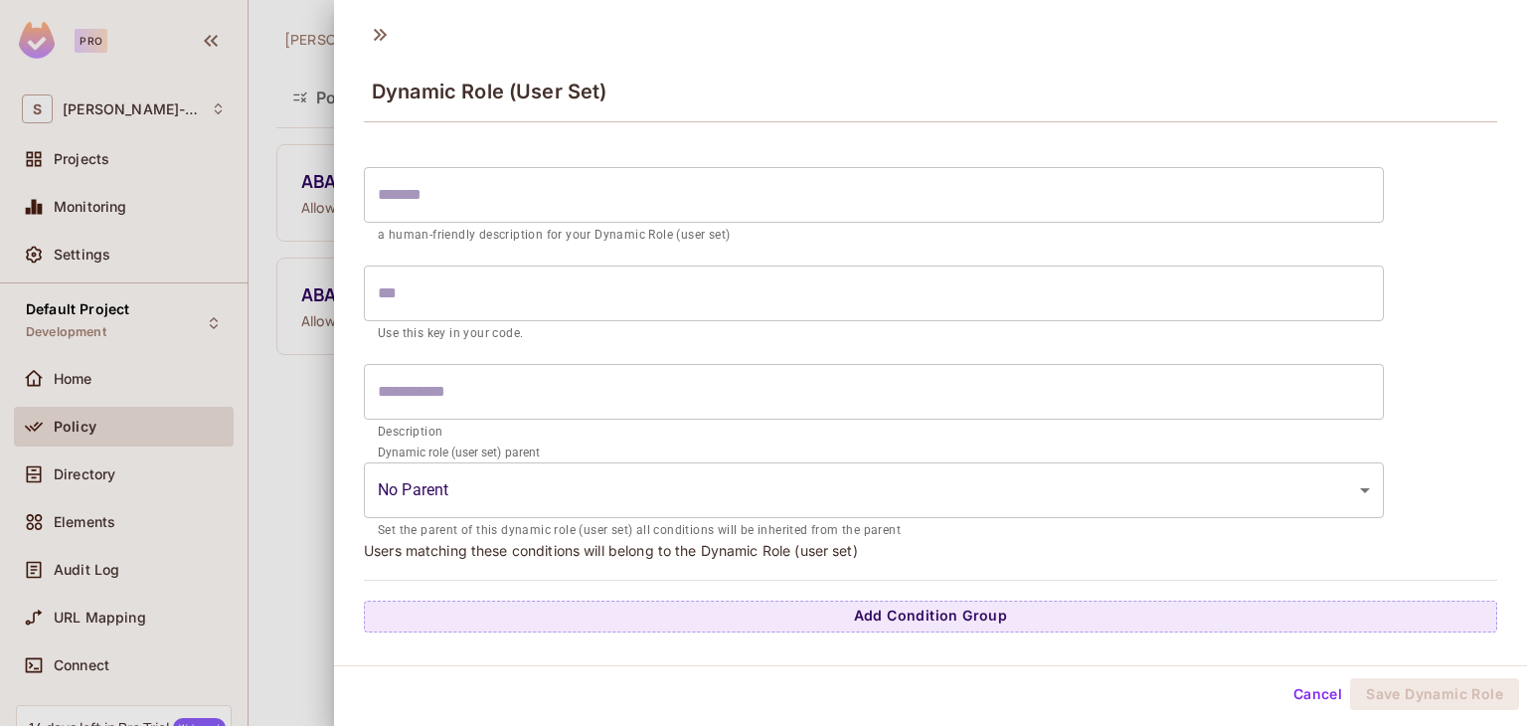
click at [727, 496] on body "Pro S [PERSON_NAME]-607 Projects Monitoring Settings Default Project Developmen…" at bounding box center [763, 363] width 1527 height 726
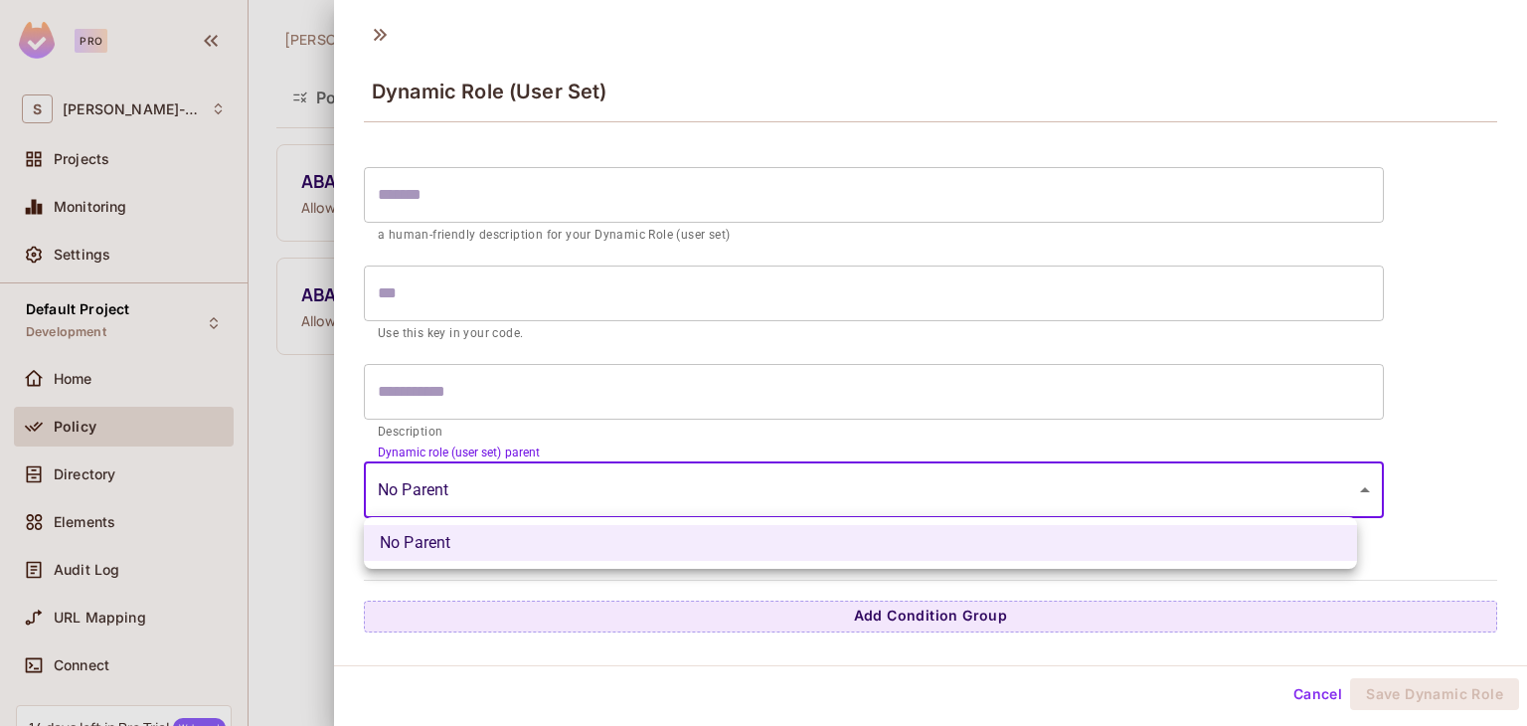
click at [727, 496] on div at bounding box center [763, 363] width 1527 height 726
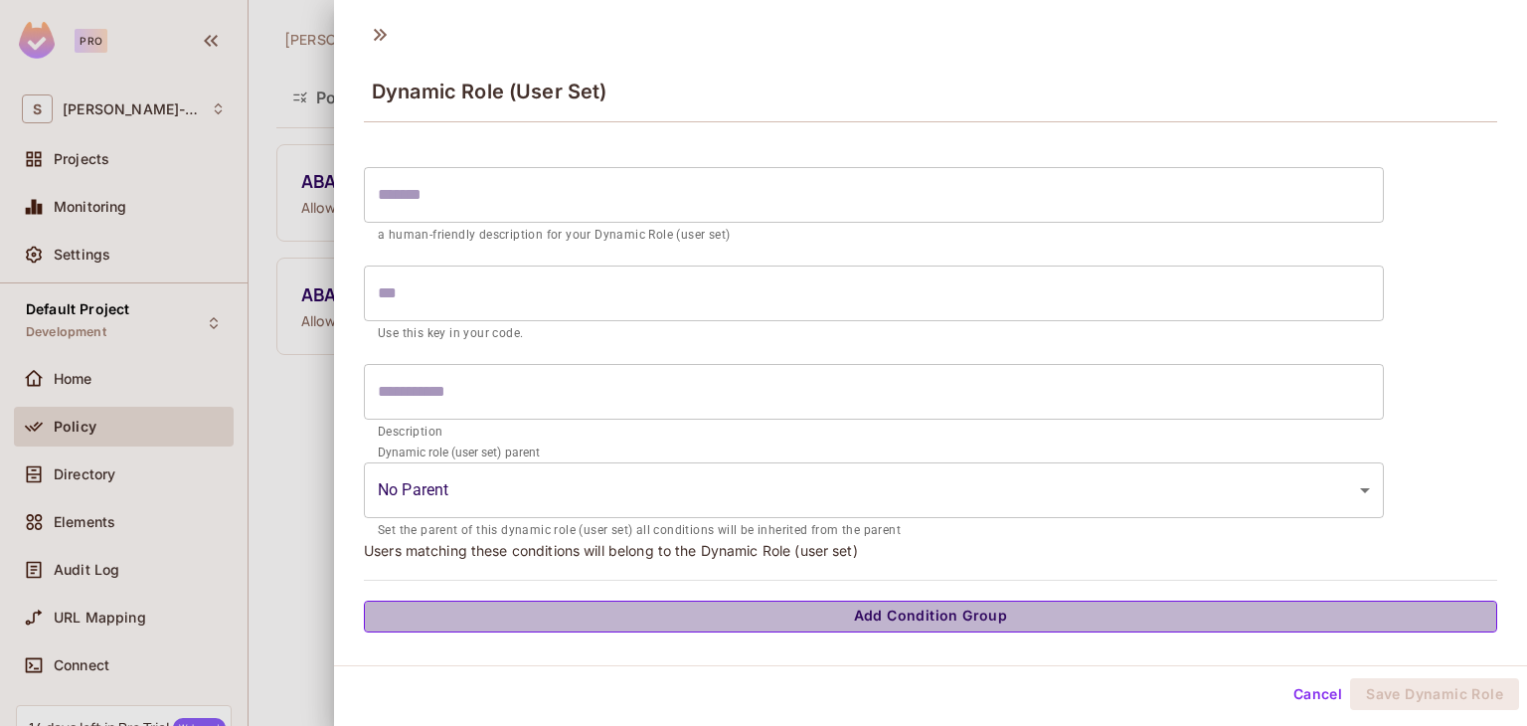
click at [938, 618] on button "Add Condition Group" at bounding box center [931, 617] width 1134 height 32
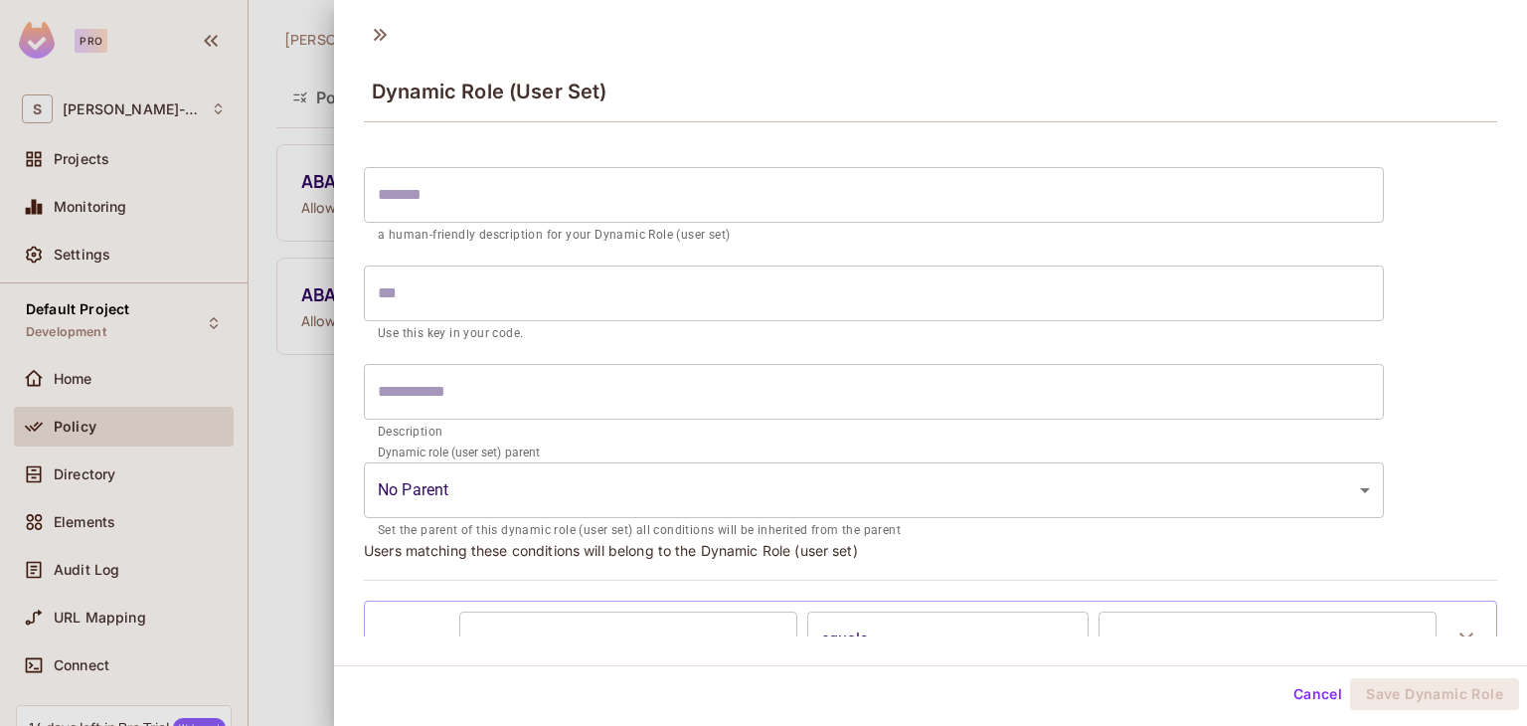
scroll to position [127, 0]
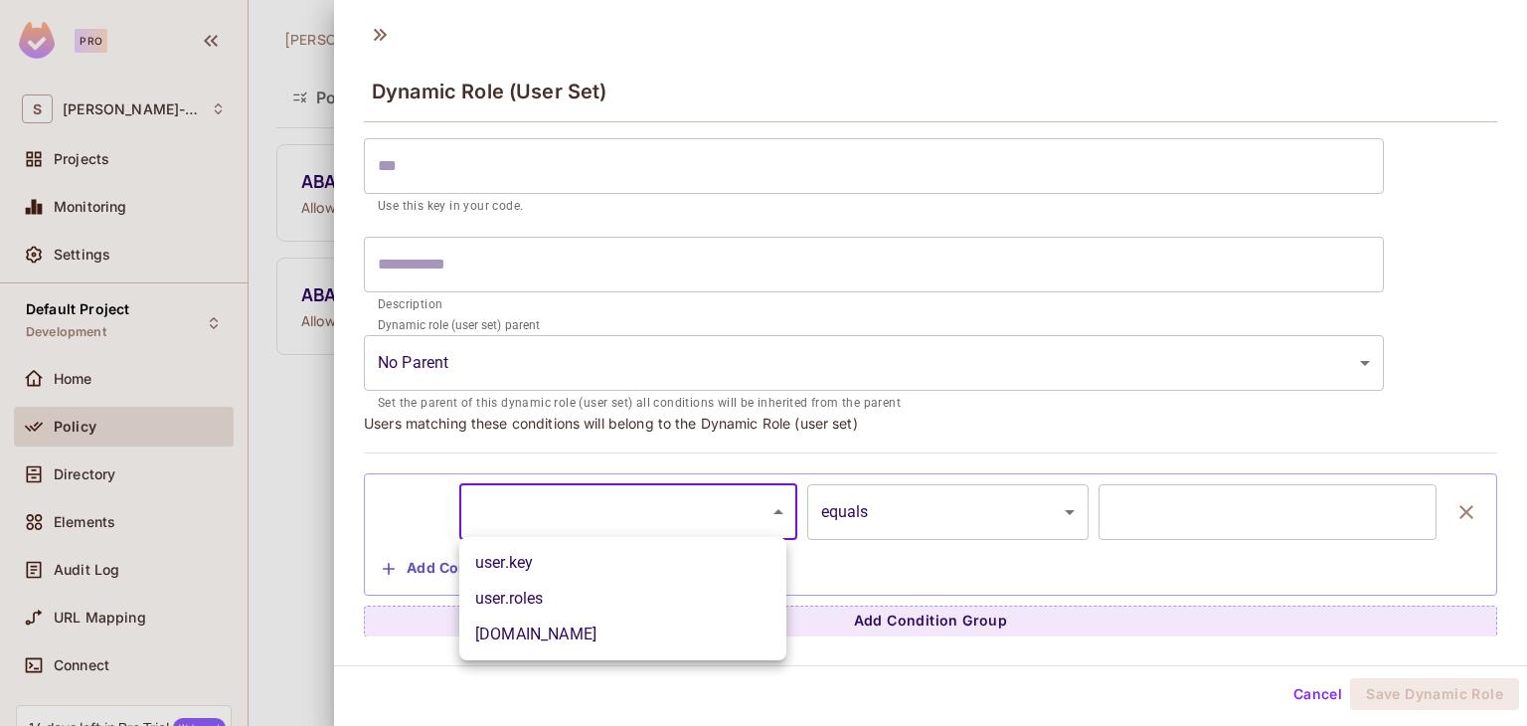
click at [632, 522] on body "Pro S [PERSON_NAME]-607 Projects Monitoring Settings Default Project Developmen…" at bounding box center [763, 363] width 1527 height 726
click at [609, 551] on li "user.key" at bounding box center [622, 563] width 327 height 36
type input "********"
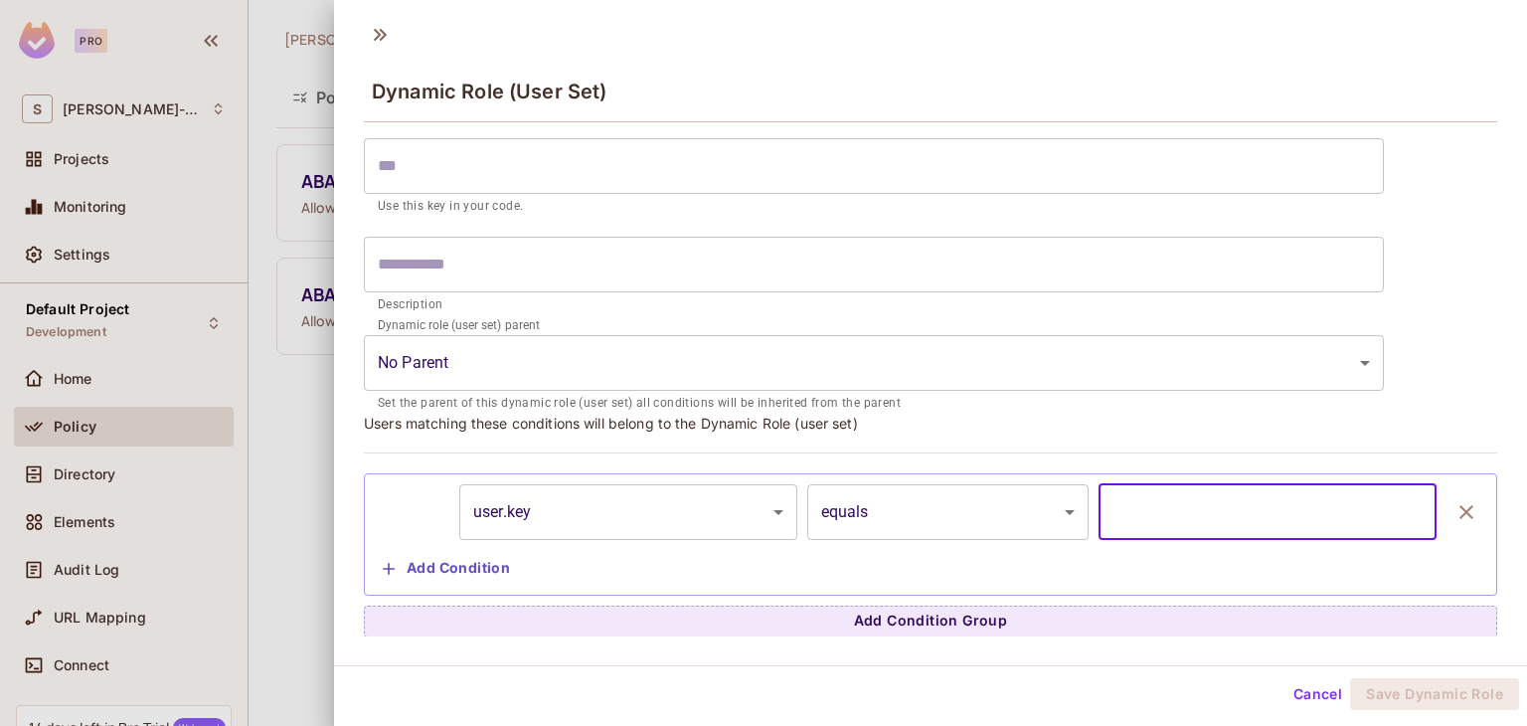
click at [1156, 513] on input "text" at bounding box center [1268, 512] width 338 height 56
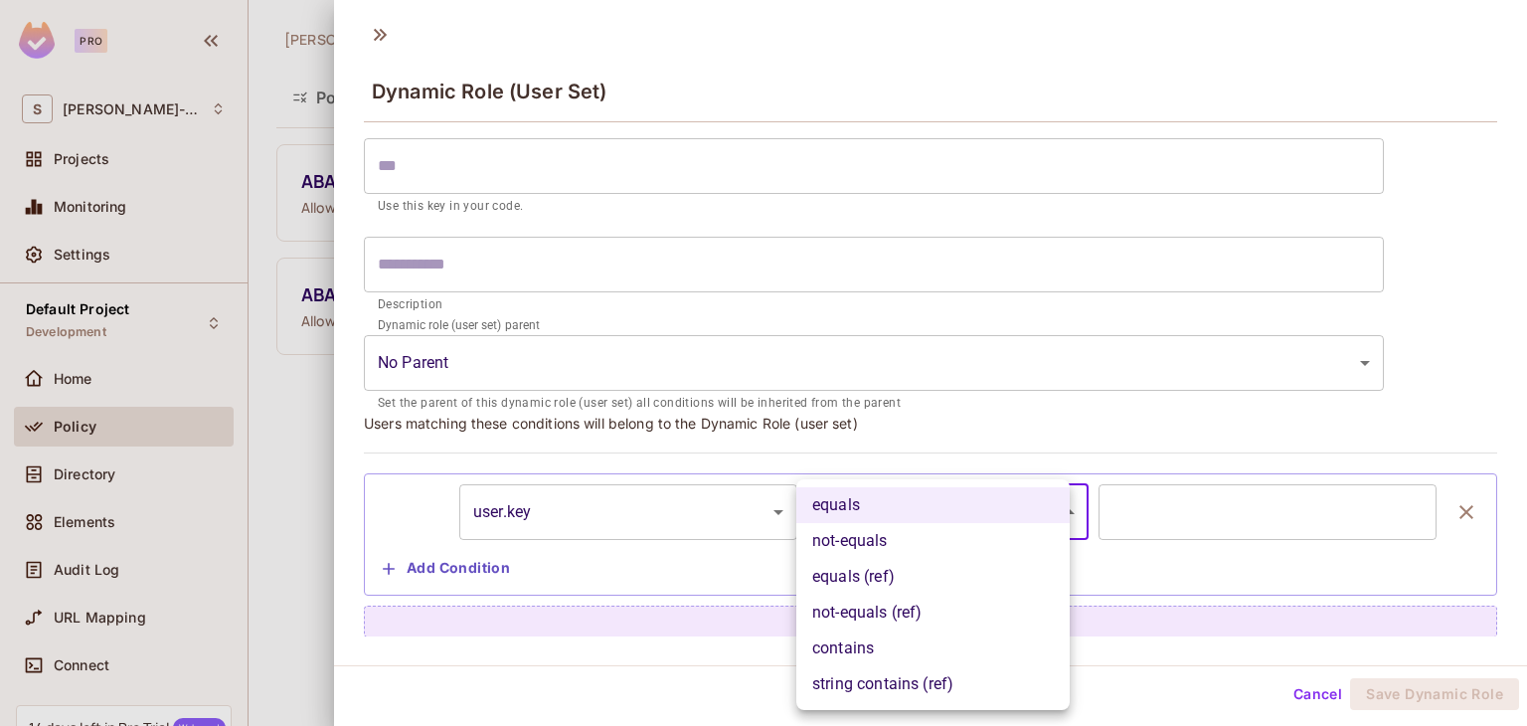
click at [966, 525] on body "Pro S [PERSON_NAME]-607 Projects Monitoring Settings Default Project Developmen…" at bounding box center [763, 363] width 1527 height 726
click at [854, 576] on li "equals (ref)" at bounding box center [933, 577] width 273 height 36
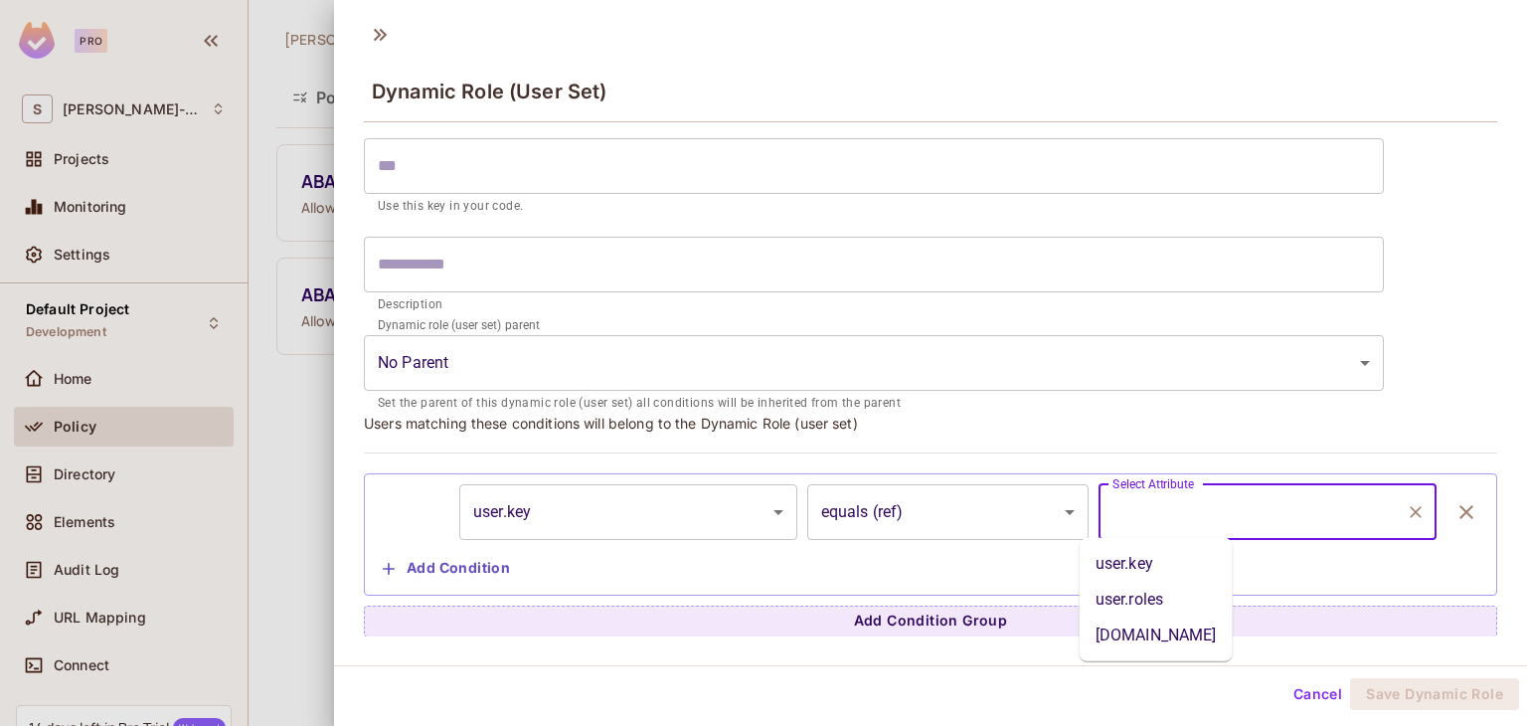
click at [1151, 516] on input "Select Attribute" at bounding box center [1253, 512] width 290 height 38
click at [946, 519] on body "Pro S [PERSON_NAME]-607 Projects Monitoring Settings Default Project Developmen…" at bounding box center [763, 363] width 1527 height 726
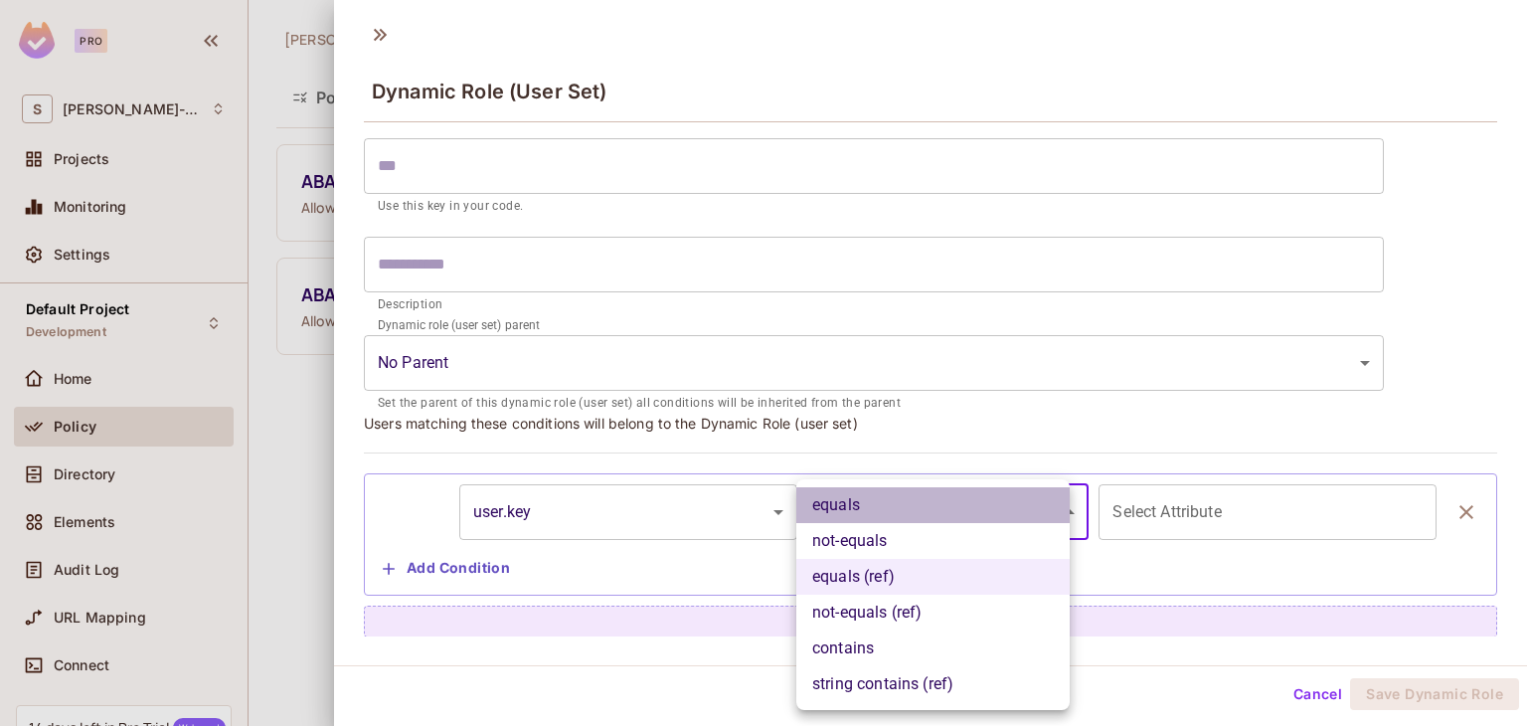
click at [841, 506] on li "equals" at bounding box center [933, 505] width 273 height 36
type input "******"
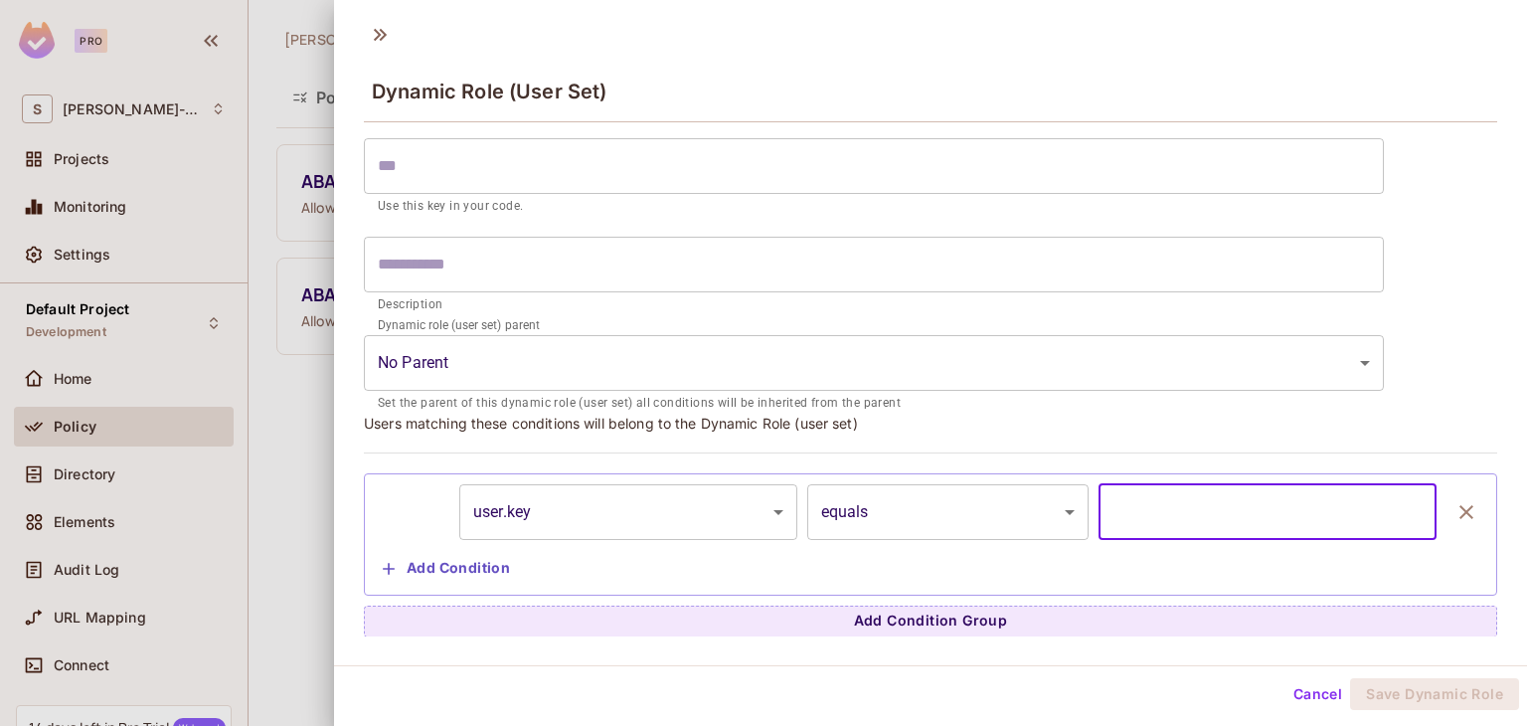
click at [1146, 507] on input "text" at bounding box center [1268, 512] width 338 height 56
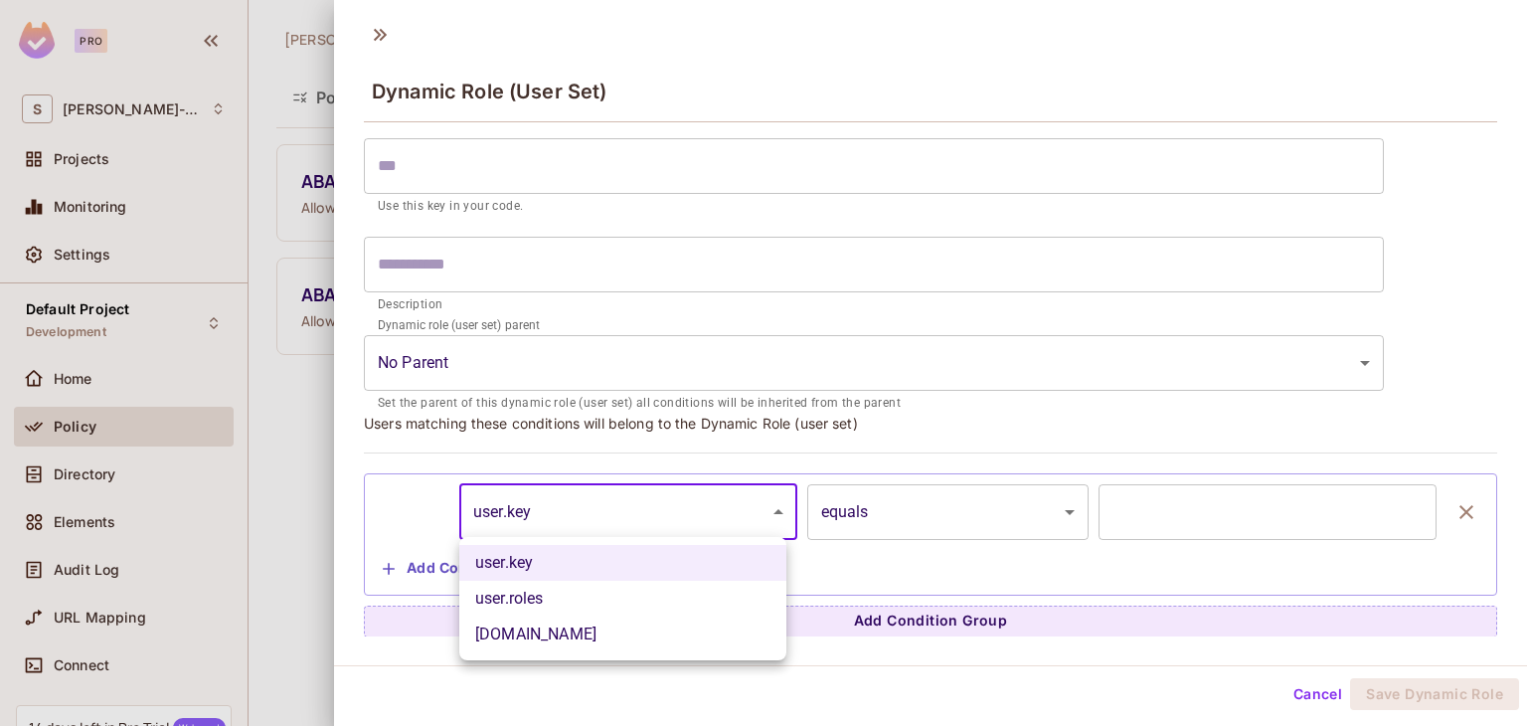
click at [641, 519] on body "Pro S [PERSON_NAME]-607 Projects Monitoring Settings Default Project Developmen…" at bounding box center [763, 363] width 1527 height 726
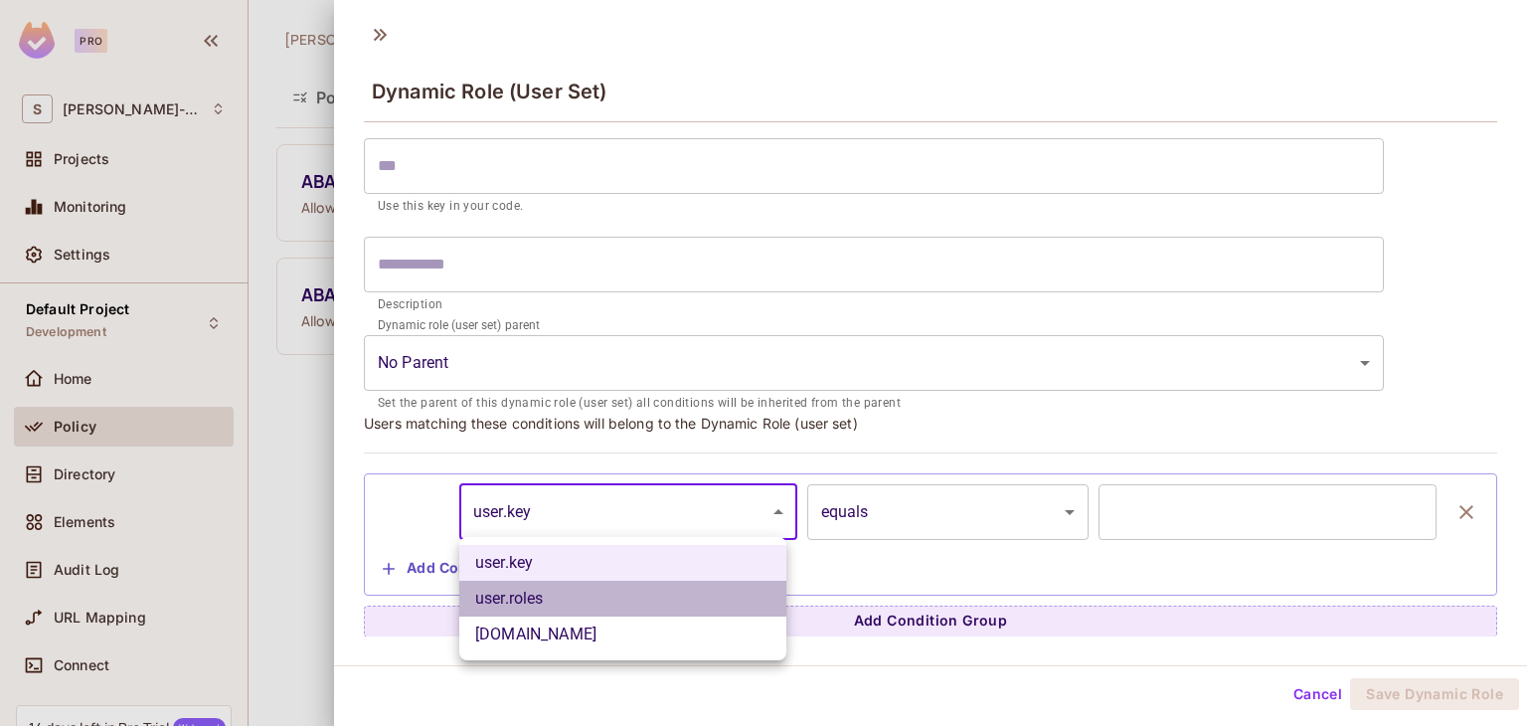
click at [537, 589] on li "user.roles" at bounding box center [622, 599] width 327 height 36
type input "**********"
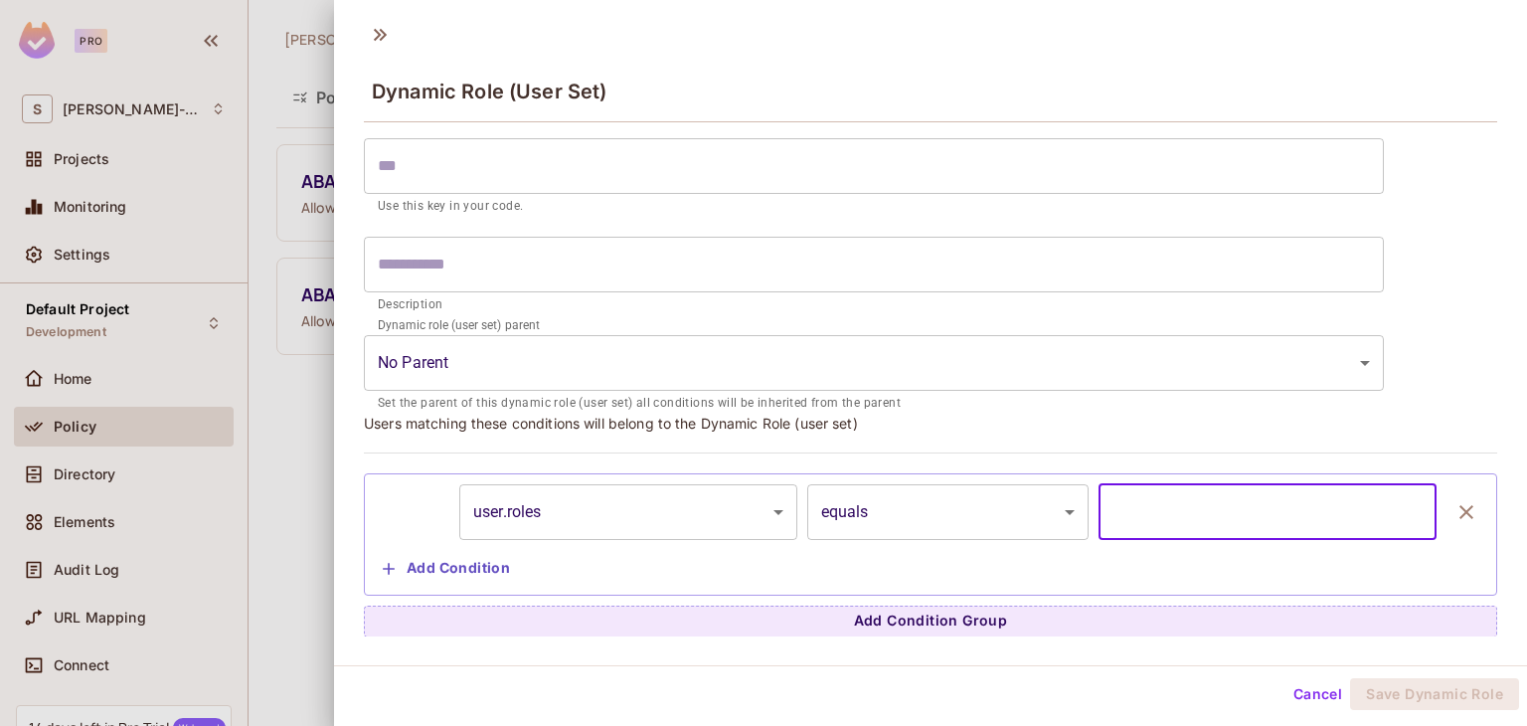
click at [1166, 514] on input "text" at bounding box center [1268, 512] width 338 height 56
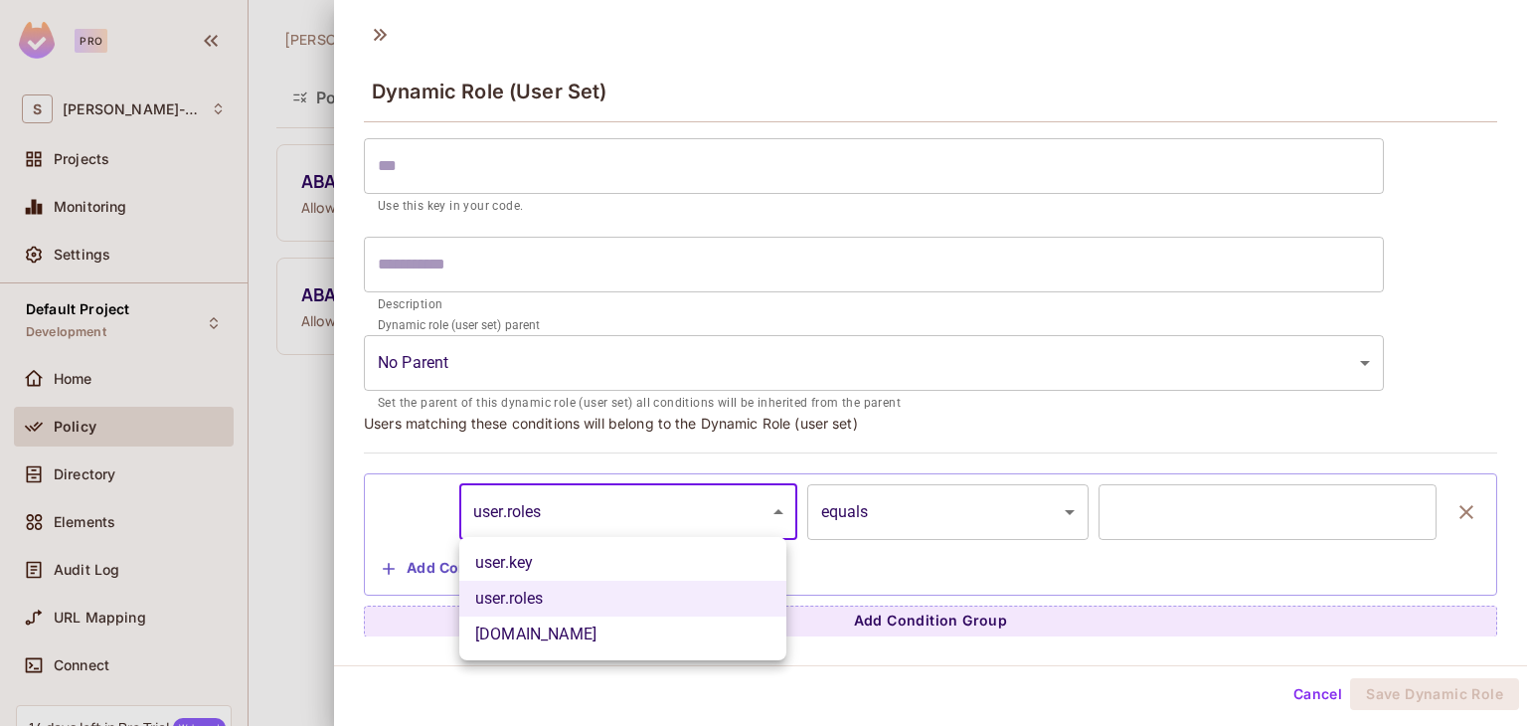
click at [672, 516] on body "Pro S [PERSON_NAME]-607 Projects Monitoring Settings Default Project Developmen…" at bounding box center [763, 363] width 1527 height 726
click at [295, 429] on div at bounding box center [763, 363] width 1527 height 726
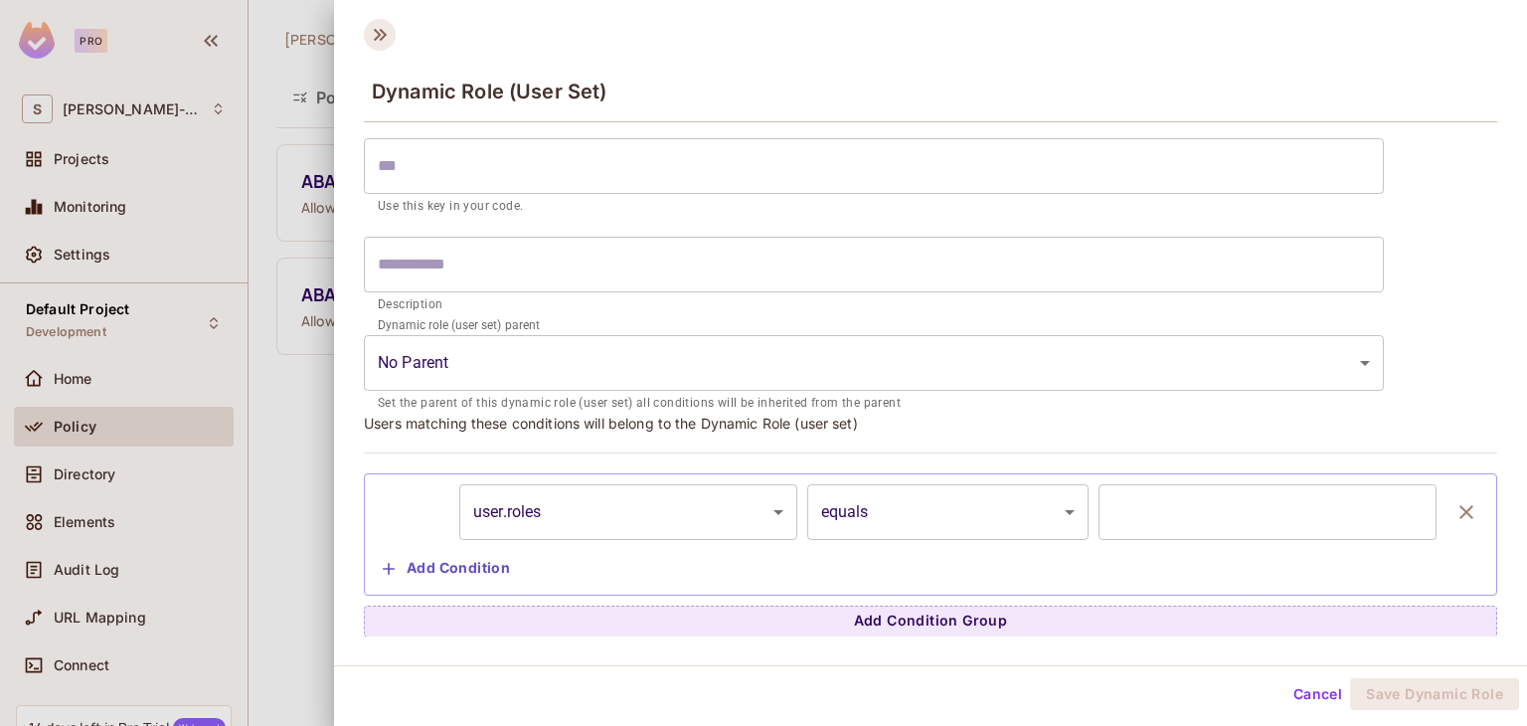
click at [381, 46] on icon at bounding box center [380, 35] width 32 height 32
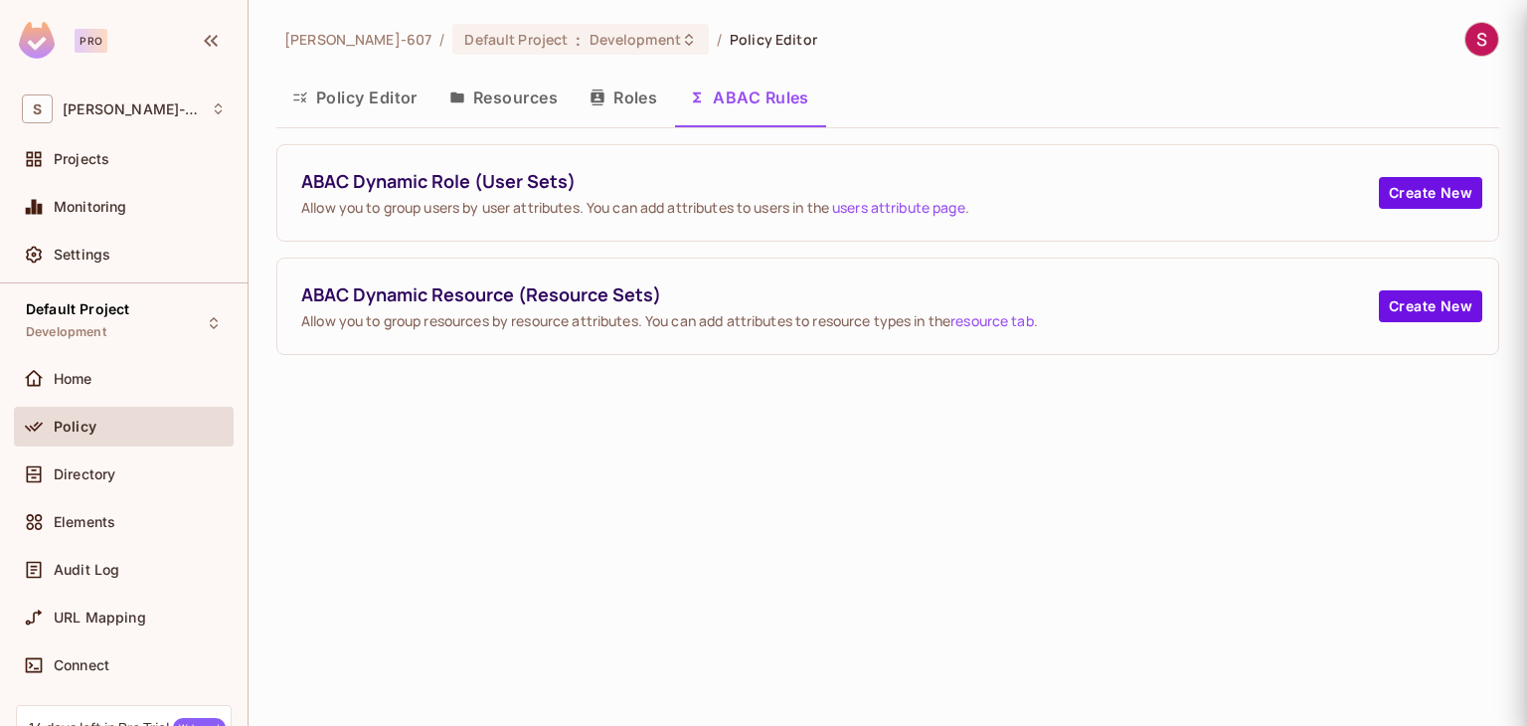
scroll to position [0, 0]
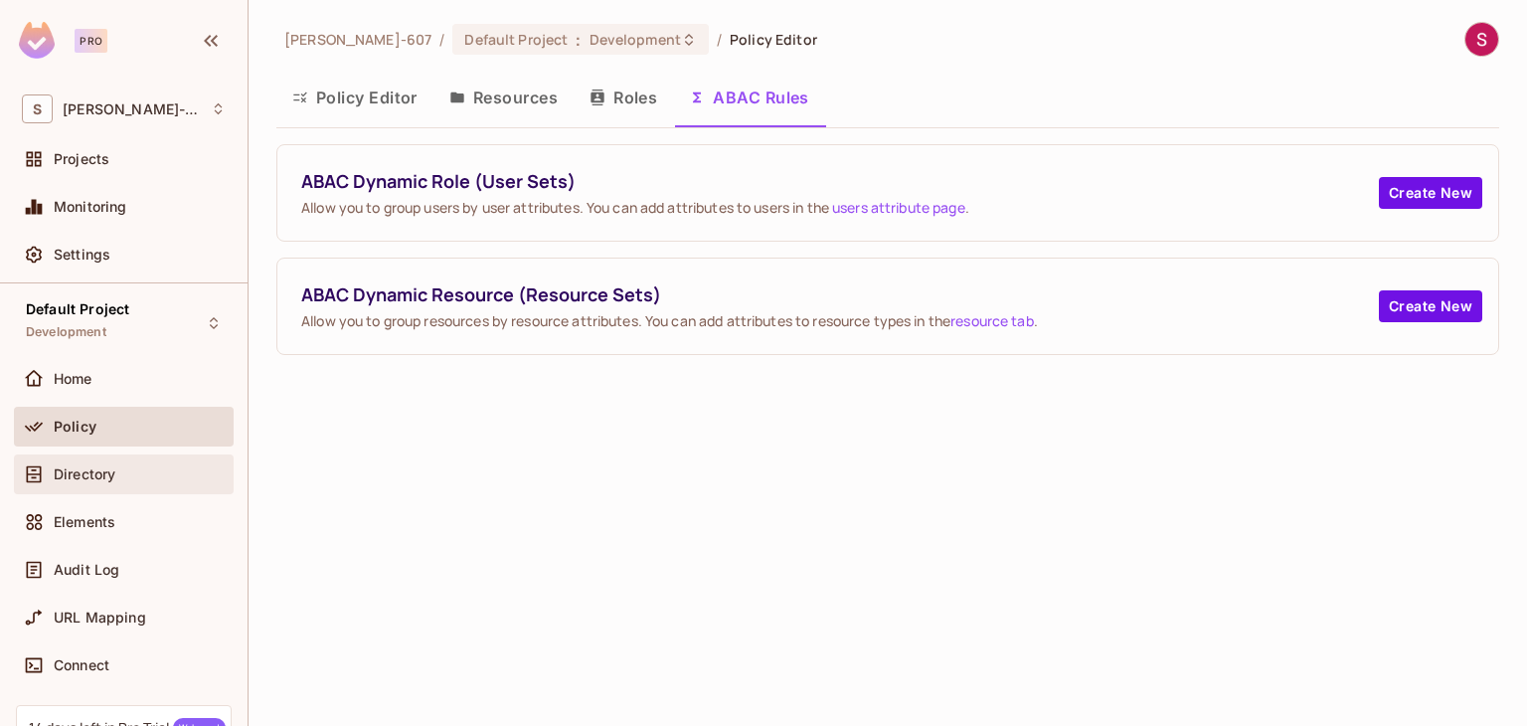
click at [107, 470] on span "Directory" at bounding box center [85, 474] width 62 height 16
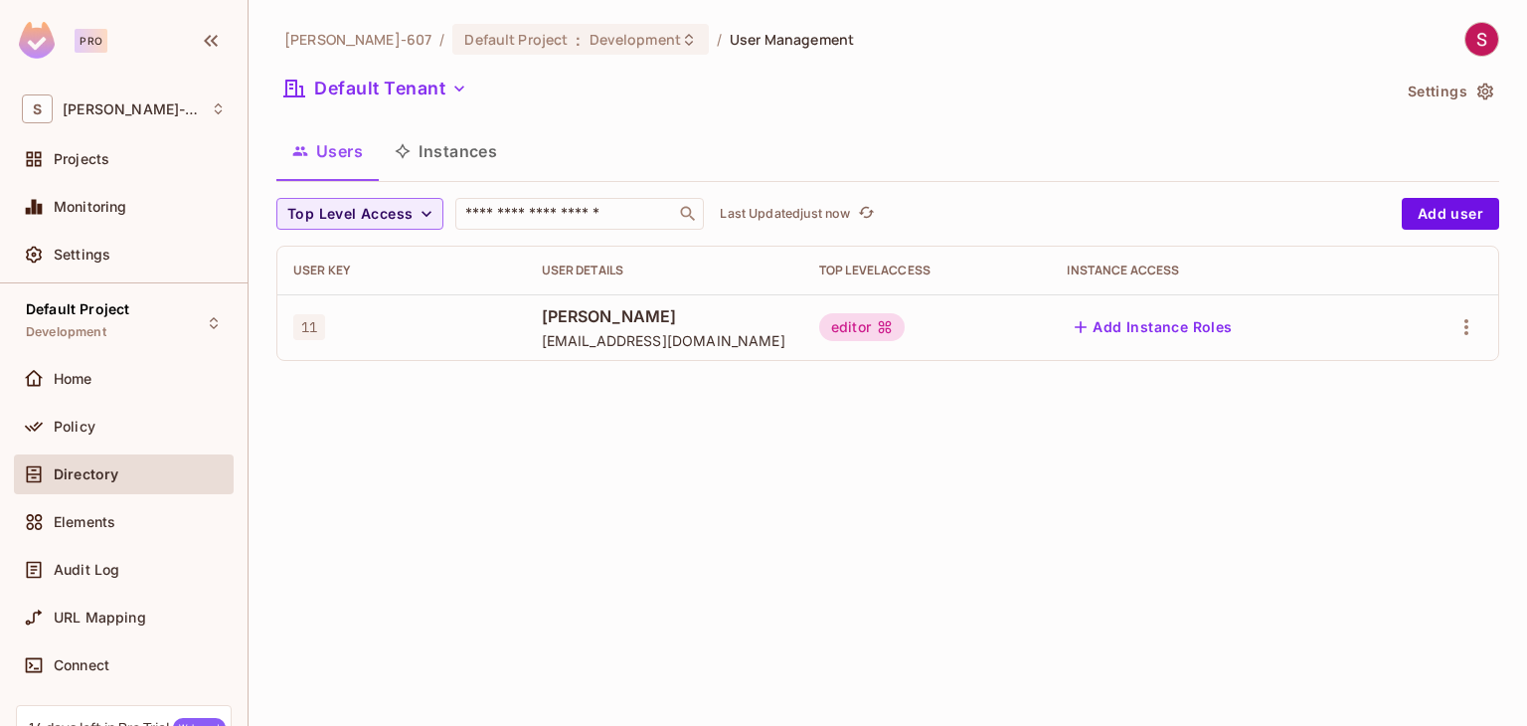
click at [454, 158] on button "Instances" at bounding box center [446, 151] width 134 height 50
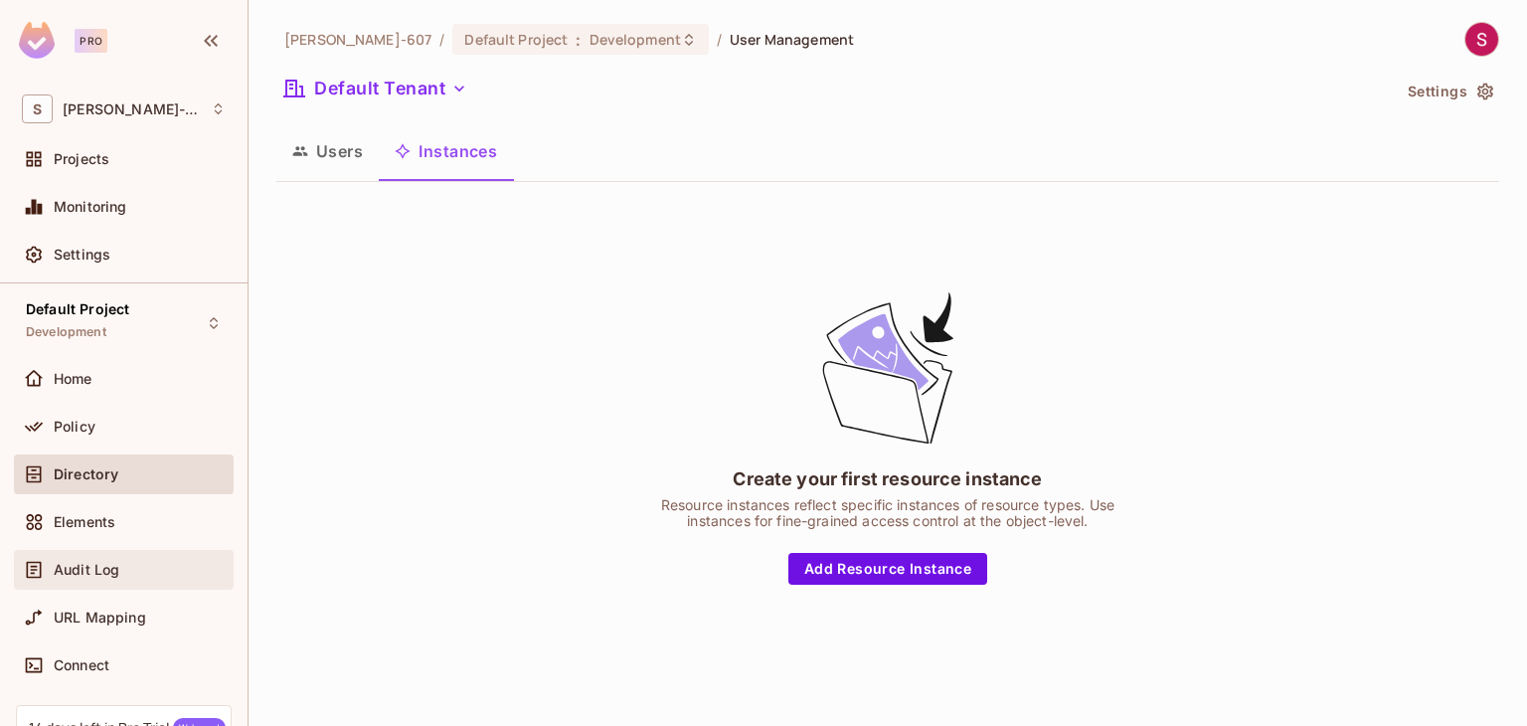
click at [101, 558] on div "Audit Log" at bounding box center [124, 570] width 204 height 24
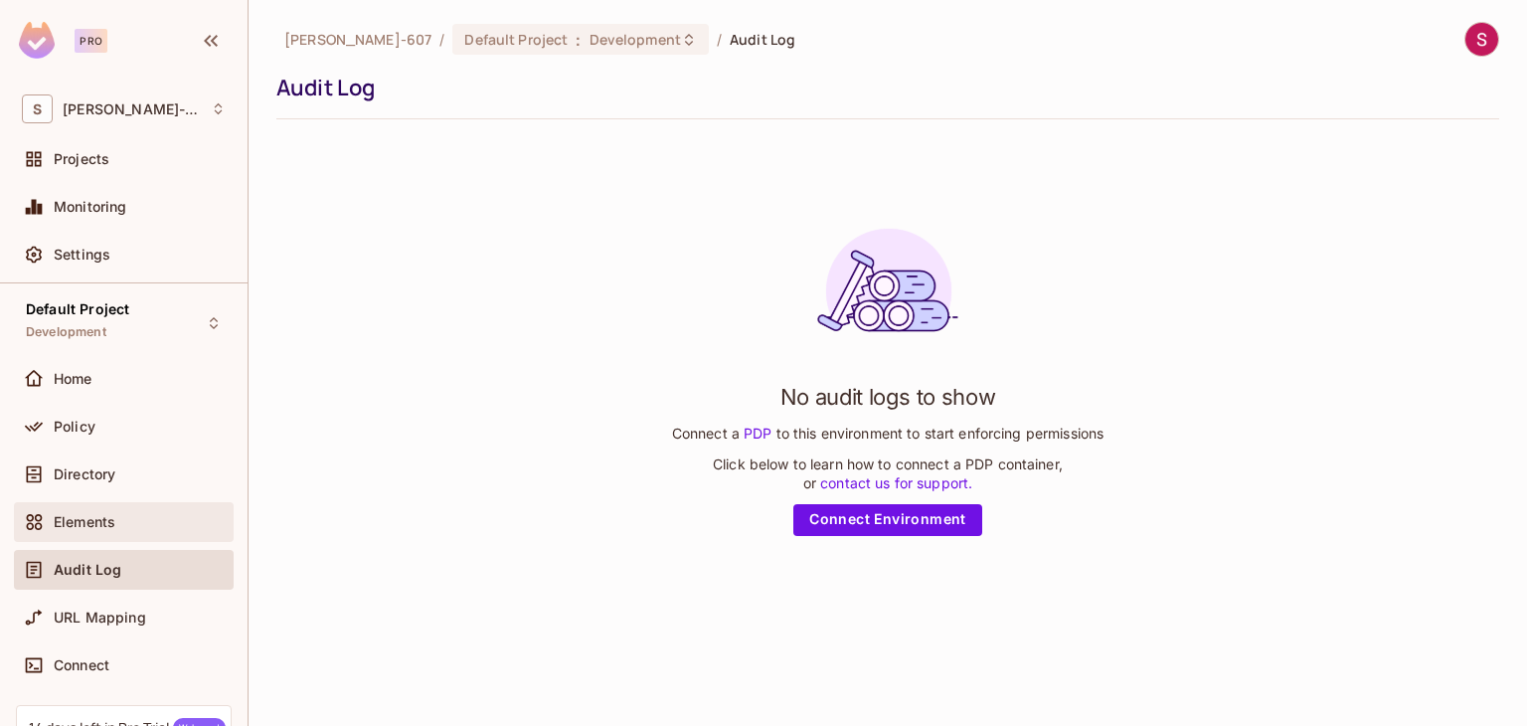
click at [107, 519] on span "Elements" at bounding box center [85, 522] width 62 height 16
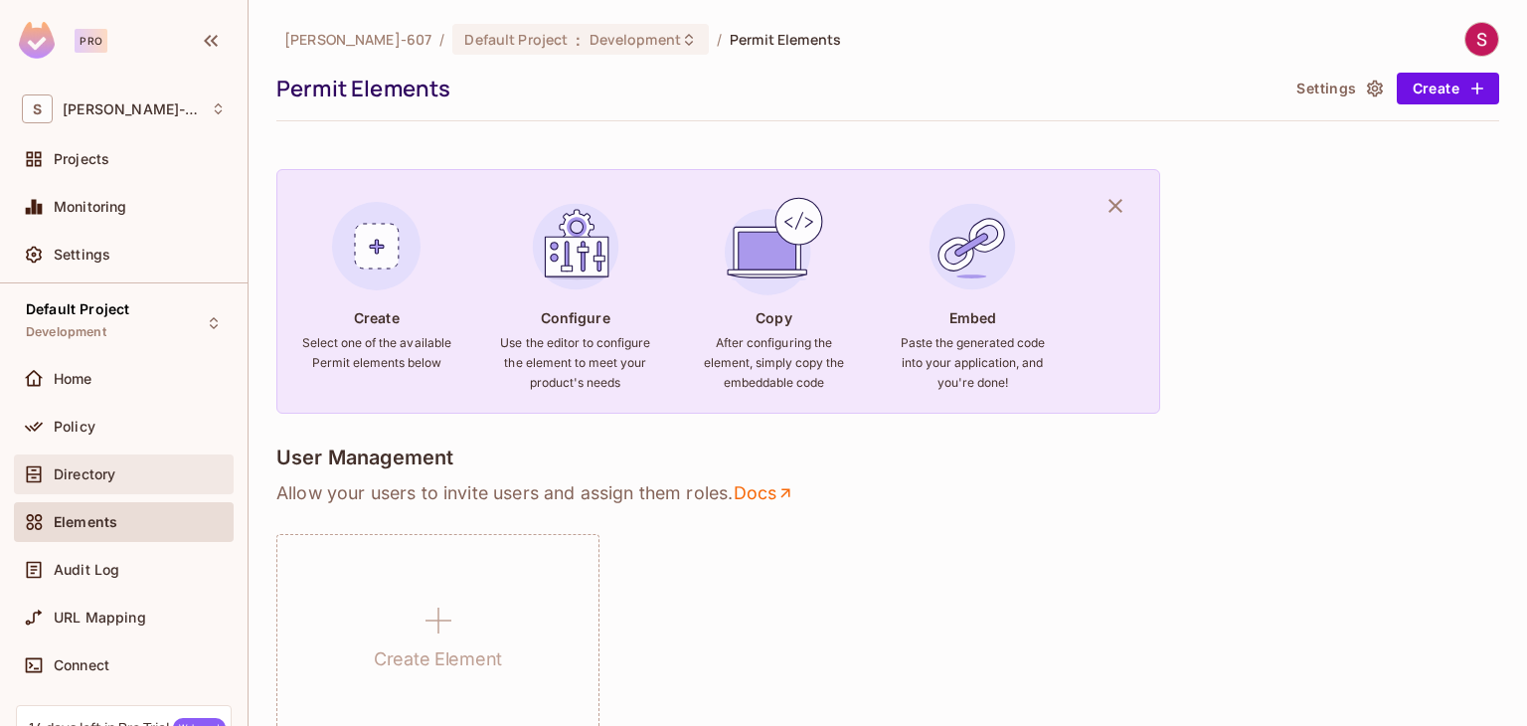
click at [99, 468] on span "Directory" at bounding box center [85, 474] width 62 height 16
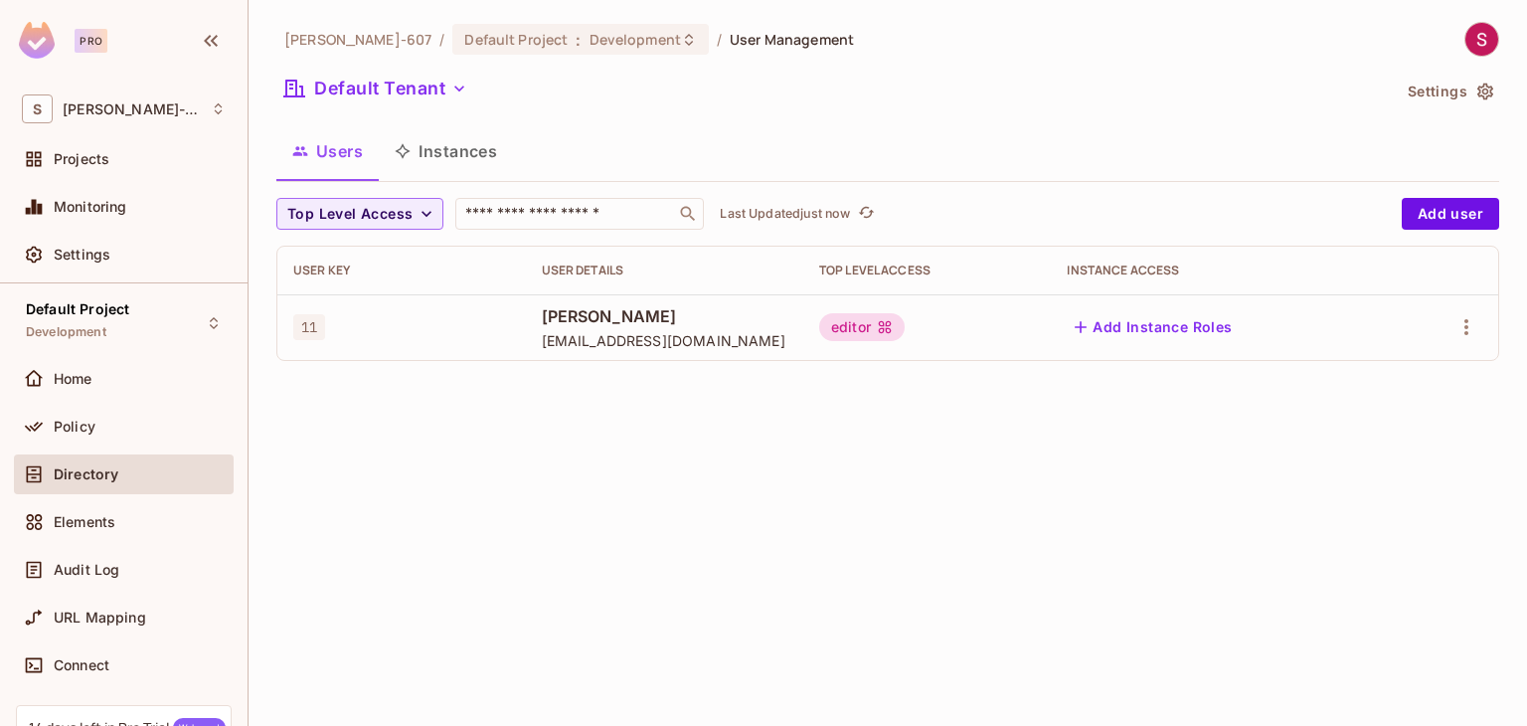
click at [434, 157] on button "Instances" at bounding box center [446, 151] width 134 height 50
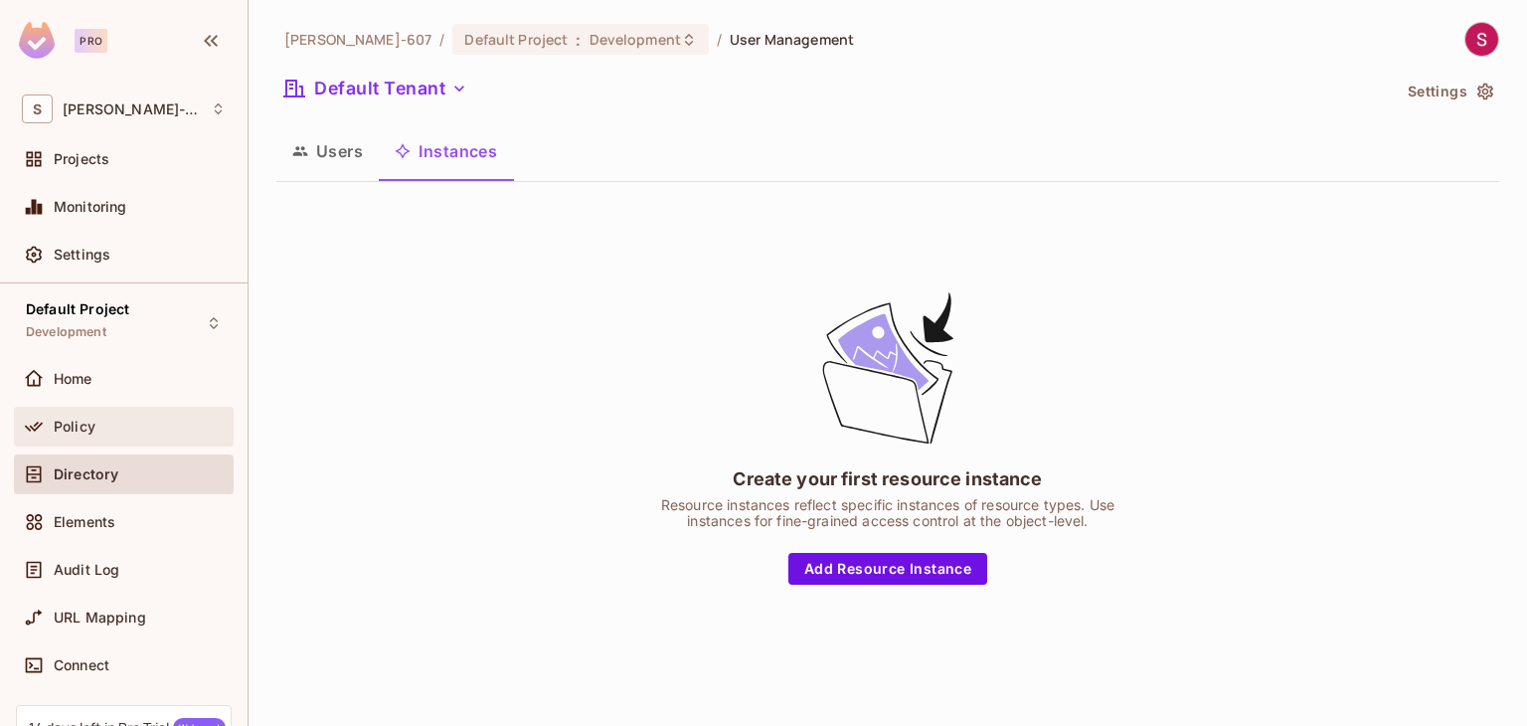
click at [138, 443] on div "Policy" at bounding box center [124, 427] width 220 height 40
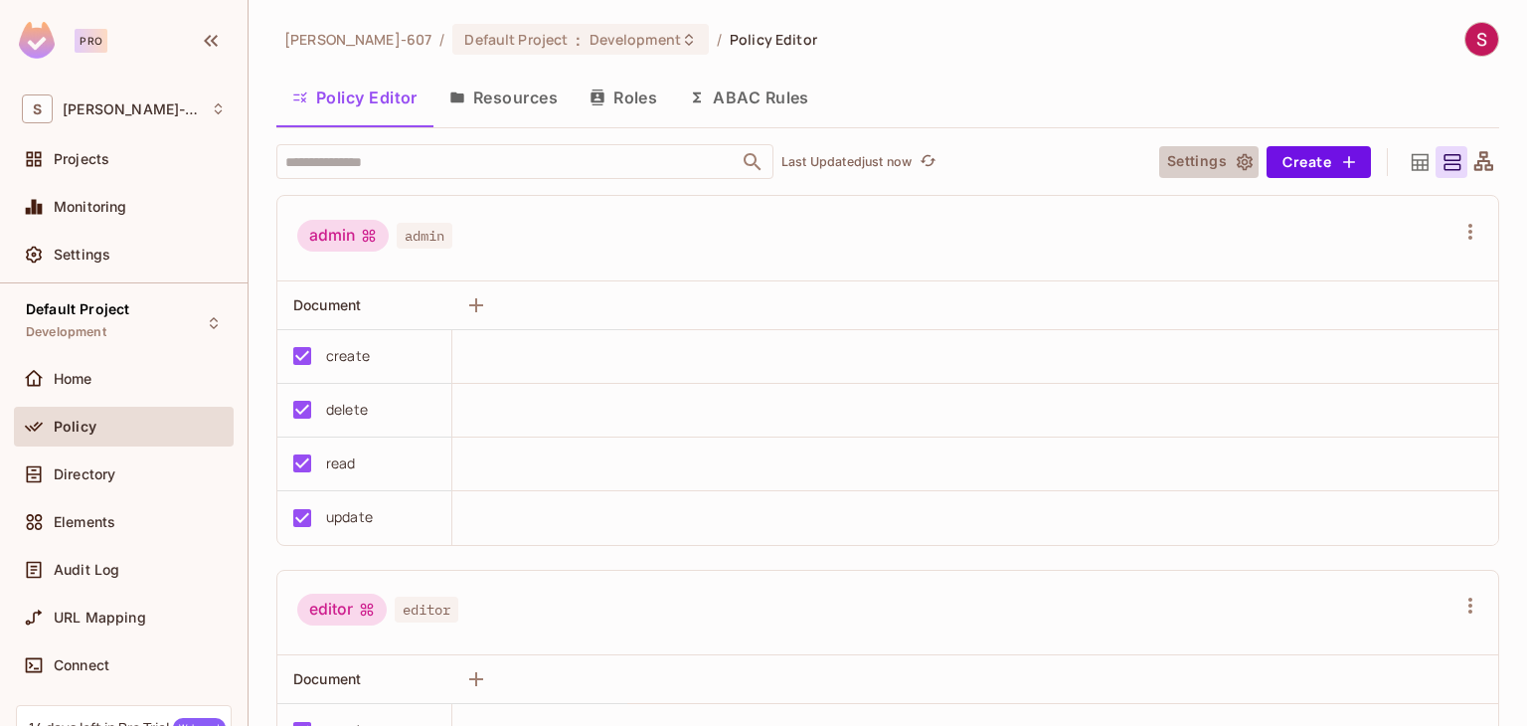
click at [1201, 156] on button "Settings" at bounding box center [1208, 162] width 99 height 32
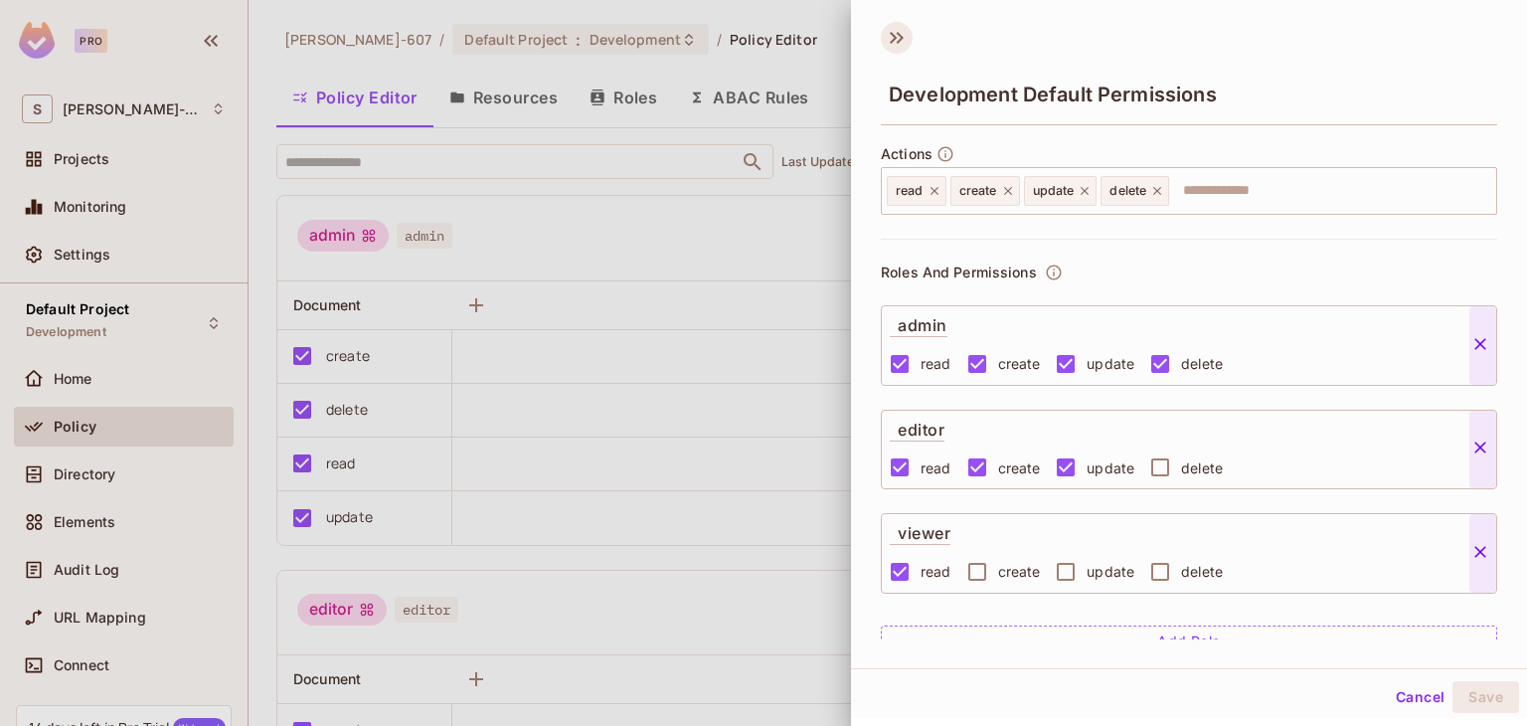
click at [892, 44] on icon at bounding box center [897, 38] width 32 height 32
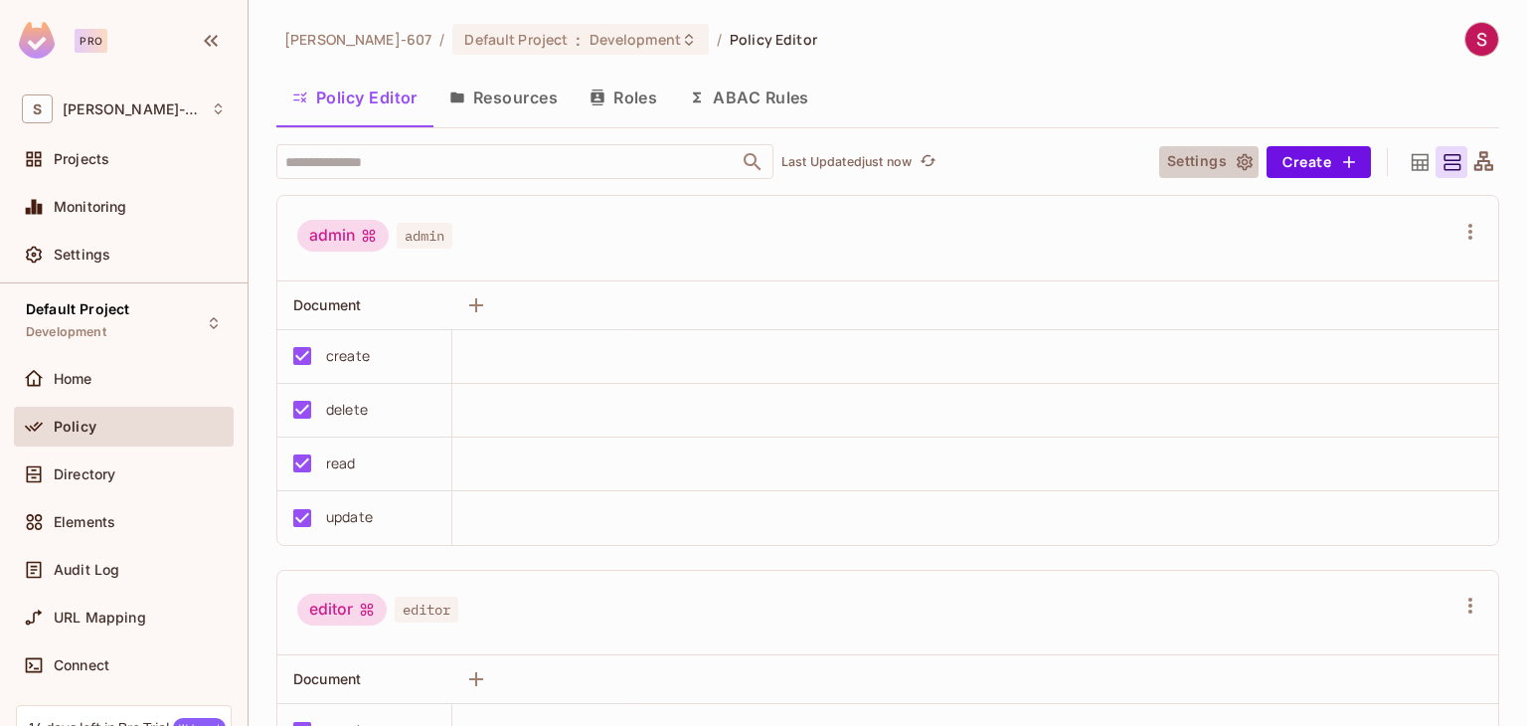
click at [1237, 158] on icon "button" at bounding box center [1245, 161] width 16 height 17
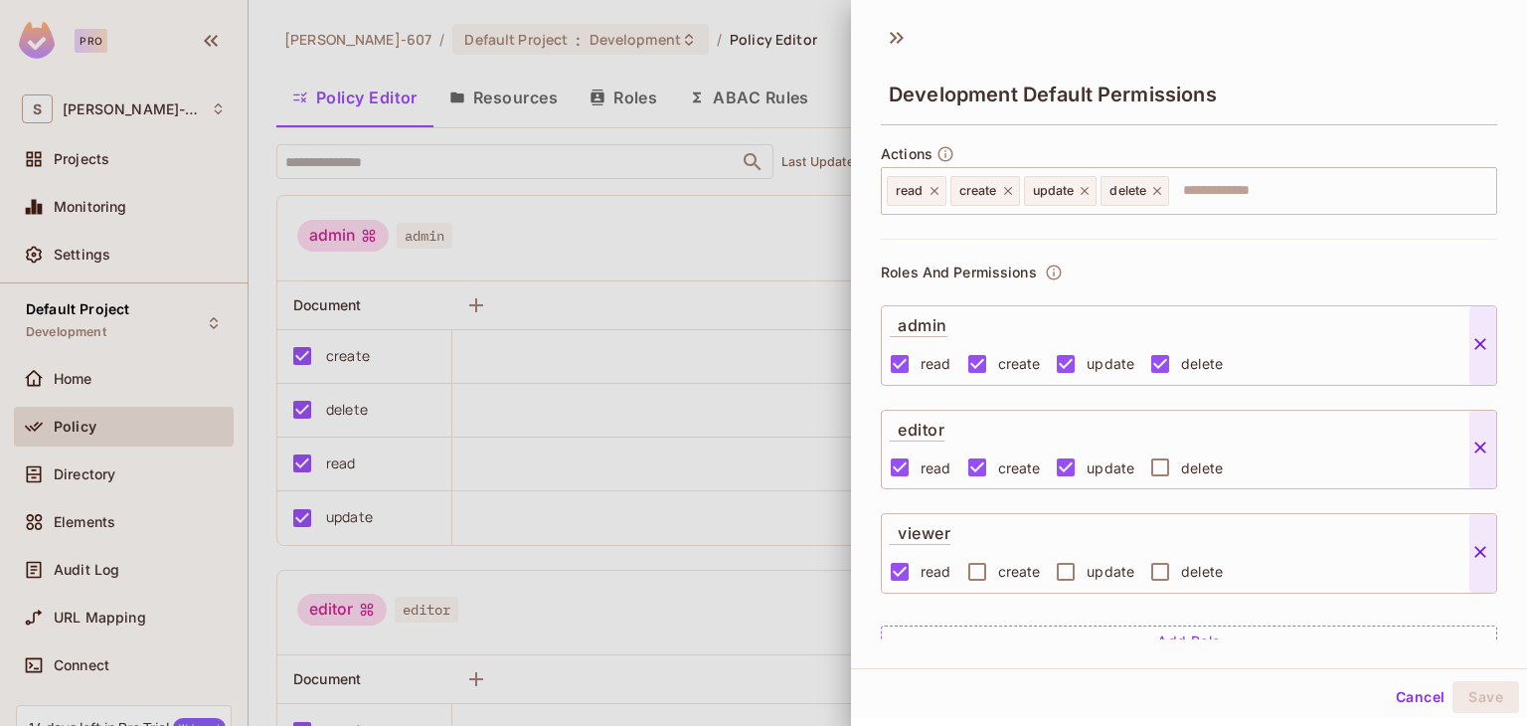
click at [675, 360] on div at bounding box center [763, 363] width 1527 height 726
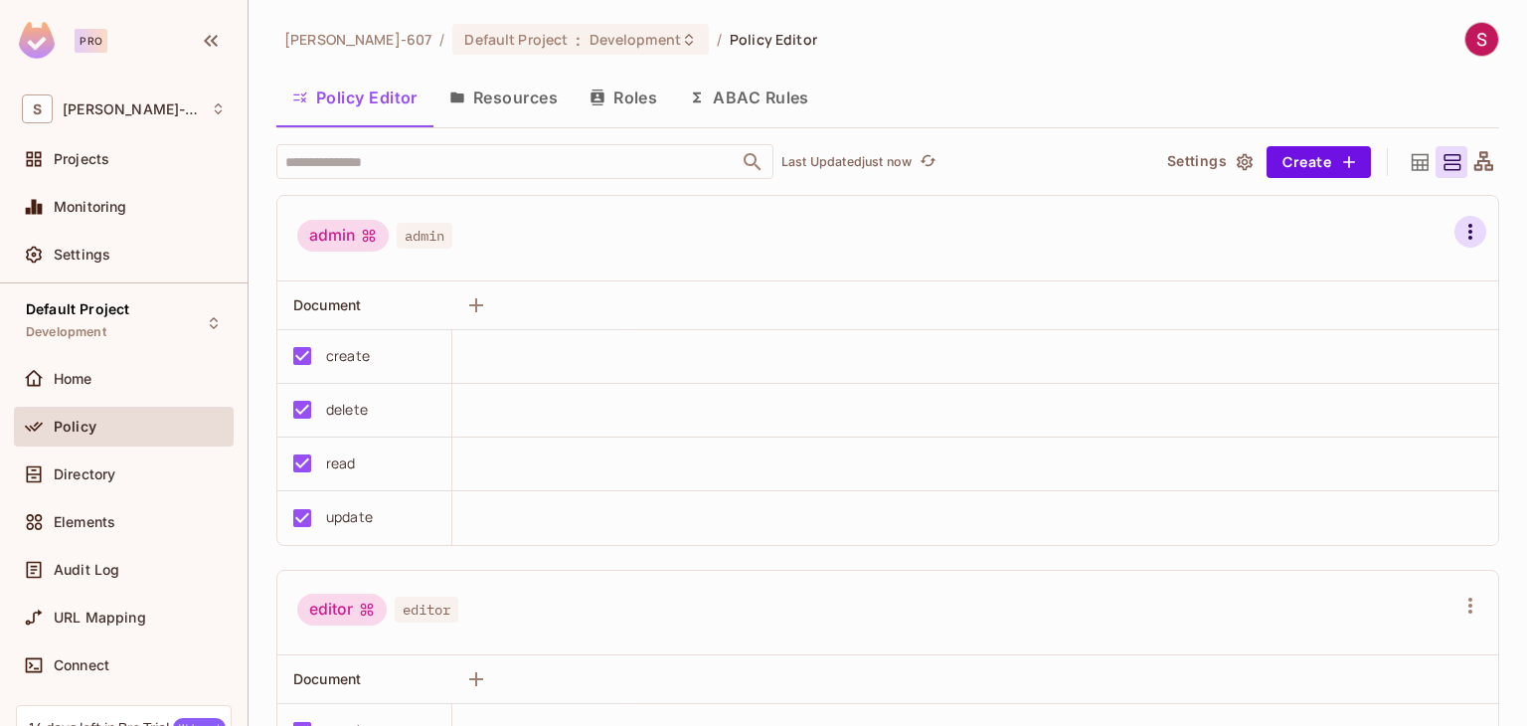
click at [1469, 231] on icon "button" at bounding box center [1471, 232] width 4 height 16
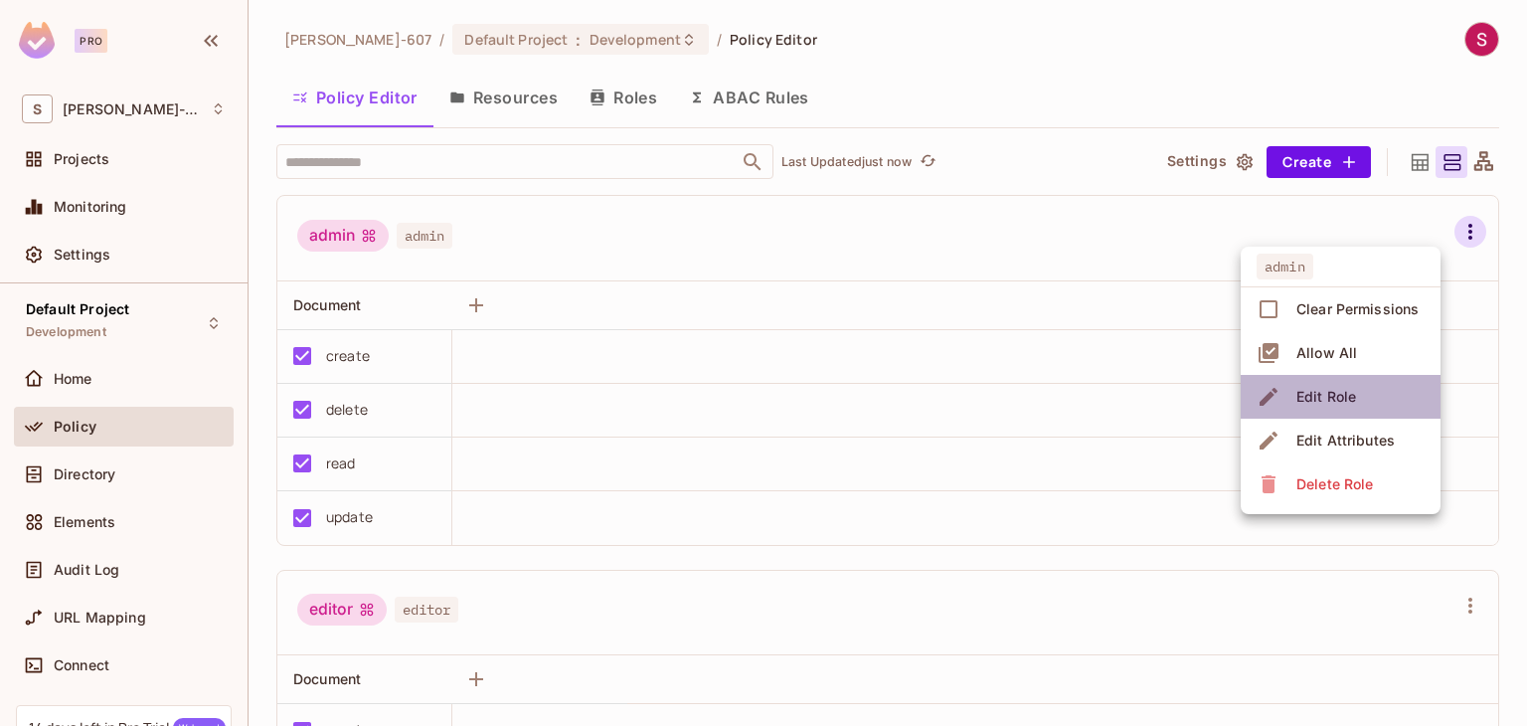
click at [1301, 388] on div "Edit Role" at bounding box center [1327, 397] width 60 height 20
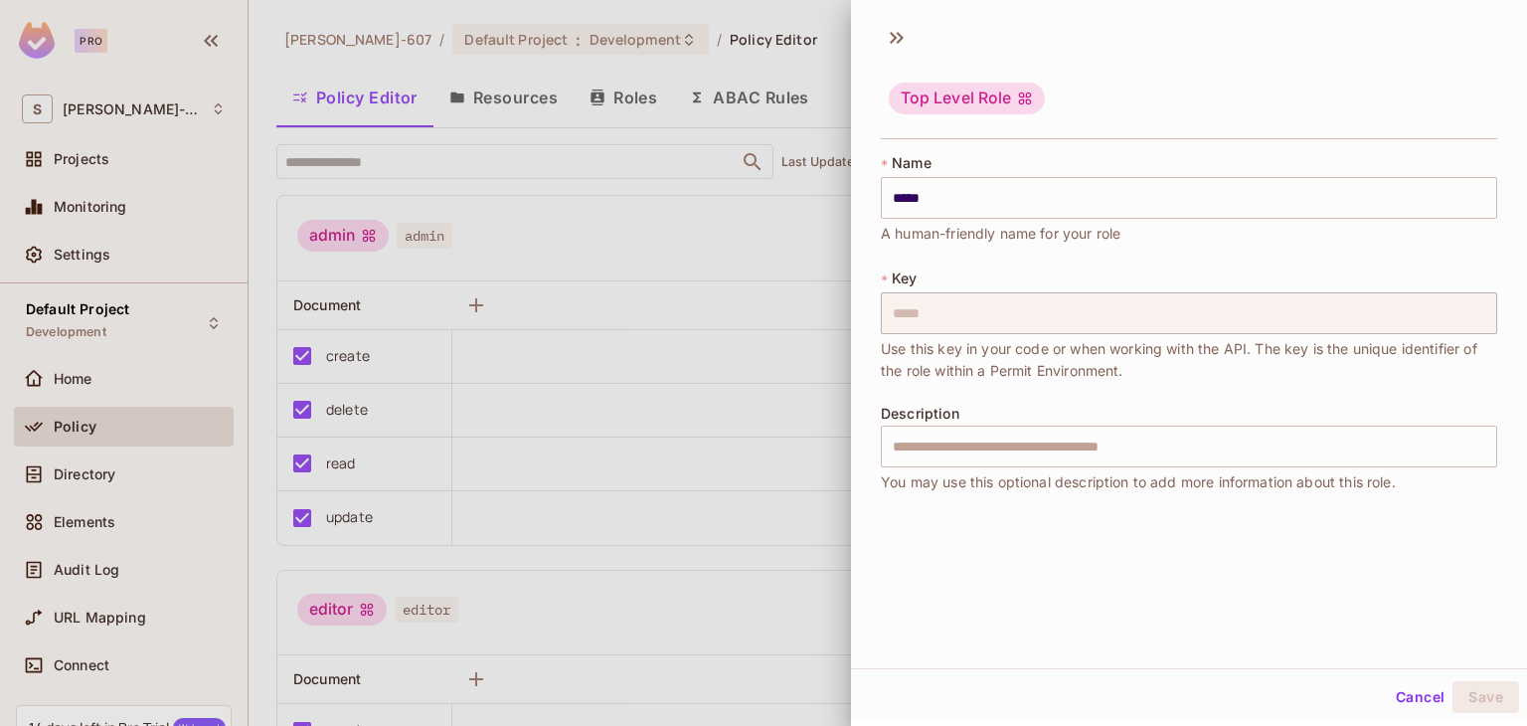
click at [727, 400] on div at bounding box center [763, 363] width 1527 height 726
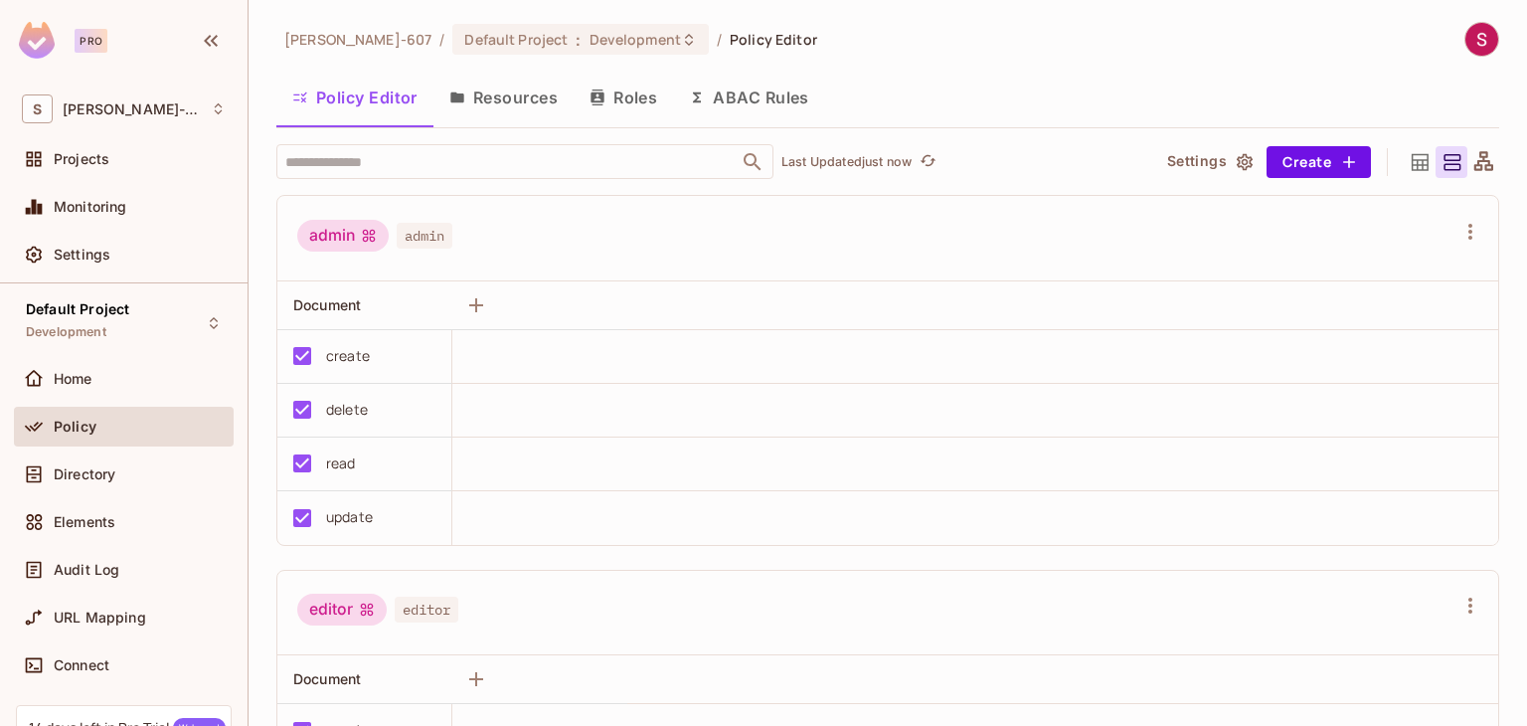
click at [1189, 164] on button "Settings" at bounding box center [1208, 162] width 99 height 32
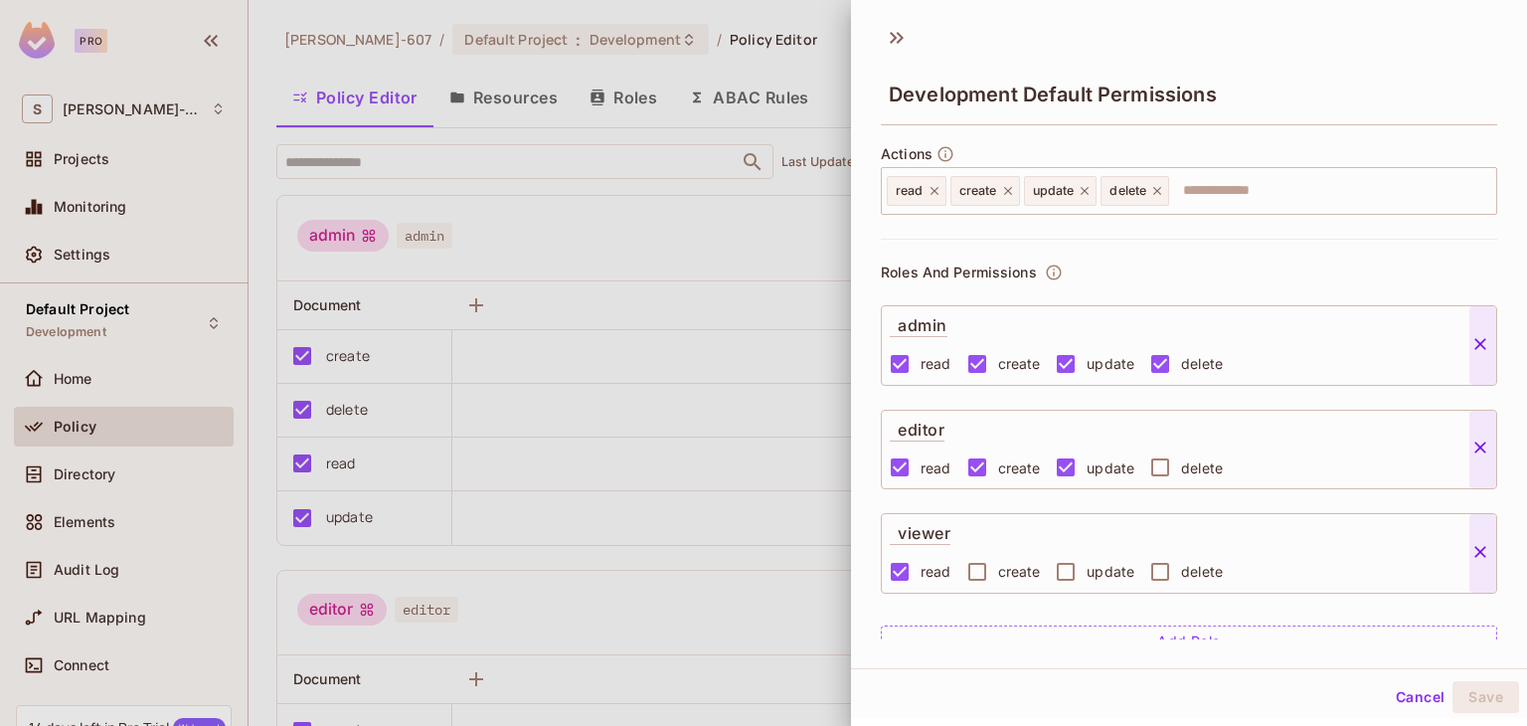
click at [700, 244] on div at bounding box center [763, 363] width 1527 height 726
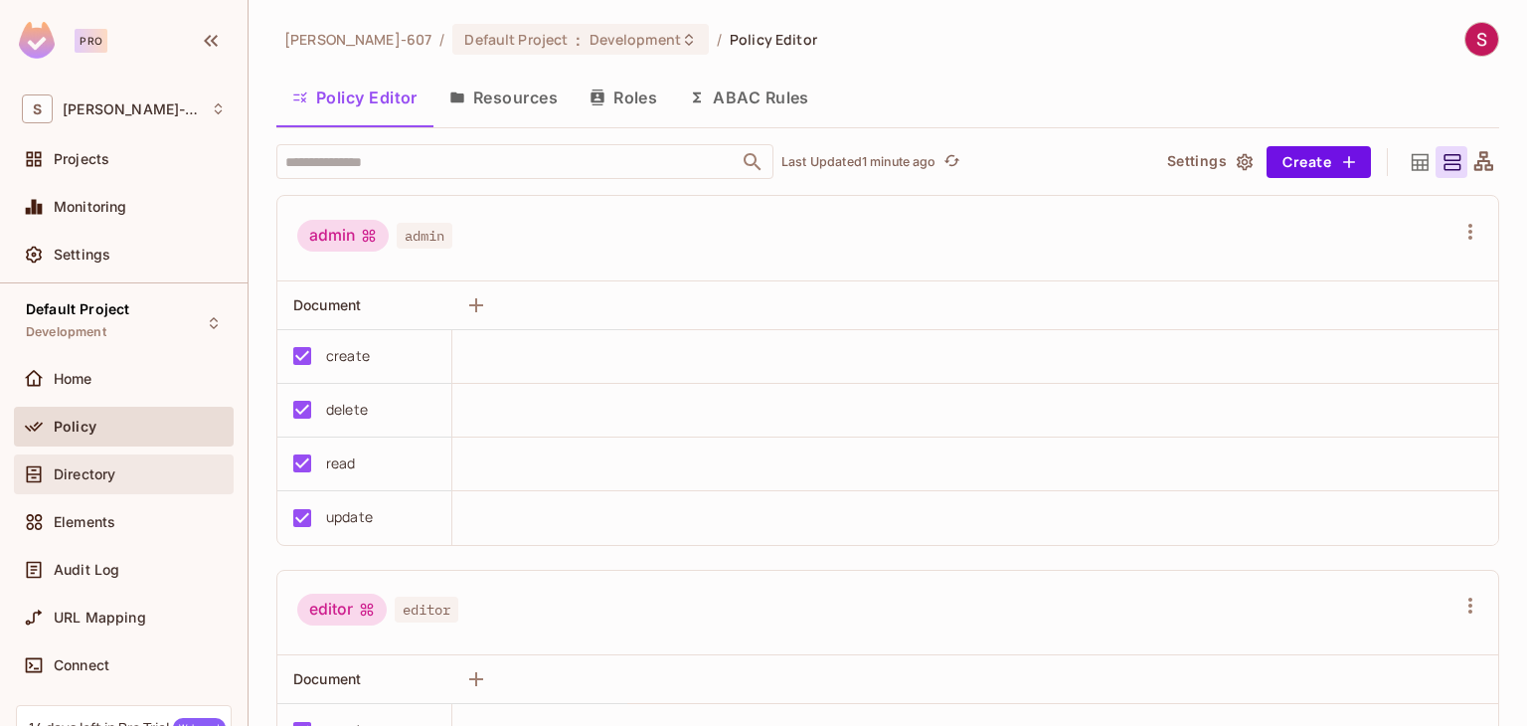
click at [85, 469] on span "Directory" at bounding box center [85, 474] width 62 height 16
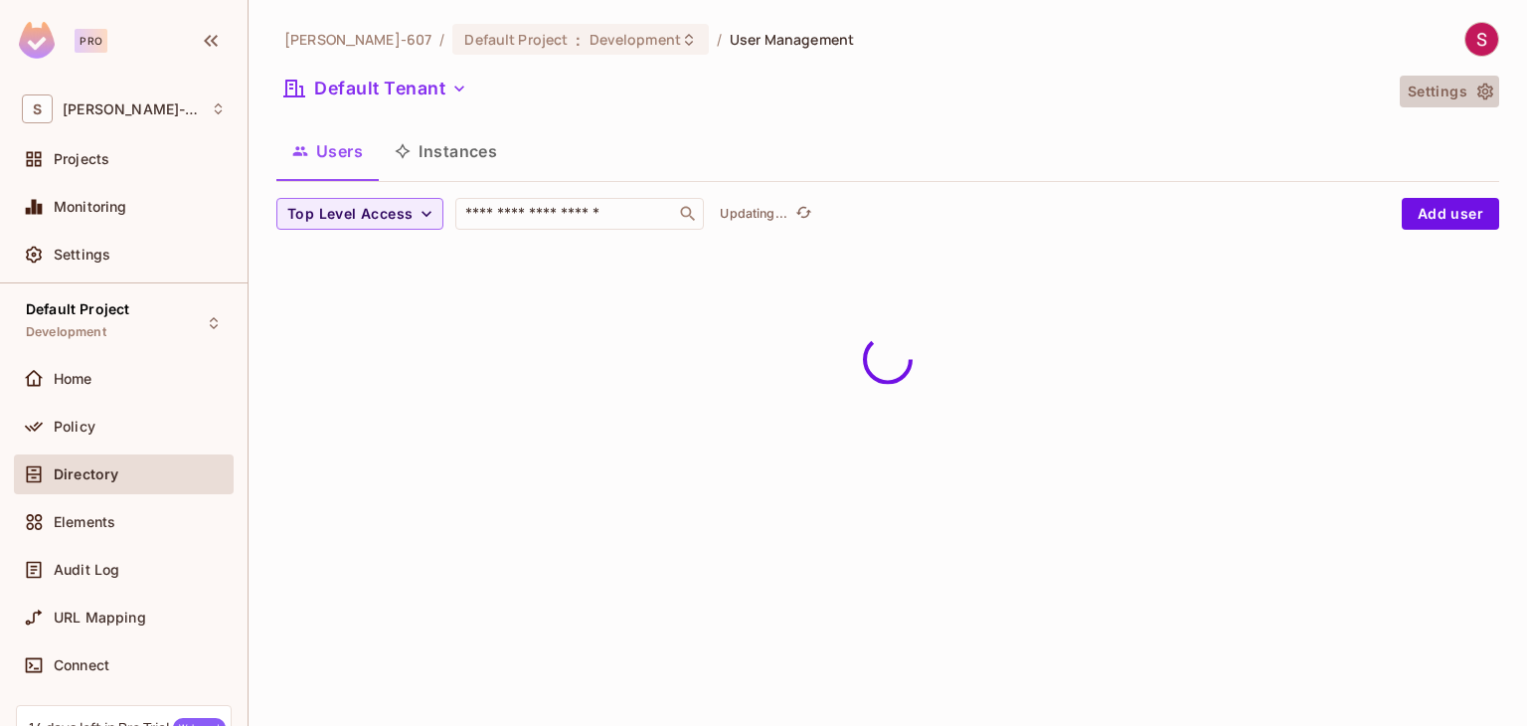
click at [1487, 96] on icon "button" at bounding box center [1486, 92] width 16 height 17
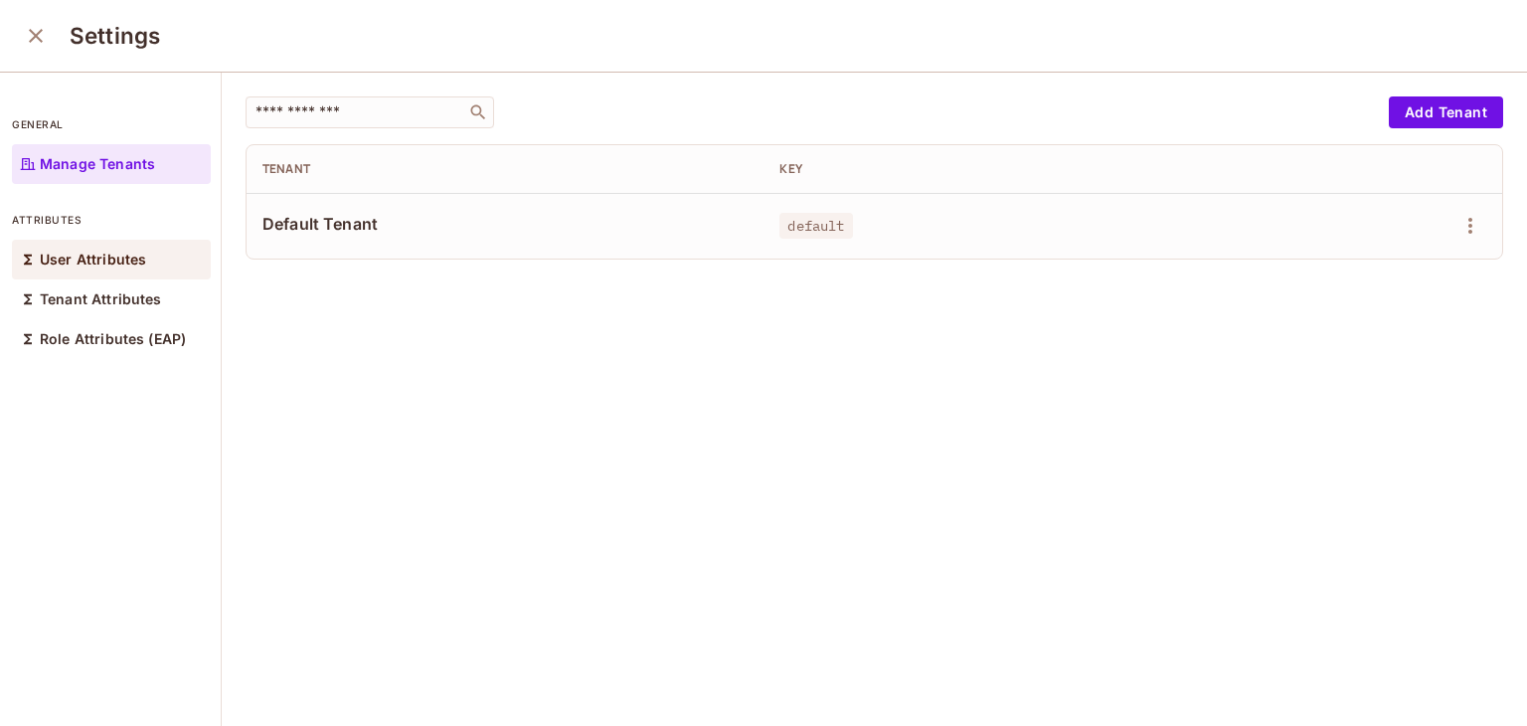
click at [66, 258] on p "User Attributes" at bounding box center [93, 260] width 106 height 16
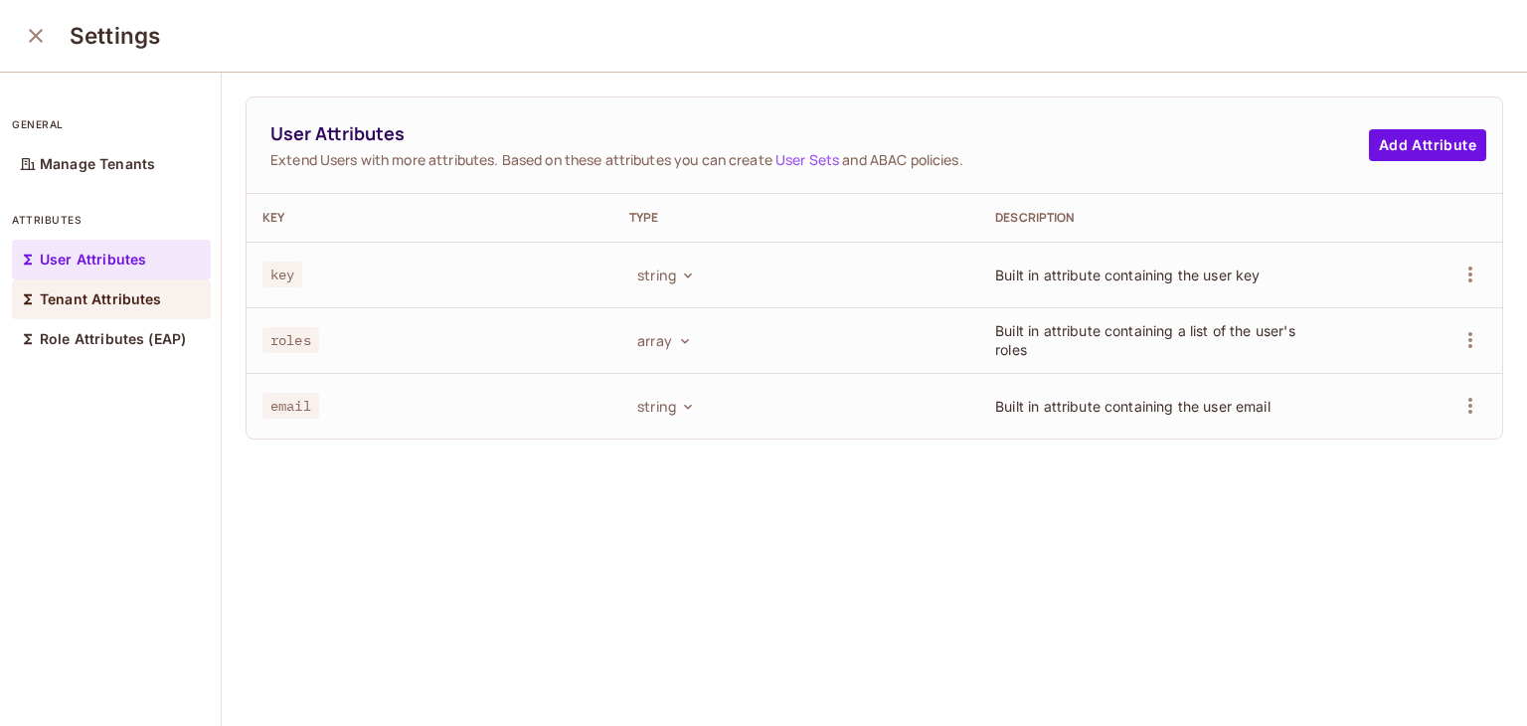
click at [111, 297] on p "Tenant Attributes" at bounding box center [101, 299] width 122 height 16
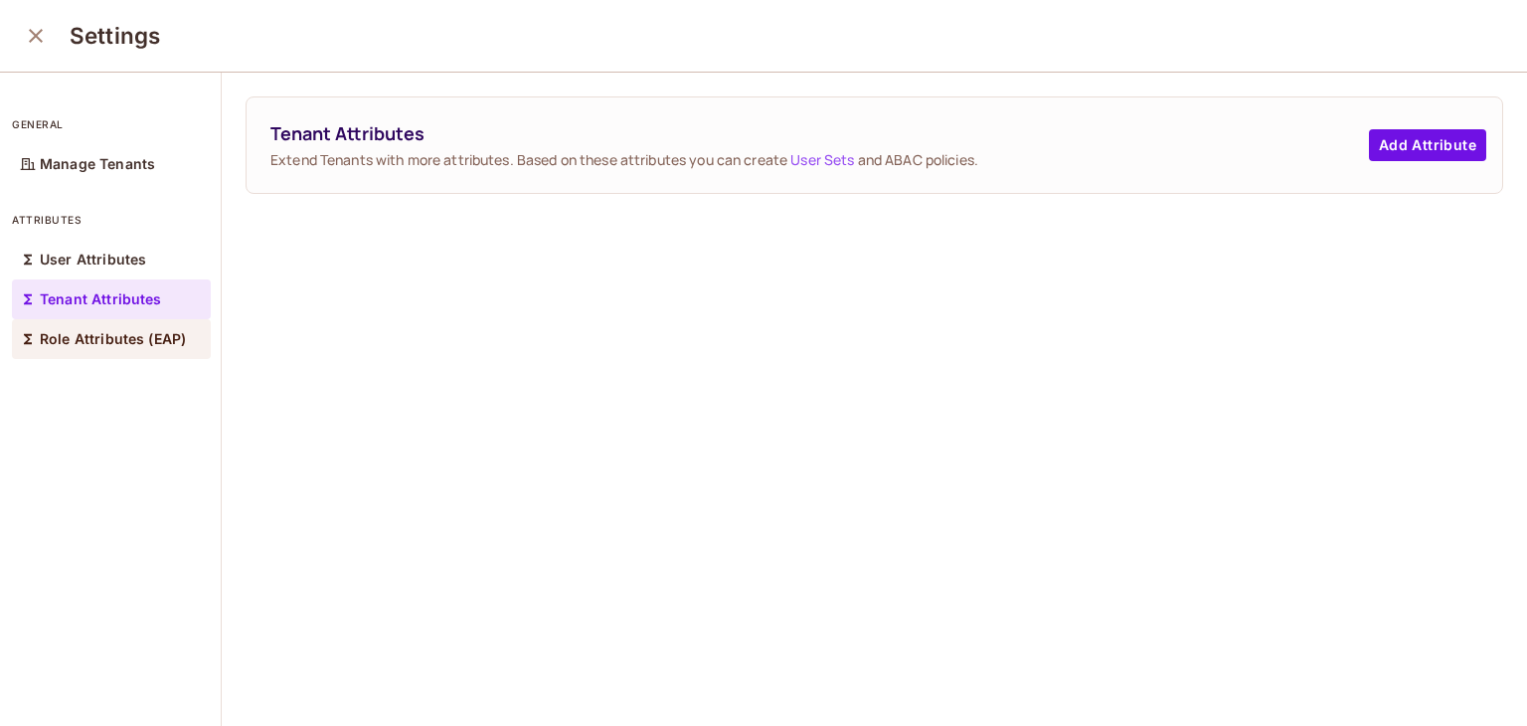
click at [119, 327] on div "Role Attributes (EAP)" at bounding box center [111, 339] width 199 height 40
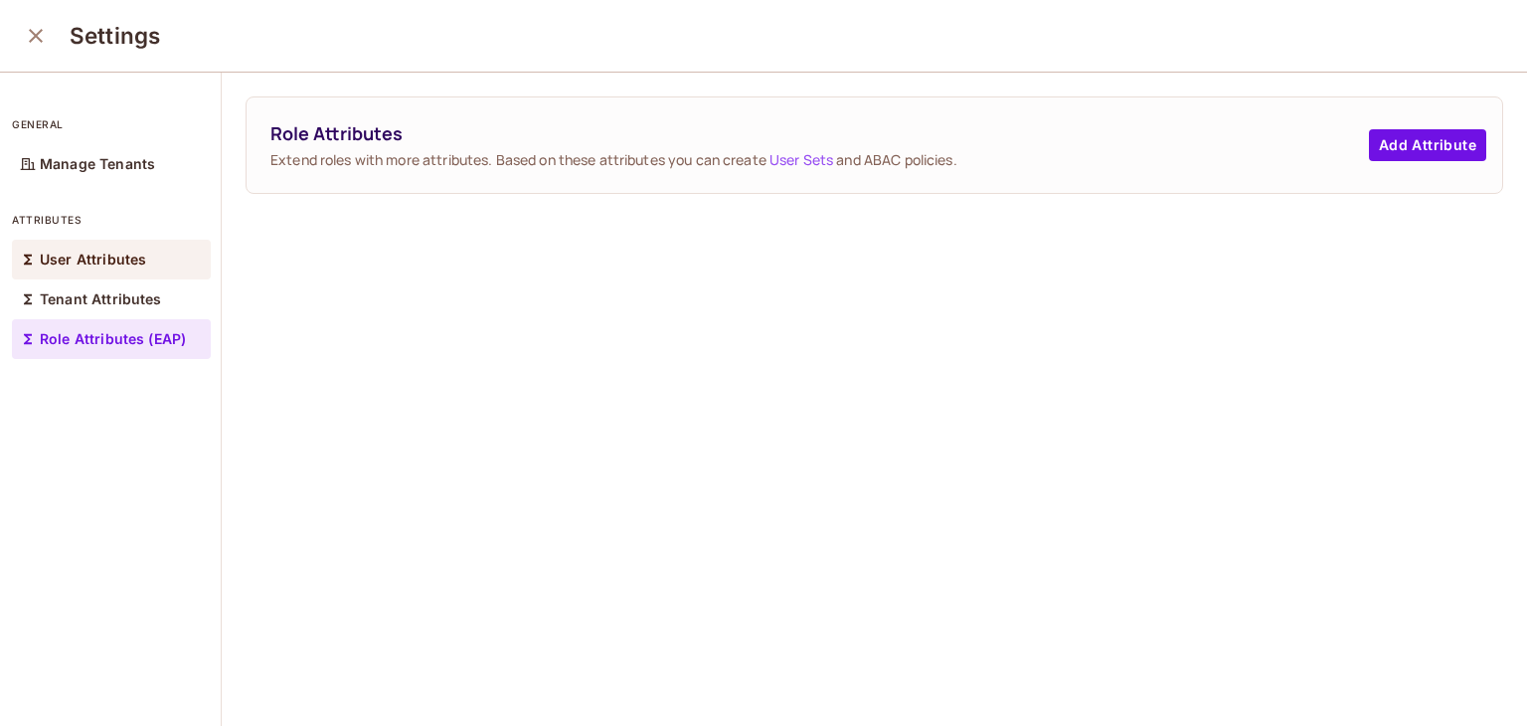
click at [103, 261] on p "User Attributes" at bounding box center [93, 260] width 106 height 16
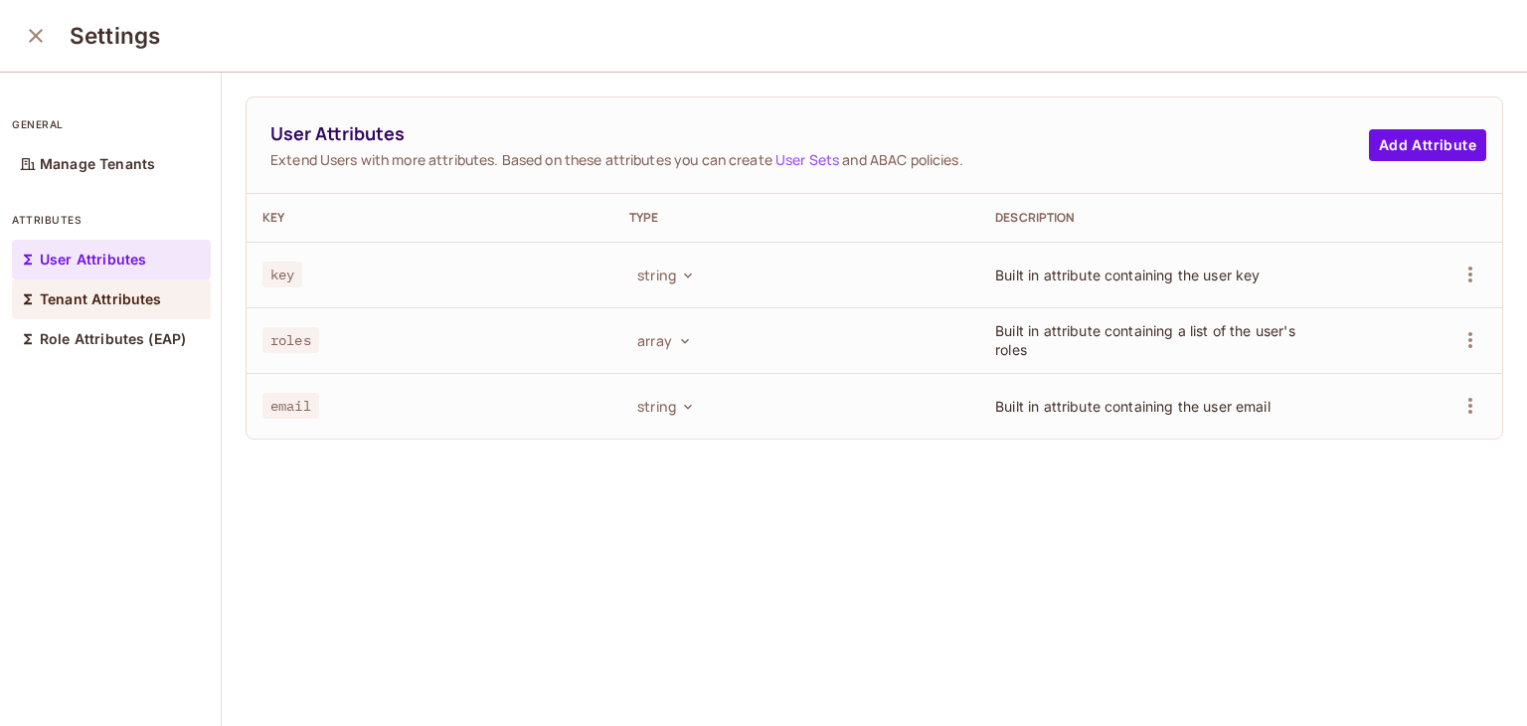
click at [91, 306] on p "Tenant Attributes" at bounding box center [101, 299] width 122 height 16
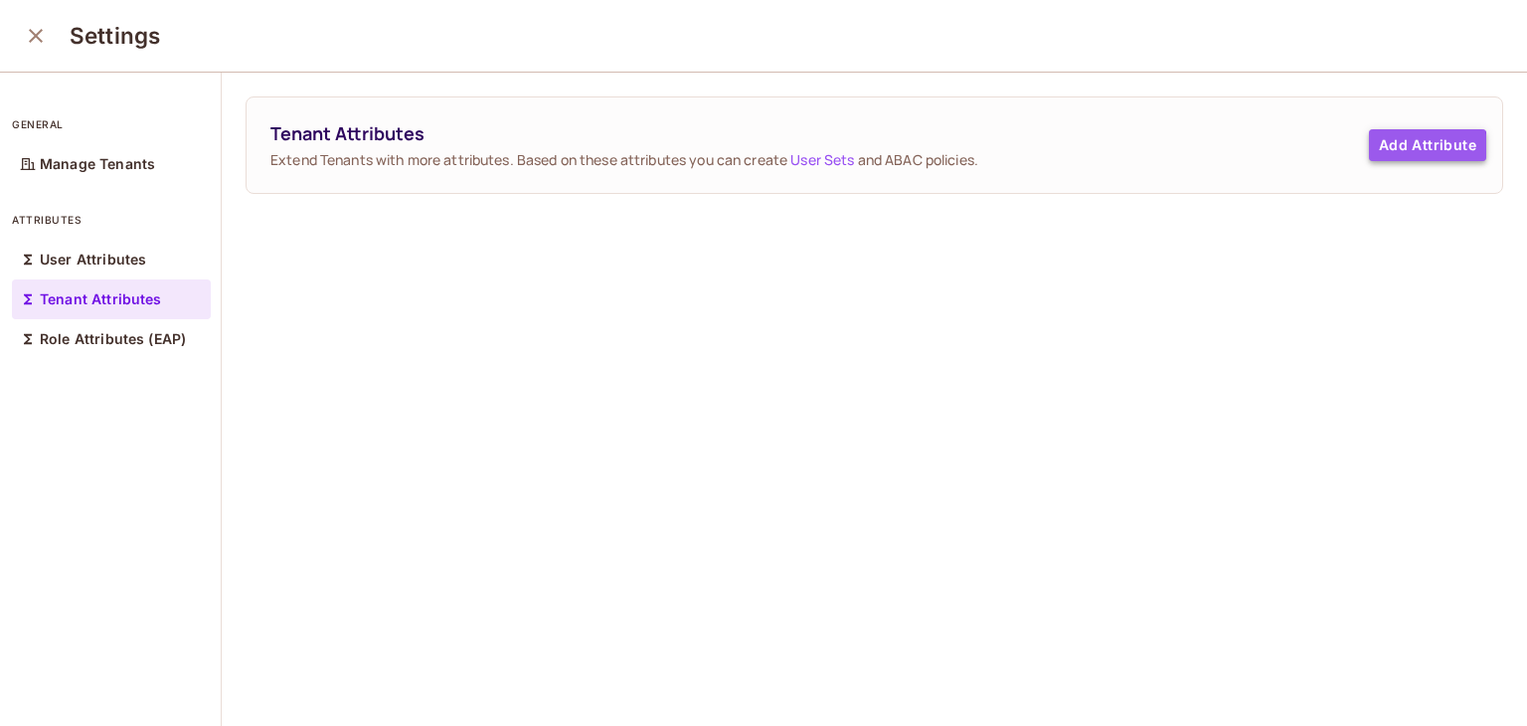
click at [1369, 148] on button "Add Attribute" at bounding box center [1427, 145] width 117 height 32
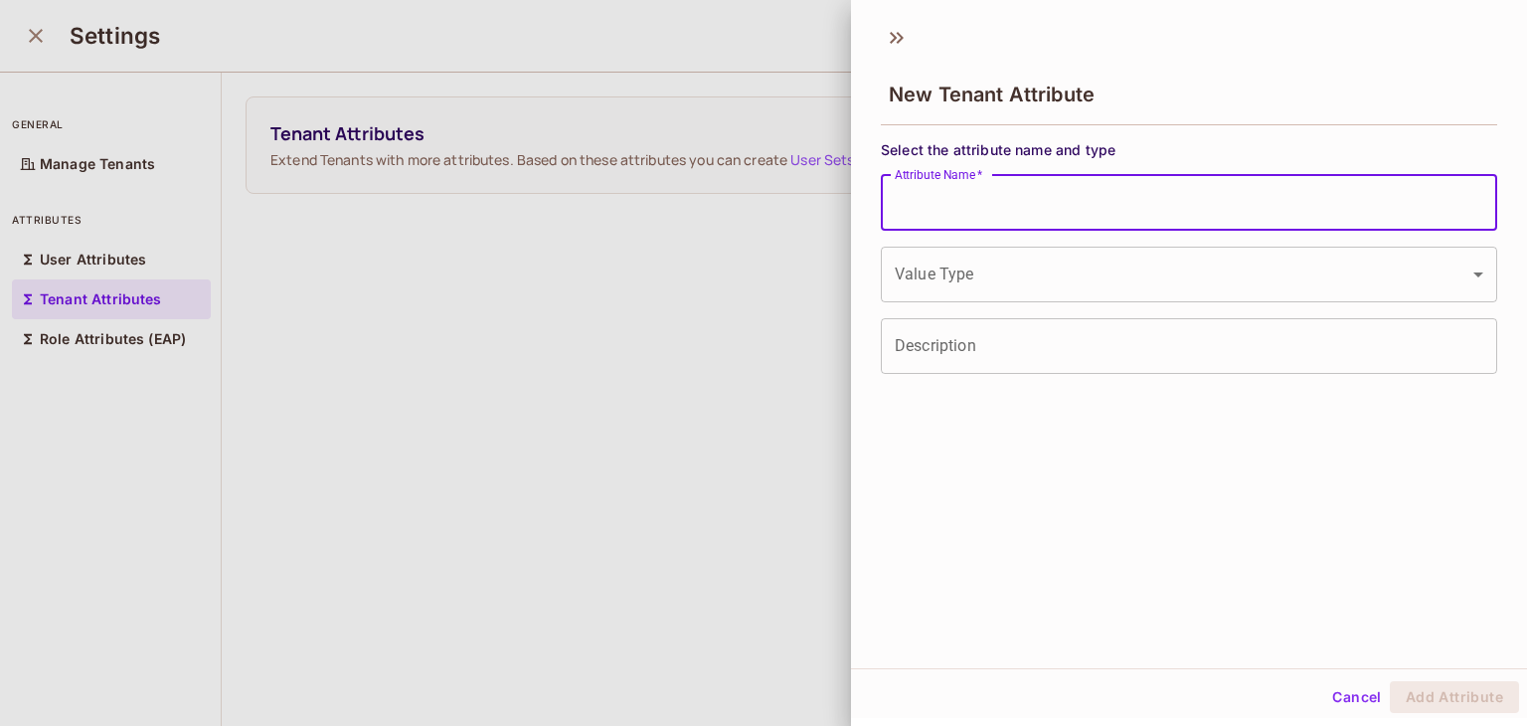
click at [1035, 224] on input "Attribute Name   *" at bounding box center [1189, 203] width 617 height 56
click at [955, 190] on input "Attribute Name   *" at bounding box center [1189, 203] width 617 height 56
click at [1161, 184] on input "Attribute Name   *" at bounding box center [1189, 203] width 617 height 56
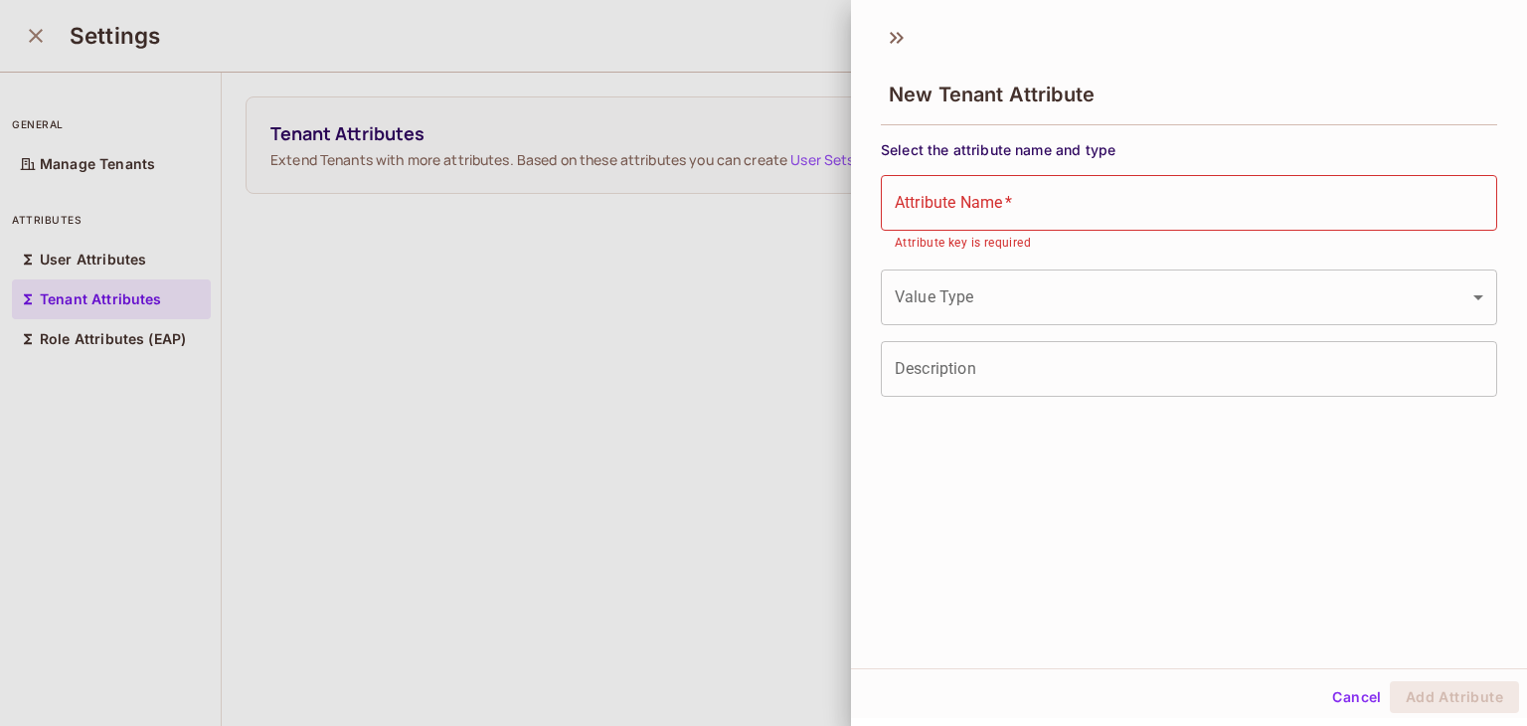
click at [445, 426] on div at bounding box center [763, 363] width 1527 height 726
